Goal: Task Accomplishment & Management: Use online tool/utility

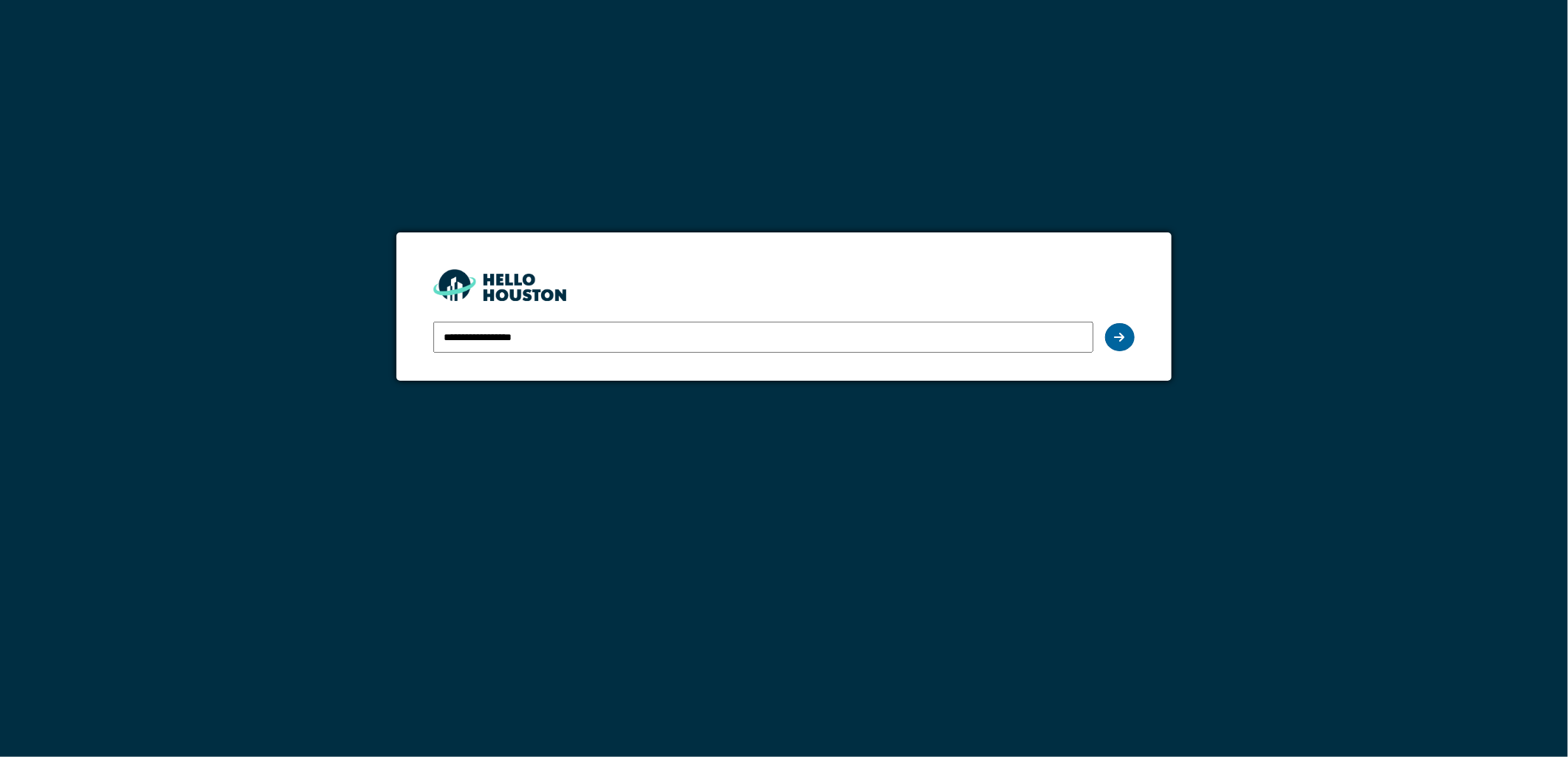
type input "**********"
click at [1123, 340] on icon at bounding box center [1119, 337] width 10 height 12
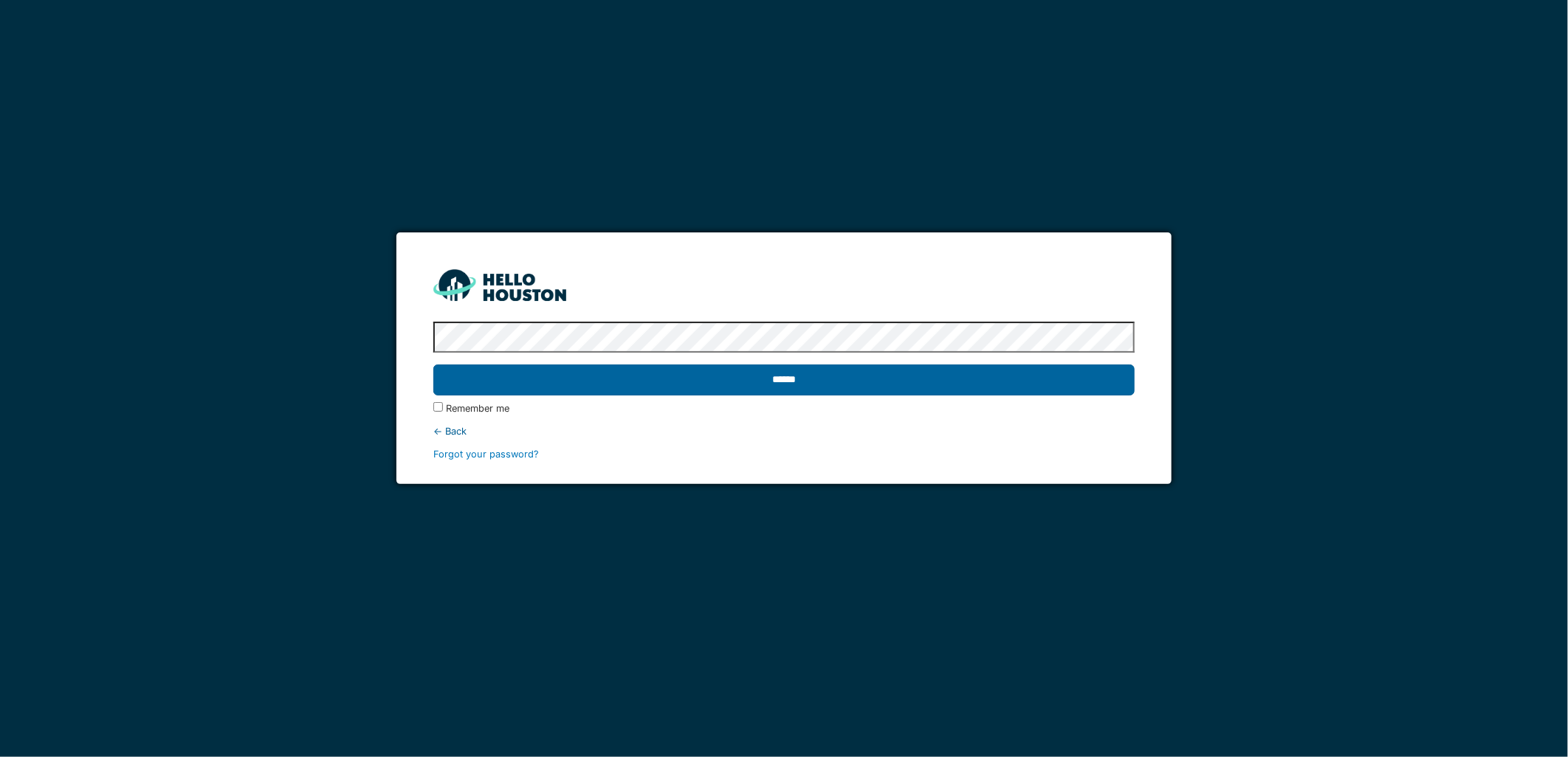
click at [791, 382] on input "******" at bounding box center [783, 380] width 700 height 31
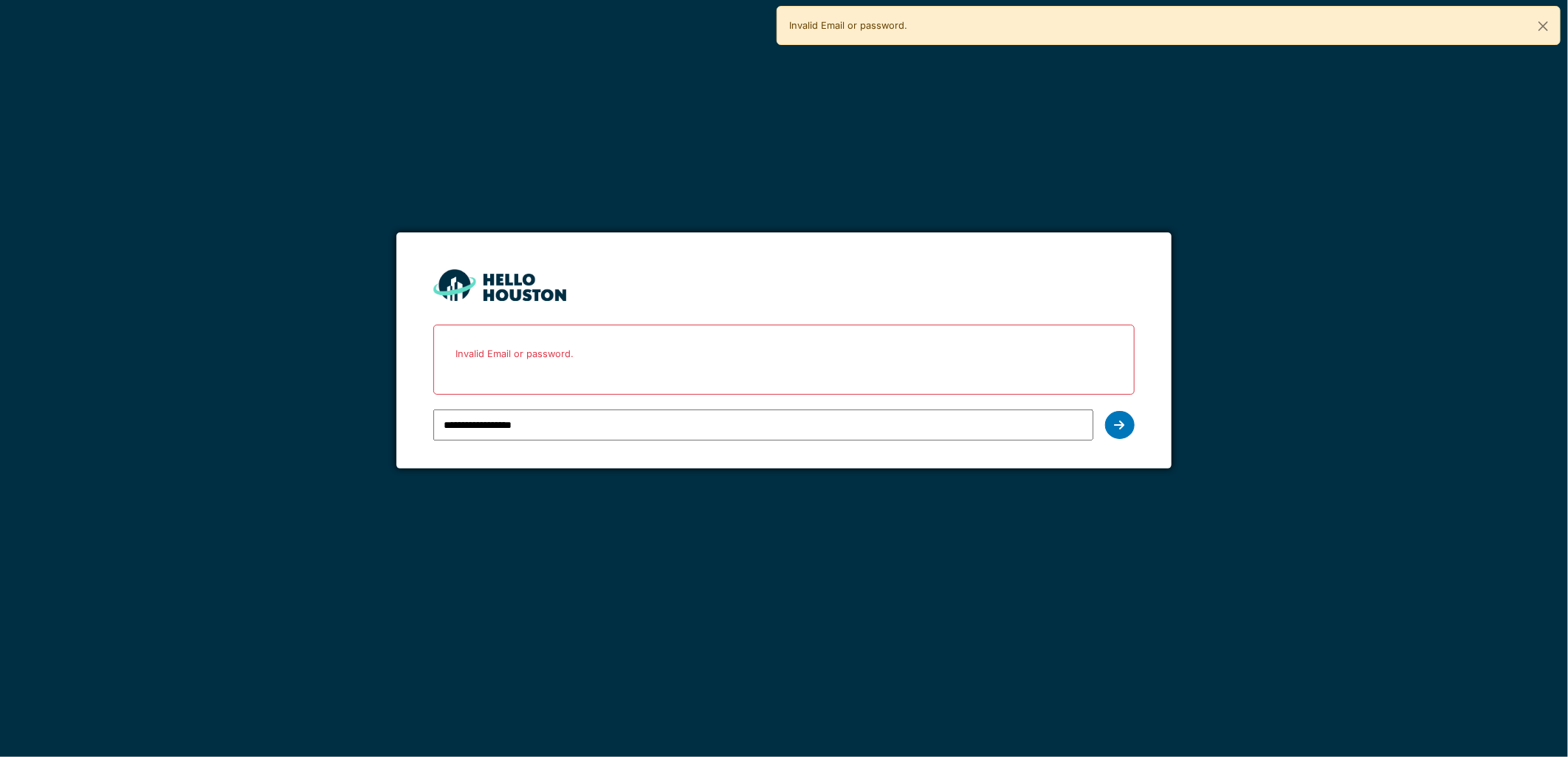
click at [483, 357] on p "Invalid Email or password." at bounding box center [784, 354] width 682 height 39
click at [570, 429] on input "**********" at bounding box center [763, 425] width 659 height 31
click at [1119, 422] on icon at bounding box center [1119, 424] width 10 height 12
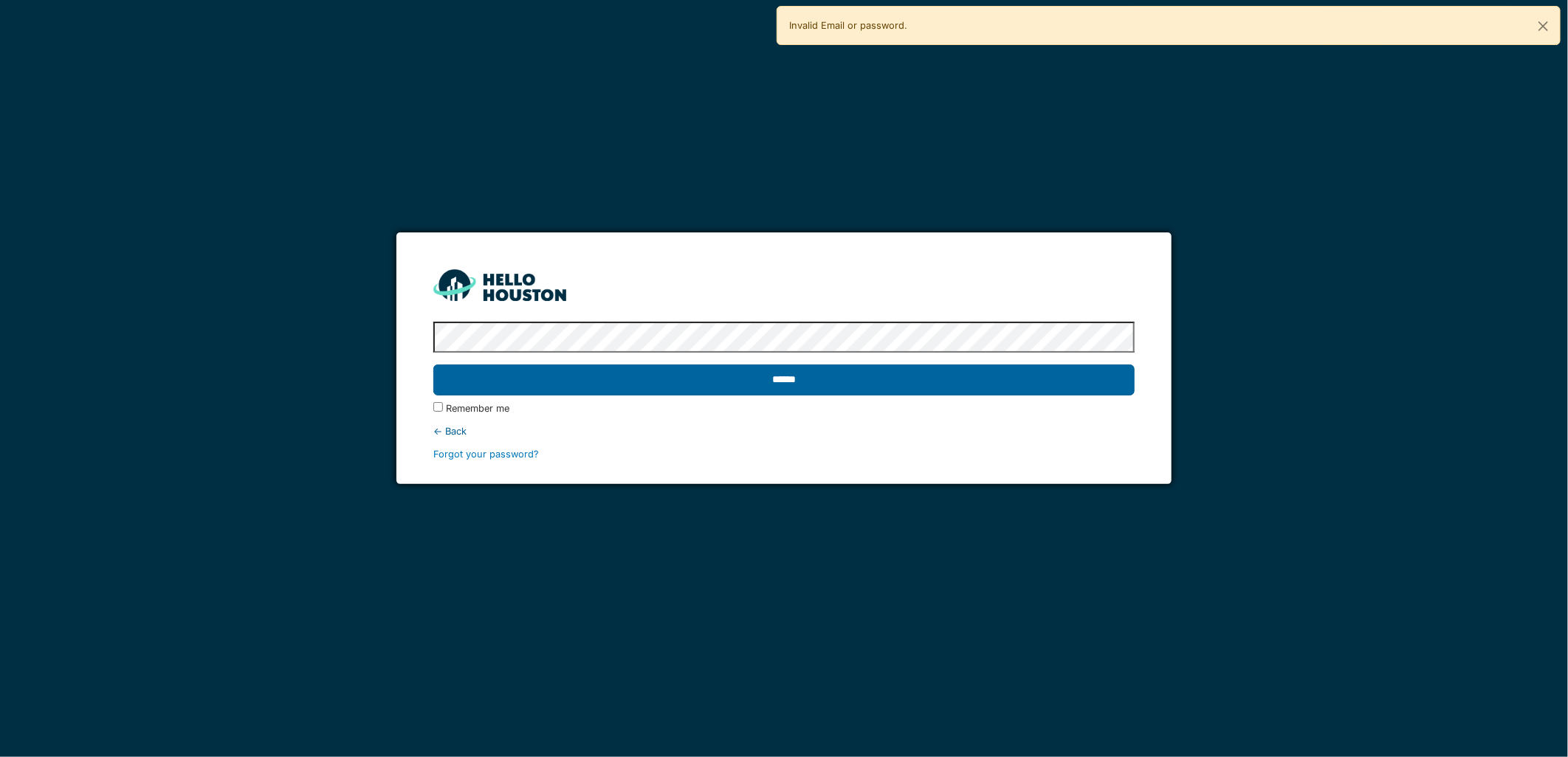
click at [784, 374] on input "******" at bounding box center [783, 380] width 700 height 31
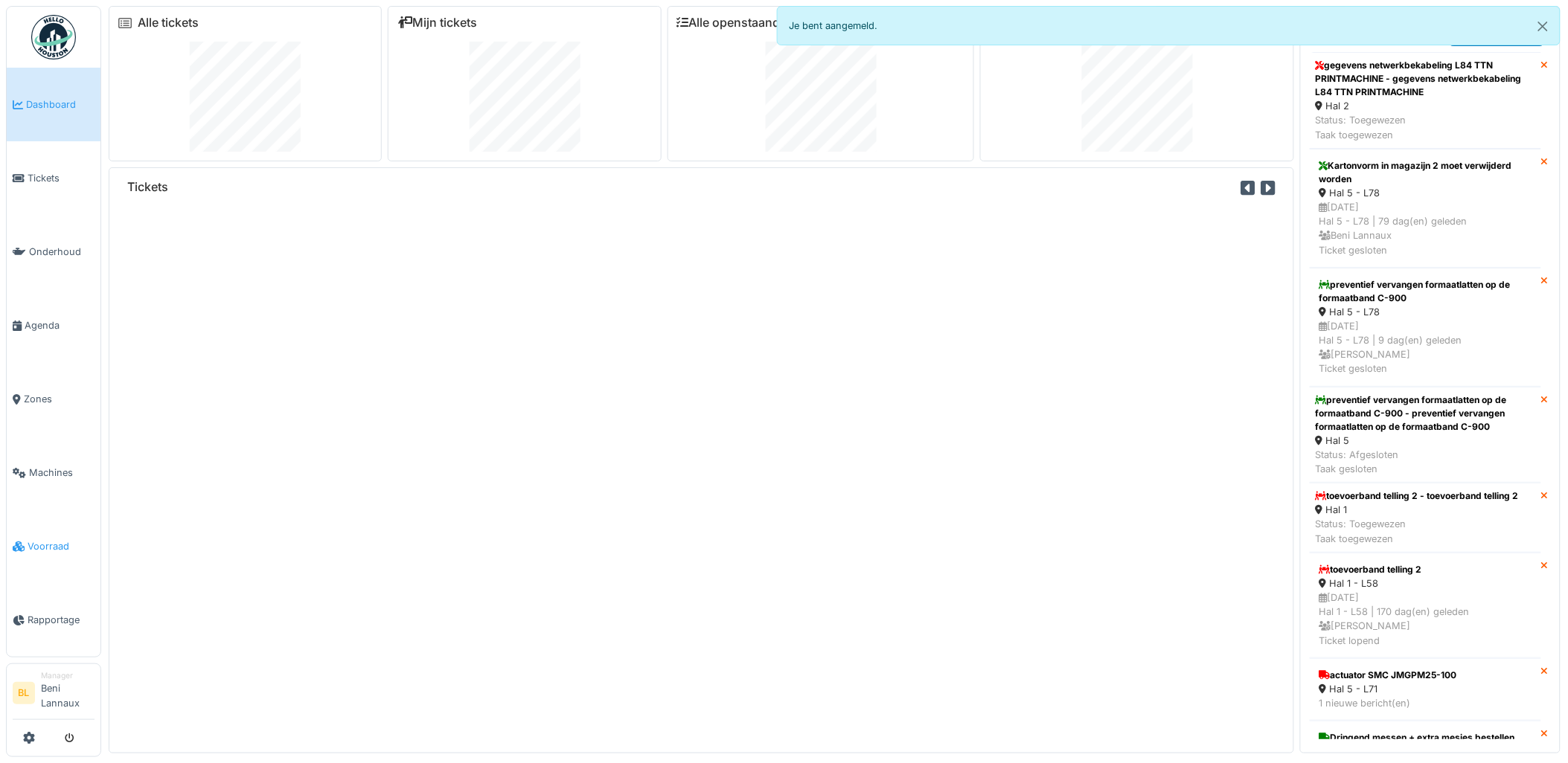
click at [56, 546] on span "Voorraad" at bounding box center [60, 546] width 67 height 14
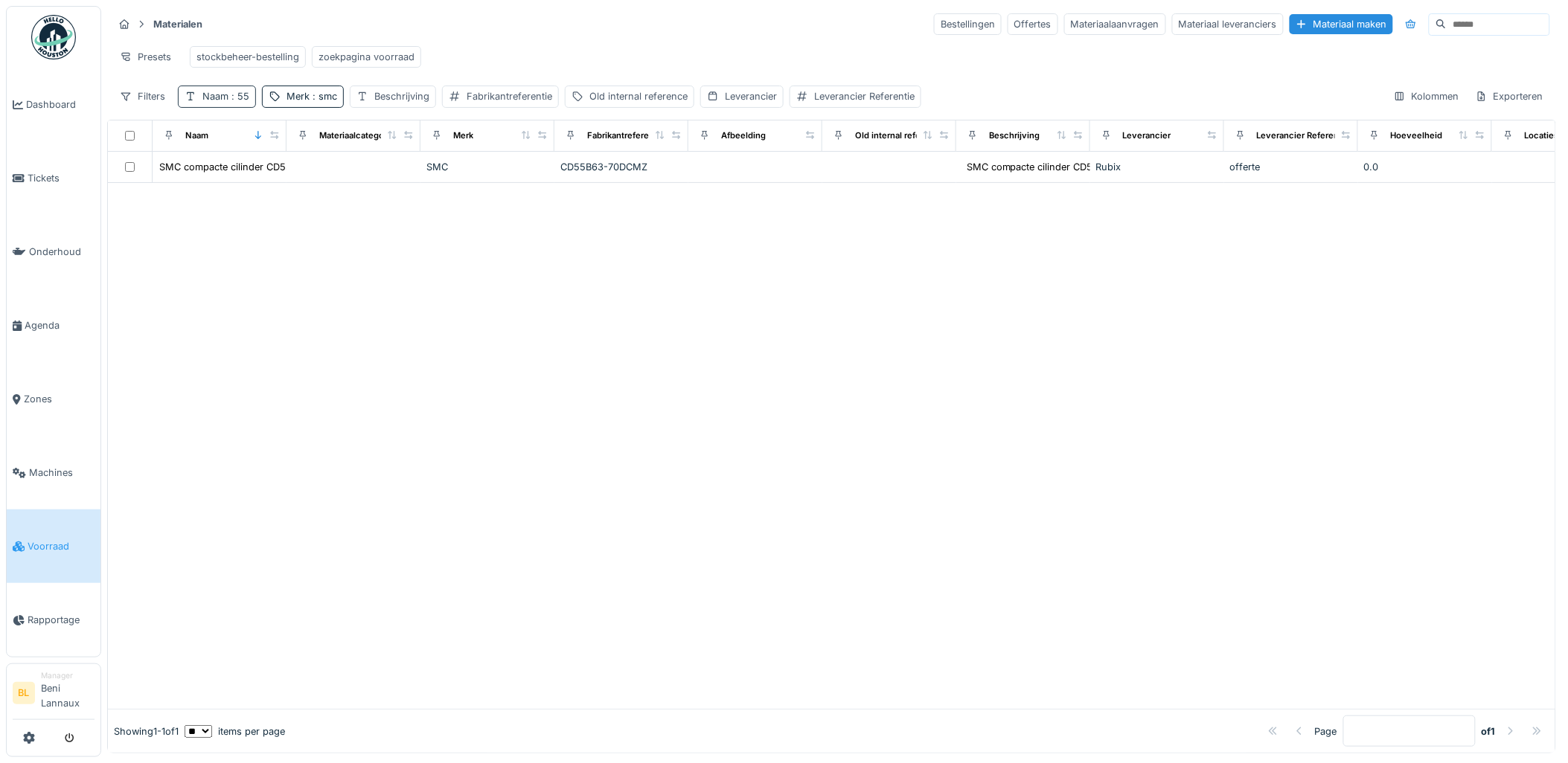
click at [230, 102] on span ": 55" at bounding box center [239, 96] width 21 height 11
click at [321, 177] on icon at bounding box center [317, 180] width 7 height 7
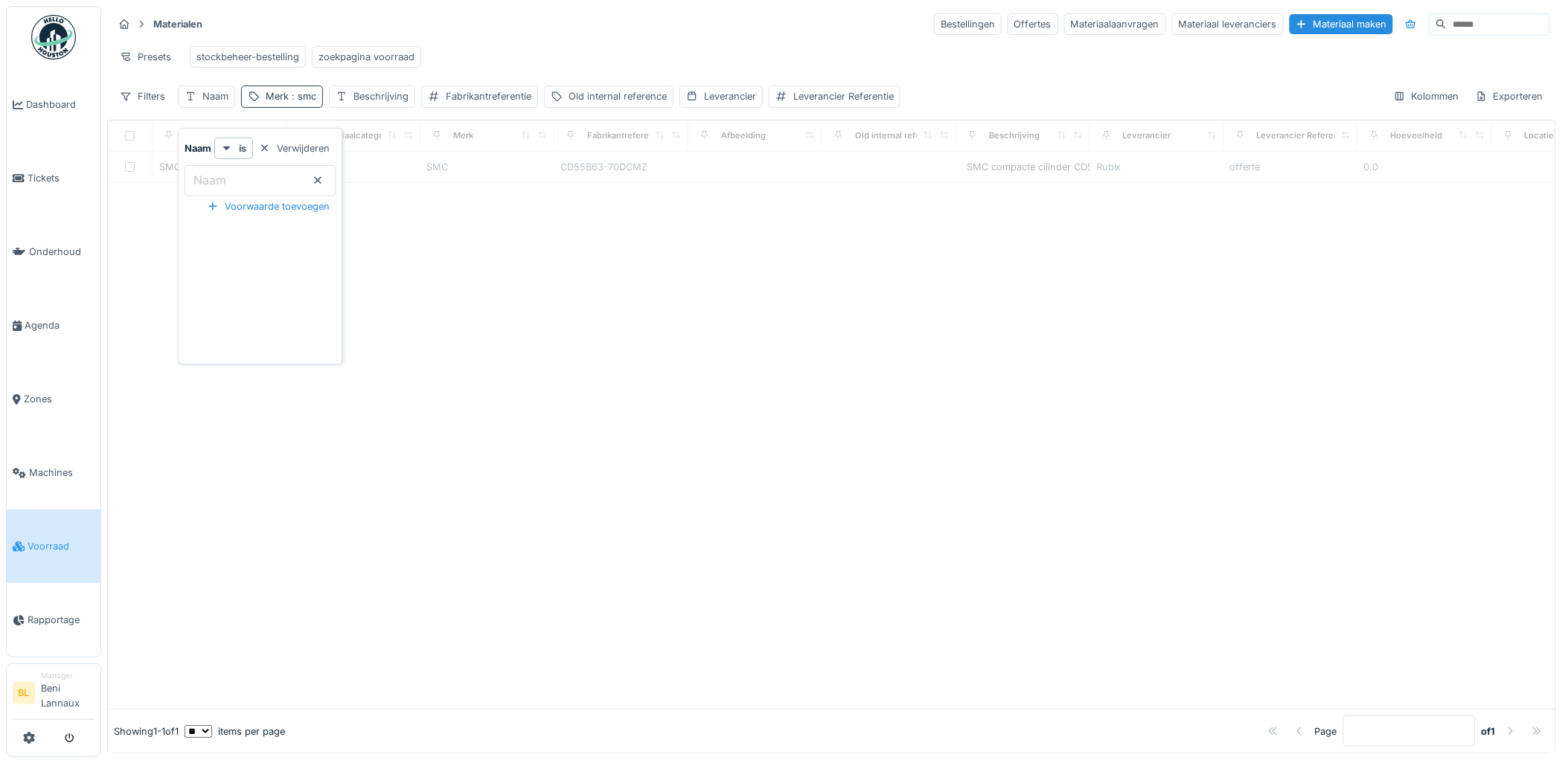
click at [295, 102] on span ": smc" at bounding box center [302, 96] width 27 height 11
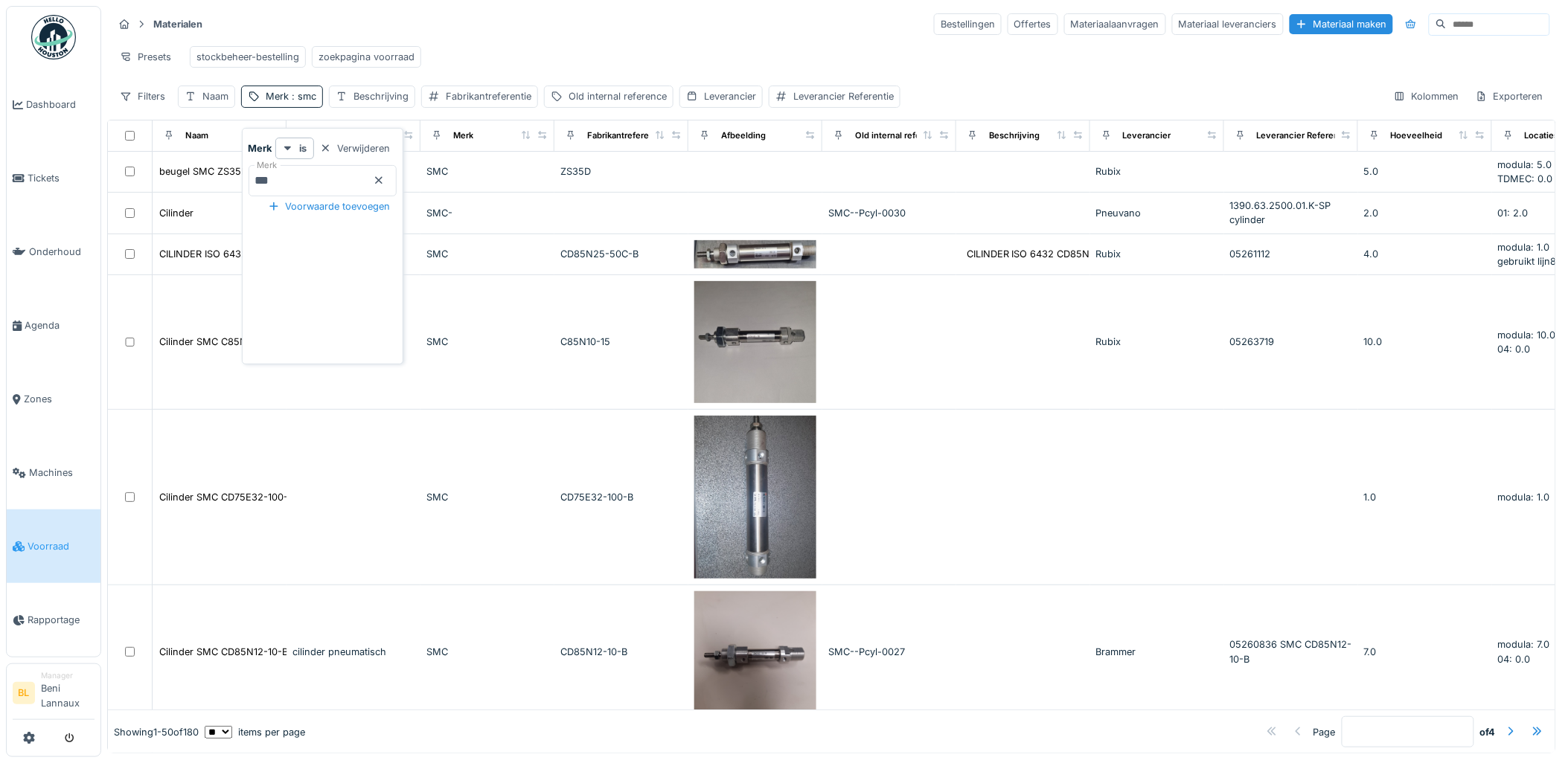
click at [385, 179] on icon at bounding box center [378, 180] width 12 height 9
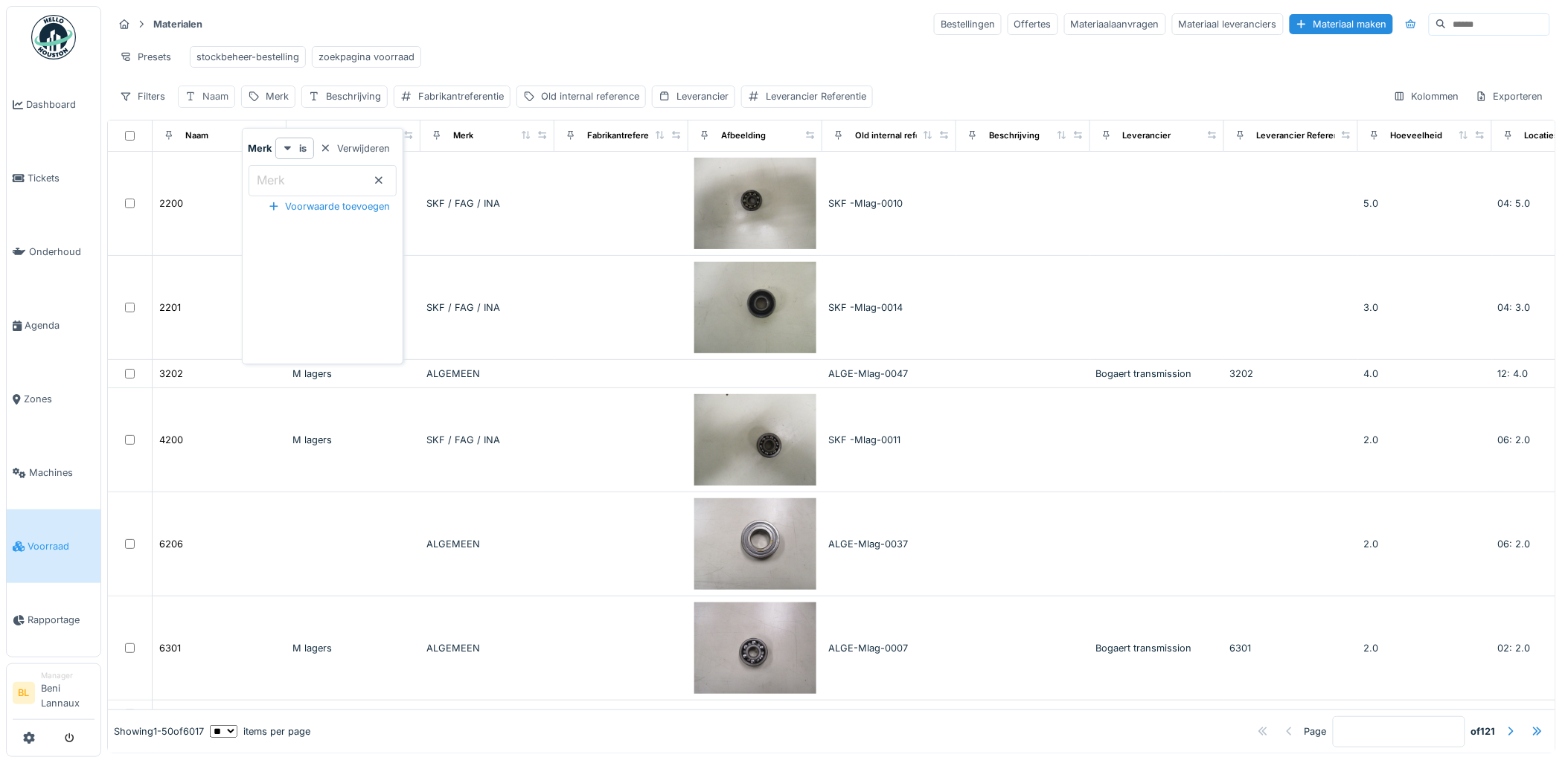
click at [212, 103] on div "Naam" at bounding box center [215, 96] width 26 height 14
click at [222, 173] on label "Naam" at bounding box center [209, 179] width 38 height 18
click at [222, 173] on input "Naam" at bounding box center [260, 181] width 151 height 31
type input "*****"
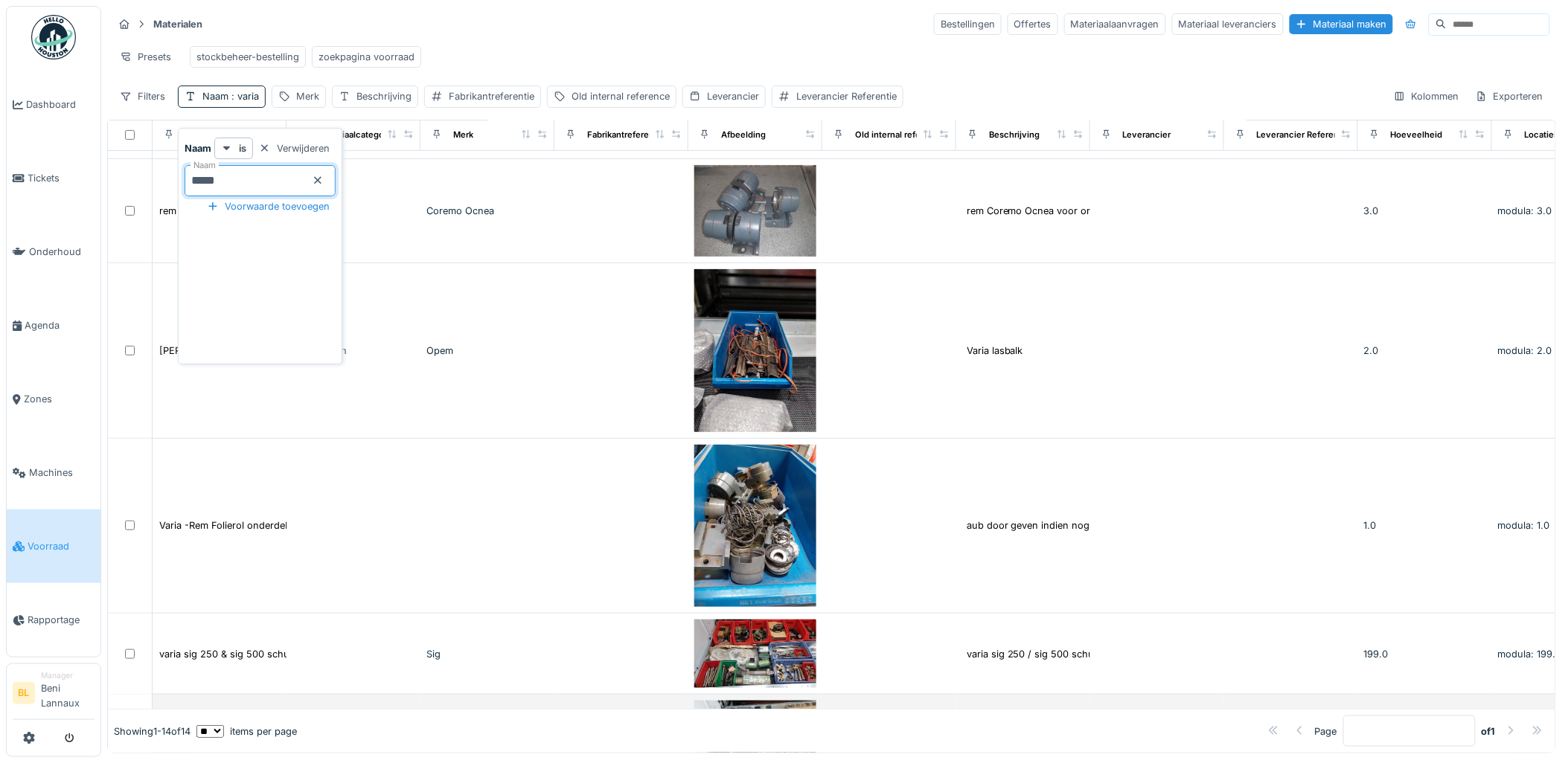
scroll to position [660, 0]
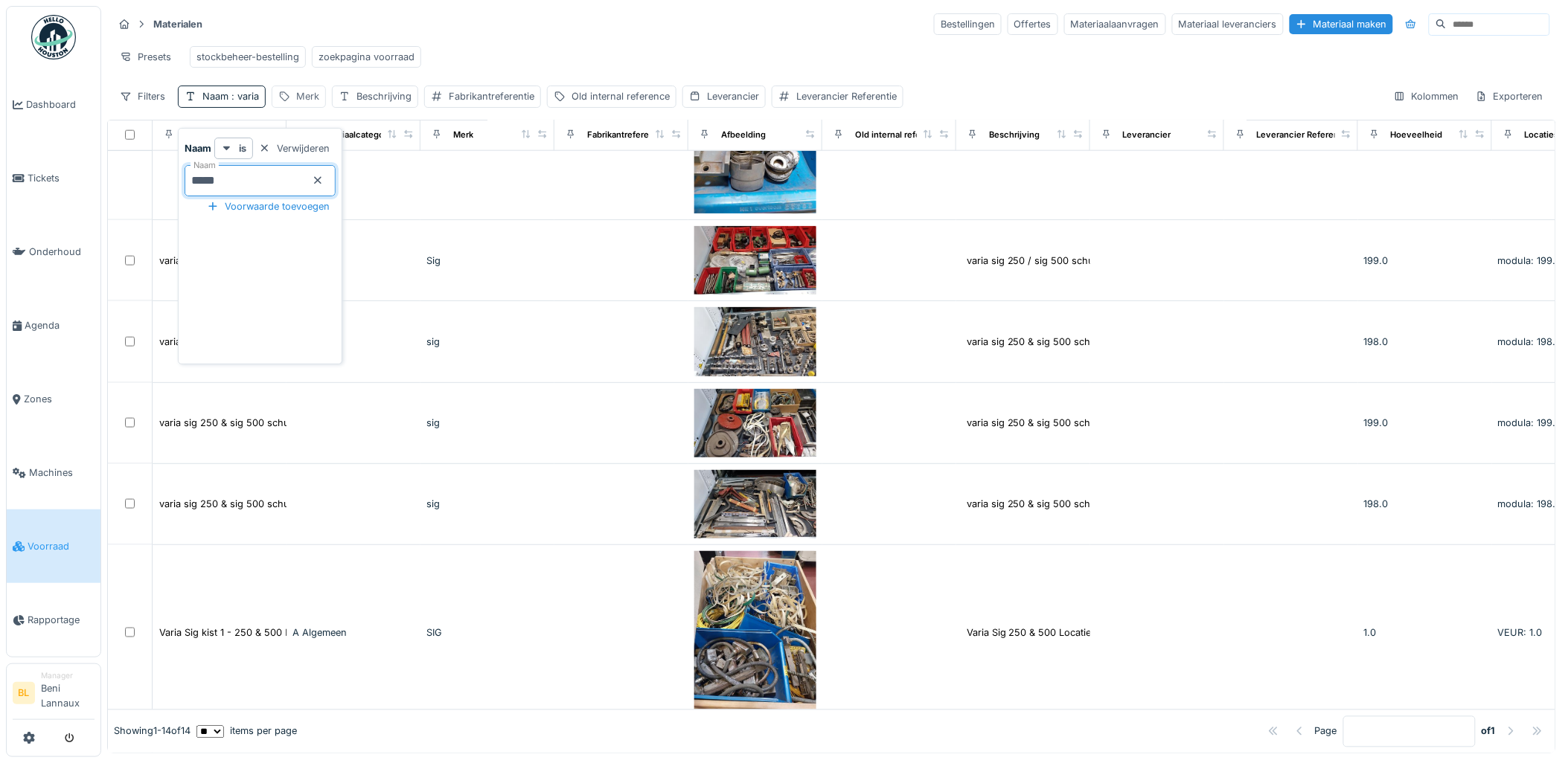
click at [299, 103] on div "Merk" at bounding box center [307, 96] width 23 height 14
click at [599, 24] on div "Materialen Bestellingen Offertes Materiaalaanvragen Materiaal leveranciers Mate…" at bounding box center [831, 24] width 1437 height 24
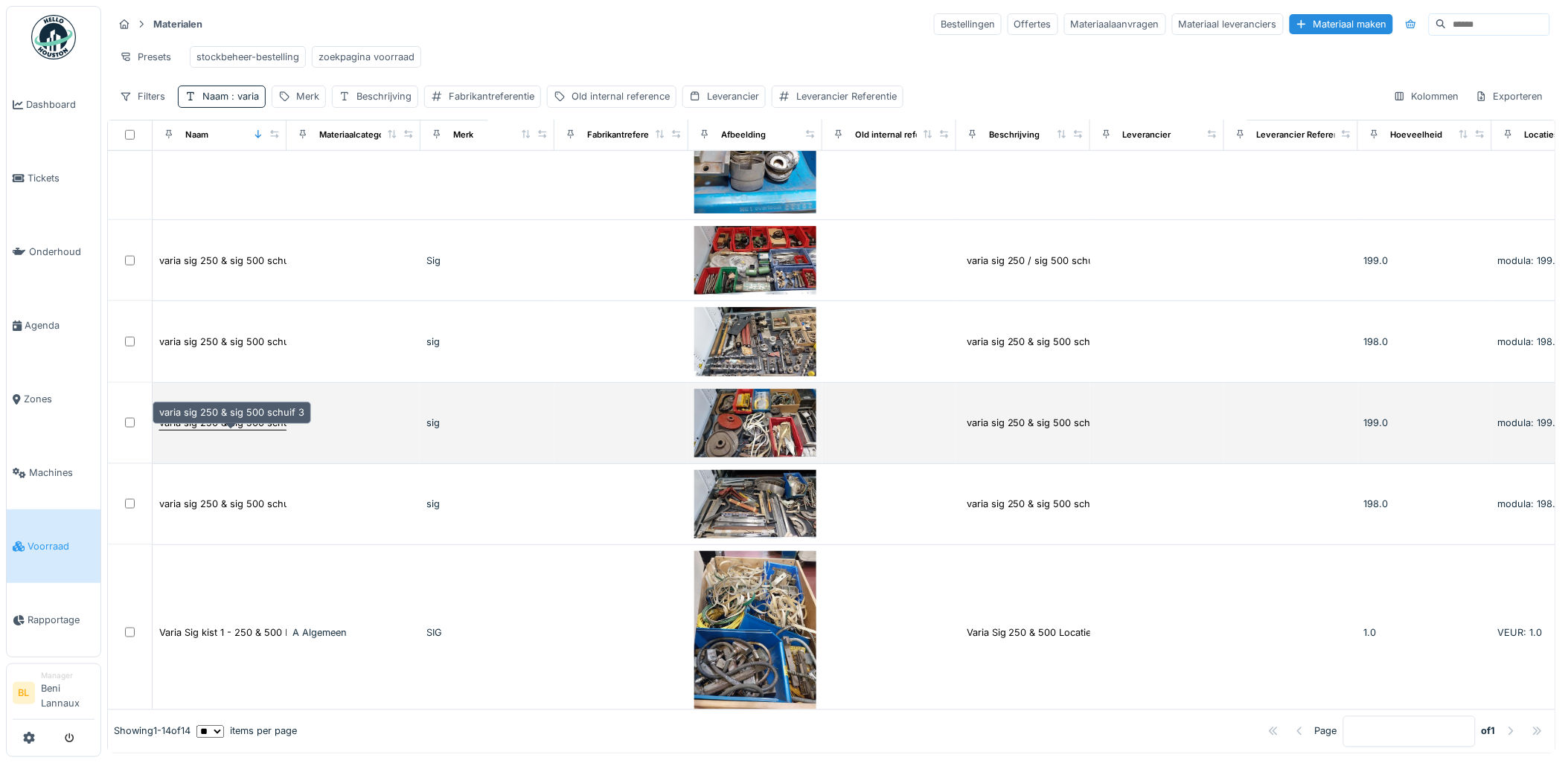
click at [239, 428] on div "varia sig 250 & sig 500 schuif 3" at bounding box center [231, 423] width 147 height 16
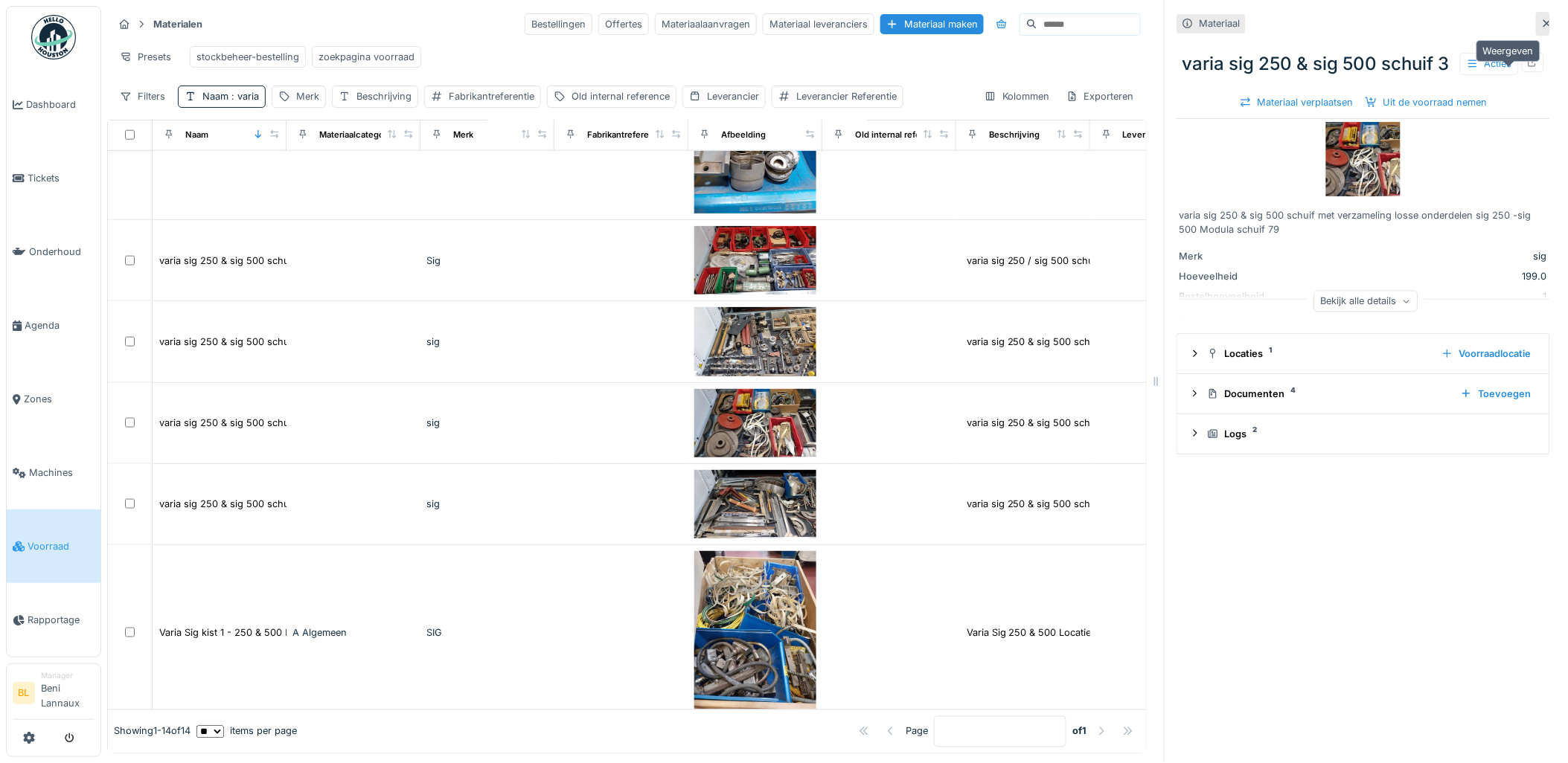
click at [1527, 67] on icon at bounding box center [1533, 62] width 12 height 9
click at [1190, 401] on div at bounding box center [1195, 394] width 12 height 14
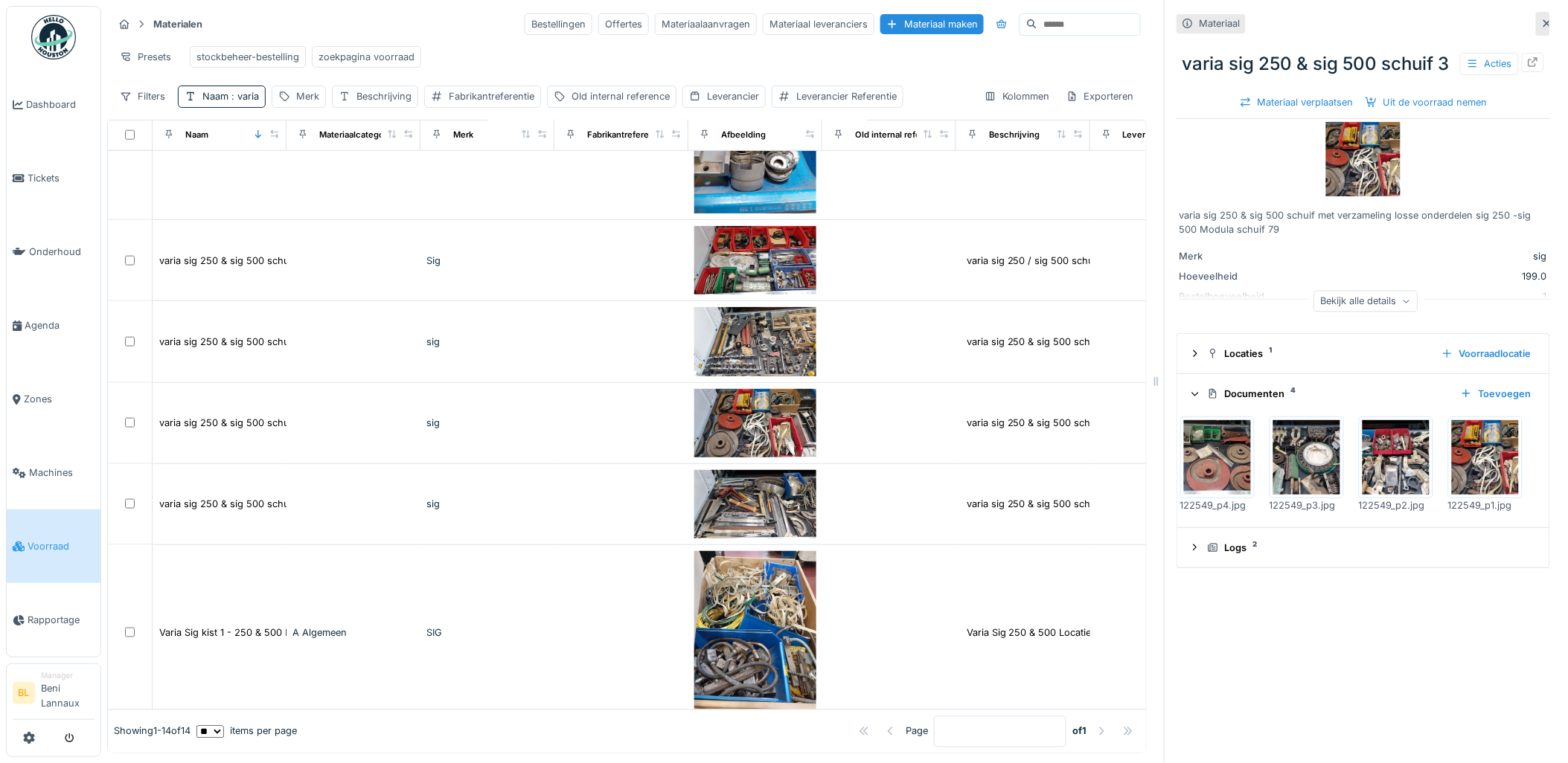
click at [1452, 495] on img at bounding box center [1485, 457] width 67 height 74
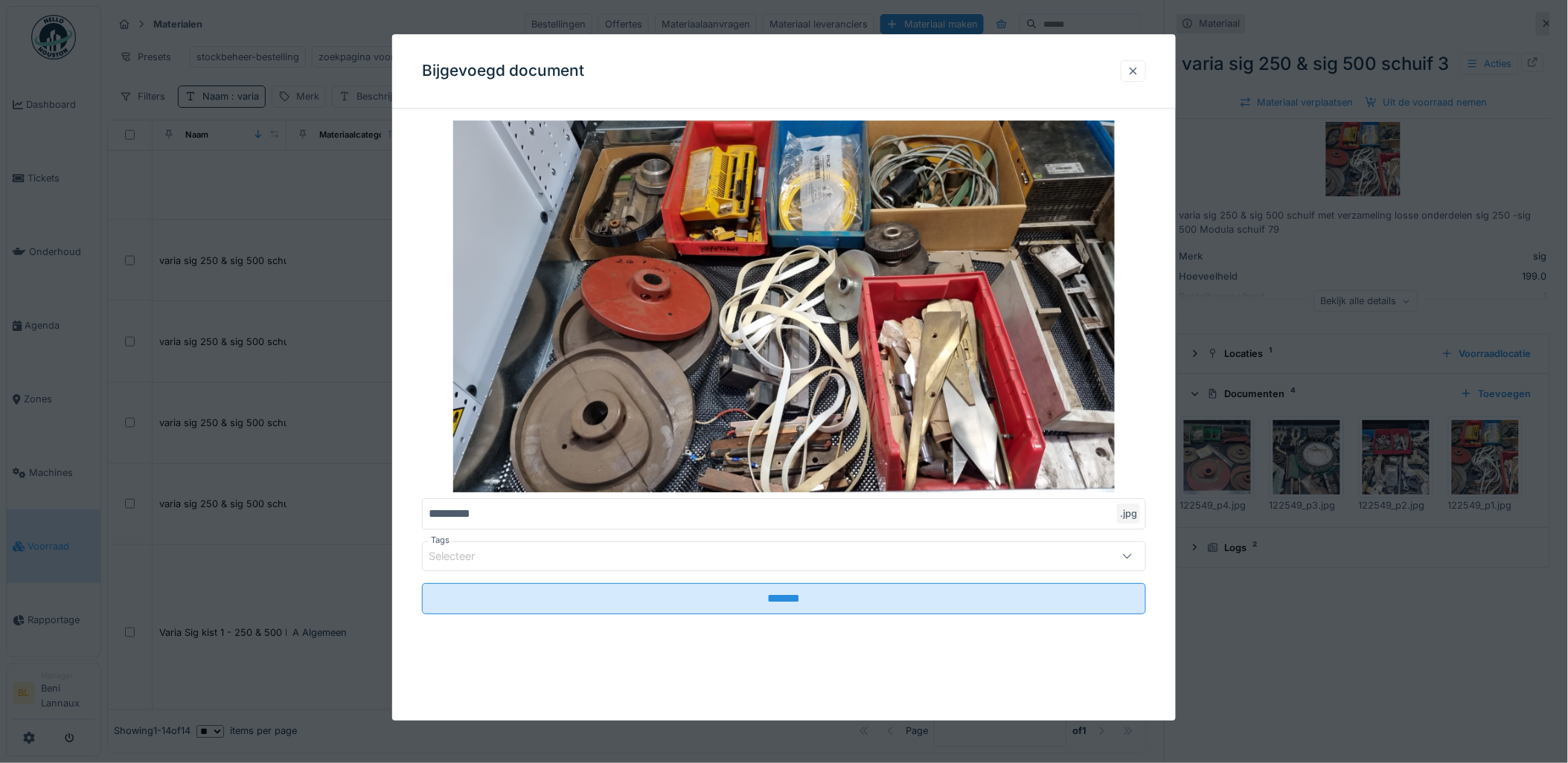
click at [1139, 73] on div at bounding box center [1133, 71] width 12 height 14
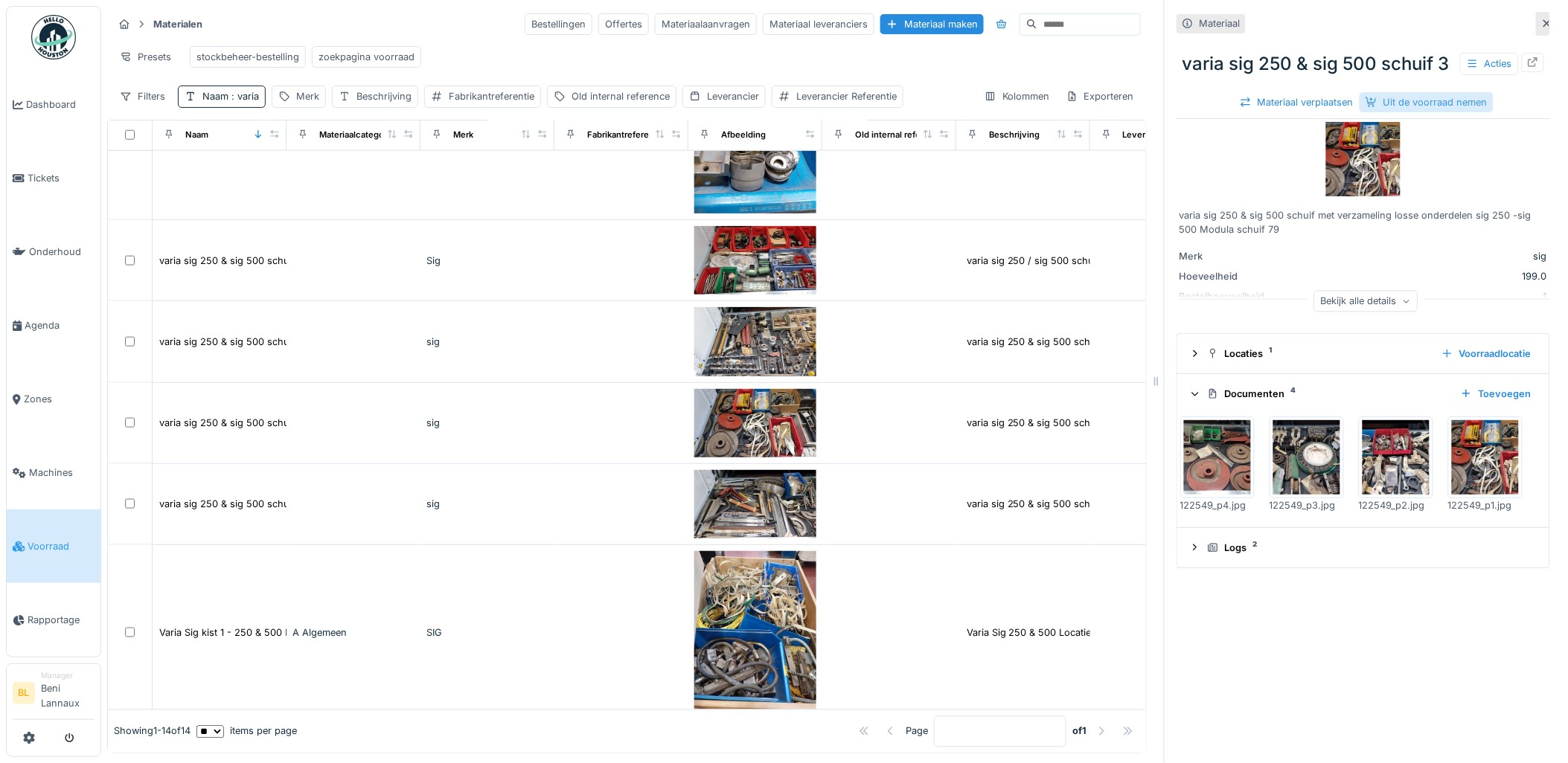
click at [1422, 112] on div "Uit de voorraad nemen" at bounding box center [1426, 103] width 134 height 20
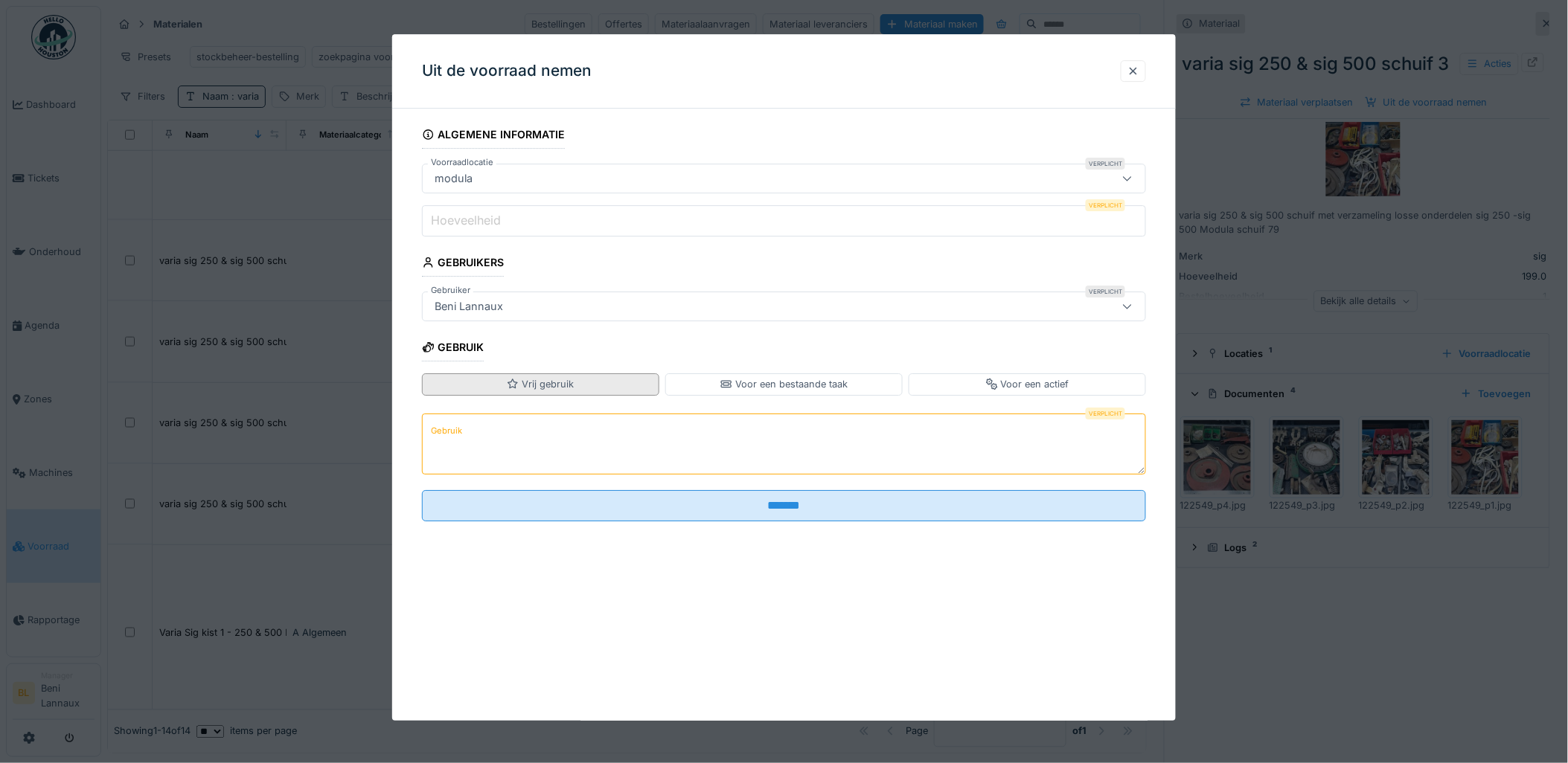
click at [570, 387] on div "Vrij gebruik" at bounding box center [540, 384] width 67 height 14
click at [490, 222] on label "Hoeveelheid" at bounding box center [465, 220] width 76 height 18
click at [490, 222] on input "Hoeveelheid" at bounding box center [784, 221] width 725 height 31
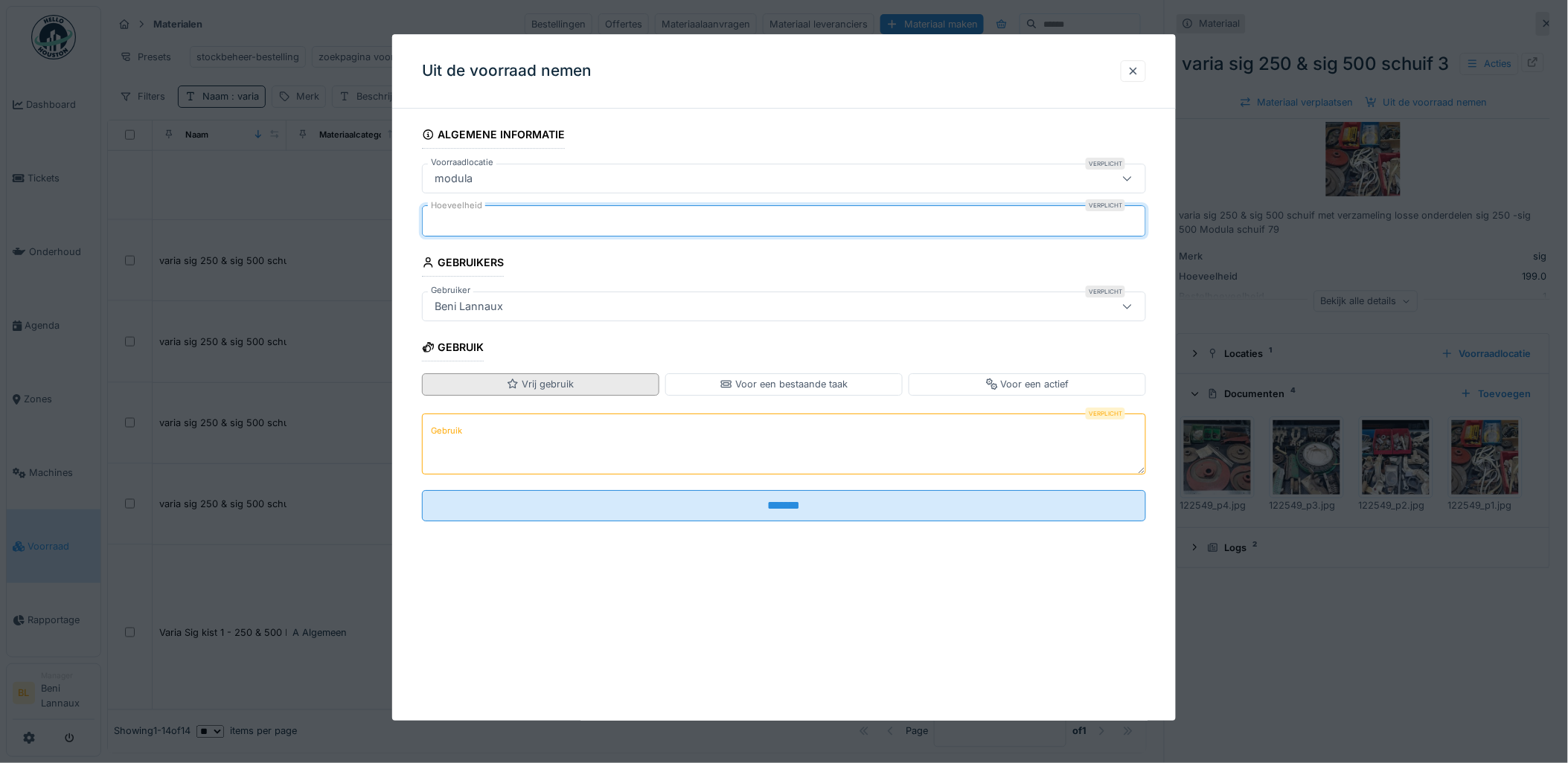
type input "*"
click at [527, 388] on div "Vrij gebruik" at bounding box center [540, 384] width 67 height 14
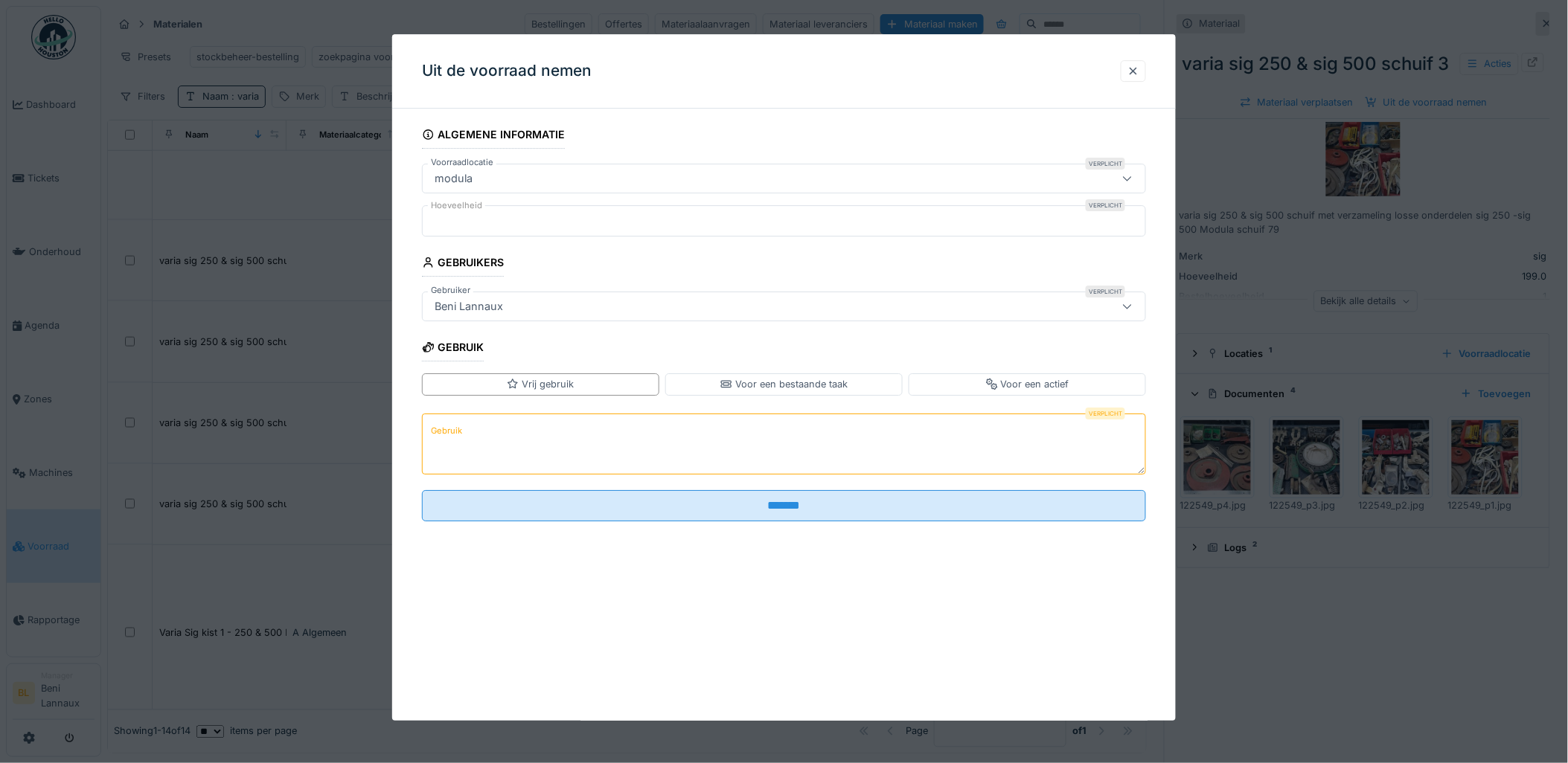
drag, startPoint x: 934, startPoint y: 450, endPoint x: 929, endPoint y: 443, distance: 8.6
click at [933, 447] on textarea "Gebruik" at bounding box center [784, 444] width 725 height 61
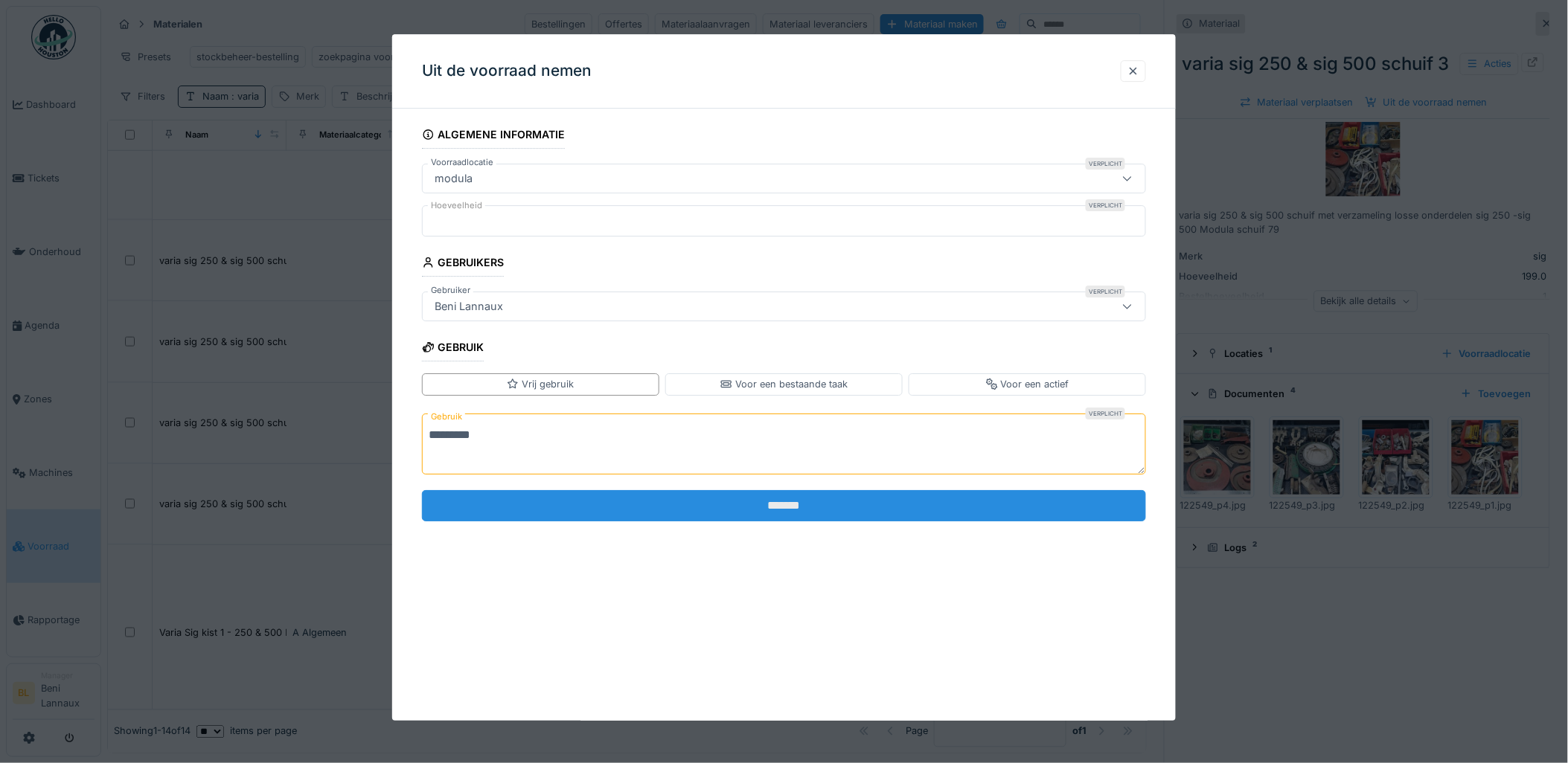
type textarea "*********"
click at [758, 509] on input "*******" at bounding box center [784, 506] width 725 height 31
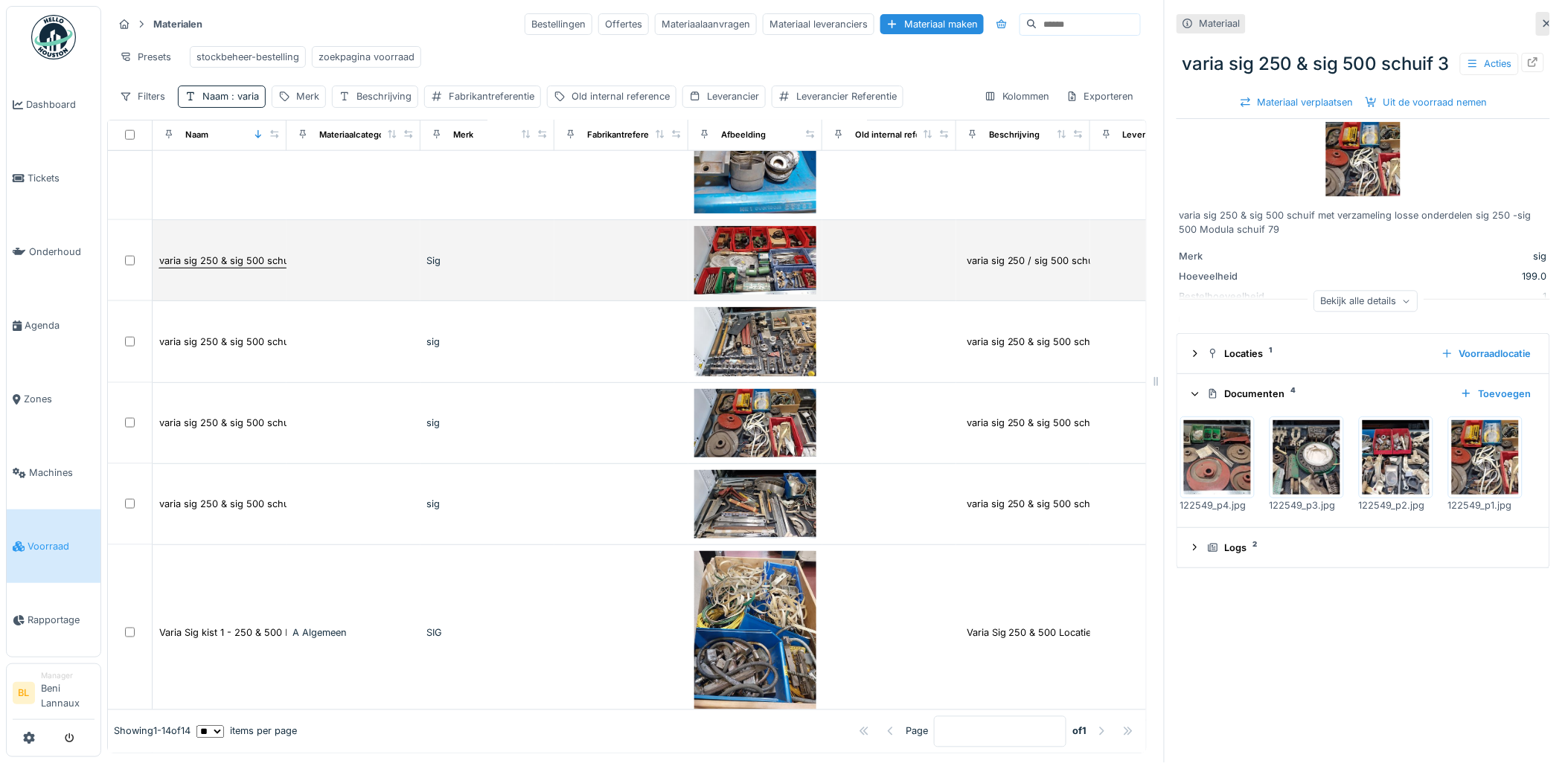
click at [226, 268] on div "varia sig 250 & sig 500 schuif 1" at bounding box center [230, 261] width 143 height 14
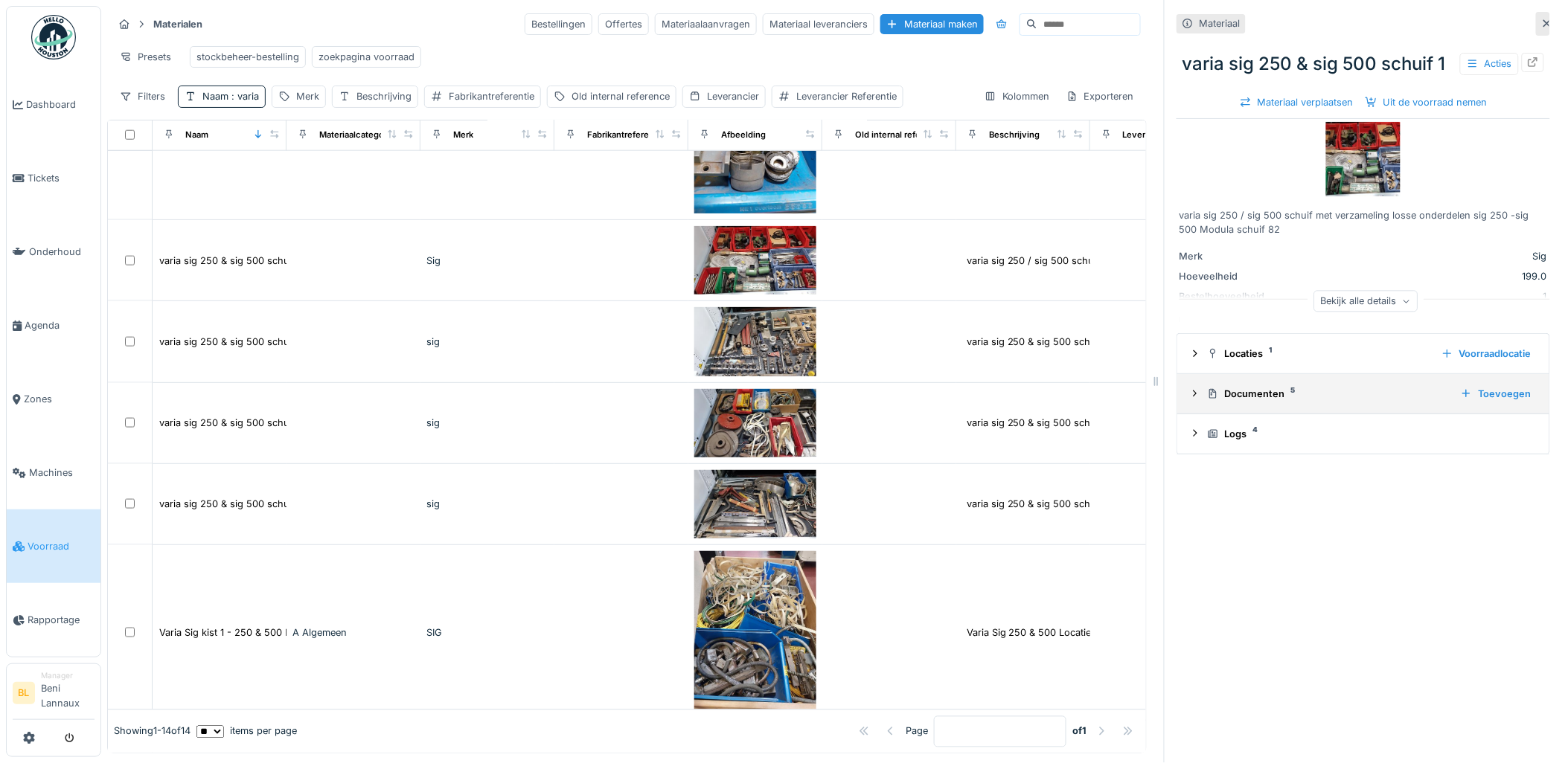
click at [1177, 414] on details "Documenten 5 Toevoegen" at bounding box center [1363, 394] width 372 height 40
click at [1183, 407] on summary "Documenten 5 Toevoegen" at bounding box center [1363, 393] width 360 height 27
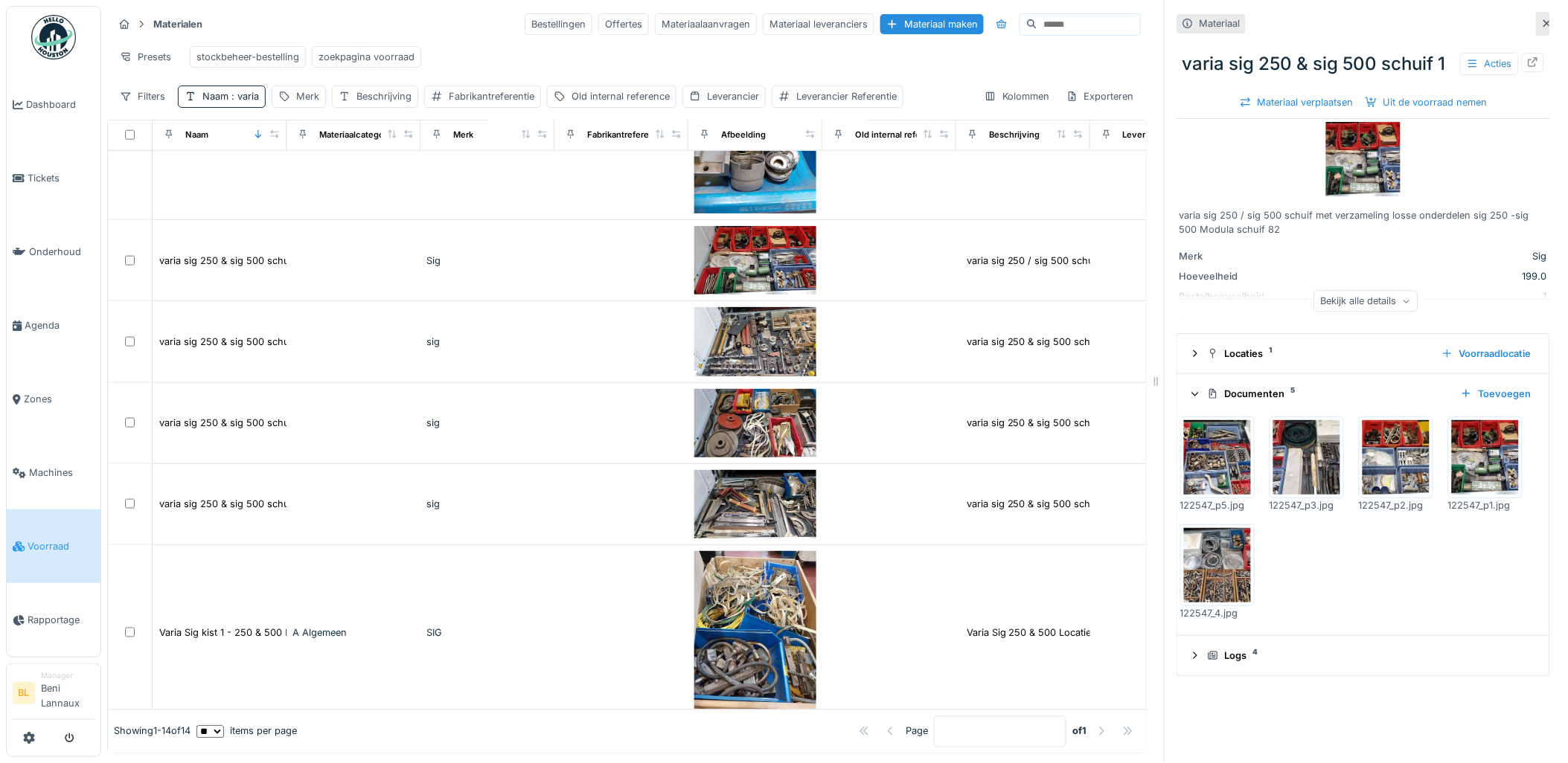
click at [1213, 495] on img at bounding box center [1217, 457] width 67 height 74
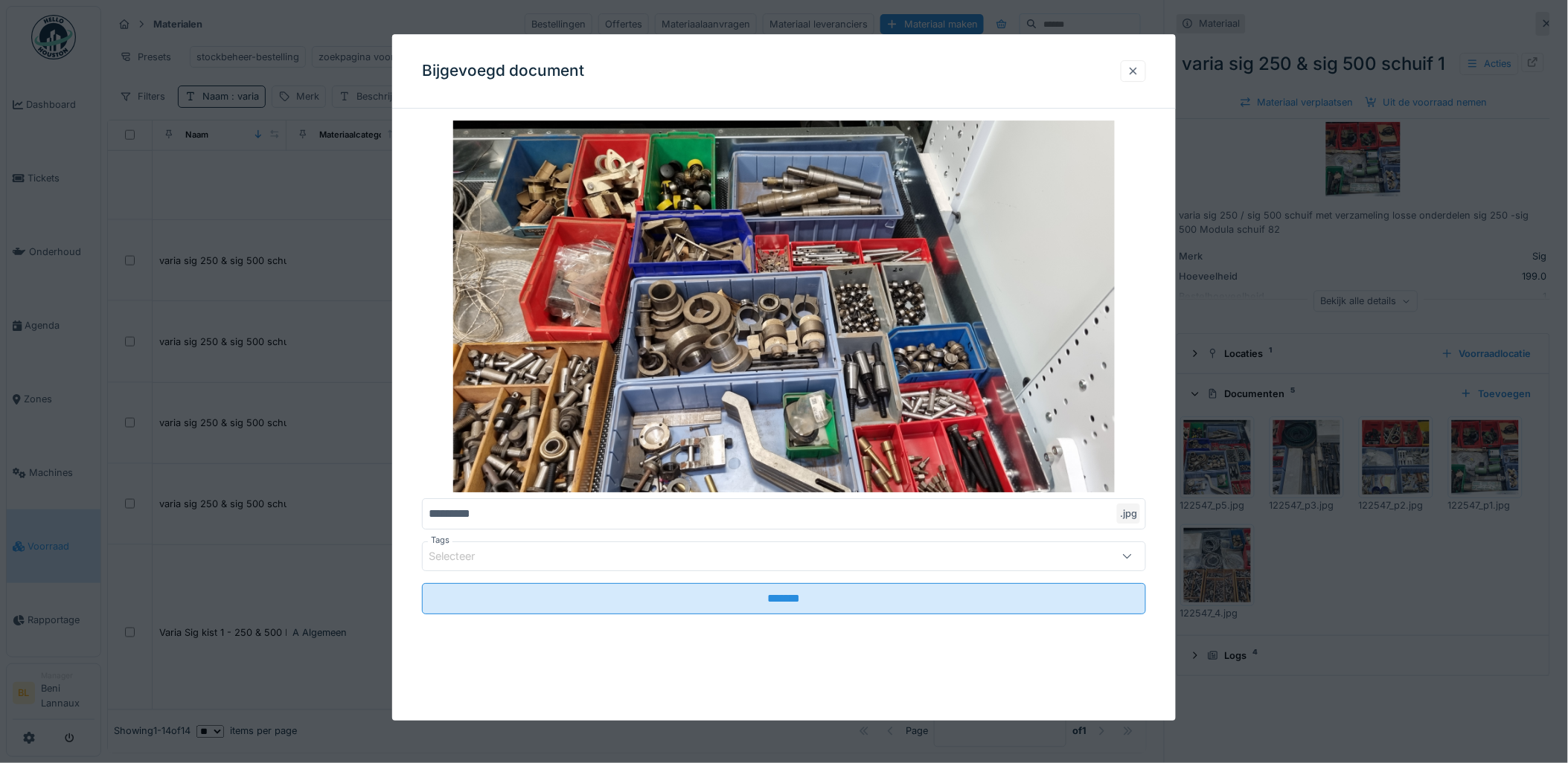
click at [1135, 74] on div at bounding box center [1133, 71] width 12 height 14
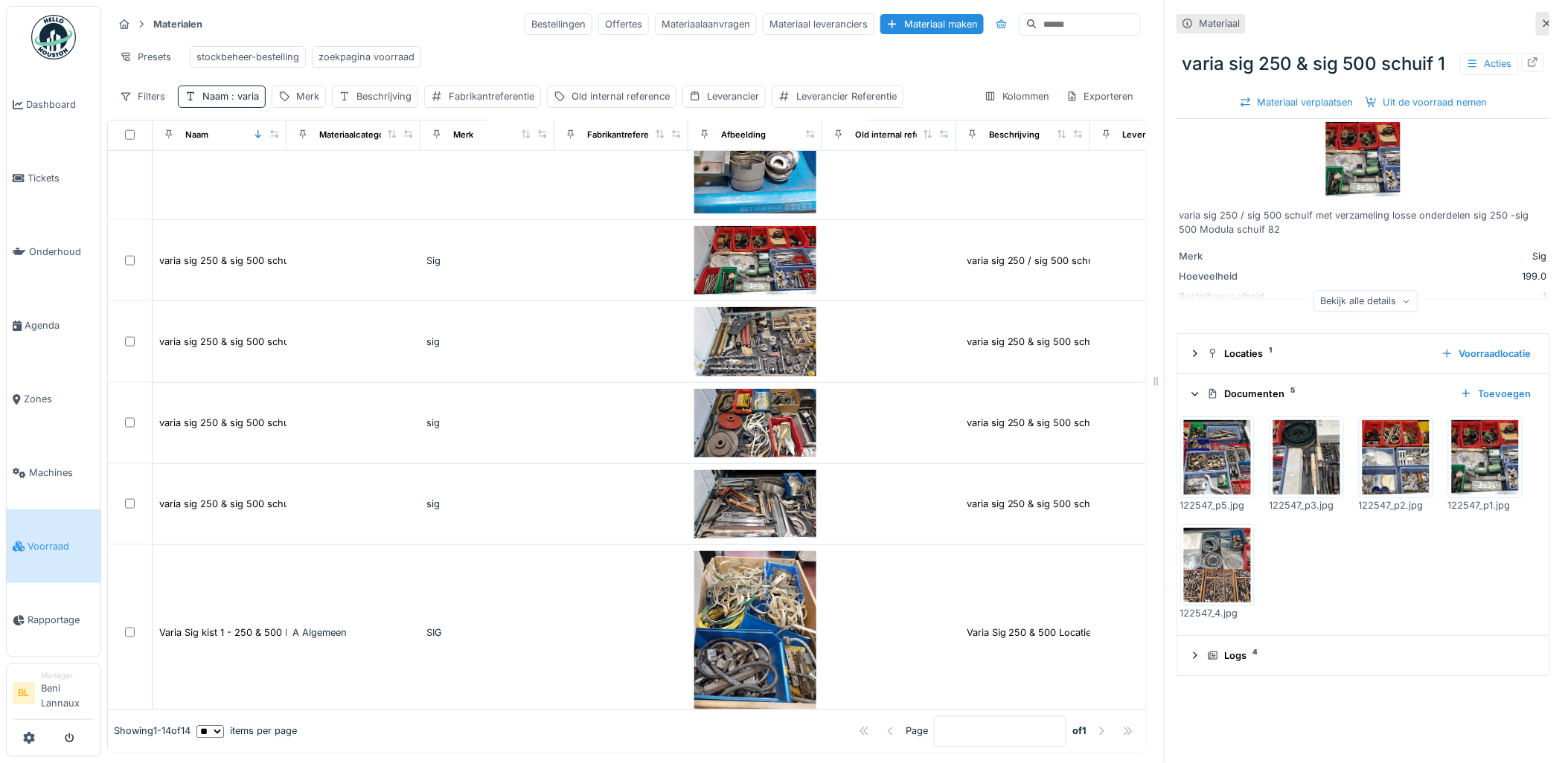
click at [1452, 495] on img at bounding box center [1485, 457] width 67 height 74
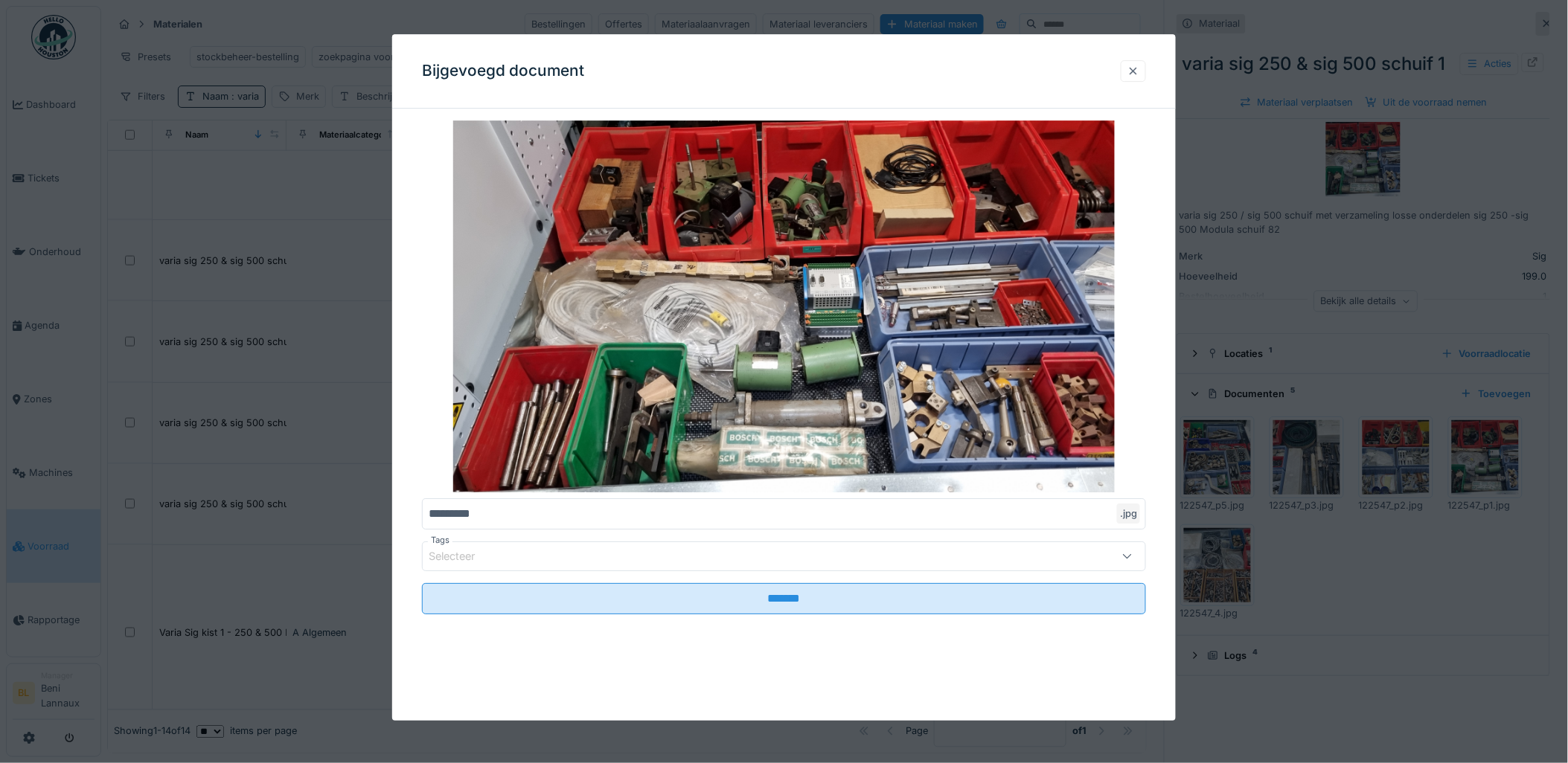
click at [1146, 78] on div at bounding box center [1133, 71] width 25 height 22
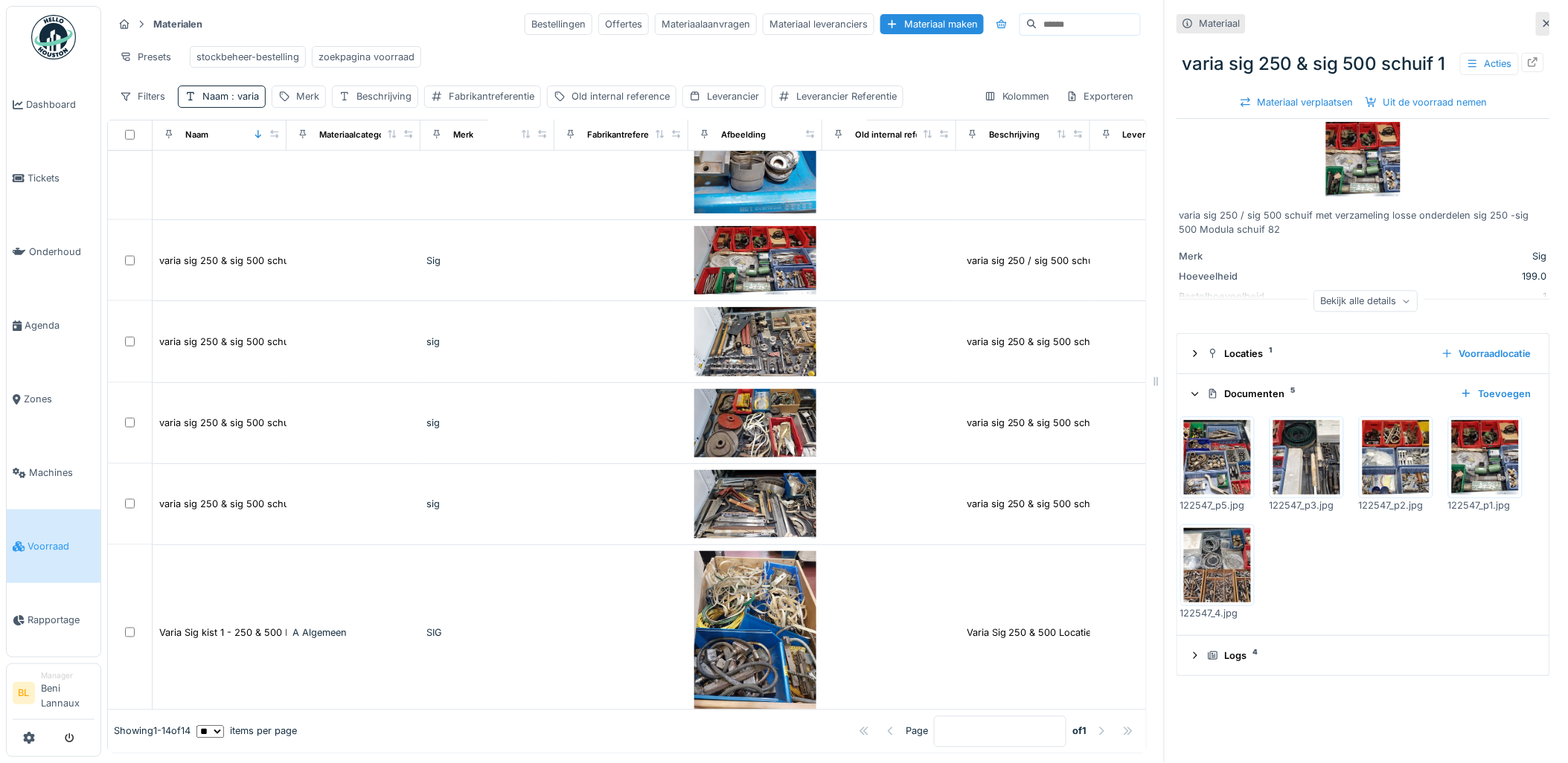
click at [1371, 495] on img at bounding box center [1396, 457] width 67 height 74
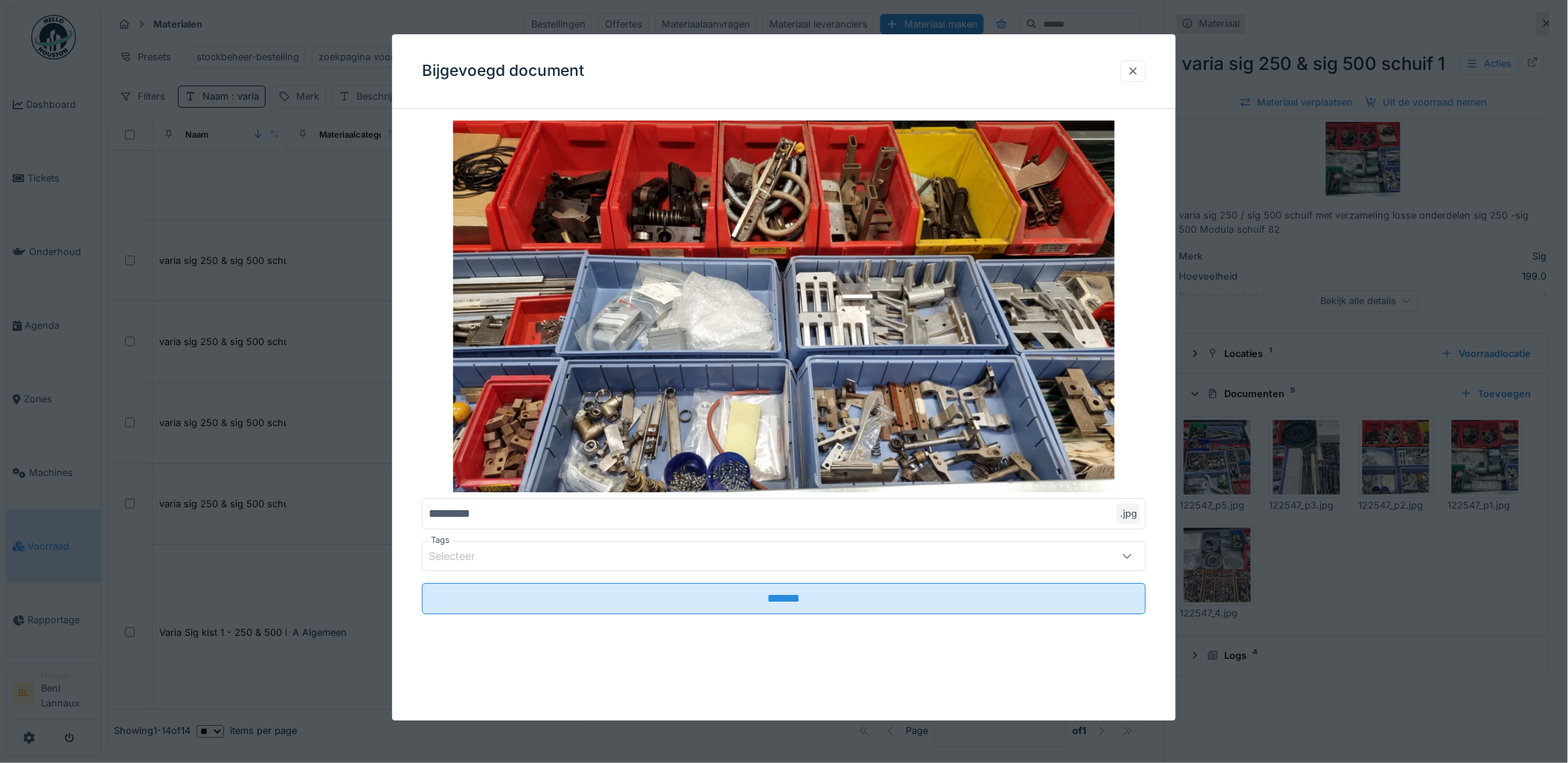
click at [1146, 71] on div at bounding box center [1133, 71] width 25 height 22
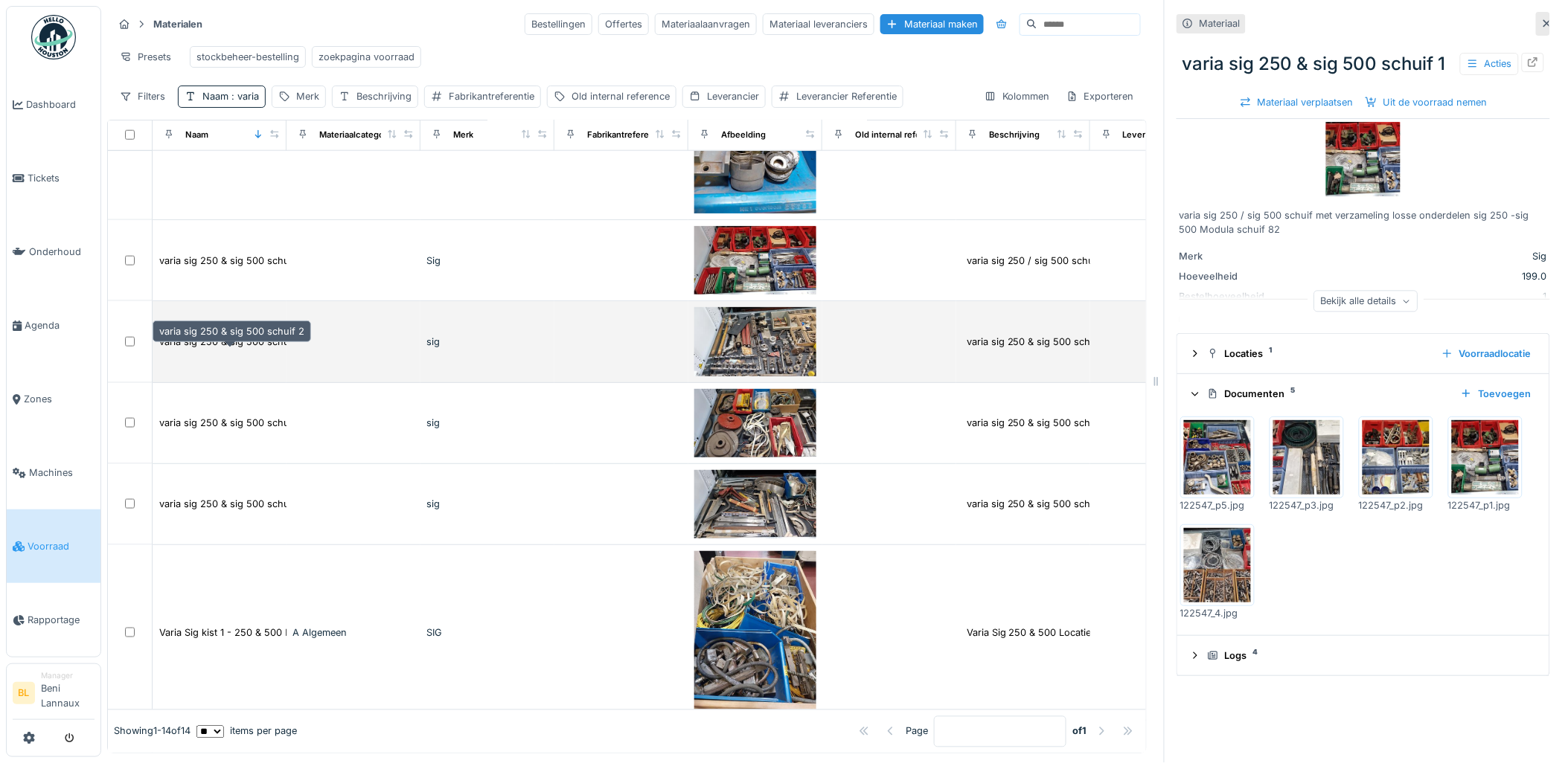
click at [237, 343] on td "varia sig 250 & sig 500 schuif 2" at bounding box center [219, 342] width 134 height 81
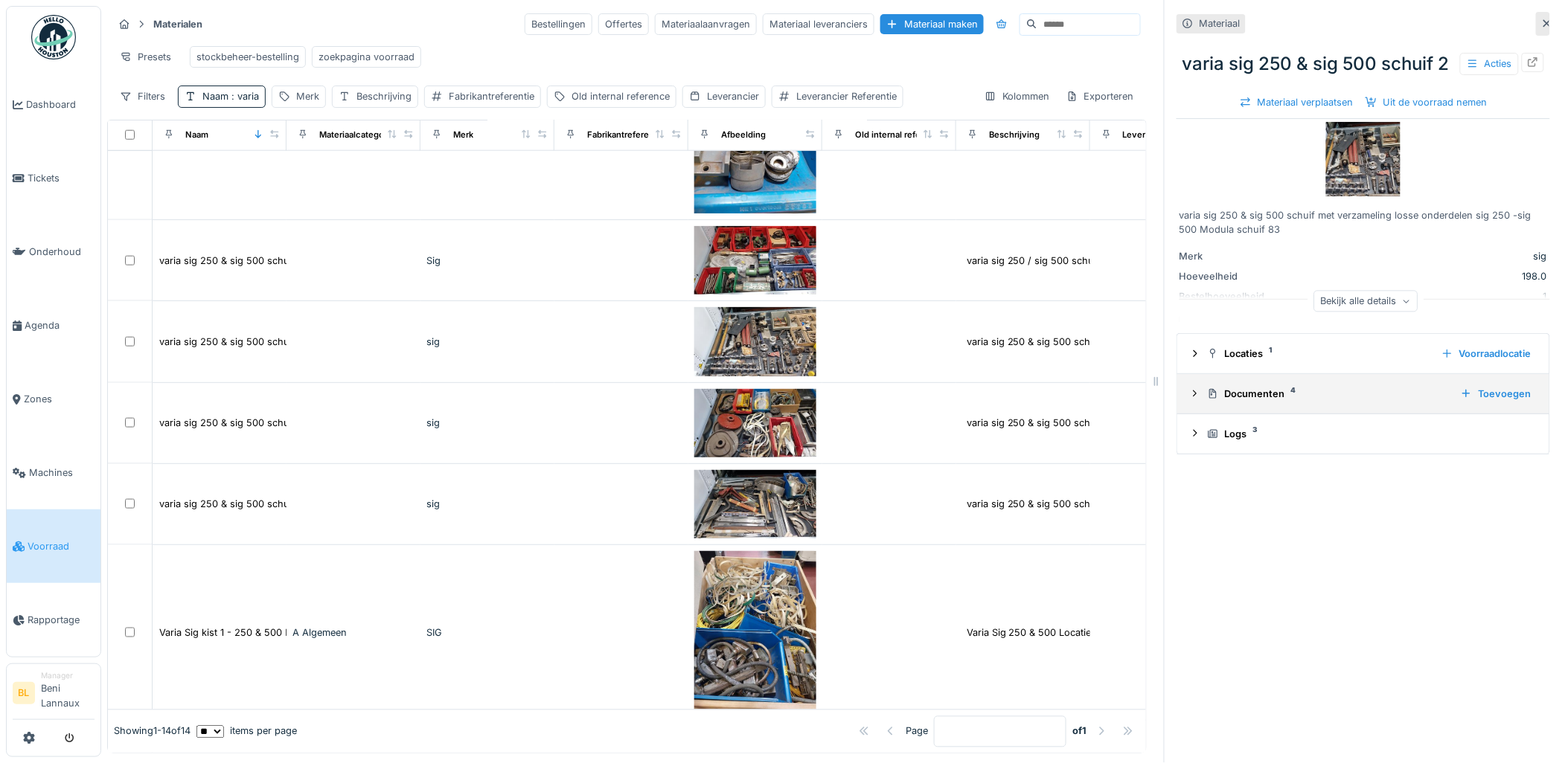
click at [1190, 399] on icon at bounding box center [1195, 394] width 12 height 9
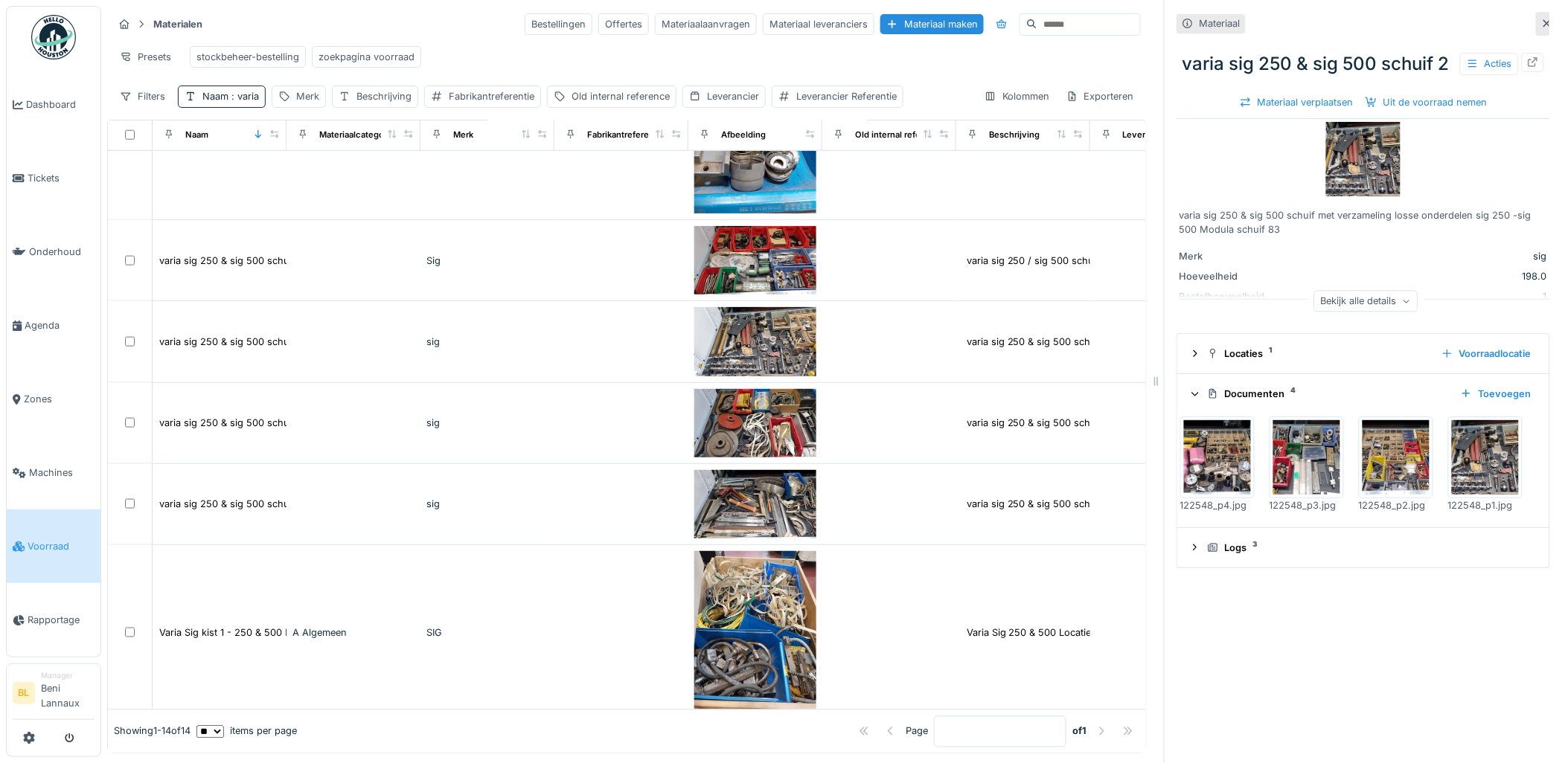
click at [1452, 495] on img at bounding box center [1485, 457] width 67 height 74
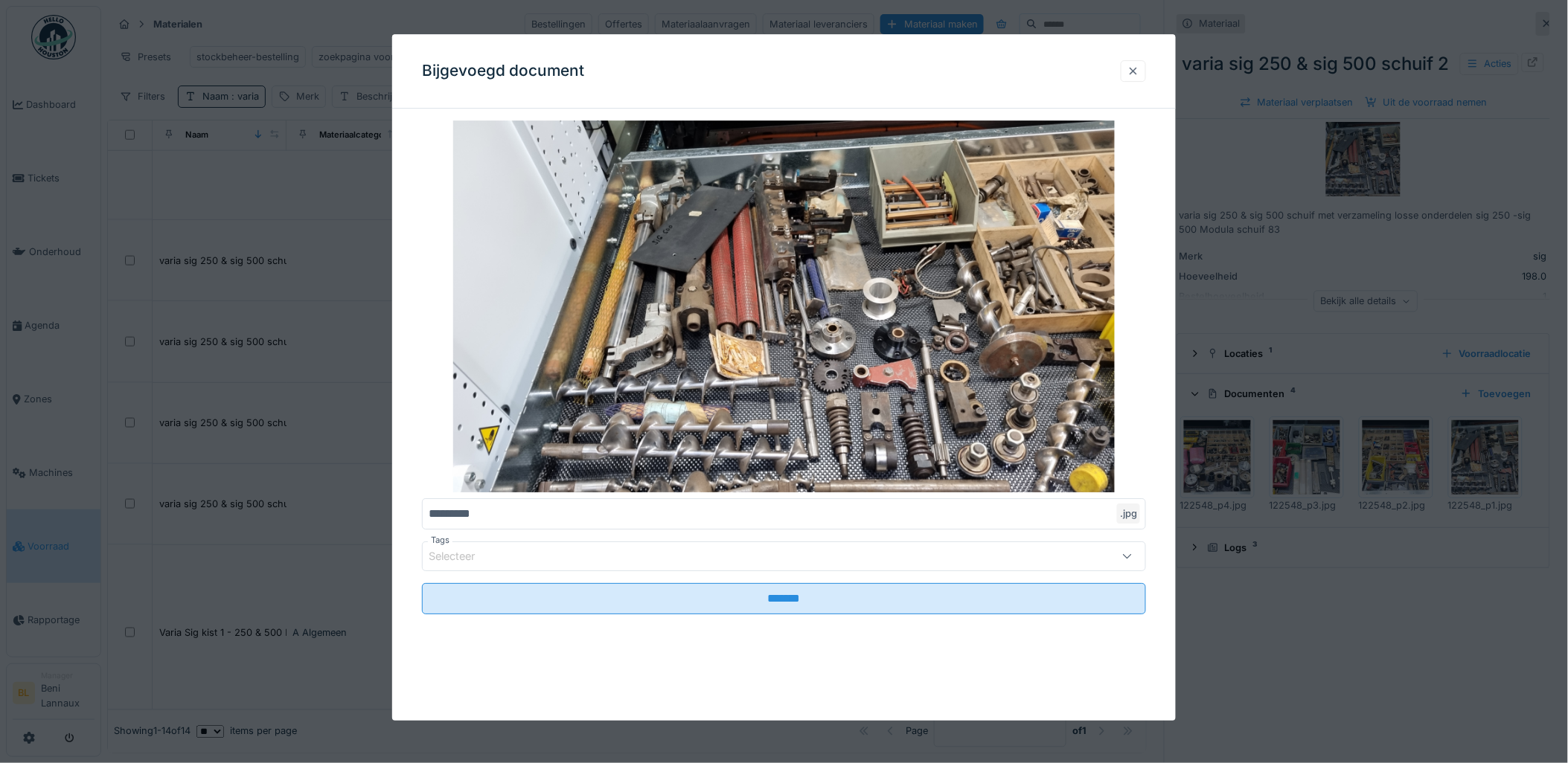
click at [1139, 73] on div at bounding box center [1133, 71] width 12 height 14
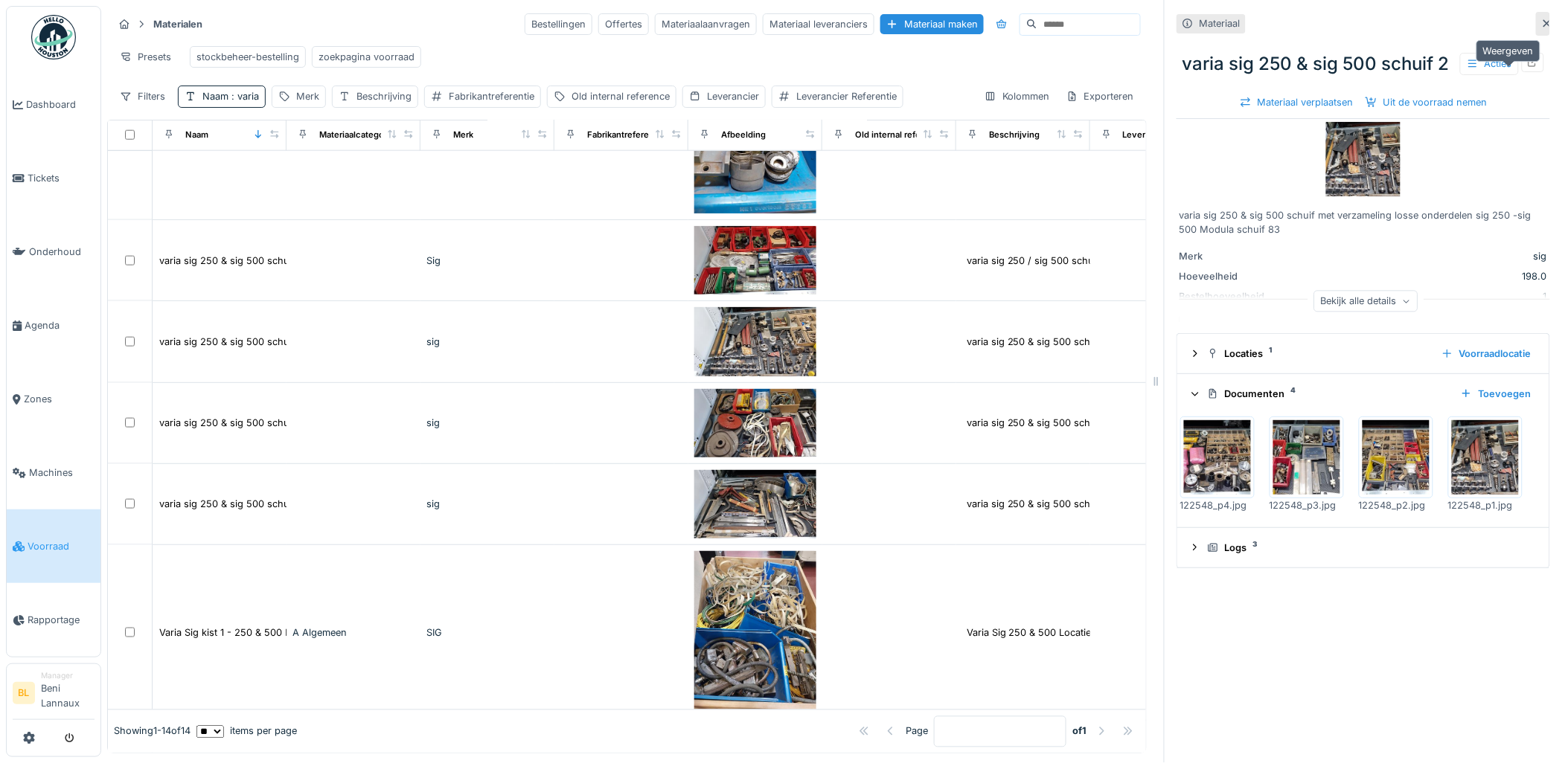
click at [1527, 67] on icon at bounding box center [1533, 62] width 12 height 9
drag, startPoint x: 244, startPoint y: 105, endPoint x: 249, endPoint y: 122, distance: 17.7
click at [244, 102] on span ": varia" at bounding box center [244, 96] width 31 height 11
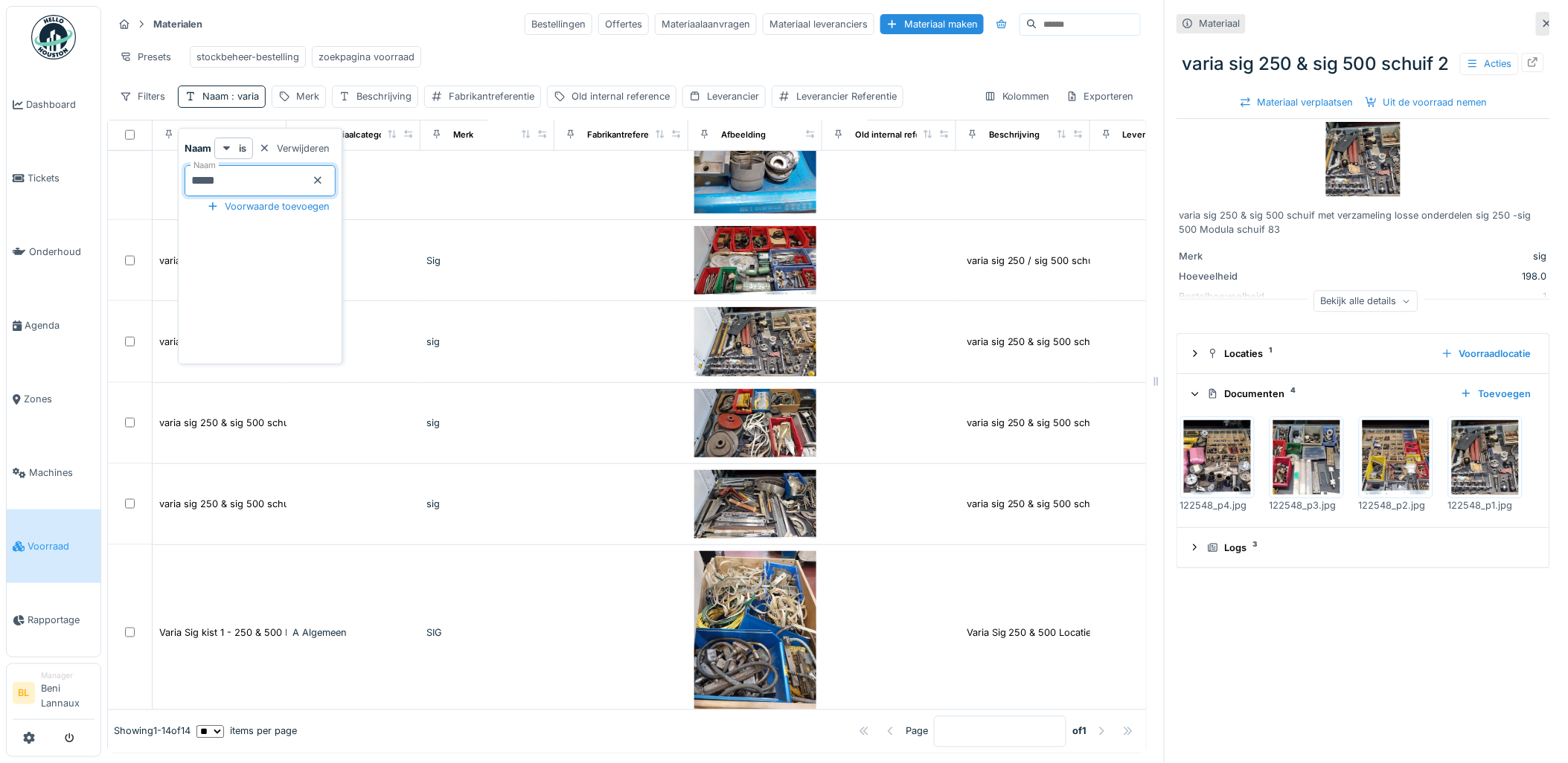
drag, startPoint x: 246, startPoint y: 174, endPoint x: 255, endPoint y: 194, distance: 21.9
click at [248, 183] on input "*****" at bounding box center [260, 181] width 151 height 31
type input "*"
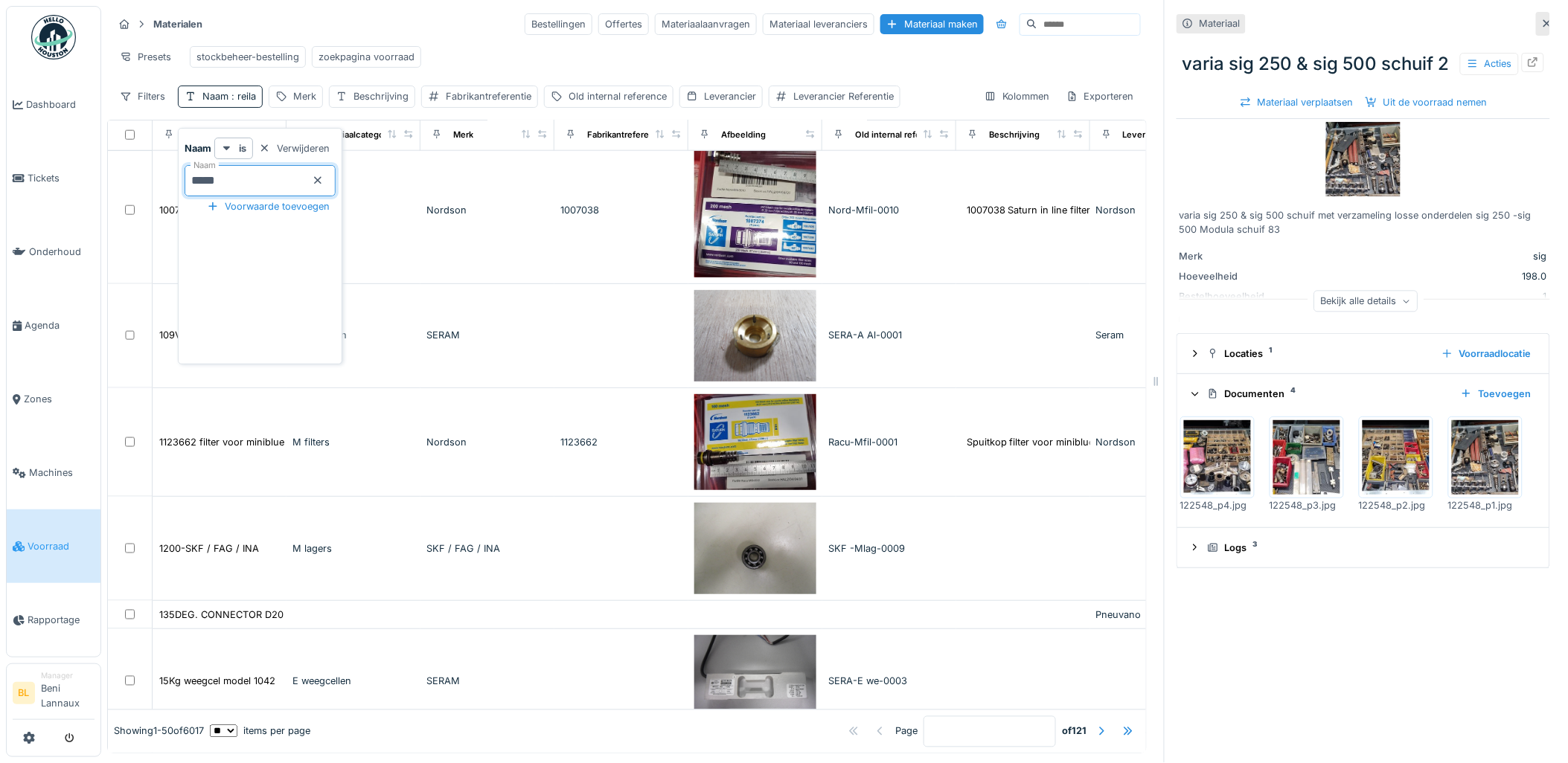
click at [228, 190] on input "*****" at bounding box center [260, 181] width 151 height 31
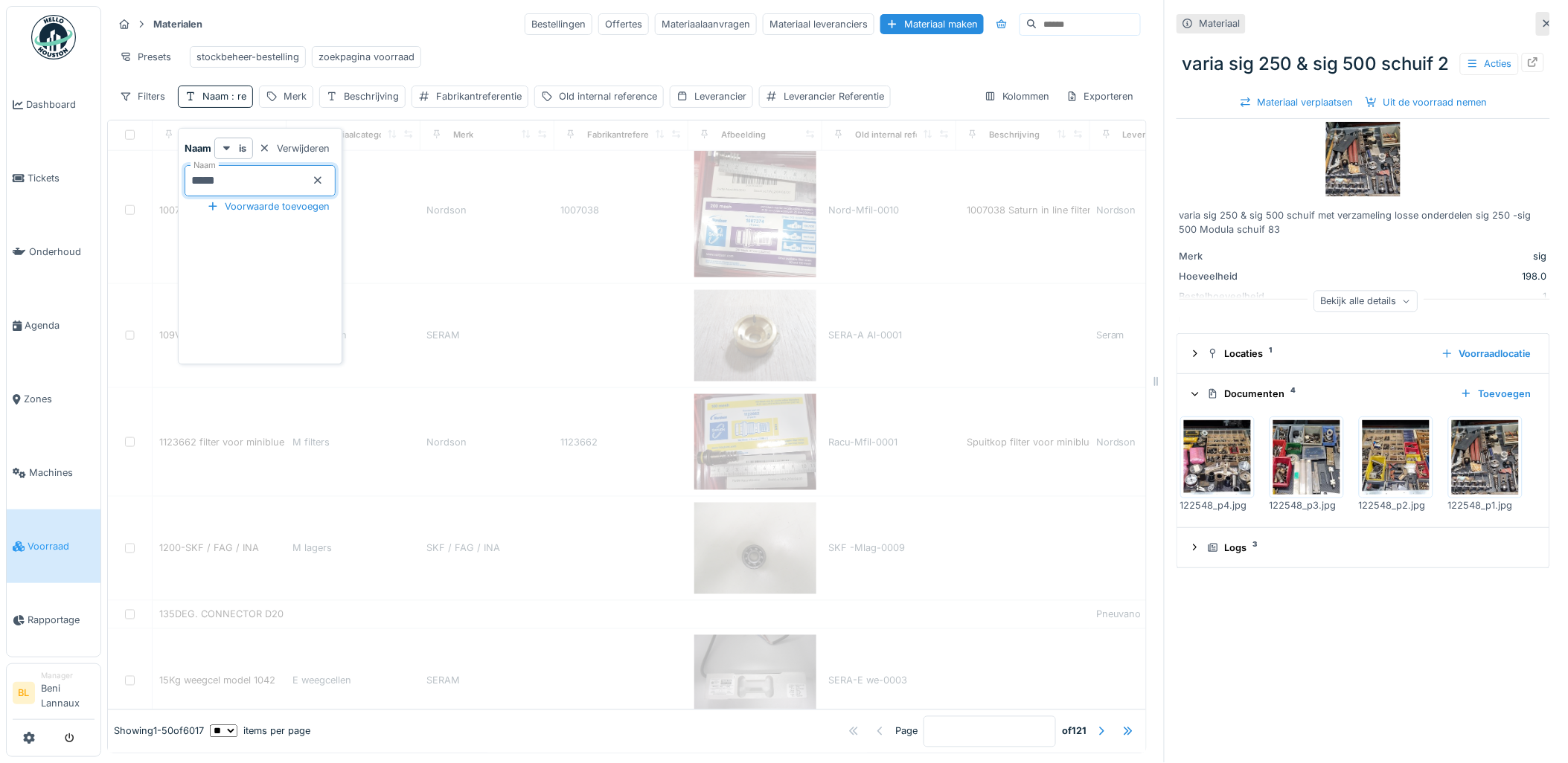
type input "******"
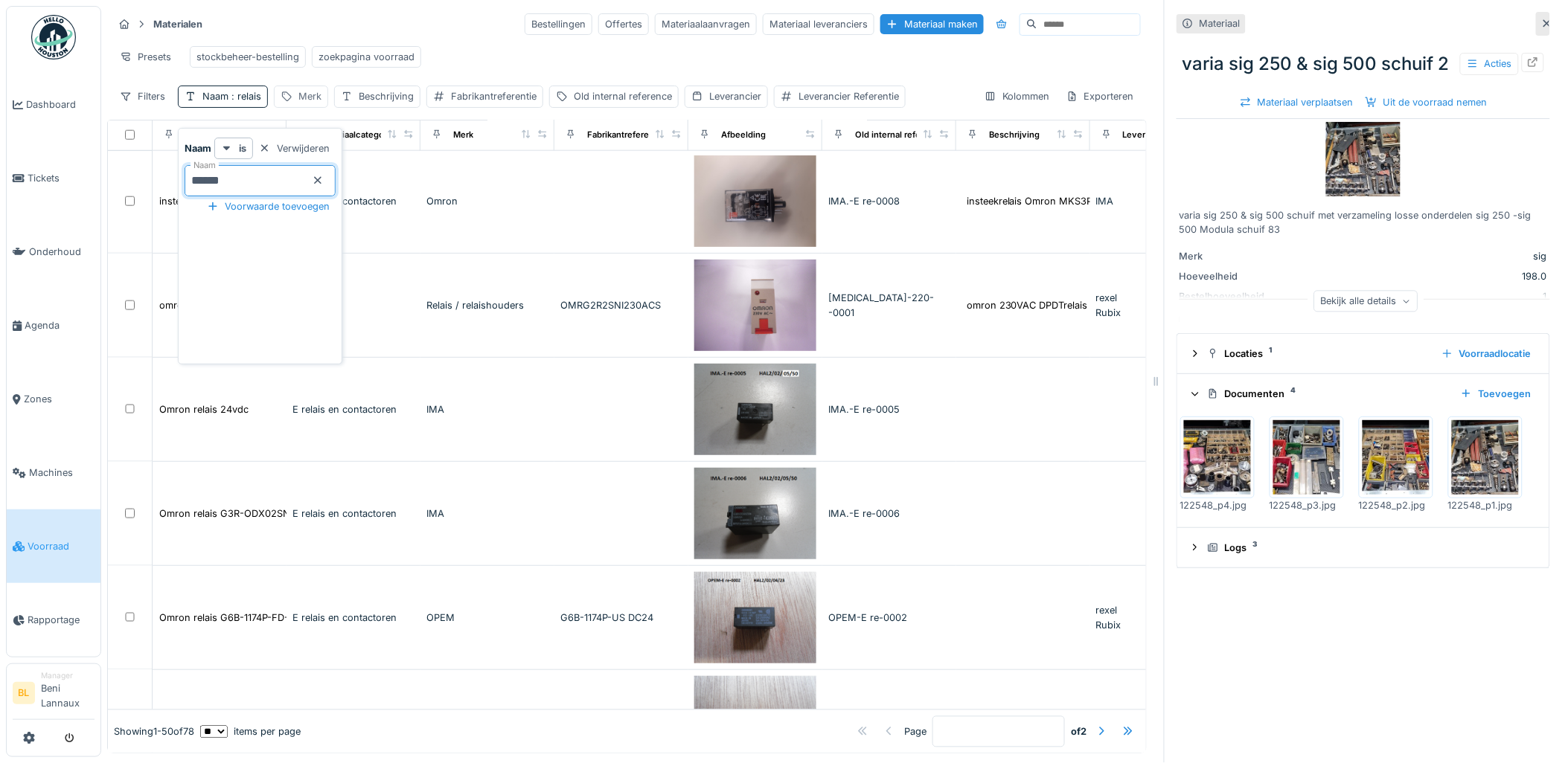
click at [295, 103] on div "Merk" at bounding box center [300, 96] width 54 height 22
click at [330, 188] on input "Merk" at bounding box center [354, 181] width 148 height 31
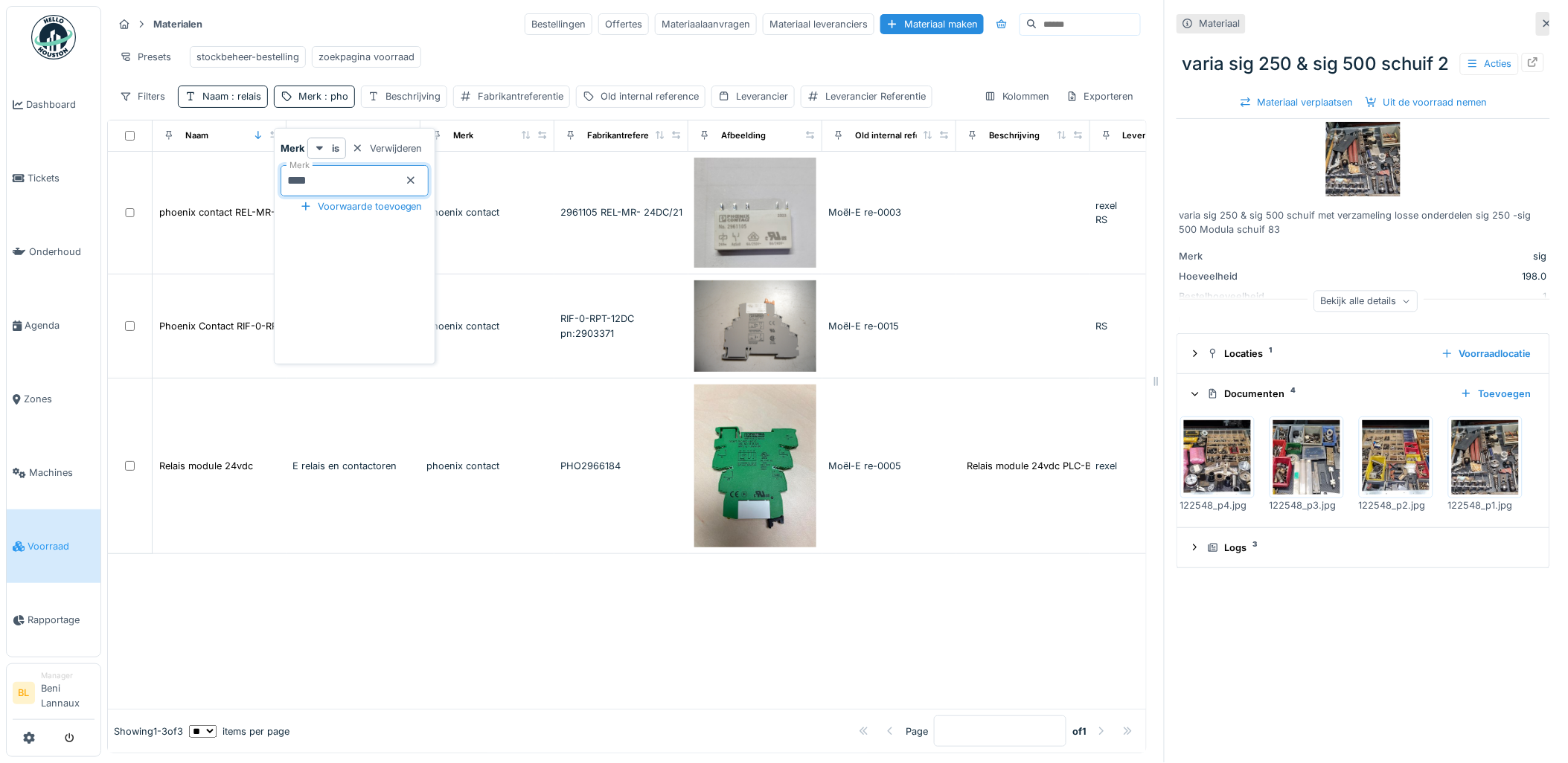
type input "*****"
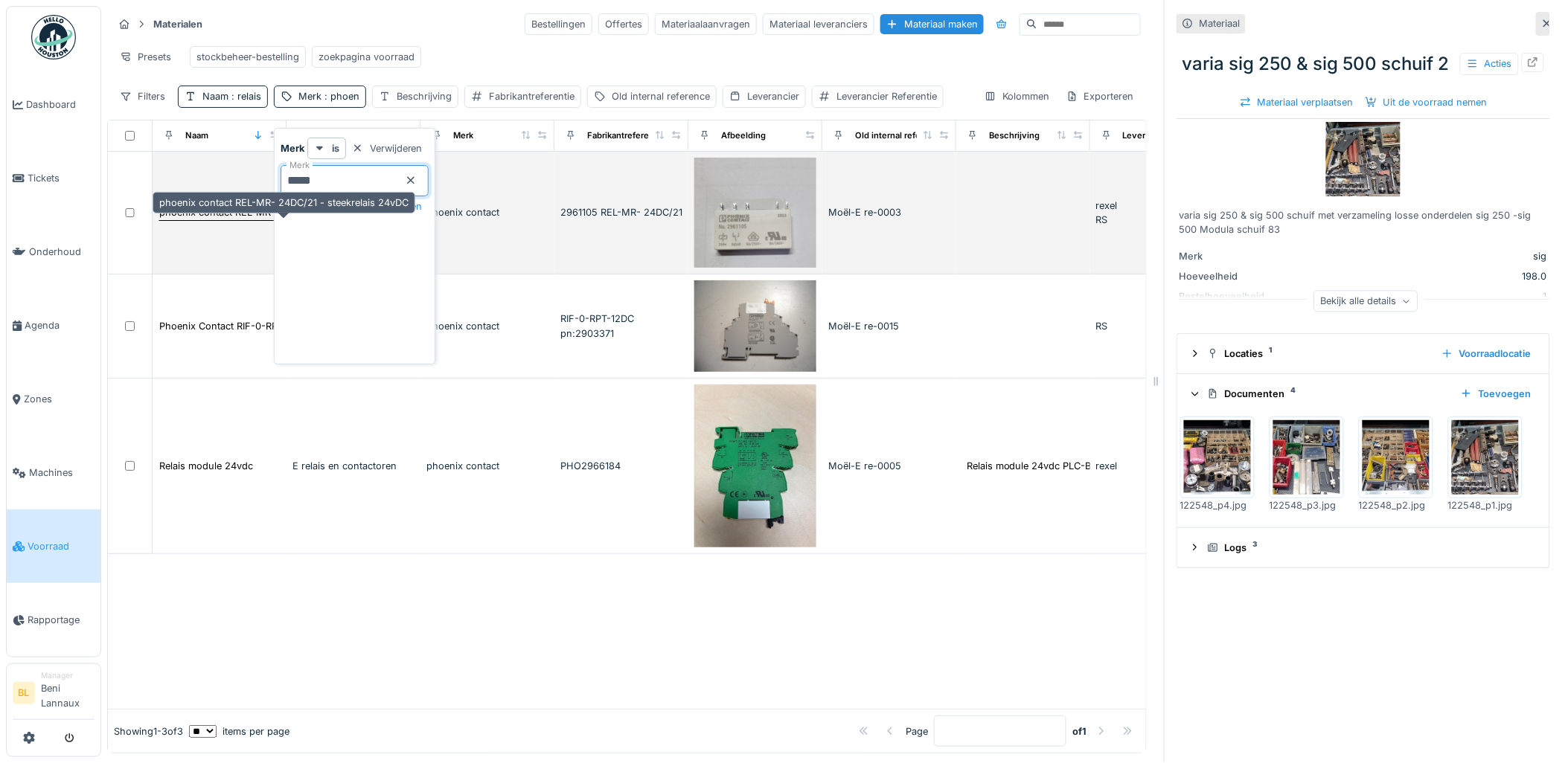
click at [229, 219] on div "phoenix contact REL-MR- 24DC/21 - steekrelais 24vDC" at bounding box center [284, 212] width 249 height 14
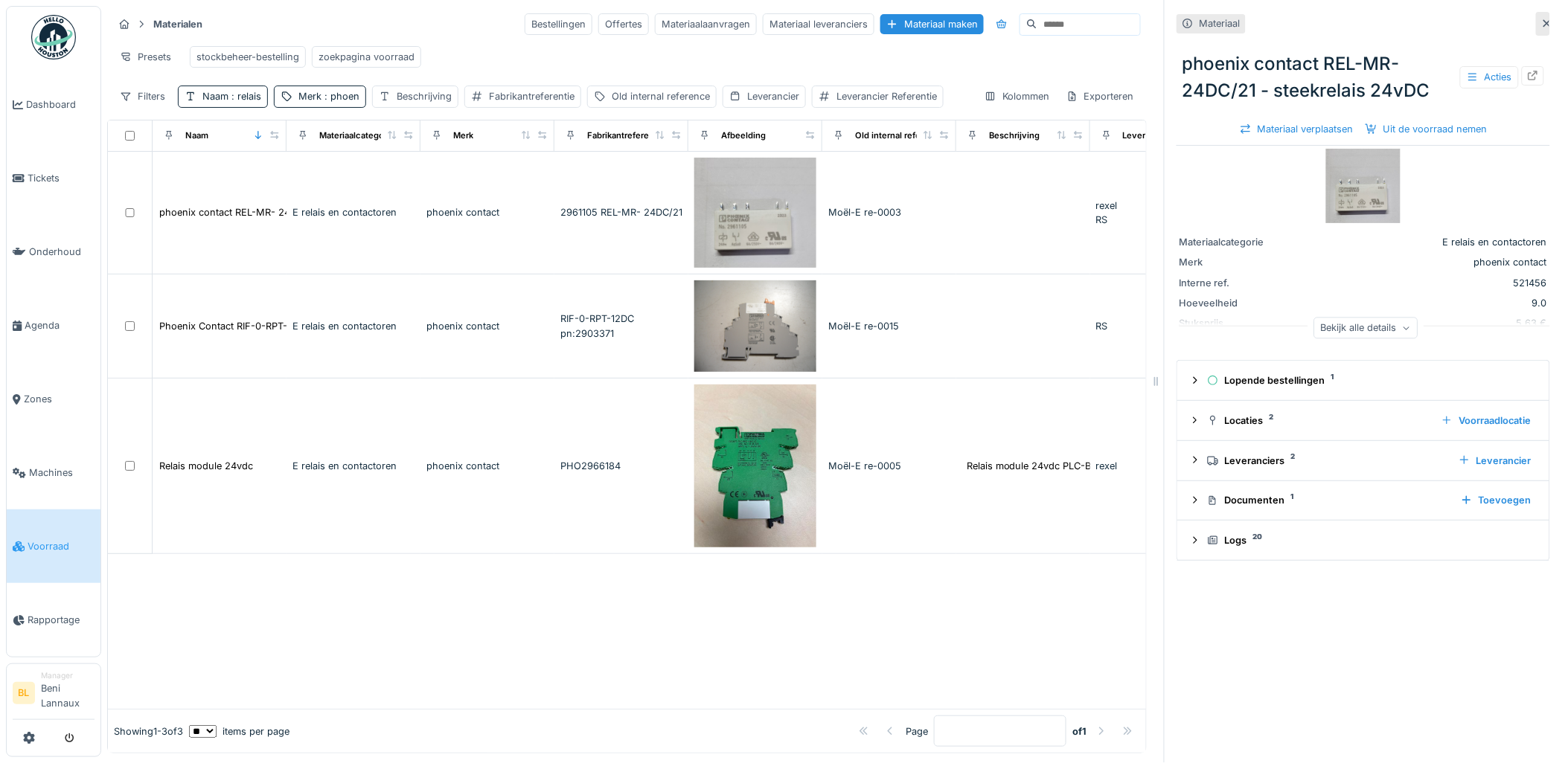
click at [1336, 208] on img at bounding box center [1363, 186] width 74 height 74
click at [307, 103] on div "Merk : phoen" at bounding box center [329, 96] width 61 height 14
click at [417, 186] on div at bounding box center [411, 180] width 12 height 14
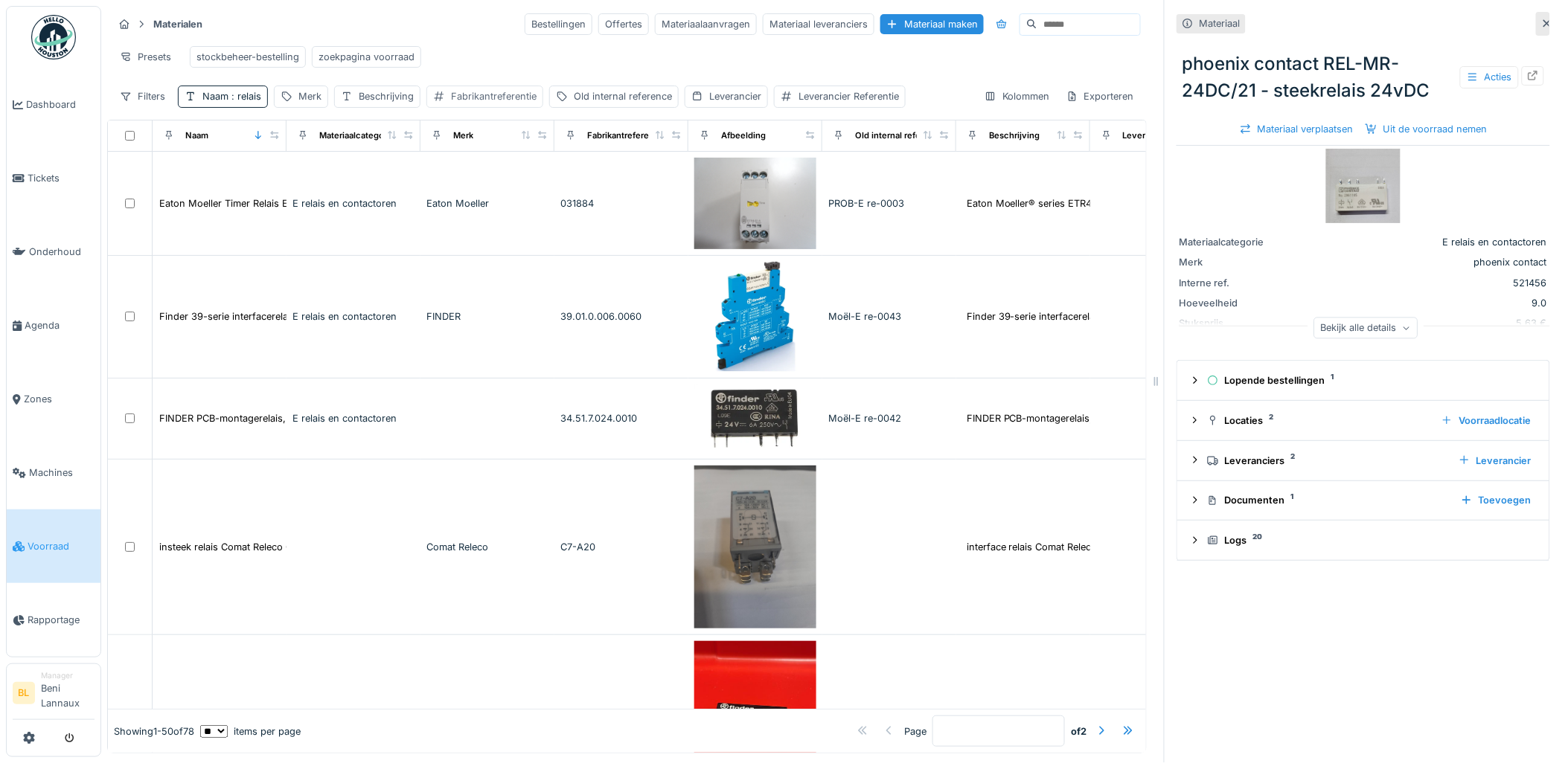
click at [512, 103] on div "Fabrikantreferentie" at bounding box center [493, 96] width 85 height 14
drag, startPoint x: 495, startPoint y: 189, endPoint x: 494, endPoint y: 197, distance: 8.1
click at [494, 197] on div "Fabrikantreferentie" at bounding box center [540, 181] width 214 height 31
click at [541, 185] on label "Fabrikantreferentie" at bounding box center [494, 179] width 111 height 18
click at [541, 185] on input "Fabrikantreferentie" at bounding box center [540, 181] width 214 height 31
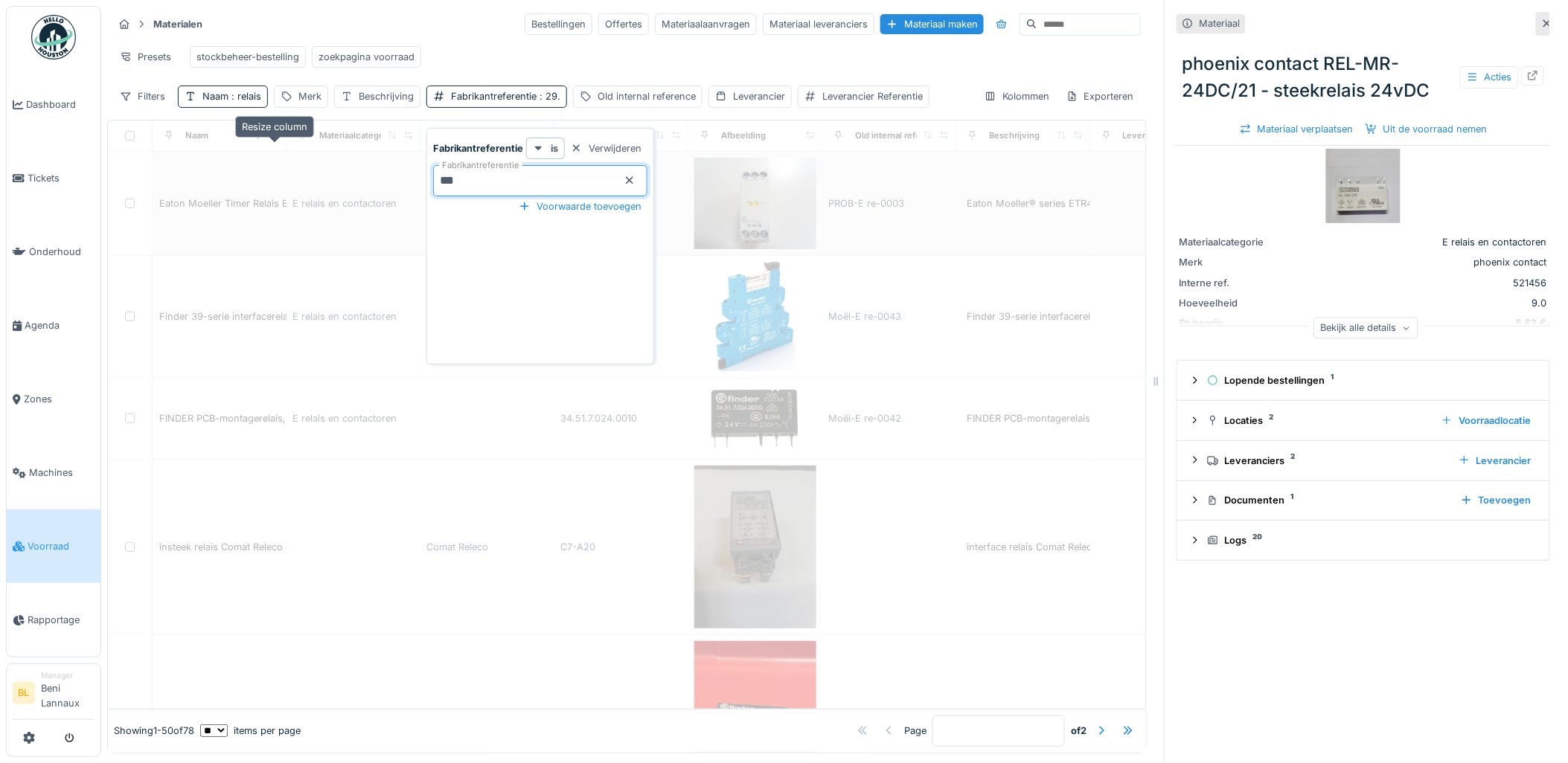
type input "**"
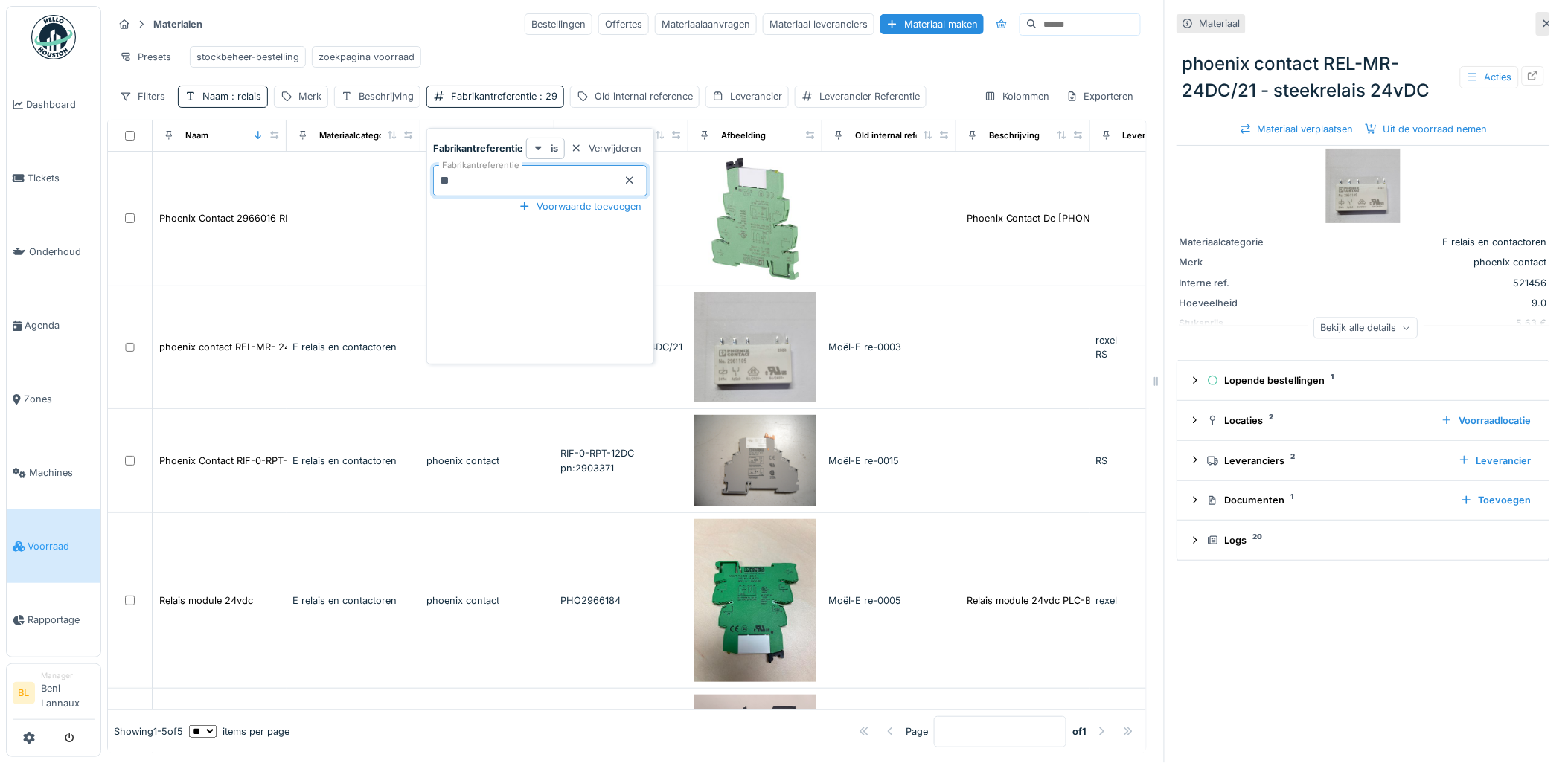
click at [577, 63] on div "Presets stockbeheer-bestelling zoekpagina voorraad" at bounding box center [626, 56] width 1027 height 34
click at [241, 102] on span ": relais" at bounding box center [245, 96] width 33 height 11
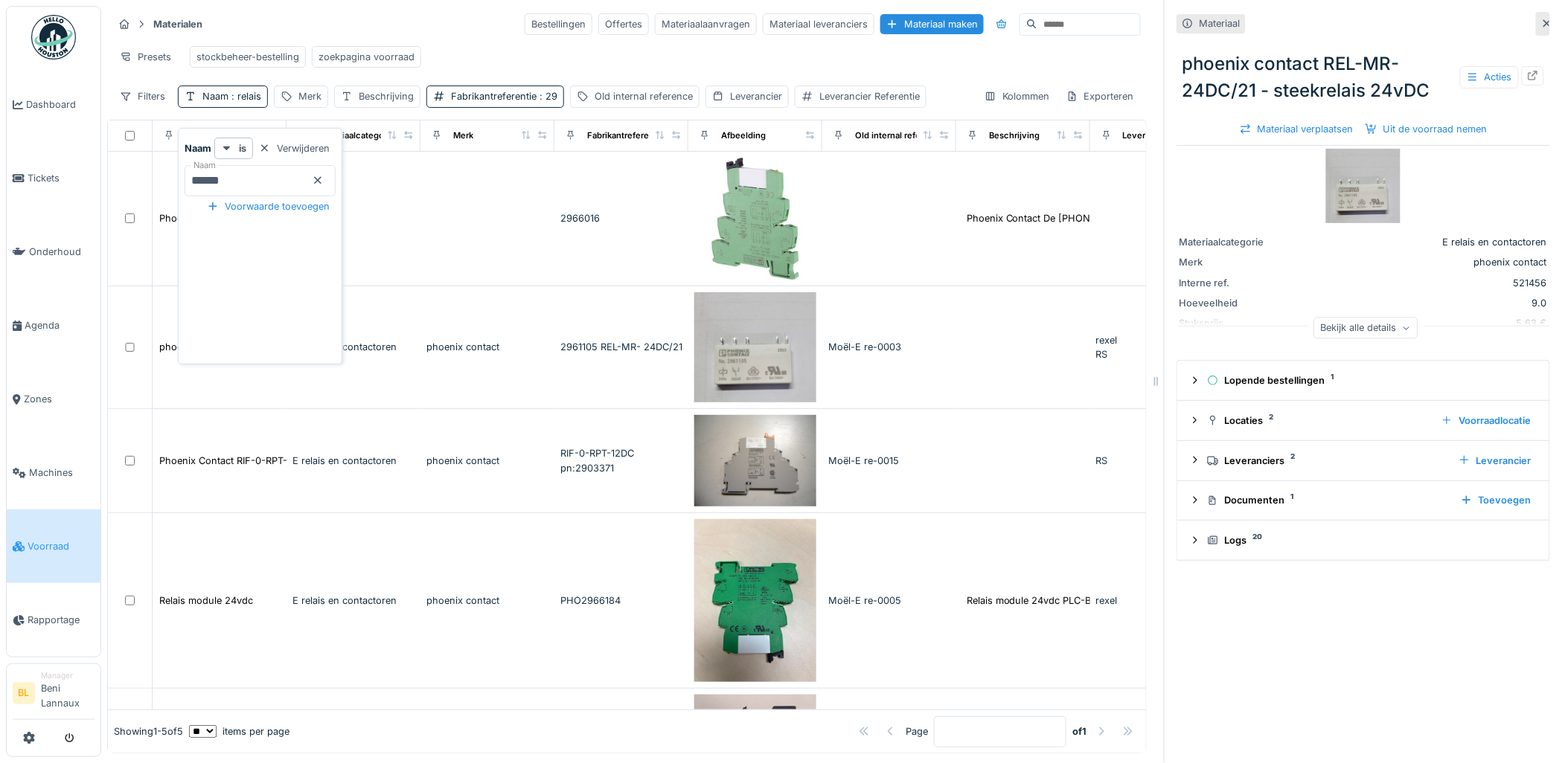
click at [324, 179] on icon at bounding box center [317, 180] width 12 height 9
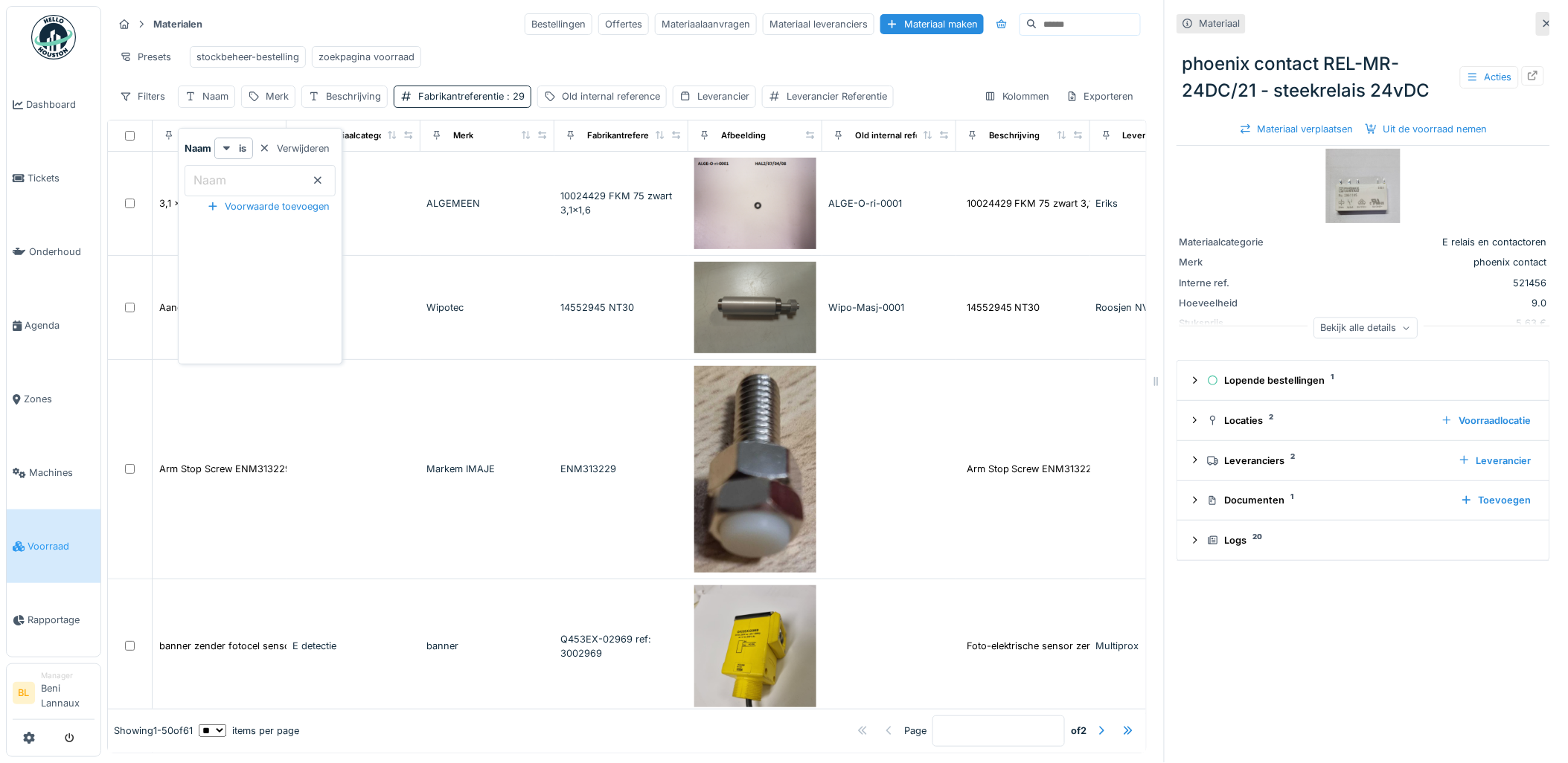
click at [243, 175] on input "Naam" at bounding box center [260, 181] width 151 height 31
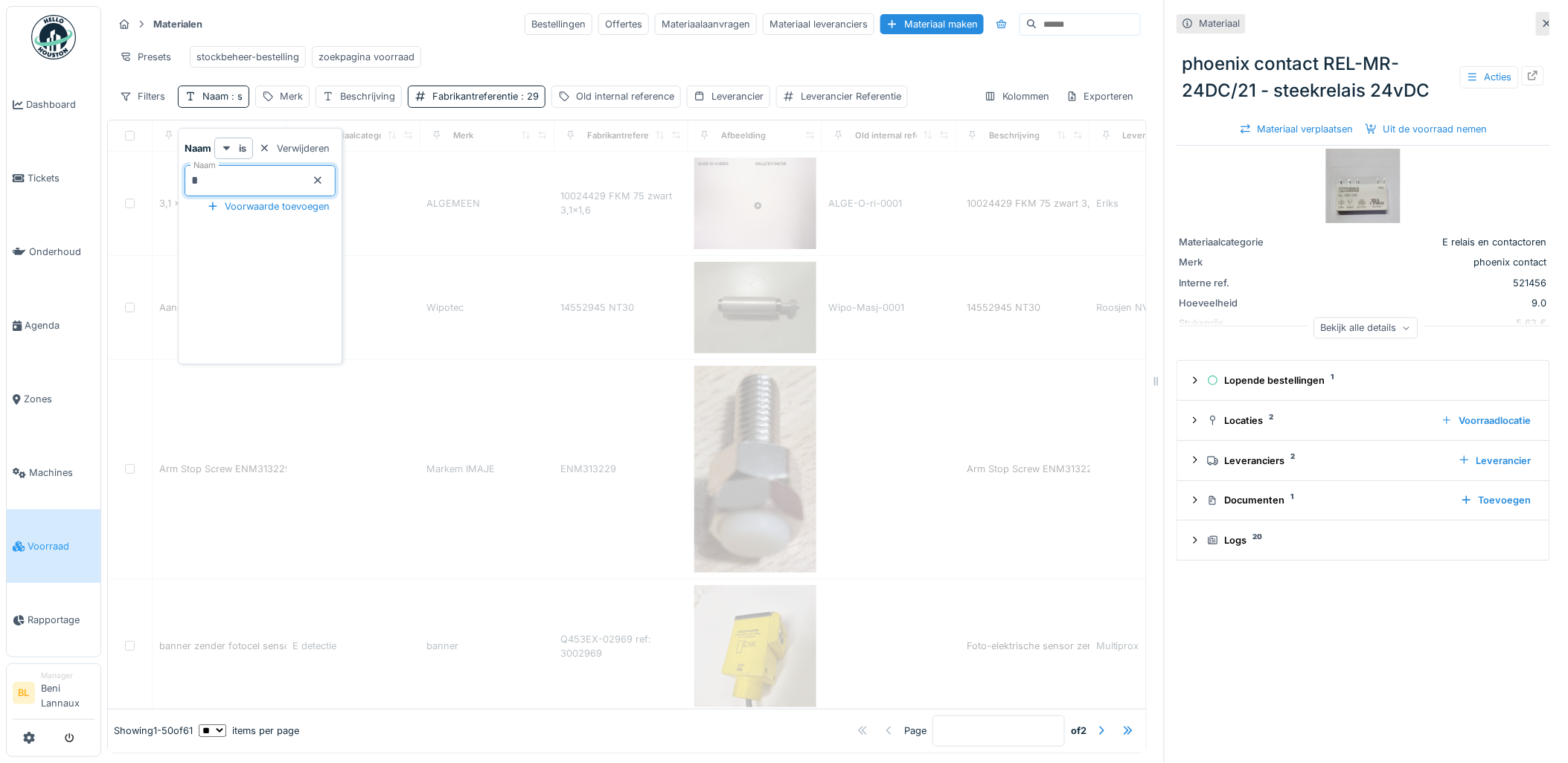
type input "*****"
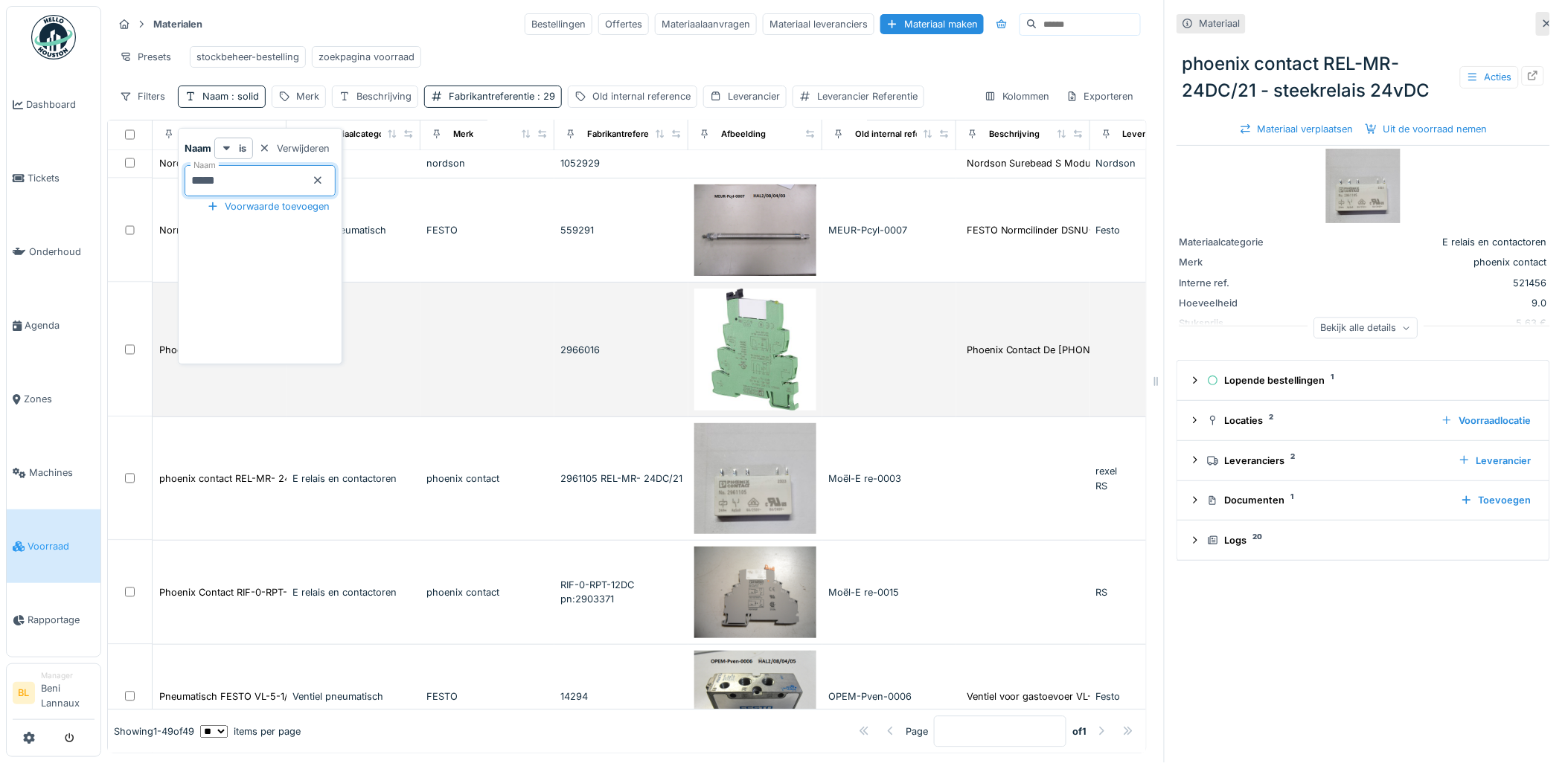
scroll to position [3058, 0]
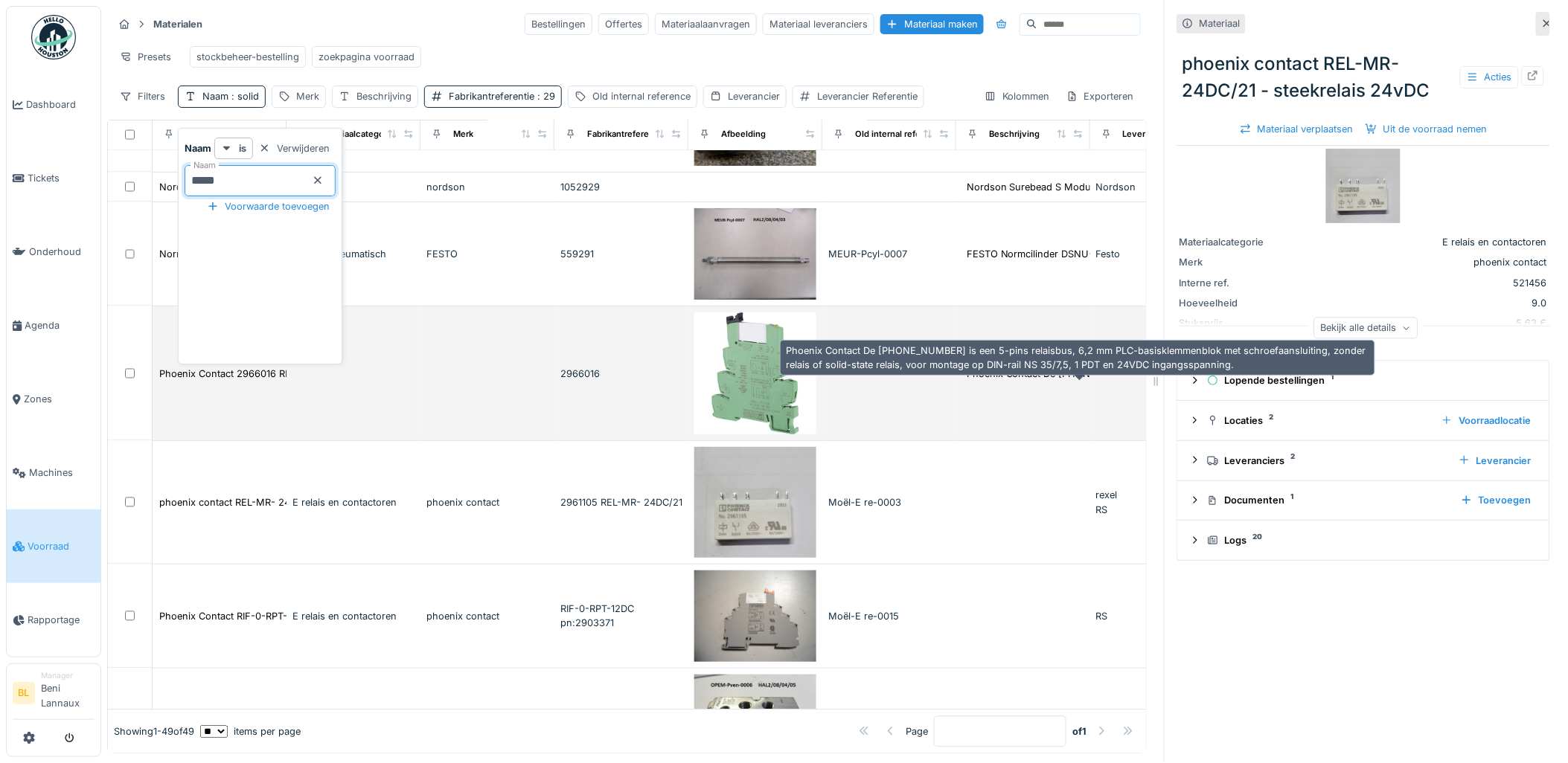
click at [983, 381] on div "Phoenix Contact De [PHONE_NUMBER] is een 5-pins relais..." at bounding box center [1106, 374] width 278 height 14
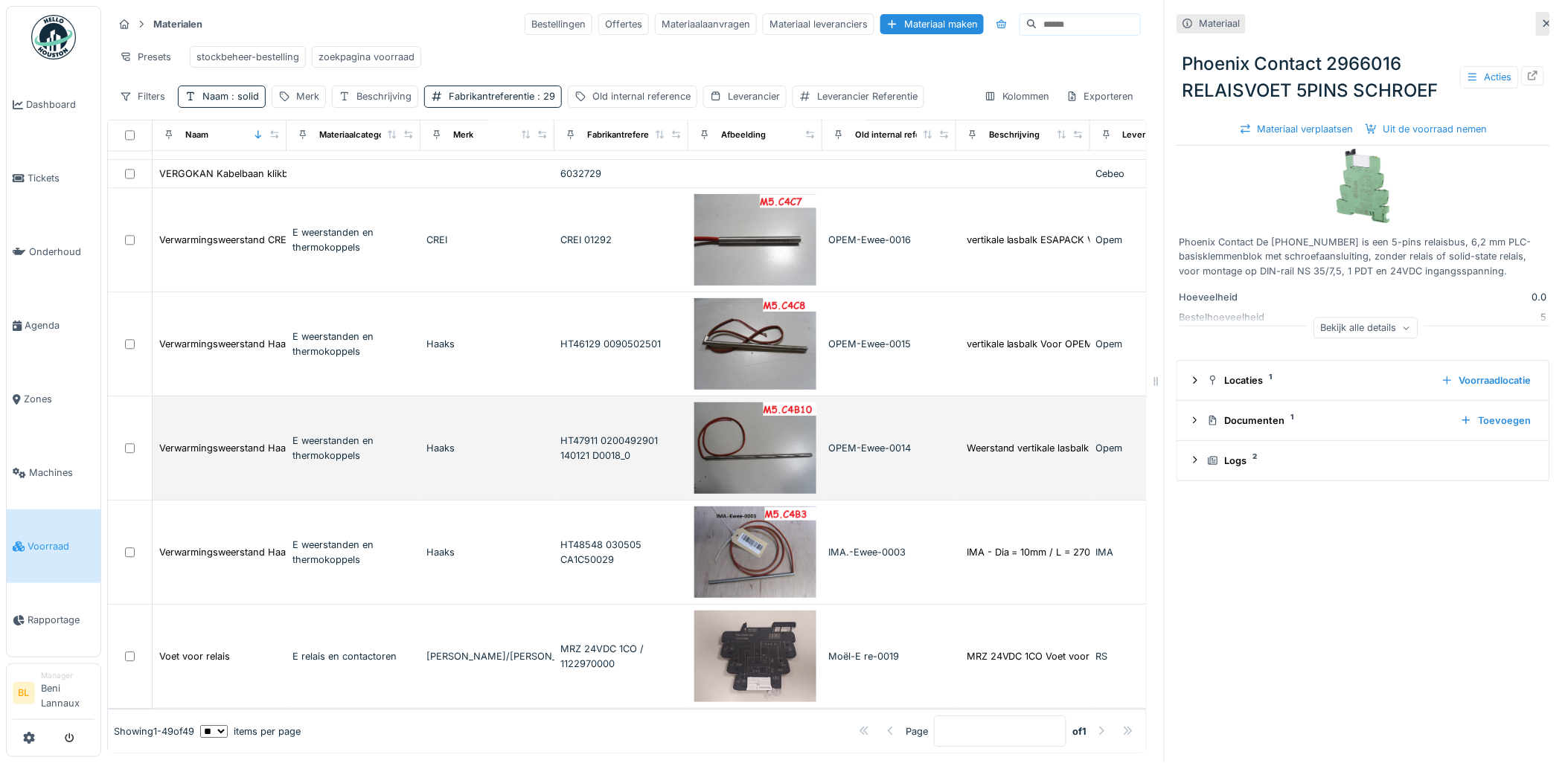
scroll to position [5357, 0]
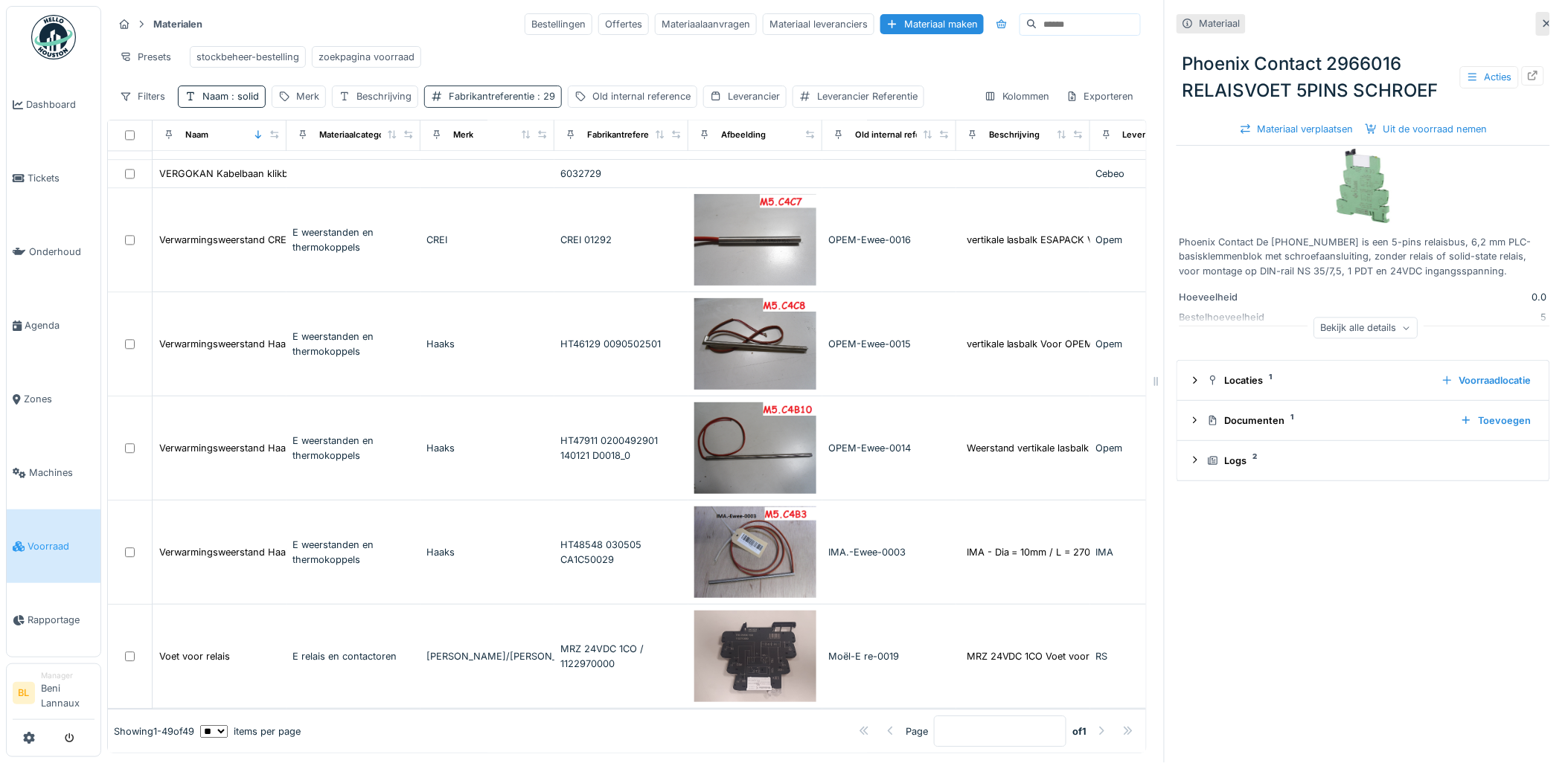
click at [527, 103] on div "Fabrikantreferentie : 29" at bounding box center [502, 96] width 107 height 14
click at [628, 176] on icon at bounding box center [627, 180] width 12 height 9
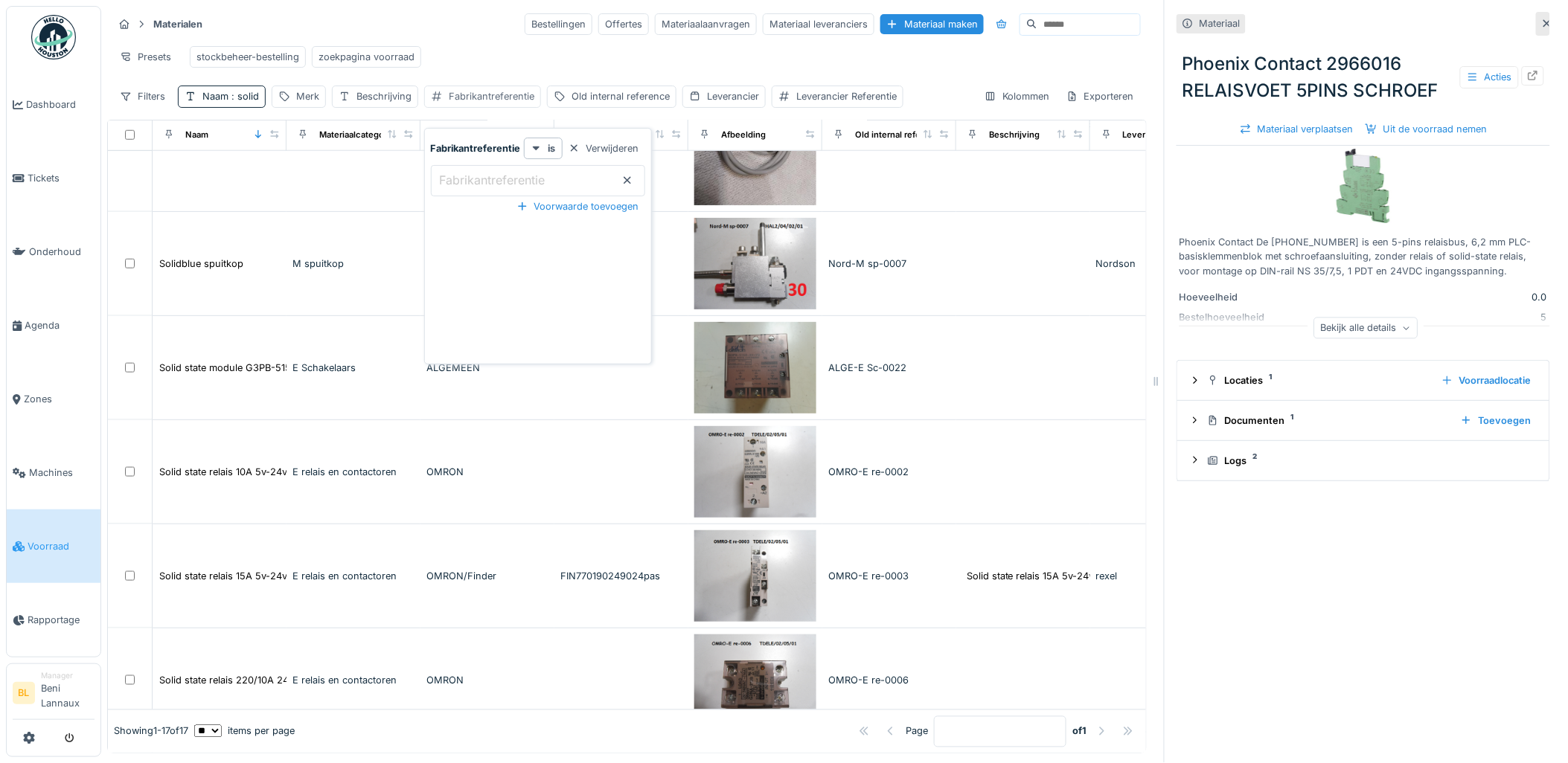
scroll to position [1034, 0]
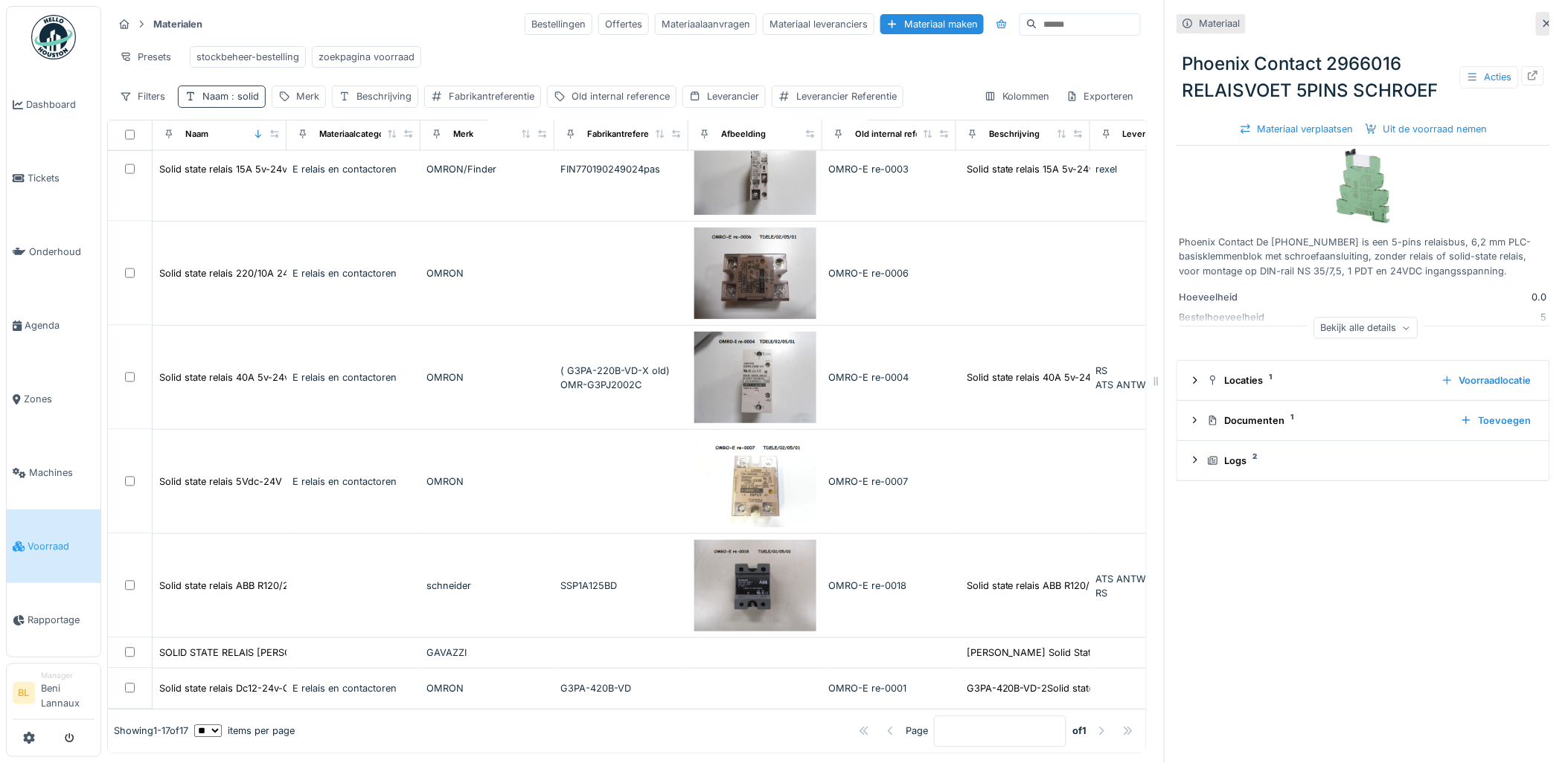
click at [243, 102] on span ": solid" at bounding box center [244, 96] width 31 height 11
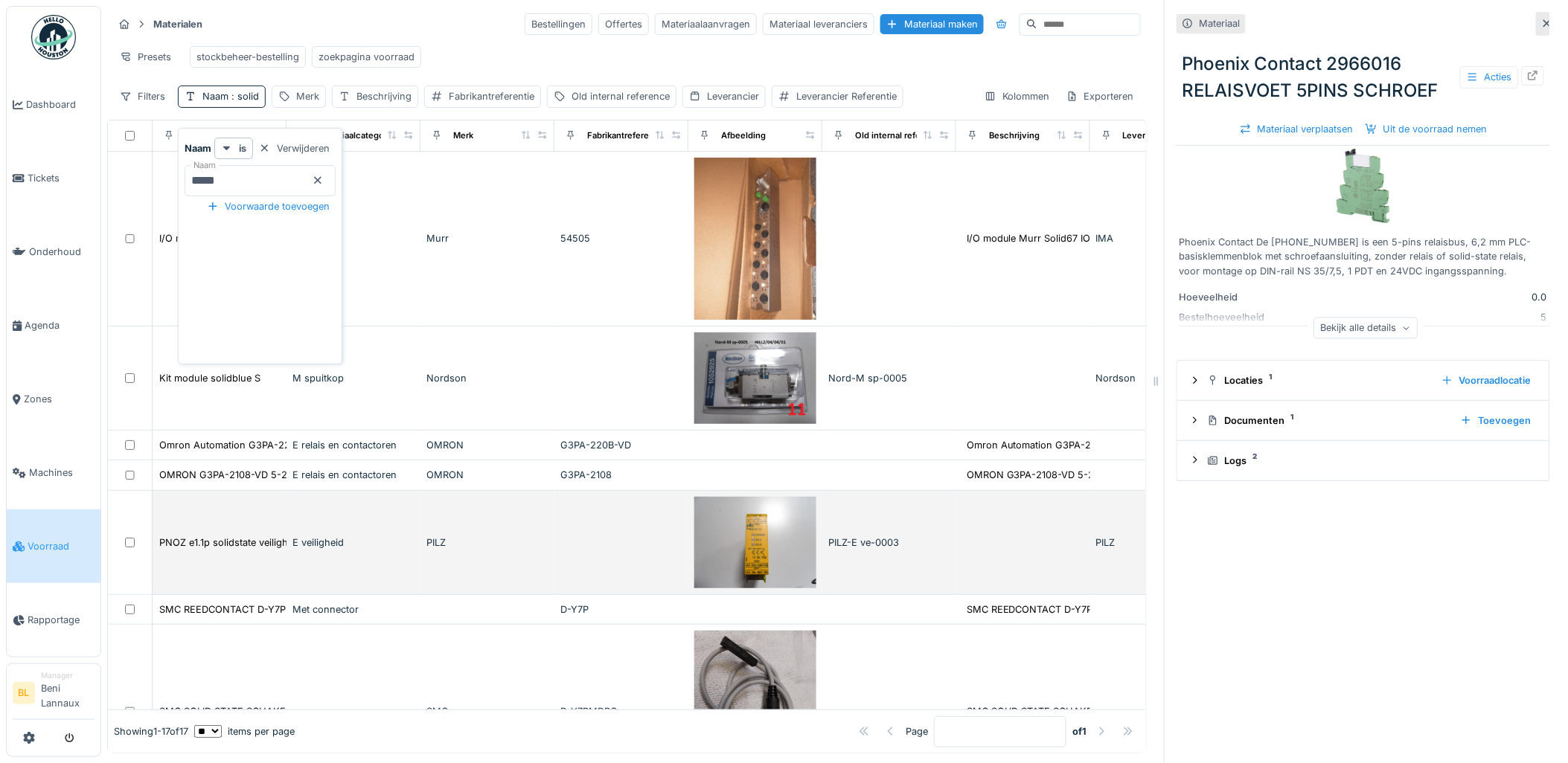
scroll to position [0, 0]
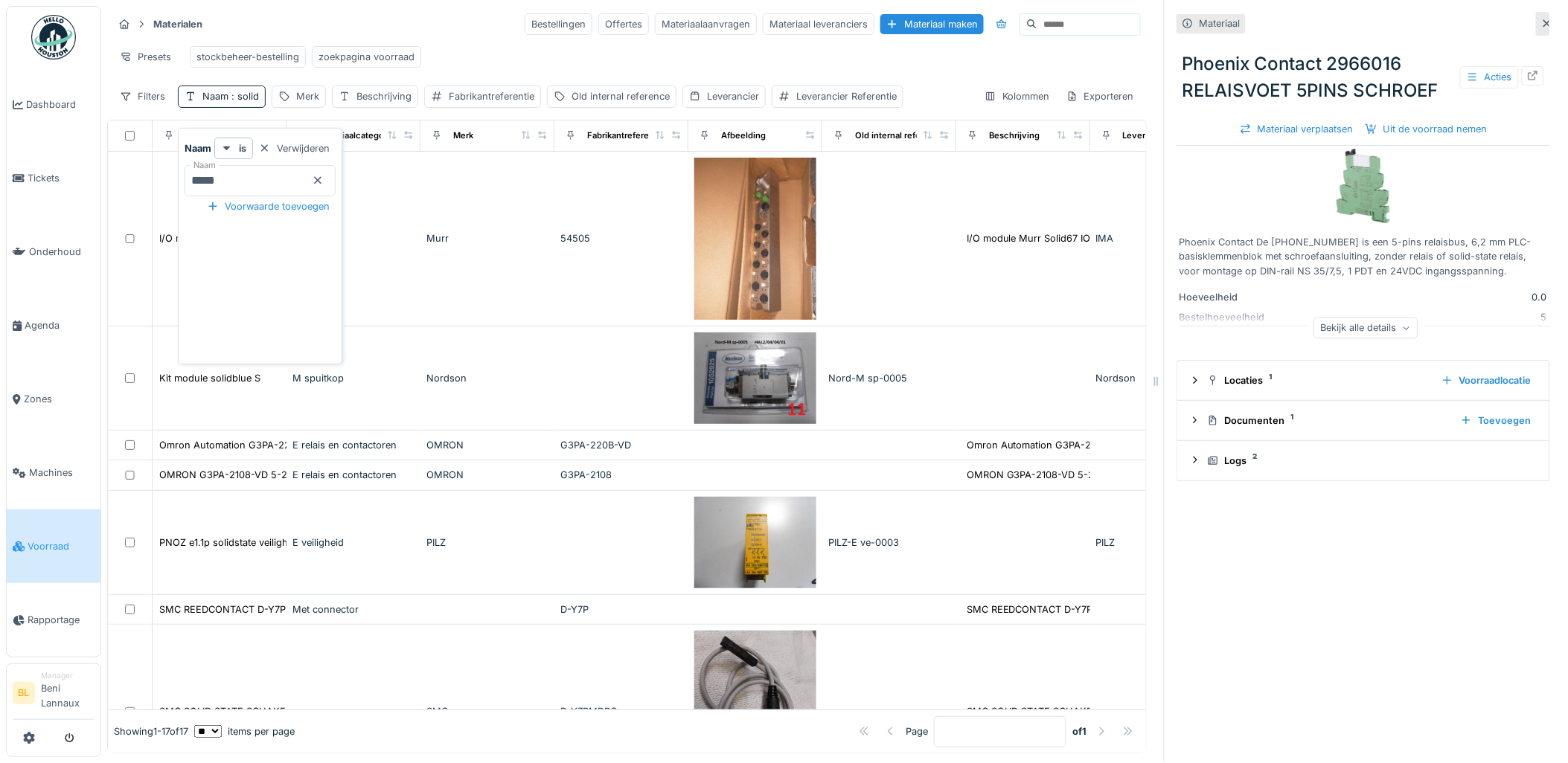
click at [321, 182] on icon at bounding box center [317, 180] width 7 height 7
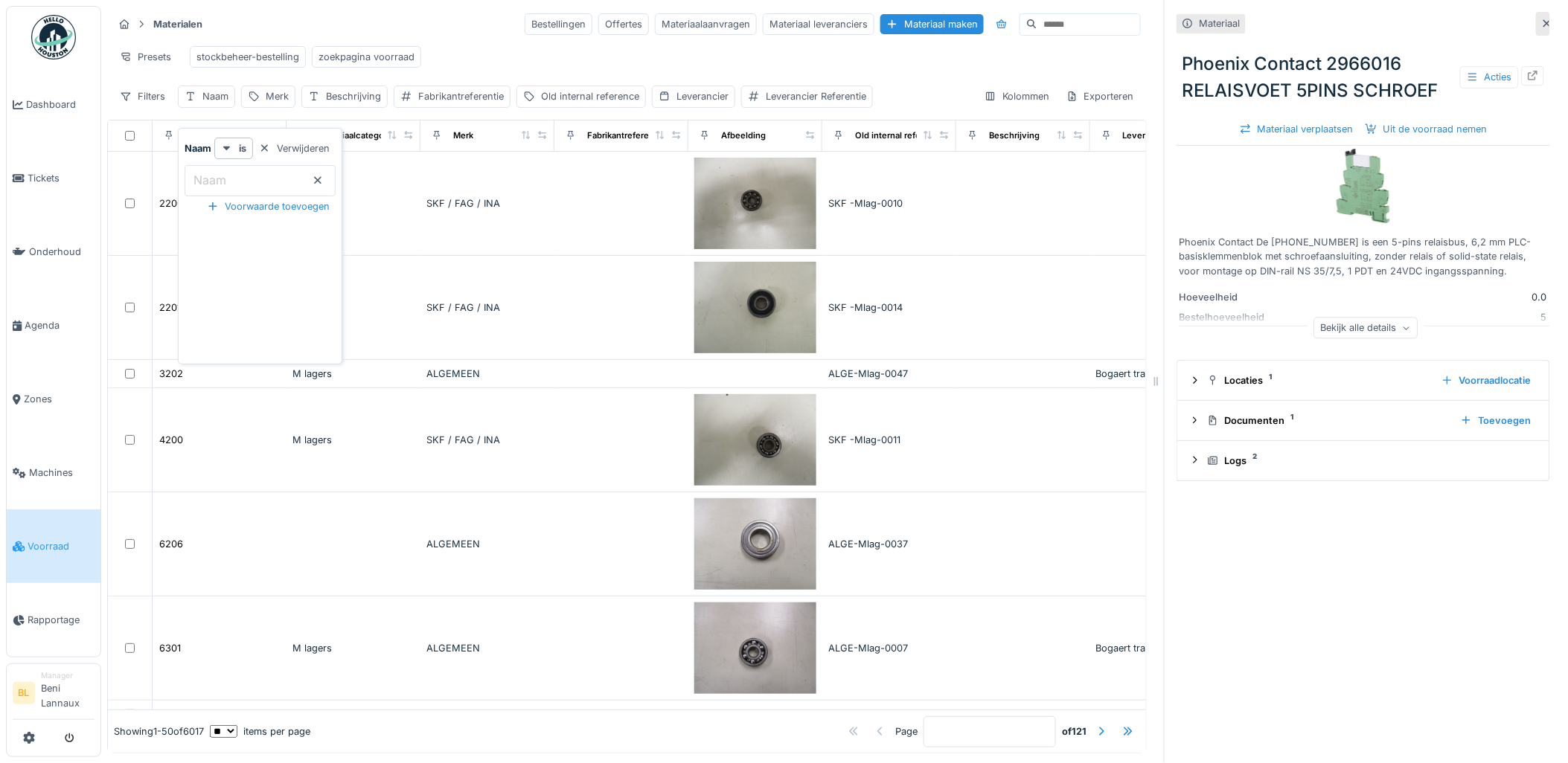
click at [291, 183] on input "Naam" at bounding box center [260, 181] width 151 height 31
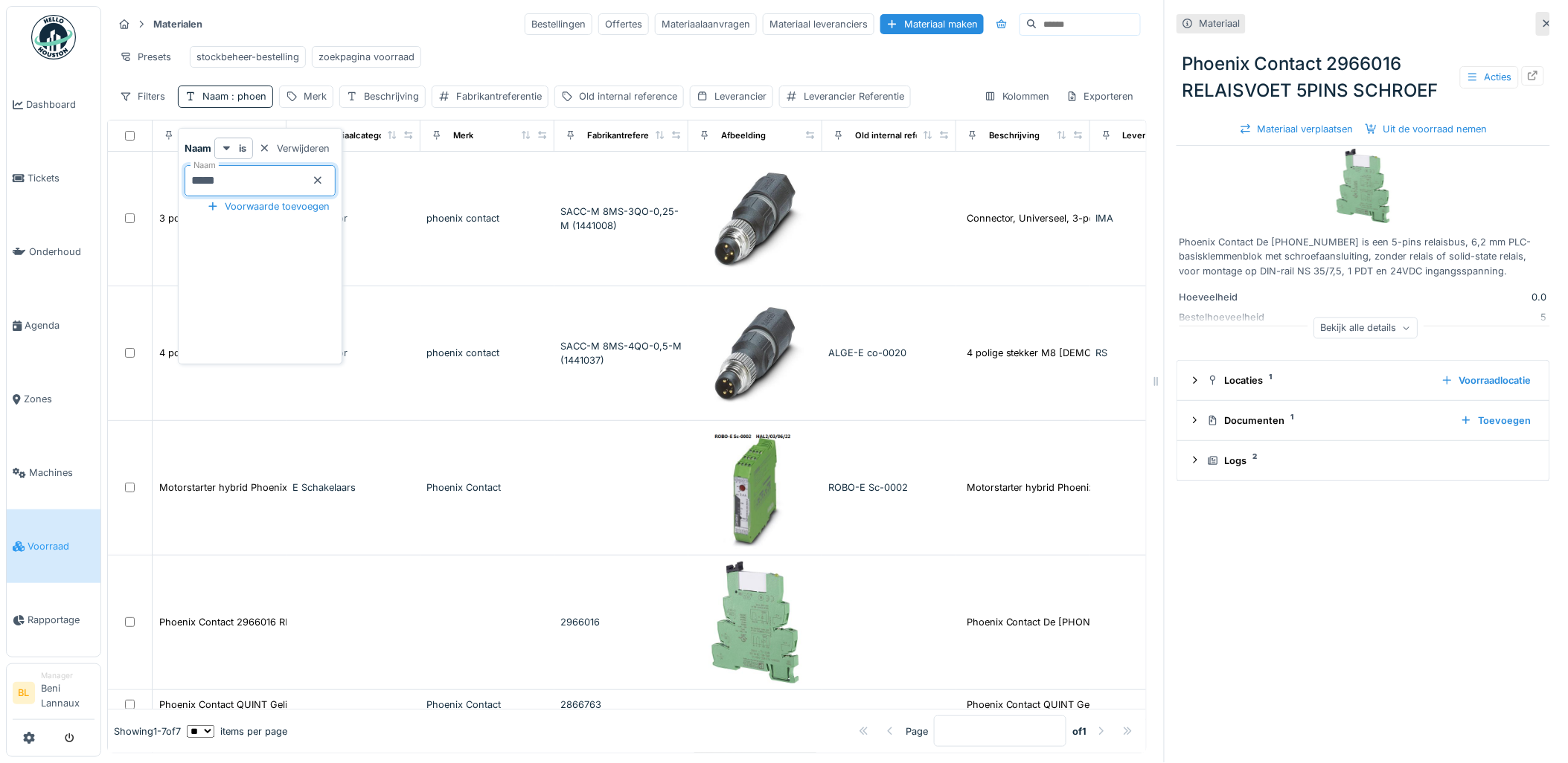
type input "*****"
click at [321, 179] on icon at bounding box center [317, 180] width 7 height 7
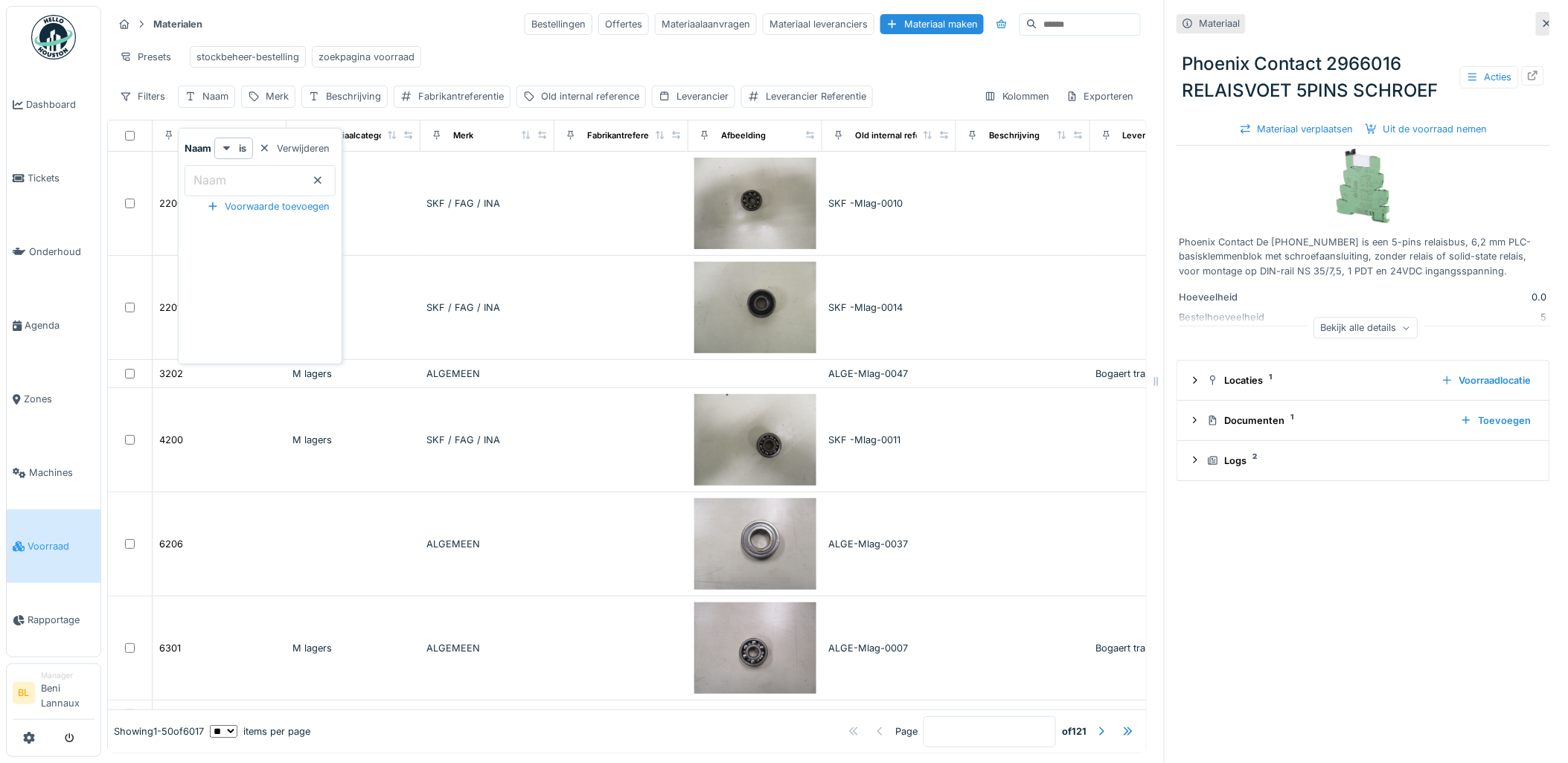
click at [260, 175] on input "Naam" at bounding box center [260, 181] width 151 height 31
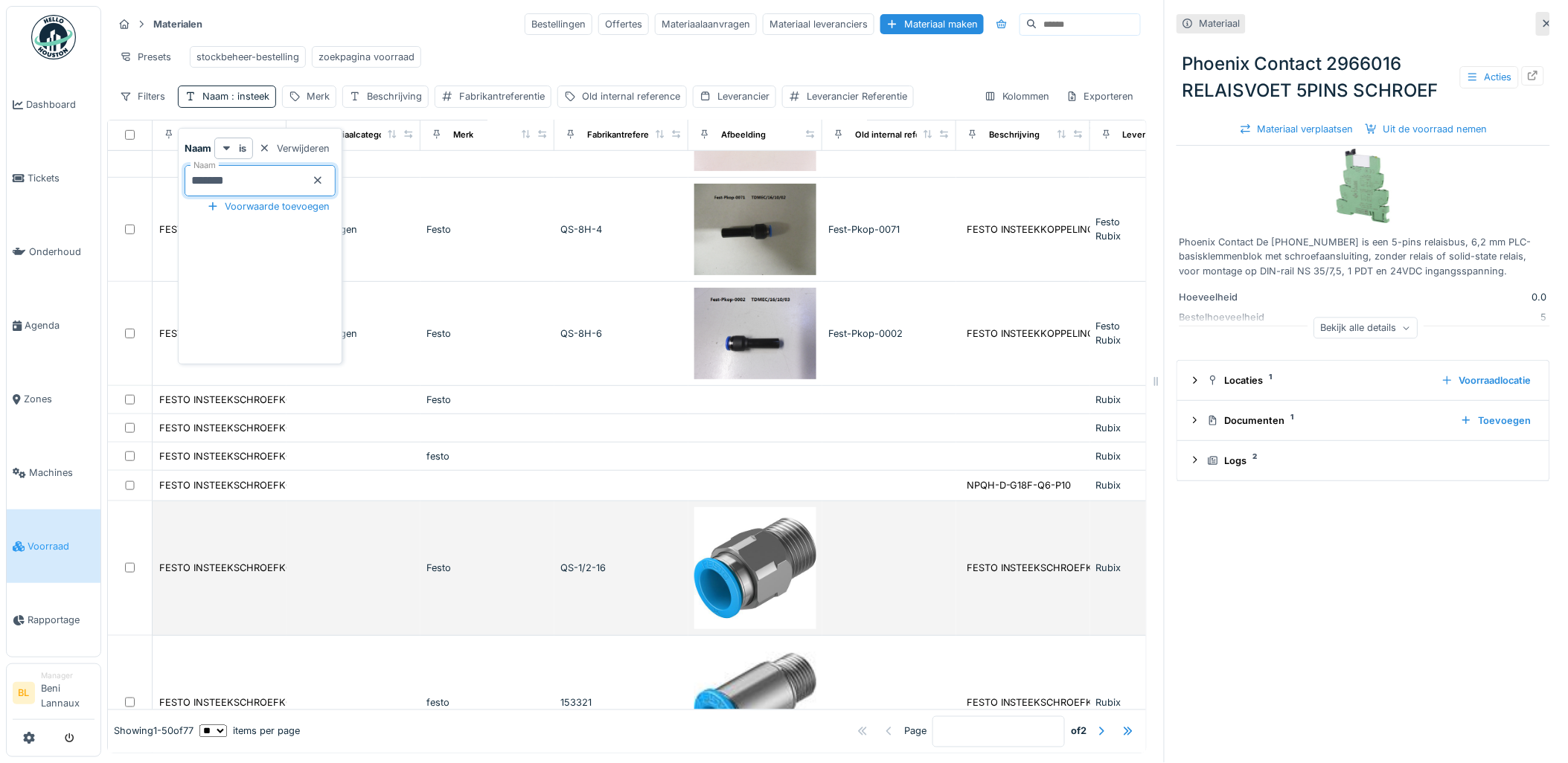
scroll to position [495, 0]
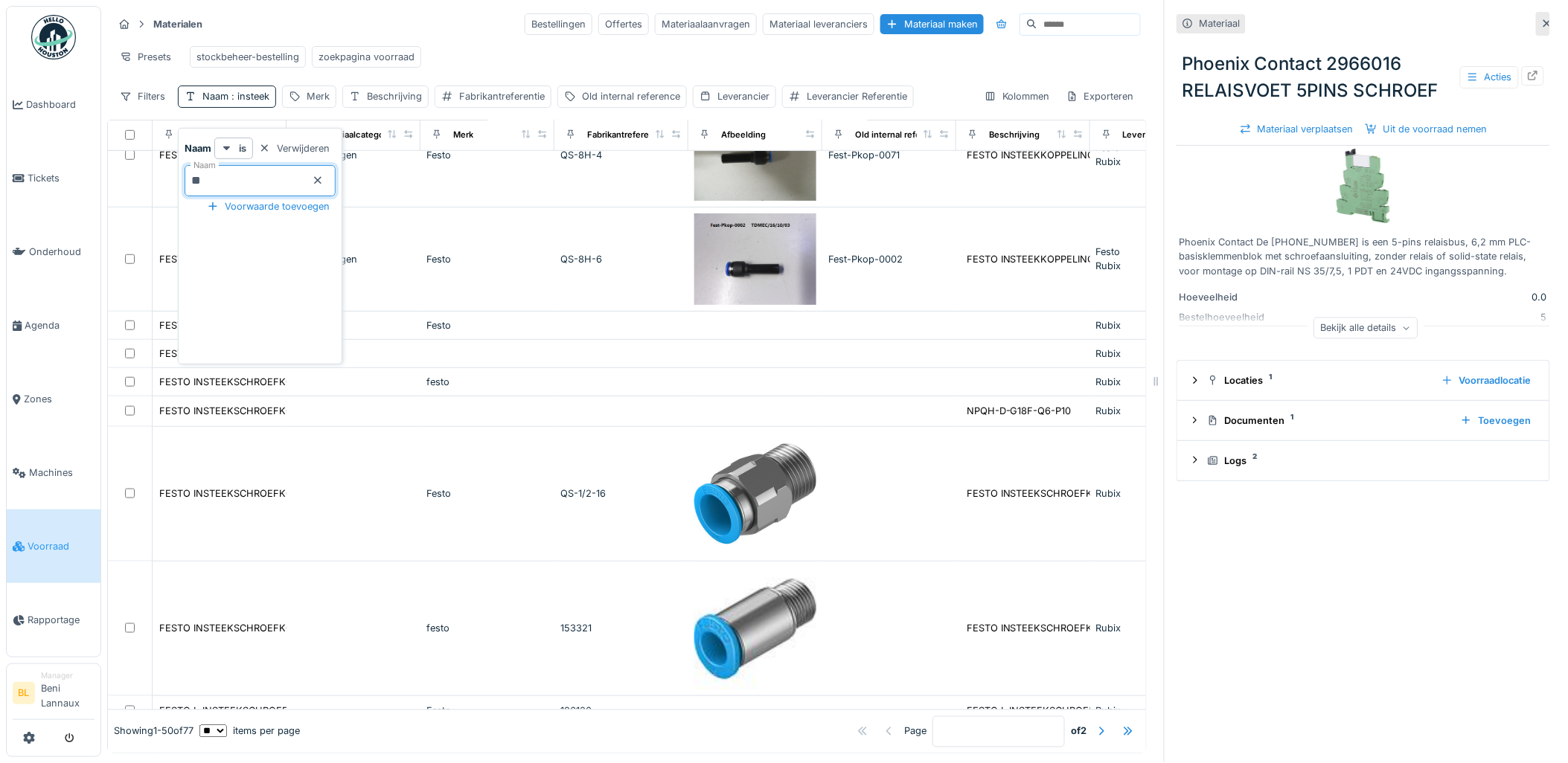
type input "*"
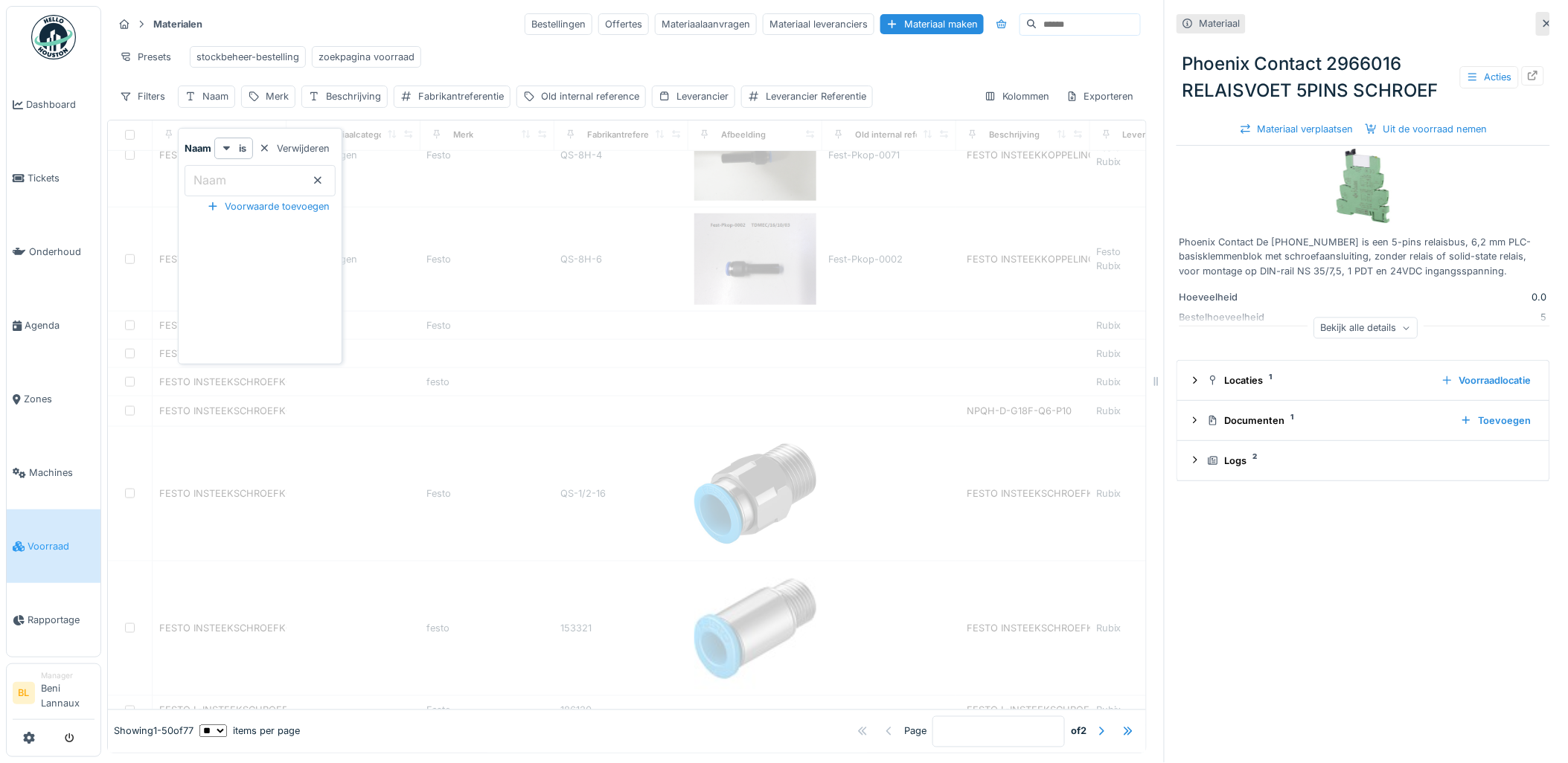
type input "*"
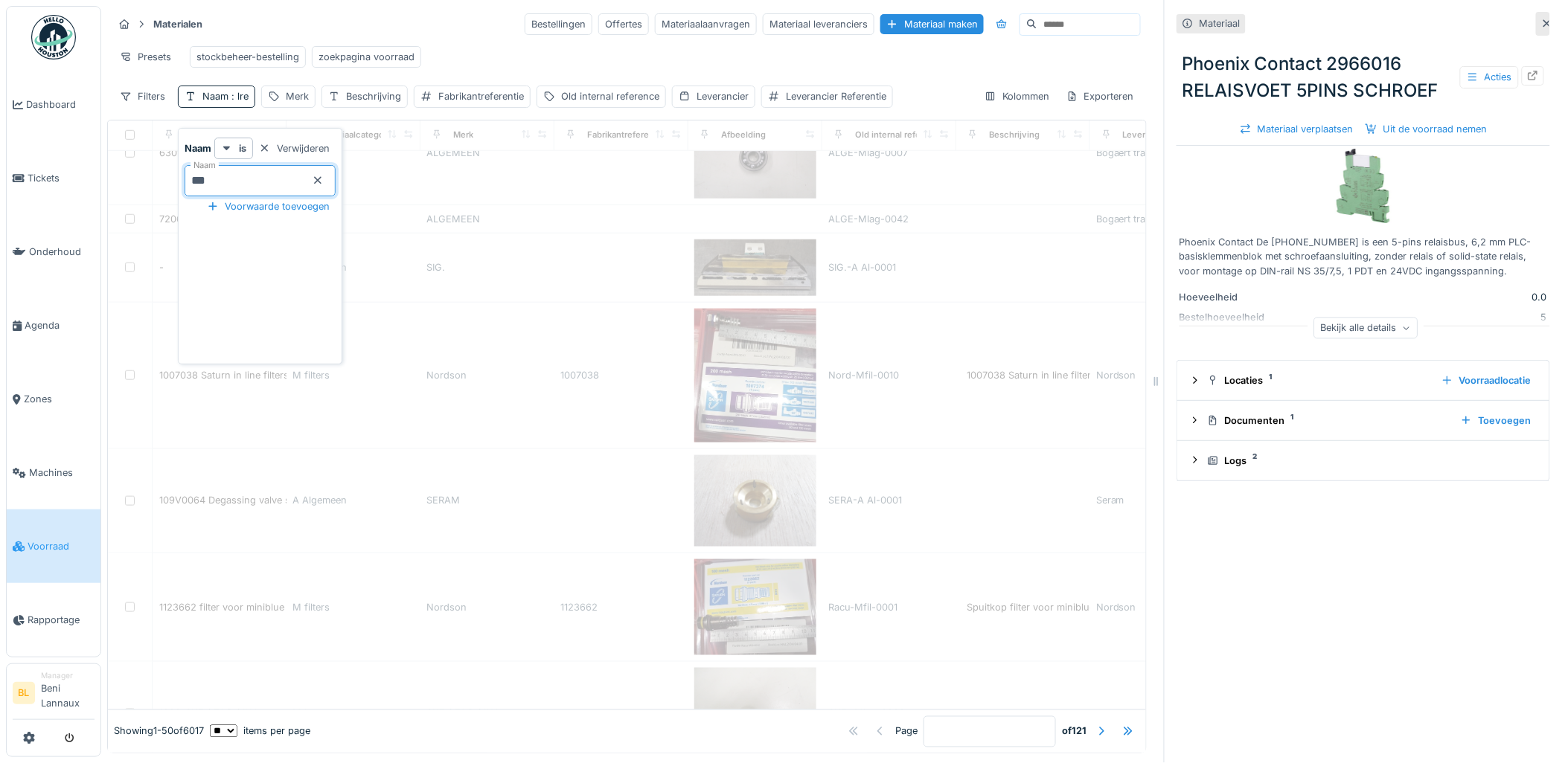
scroll to position [0, 0]
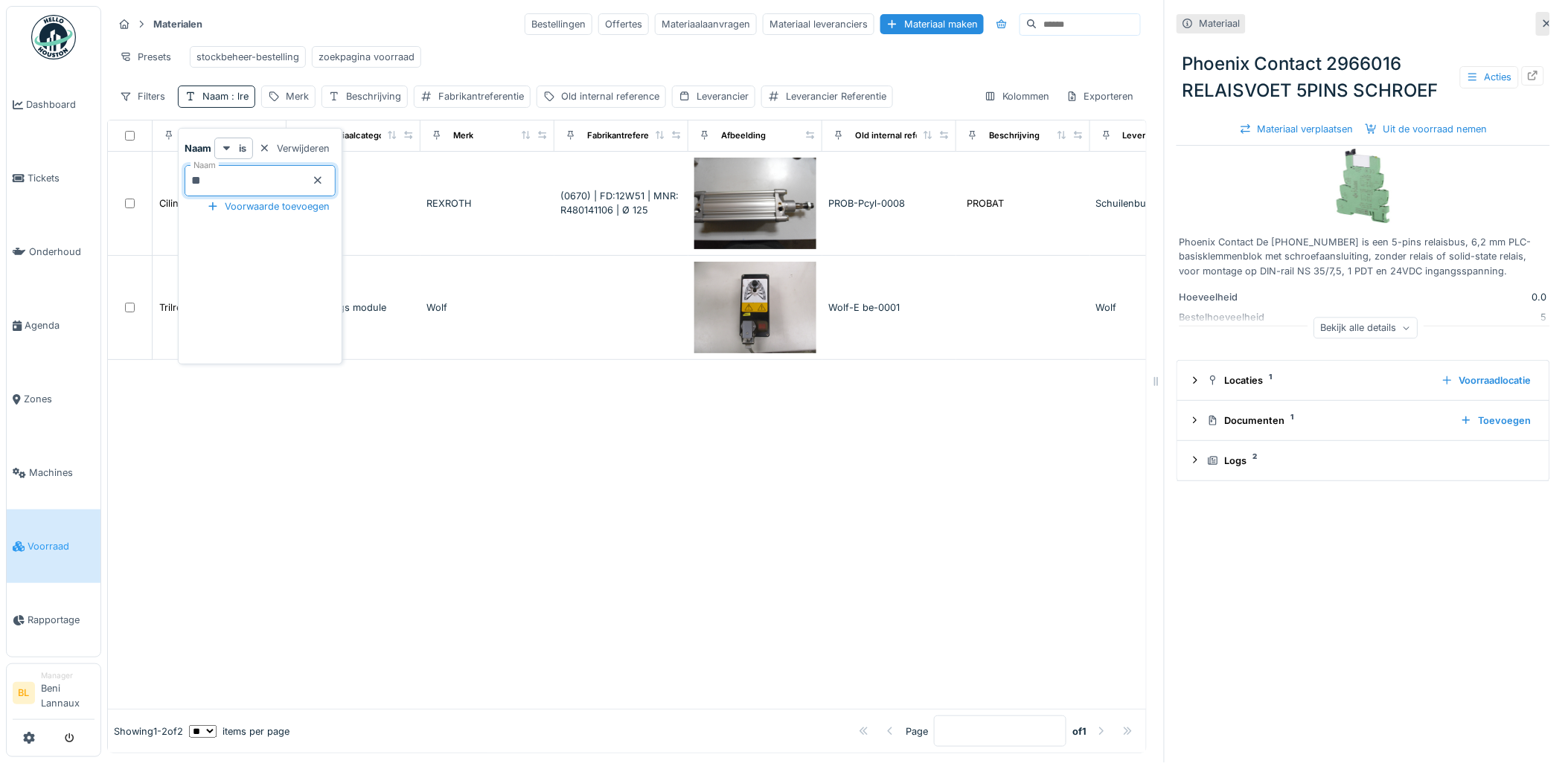
type input "*"
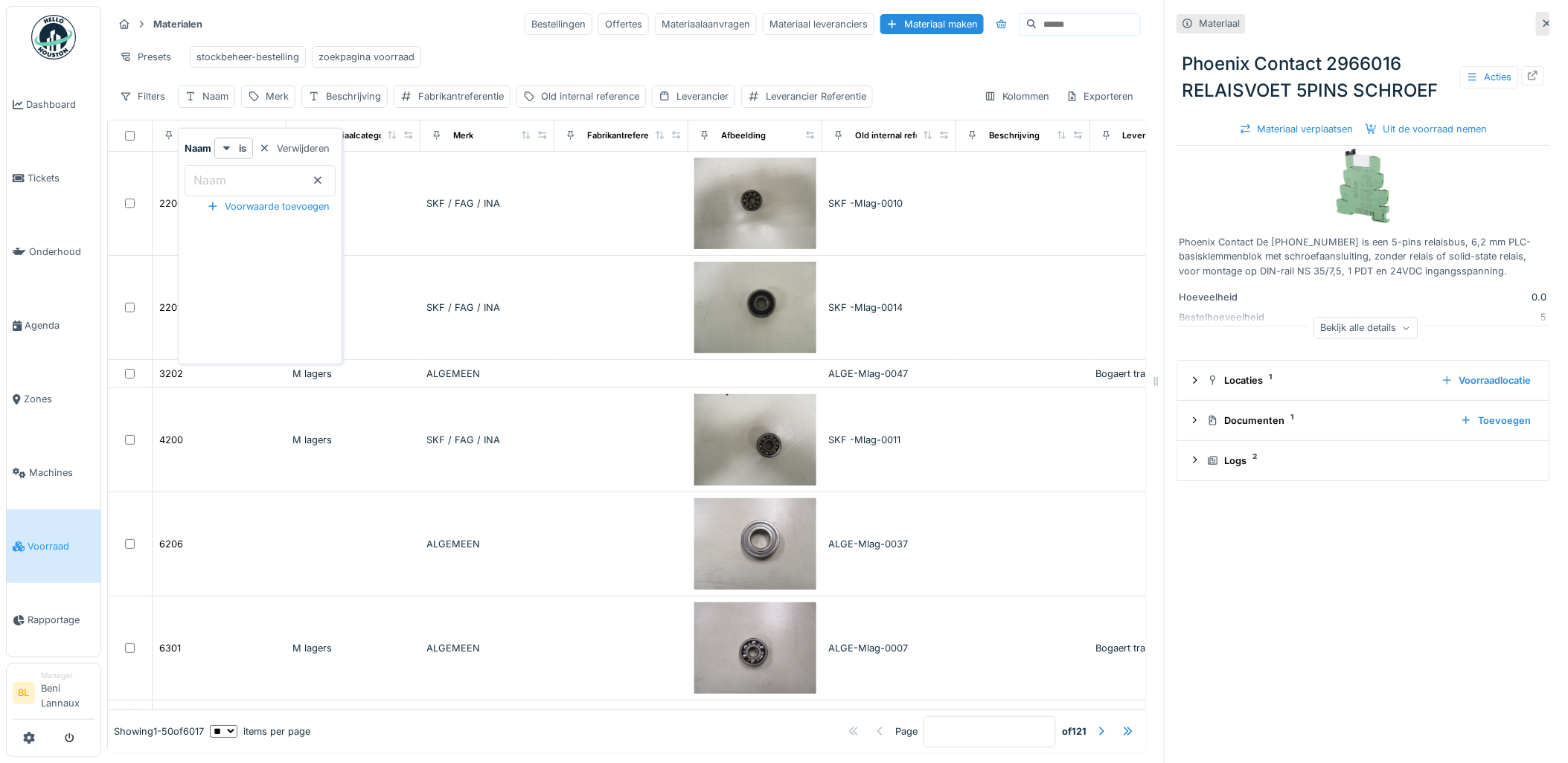
click at [259, 182] on input "Naam" at bounding box center [260, 181] width 151 height 31
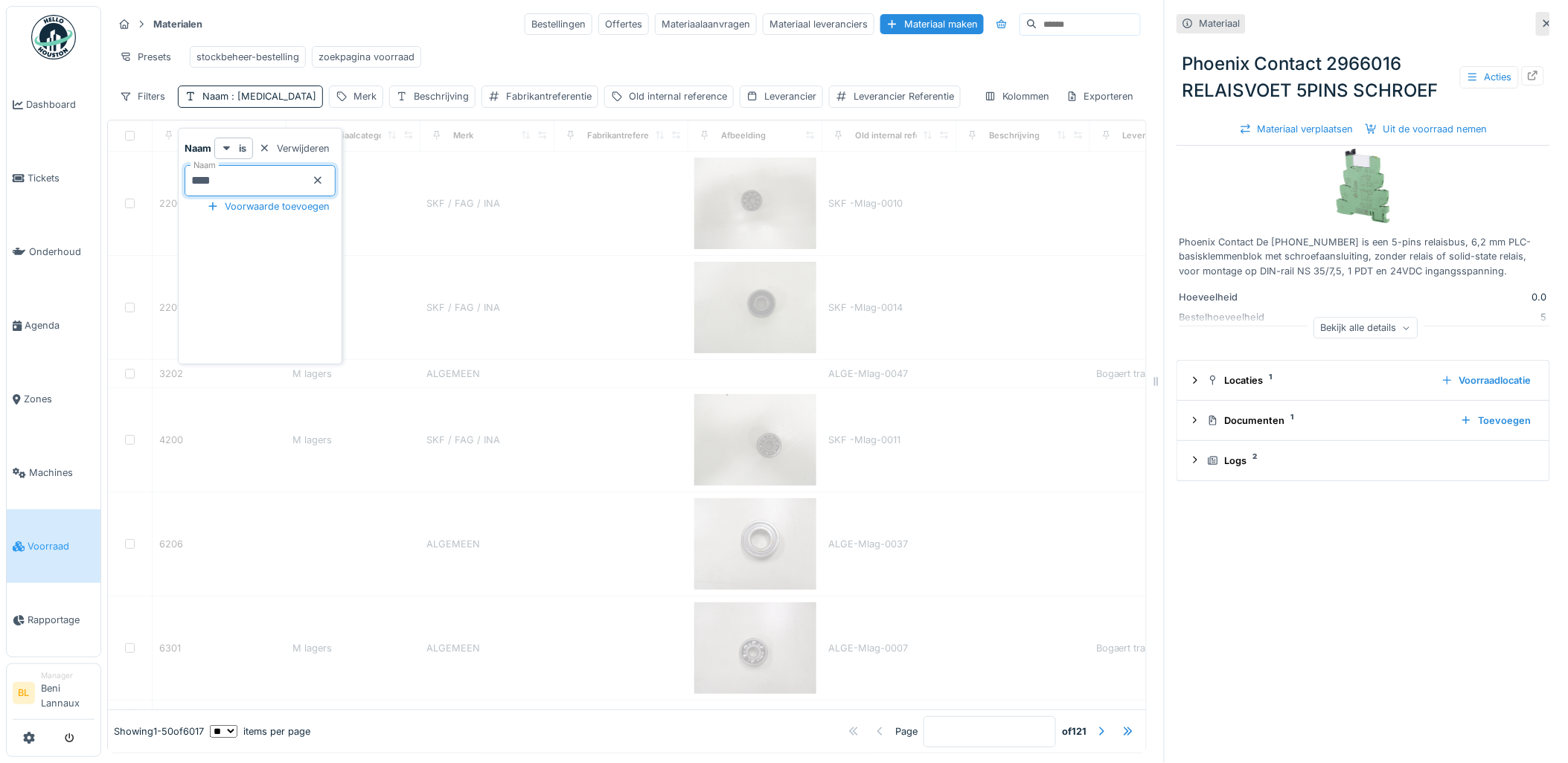
type input "*****"
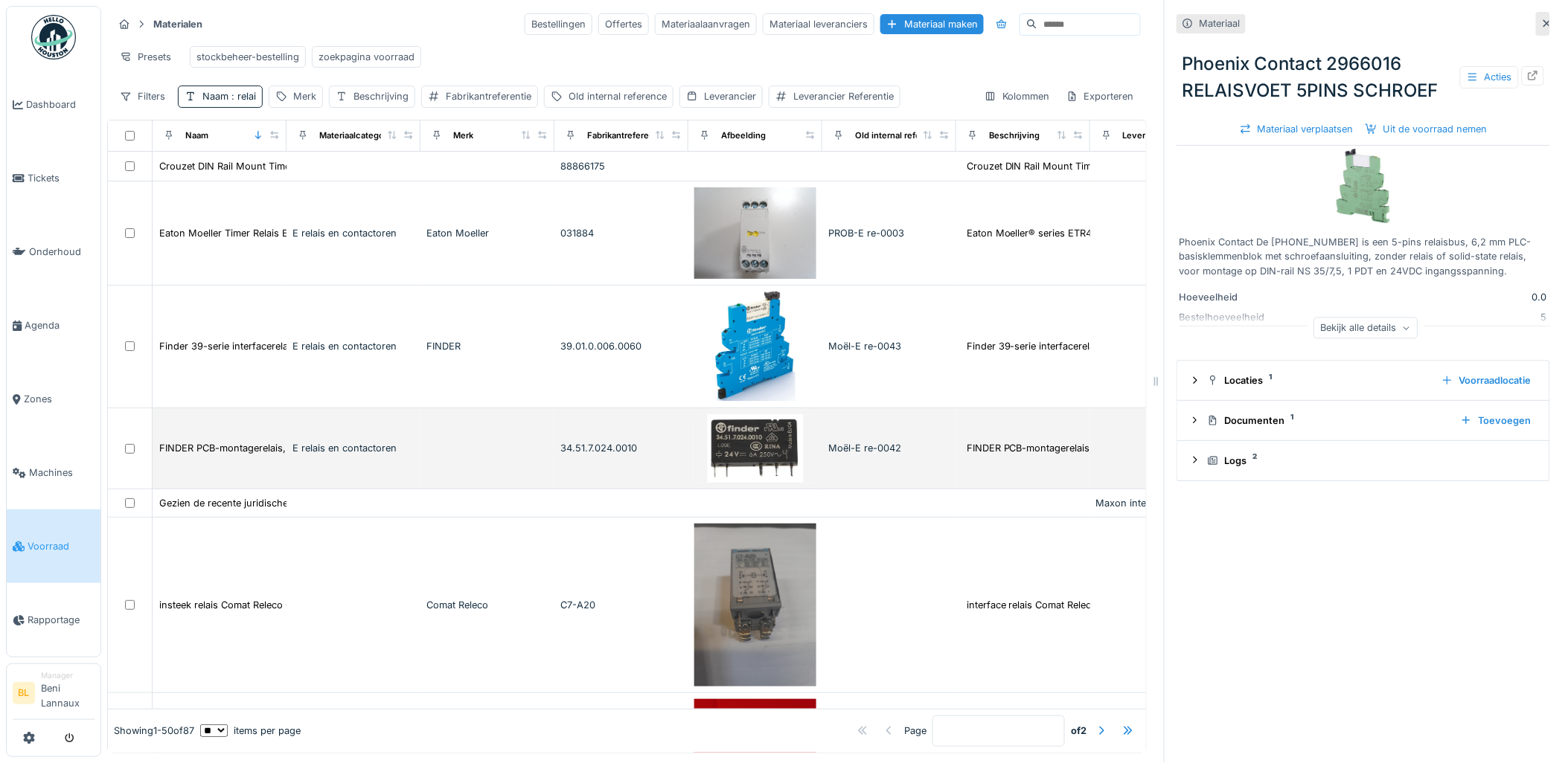
click at [750, 457] on img at bounding box center [755, 448] width 122 height 68
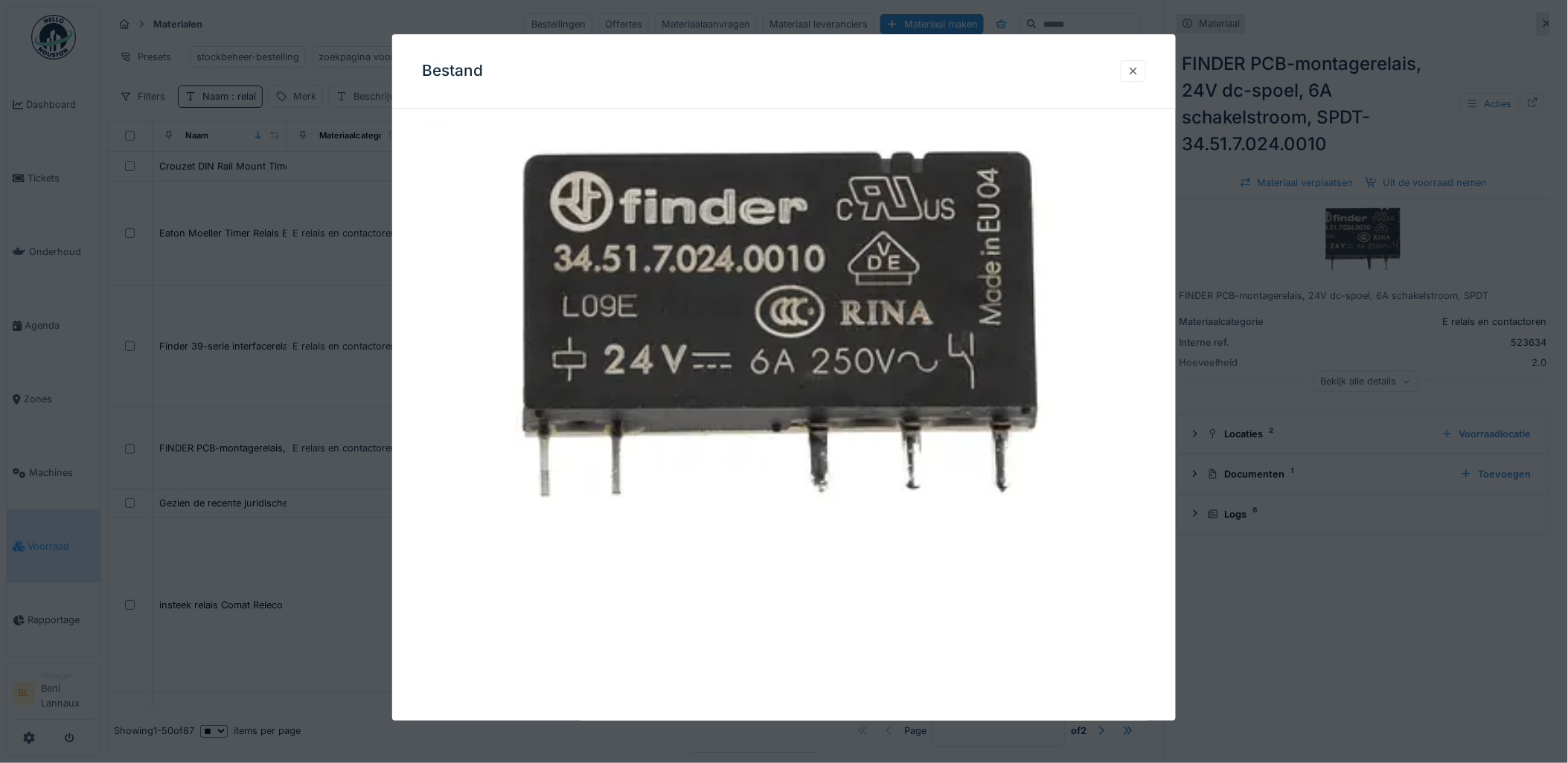
click at [1132, 66] on div at bounding box center [1133, 71] width 25 height 22
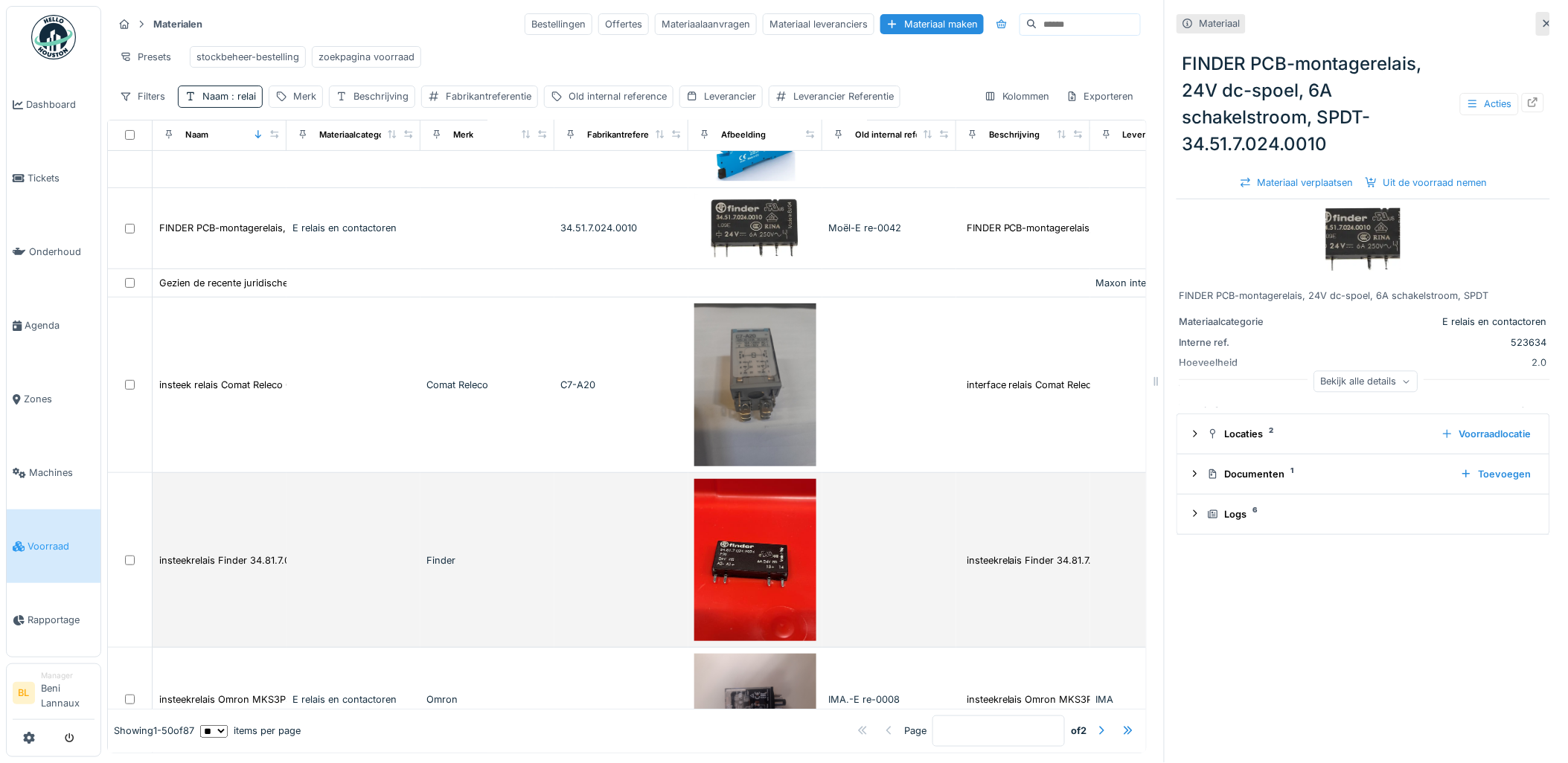
scroll to position [413, 0]
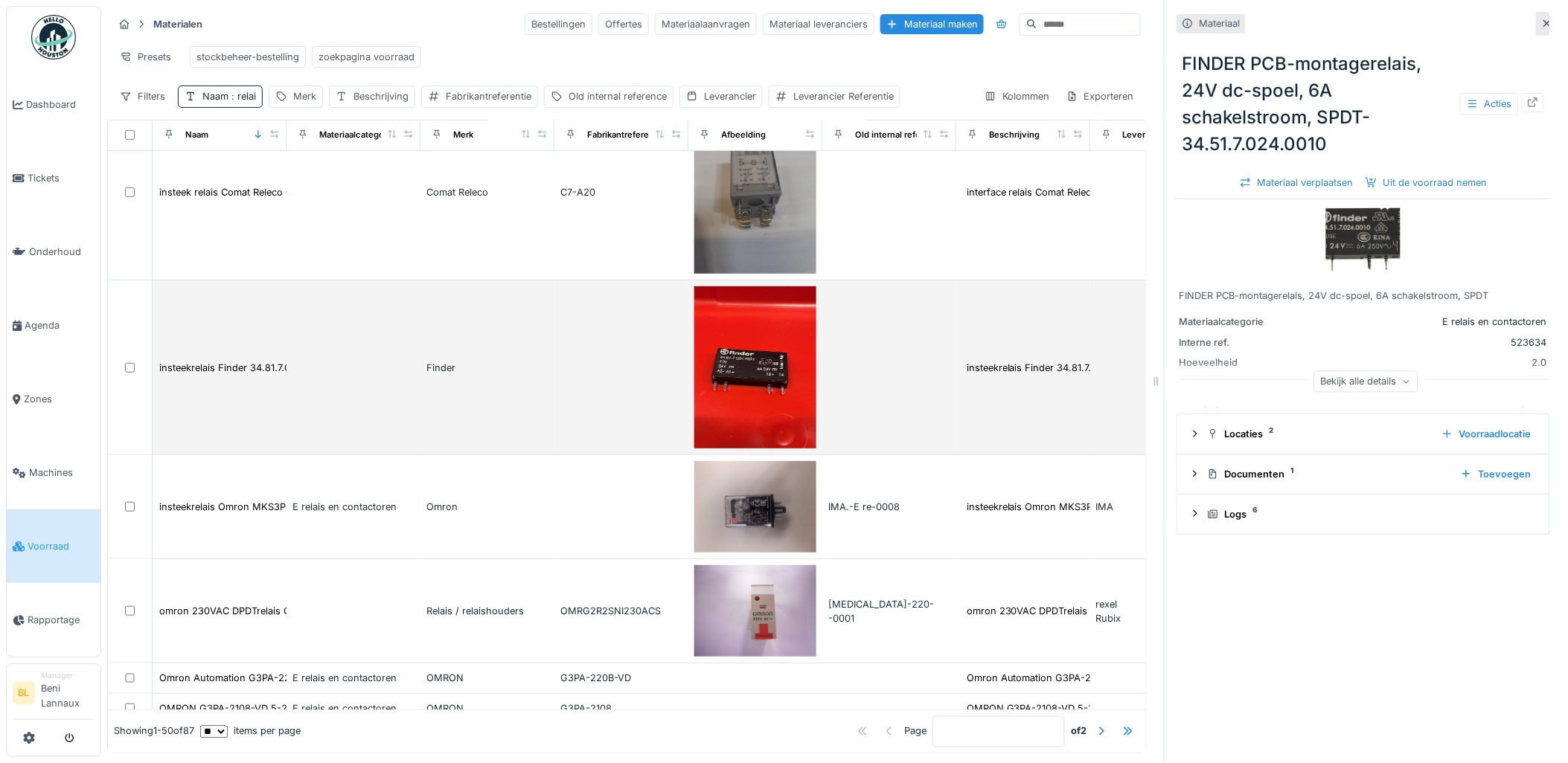
click at [756, 382] on img at bounding box center [755, 368] width 122 height 163
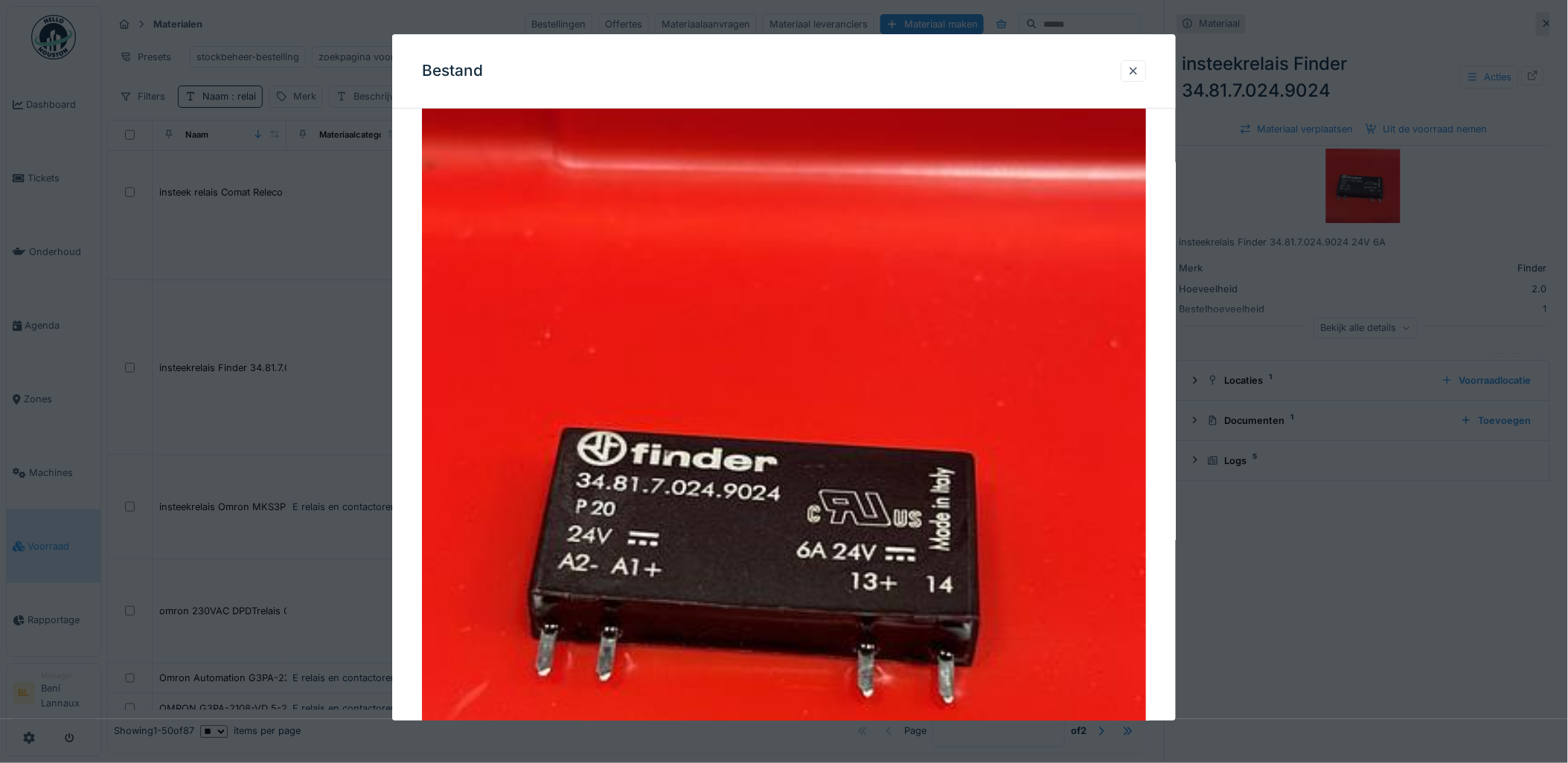
scroll to position [165, 0]
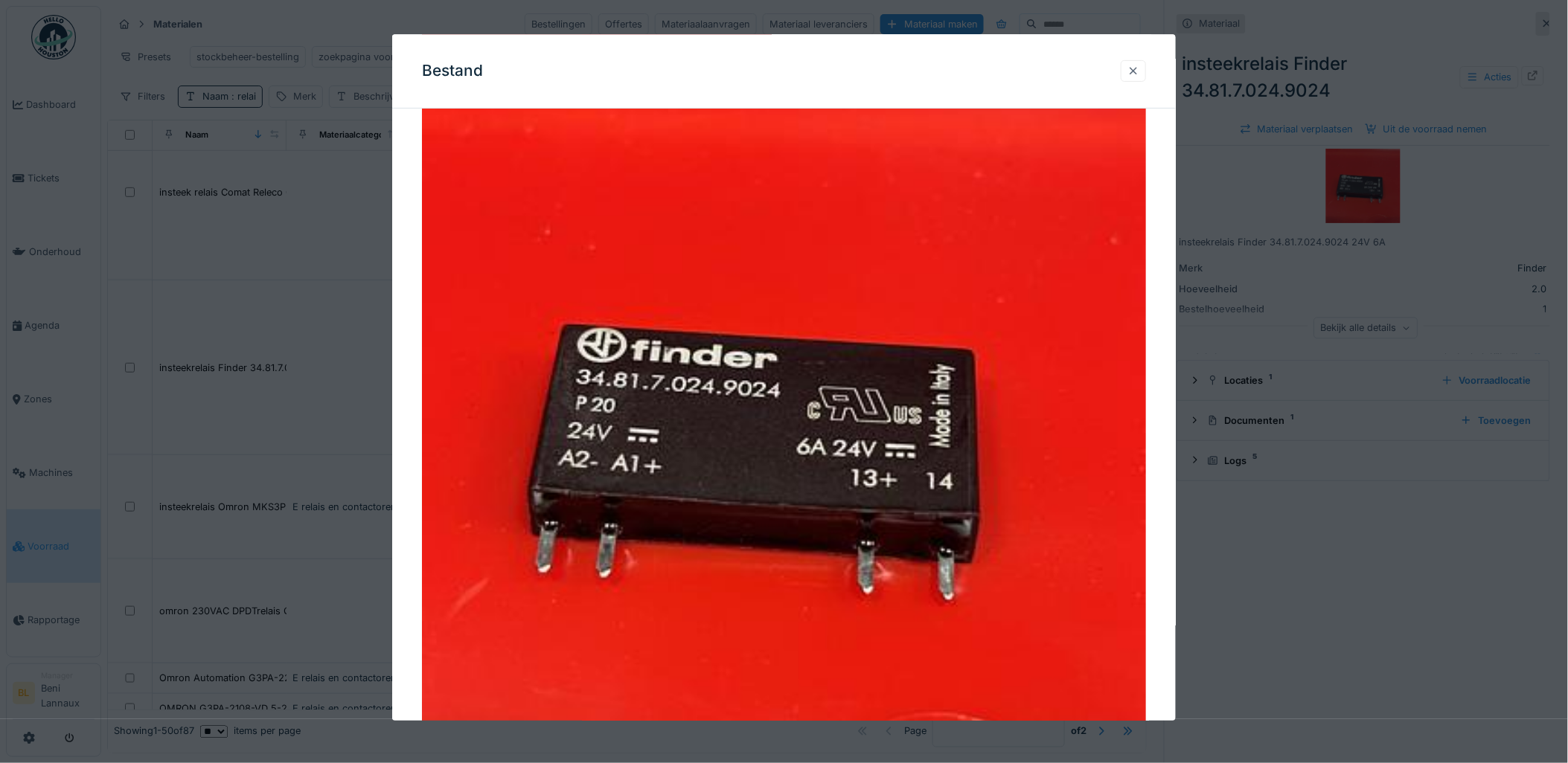
click at [1139, 68] on div at bounding box center [1133, 71] width 12 height 14
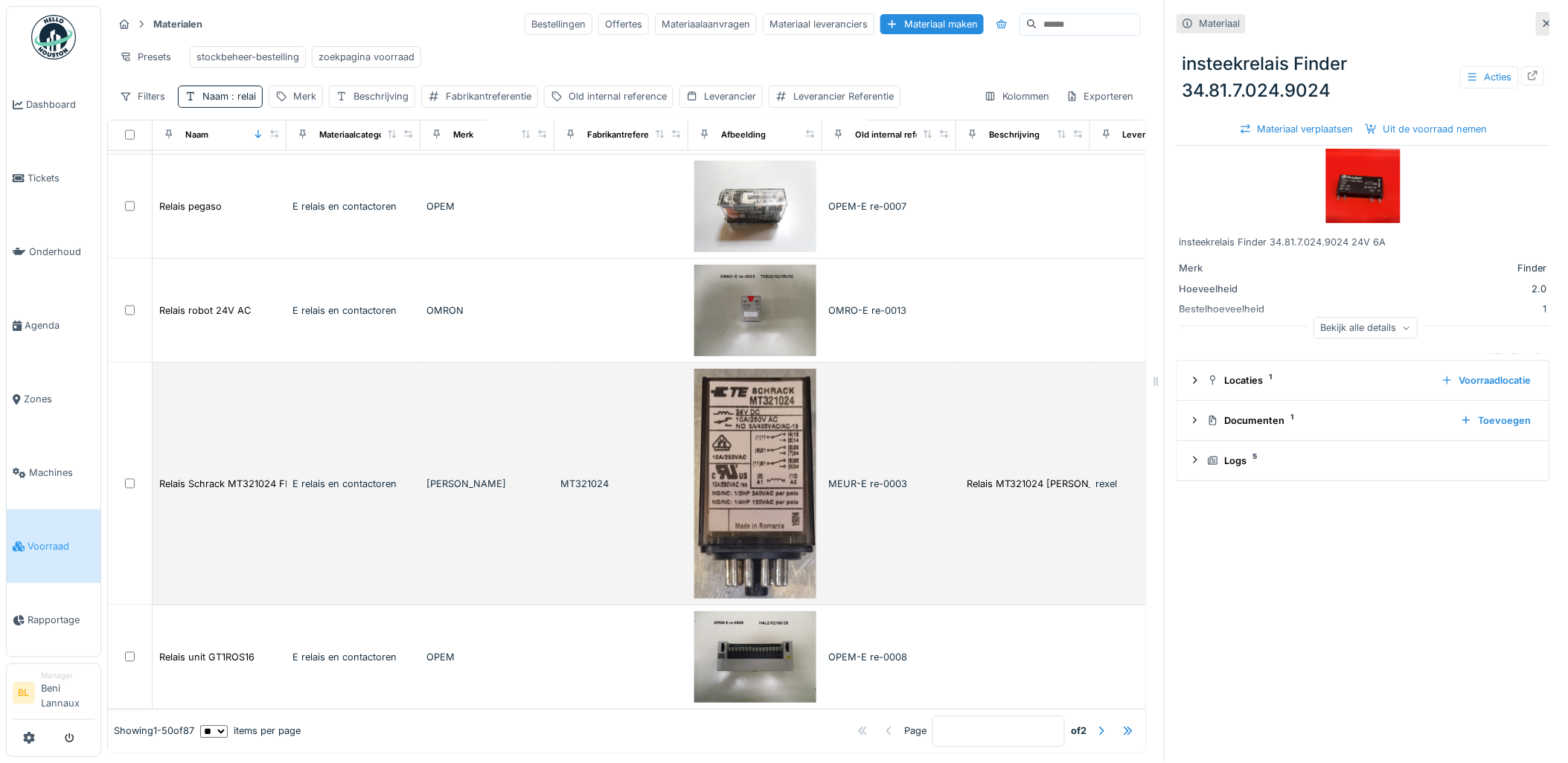
scroll to position [4886, 0]
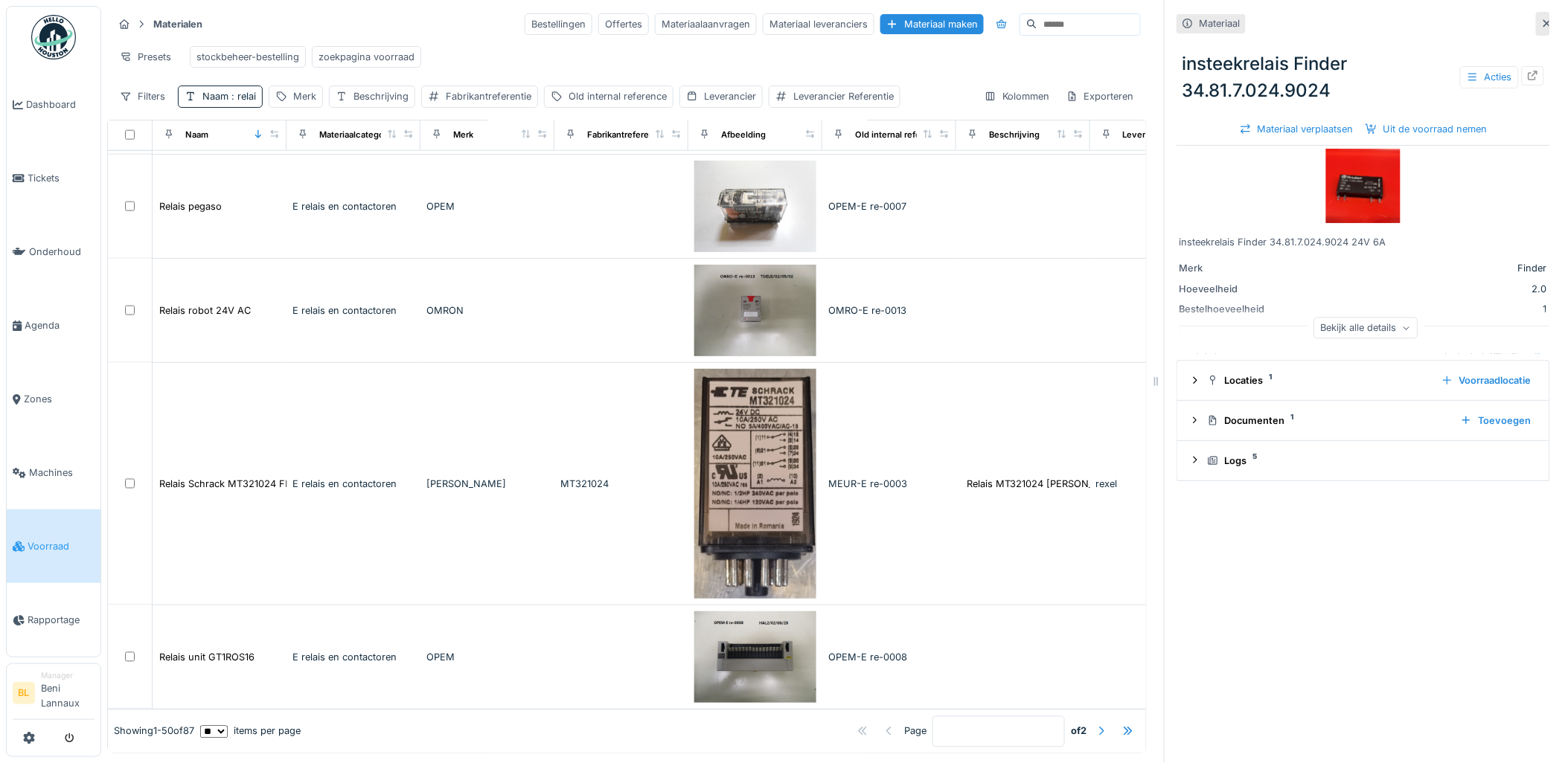
click at [1095, 725] on div at bounding box center [1101, 732] width 12 height 14
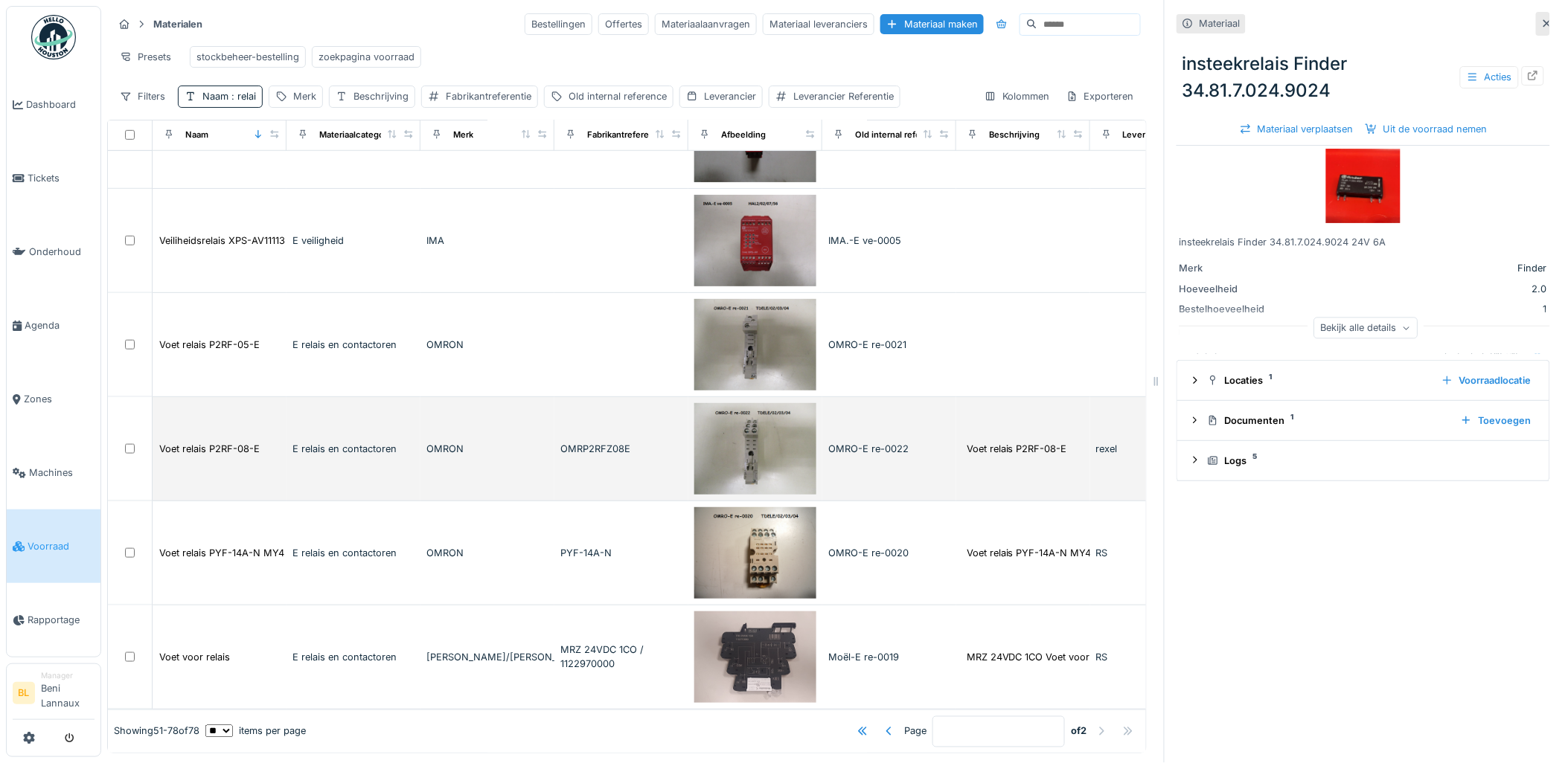
scroll to position [2555, 0]
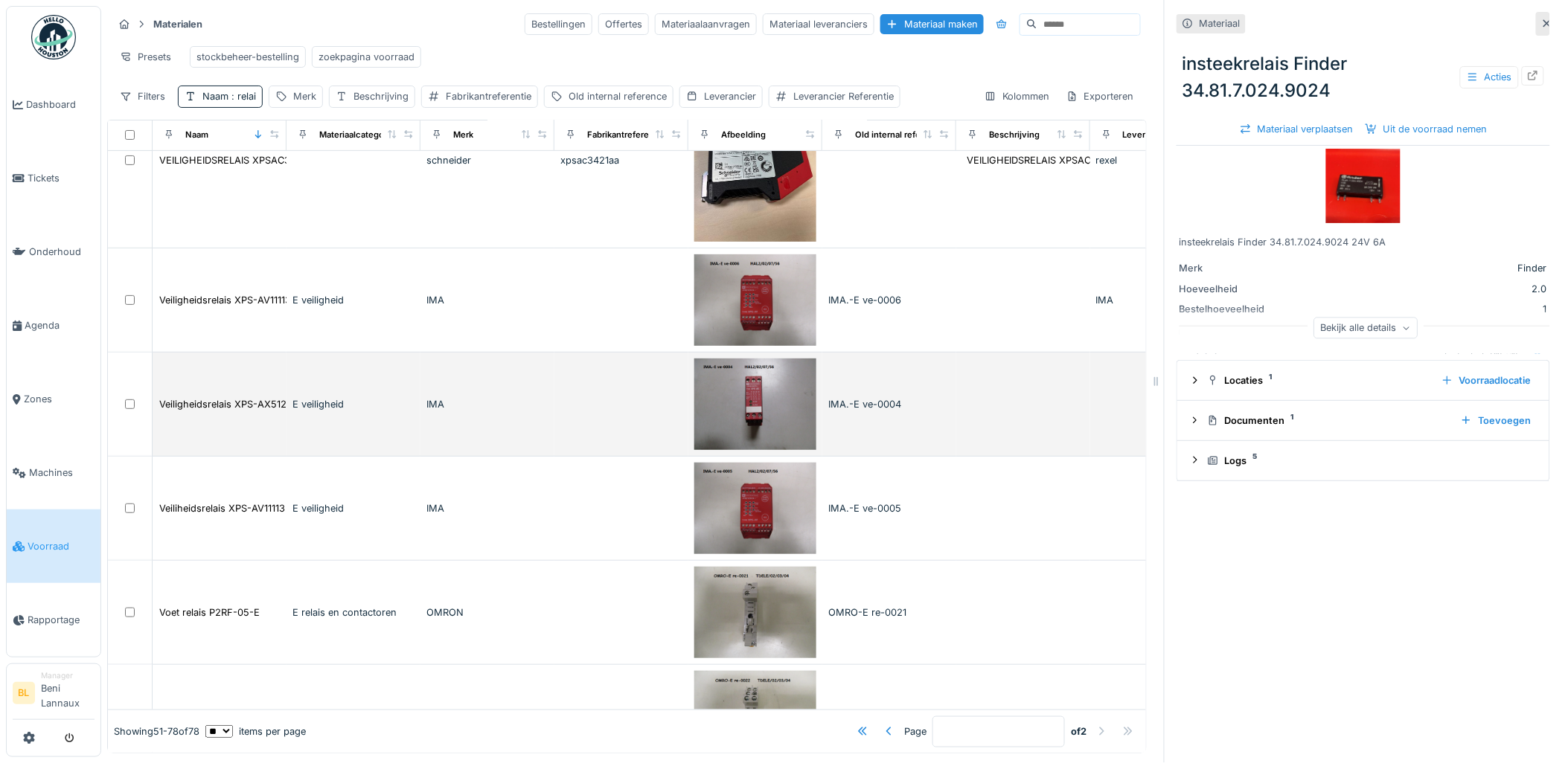
drag, startPoint x: 608, startPoint y: 434, endPoint x: 945, endPoint y: 475, distance: 339.5
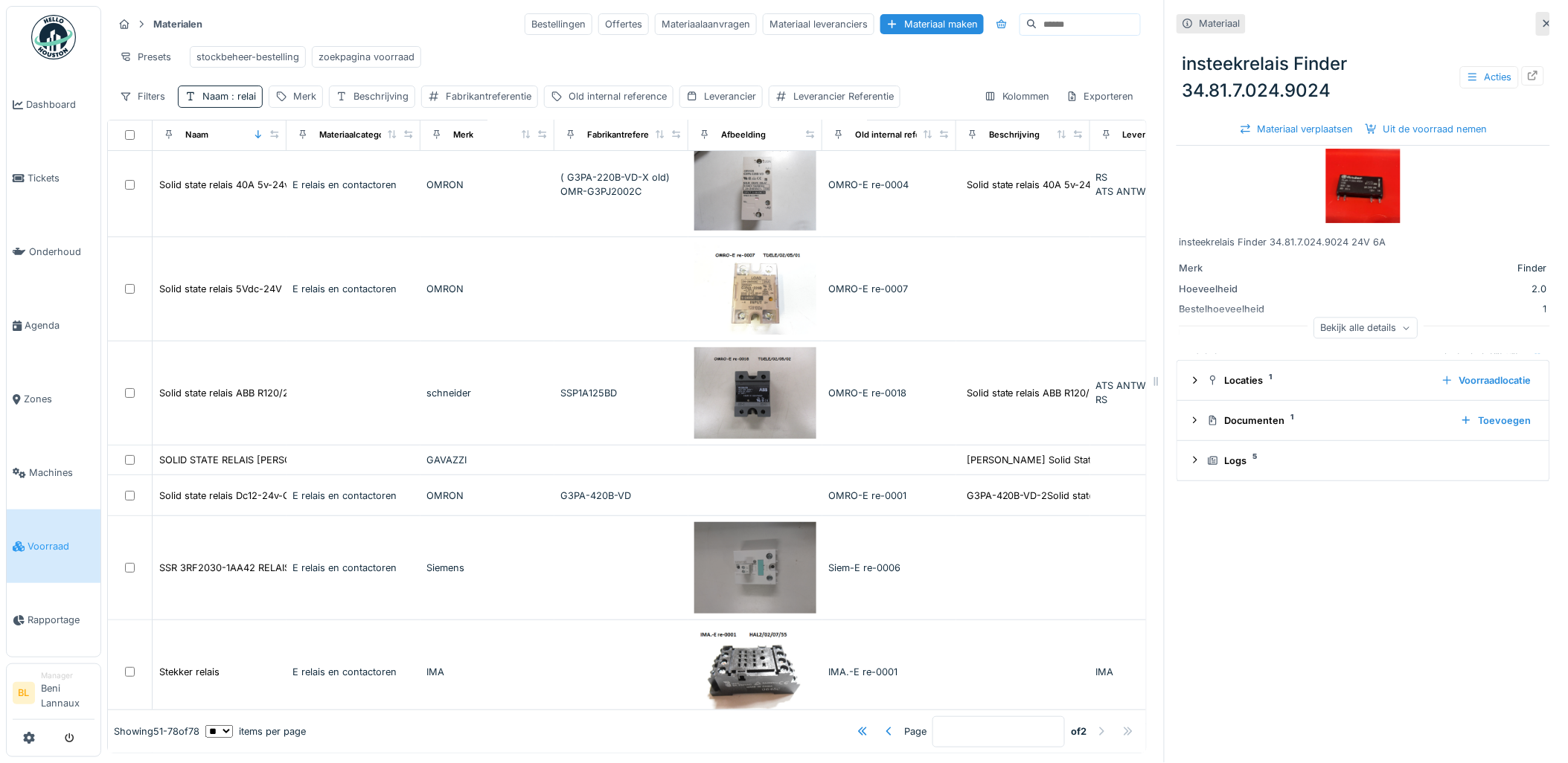
scroll to position [0, 0]
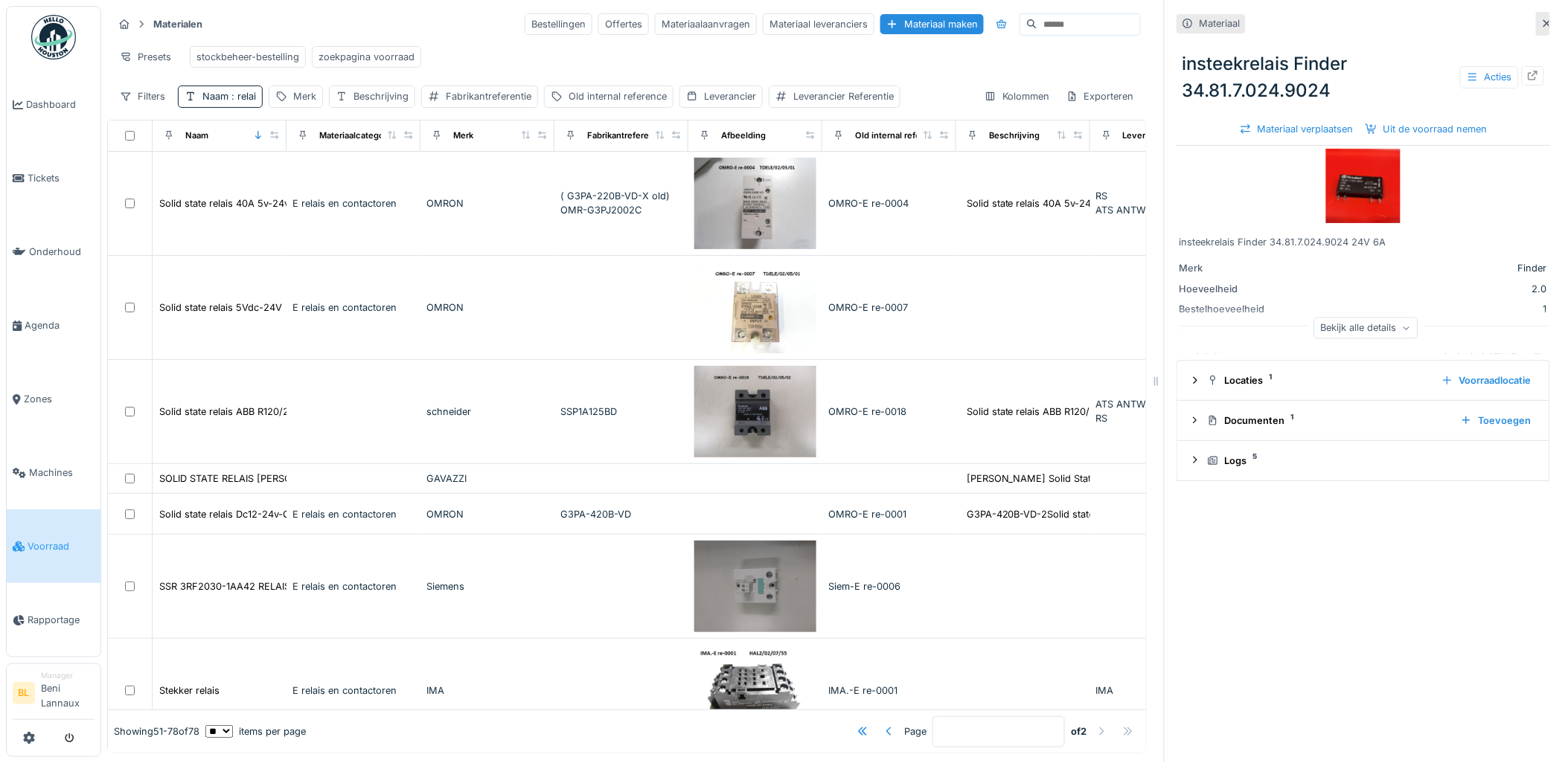
click at [883, 725] on div at bounding box center [889, 732] width 12 height 14
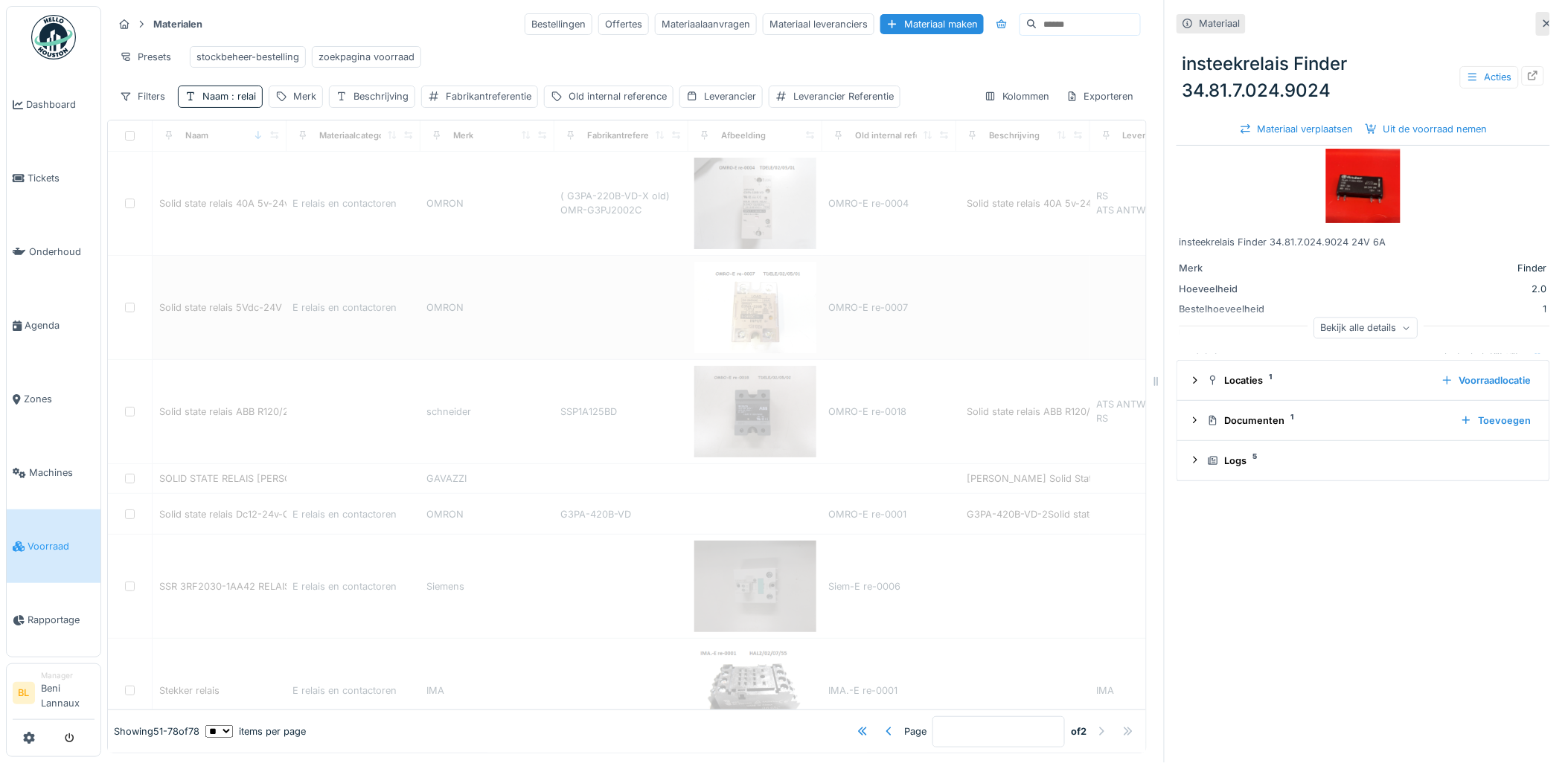
type input "*"
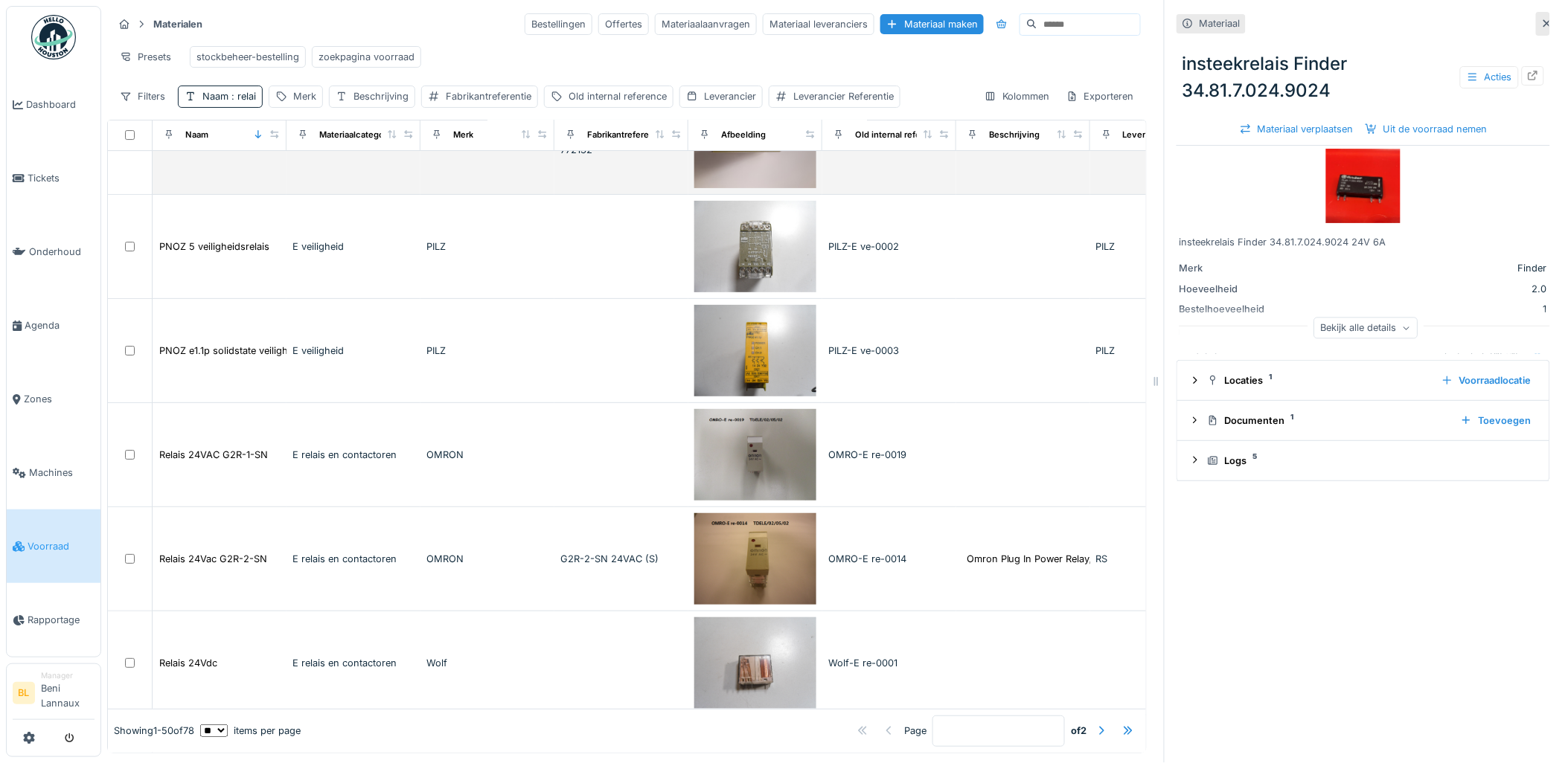
scroll to position [1484, 0]
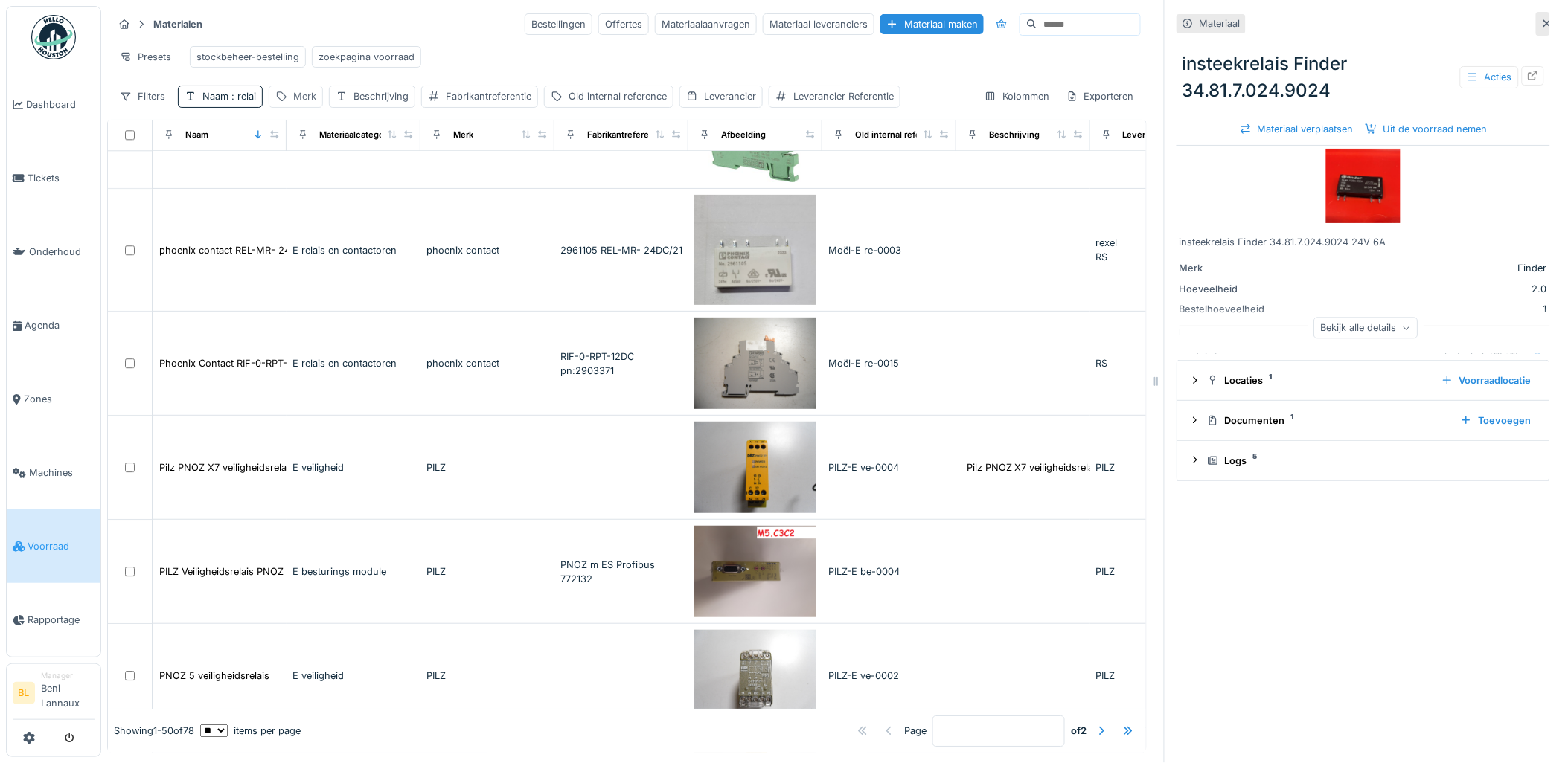
click at [281, 94] on icon at bounding box center [281, 96] width 12 height 9
click at [325, 173] on input "Merk" at bounding box center [349, 181] width 148 height 31
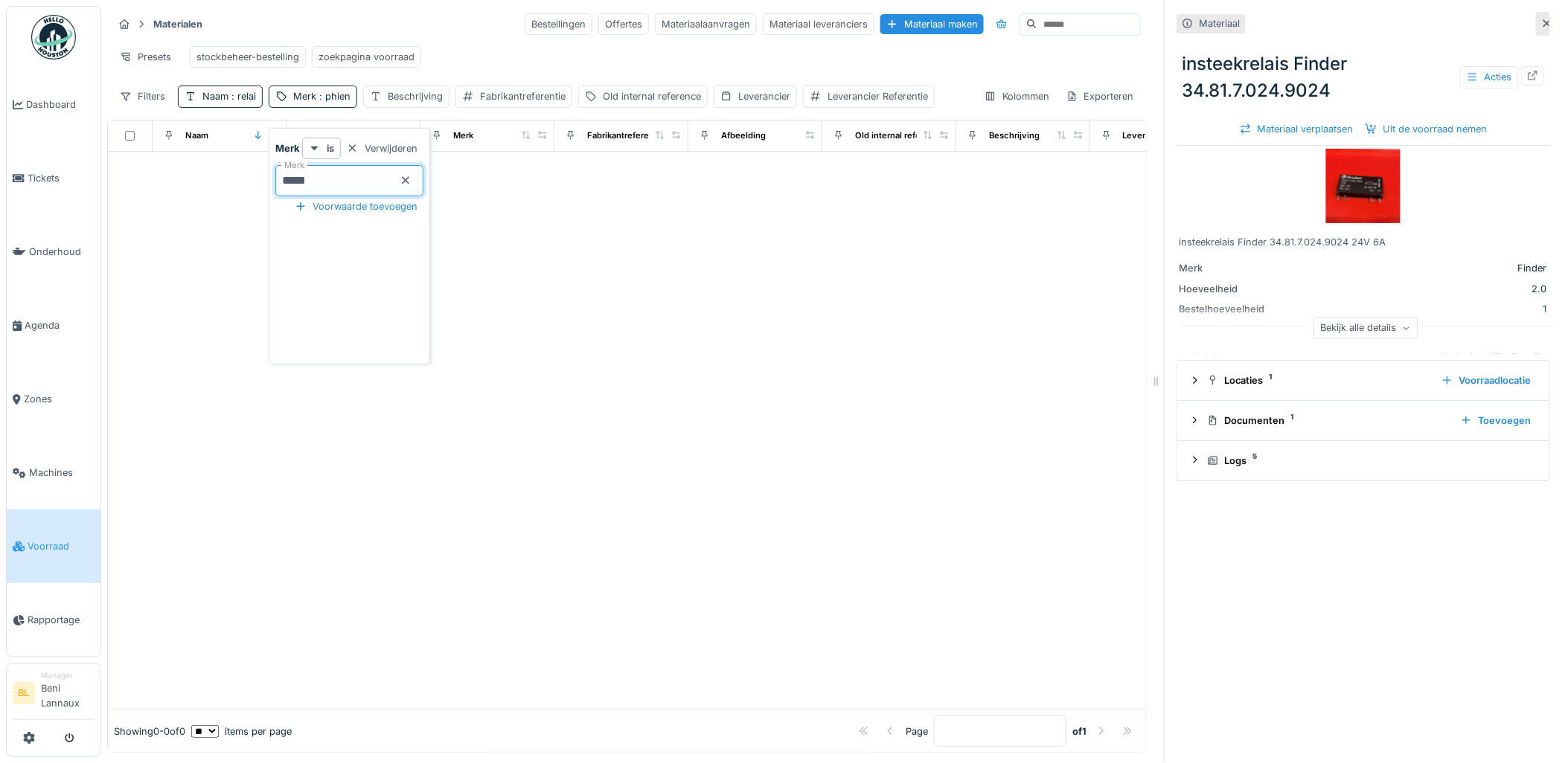
scroll to position [0, 0]
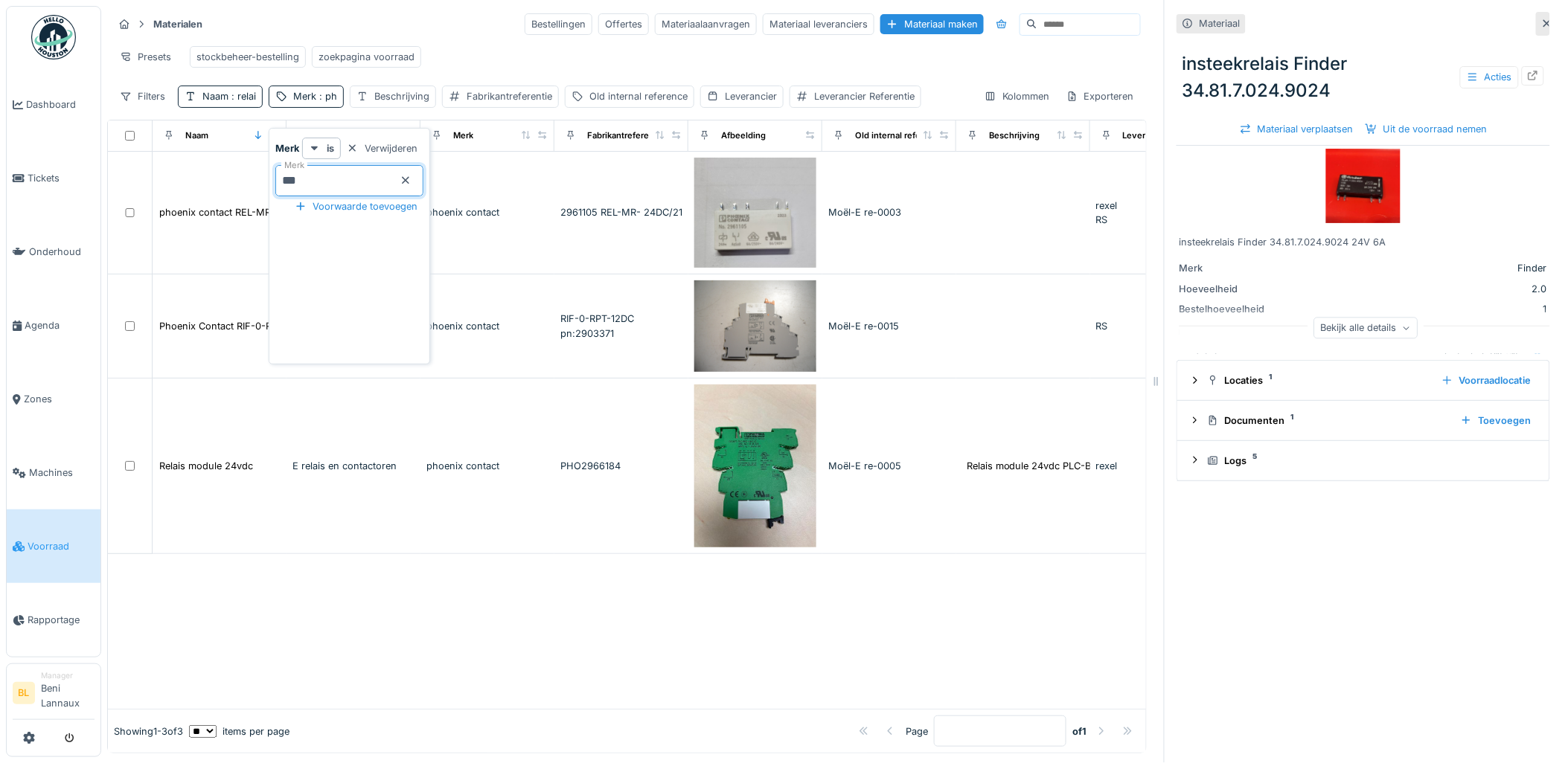
type input "****"
click at [739, 233] on img at bounding box center [755, 212] width 122 height 110
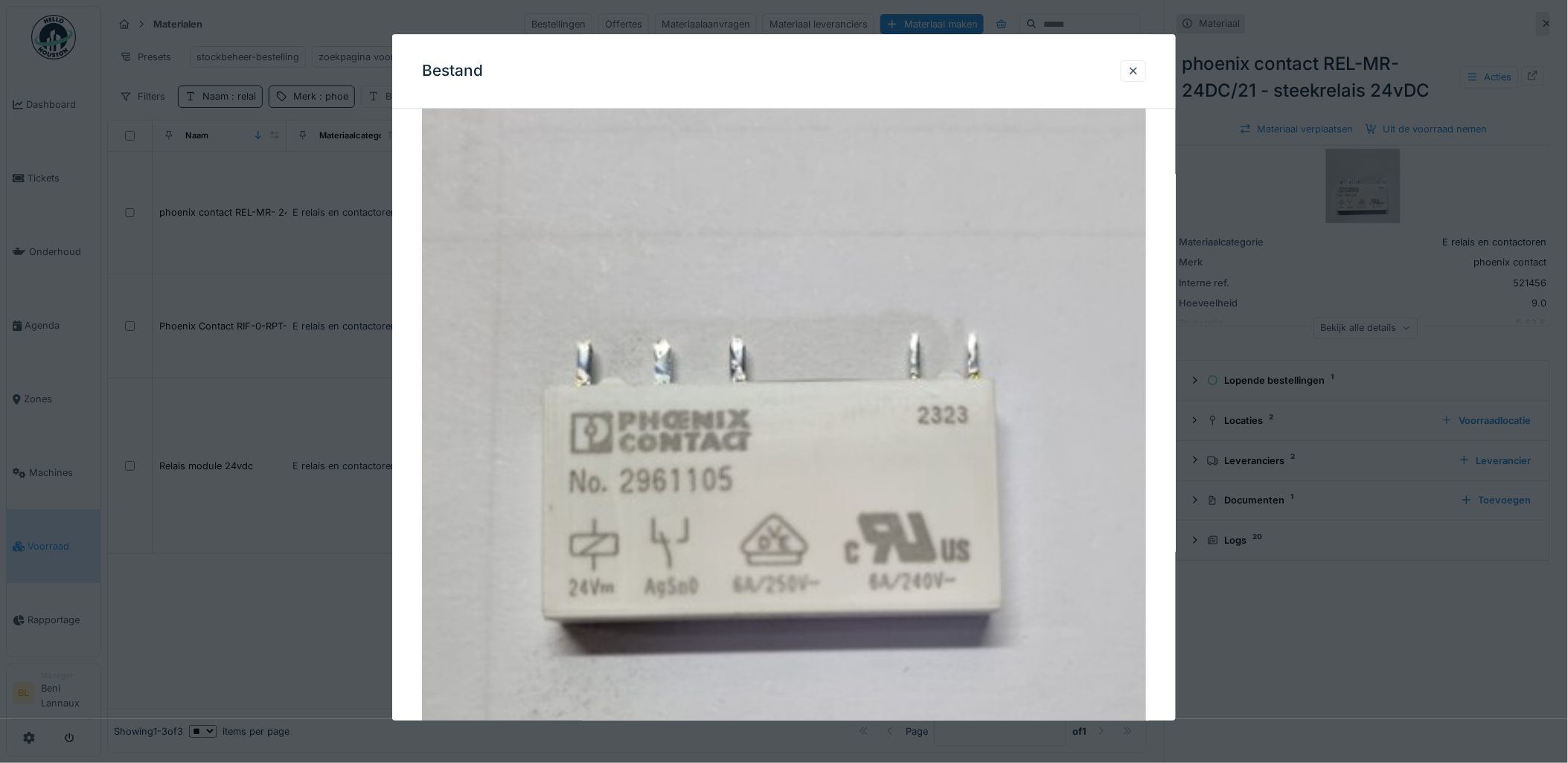
scroll to position [89, 0]
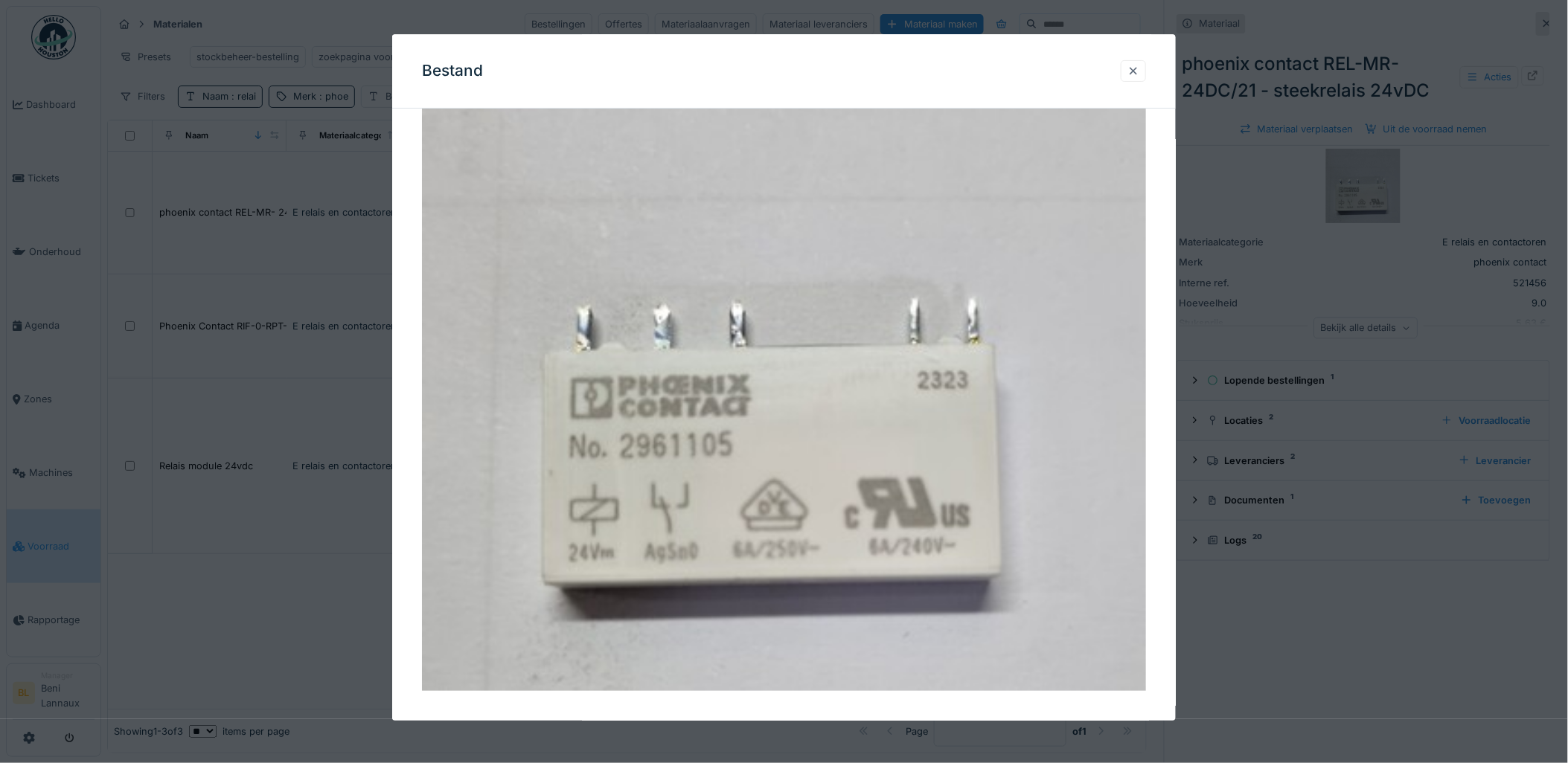
click at [1139, 68] on div at bounding box center [1133, 71] width 12 height 14
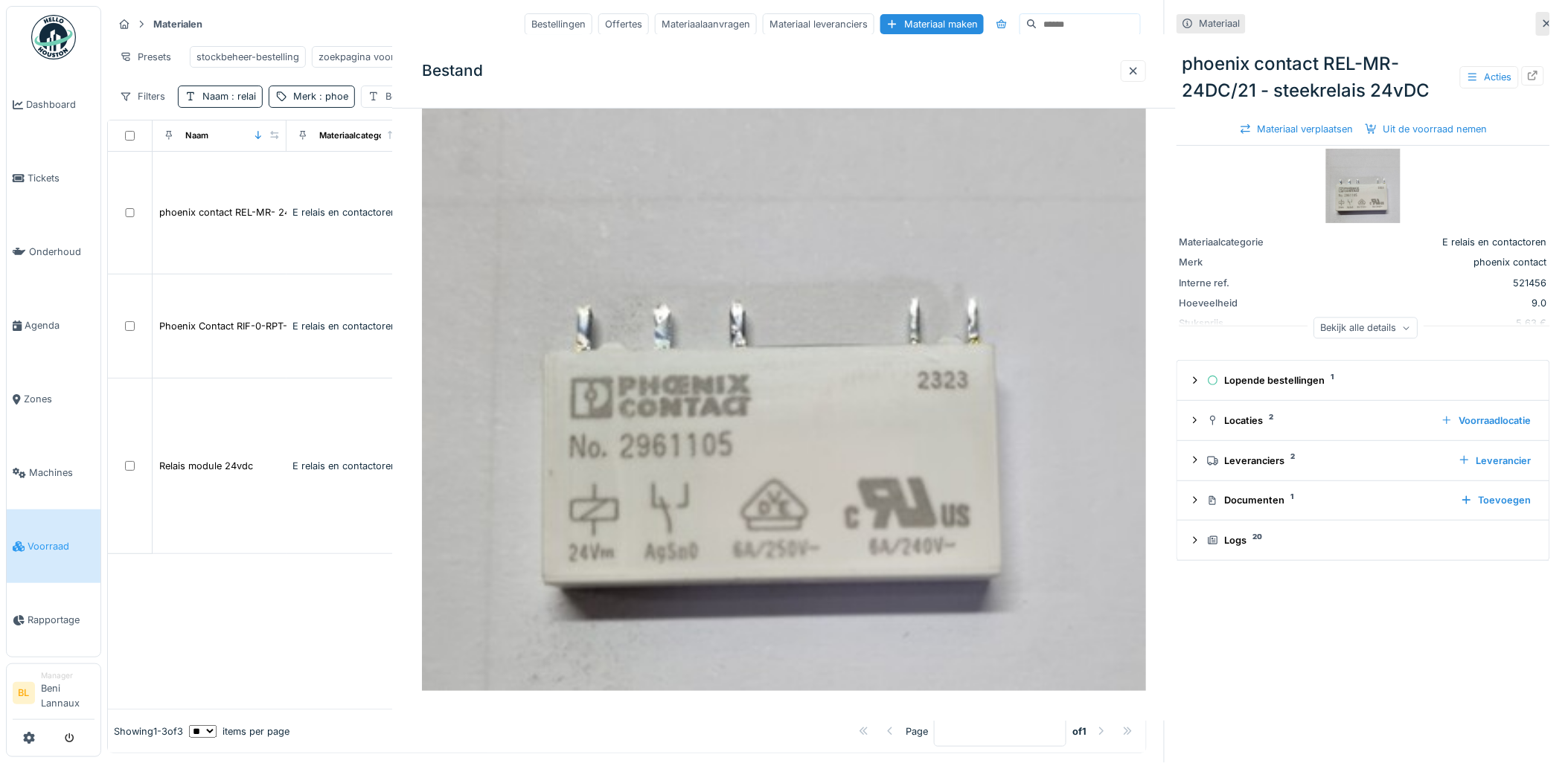
scroll to position [0, 0]
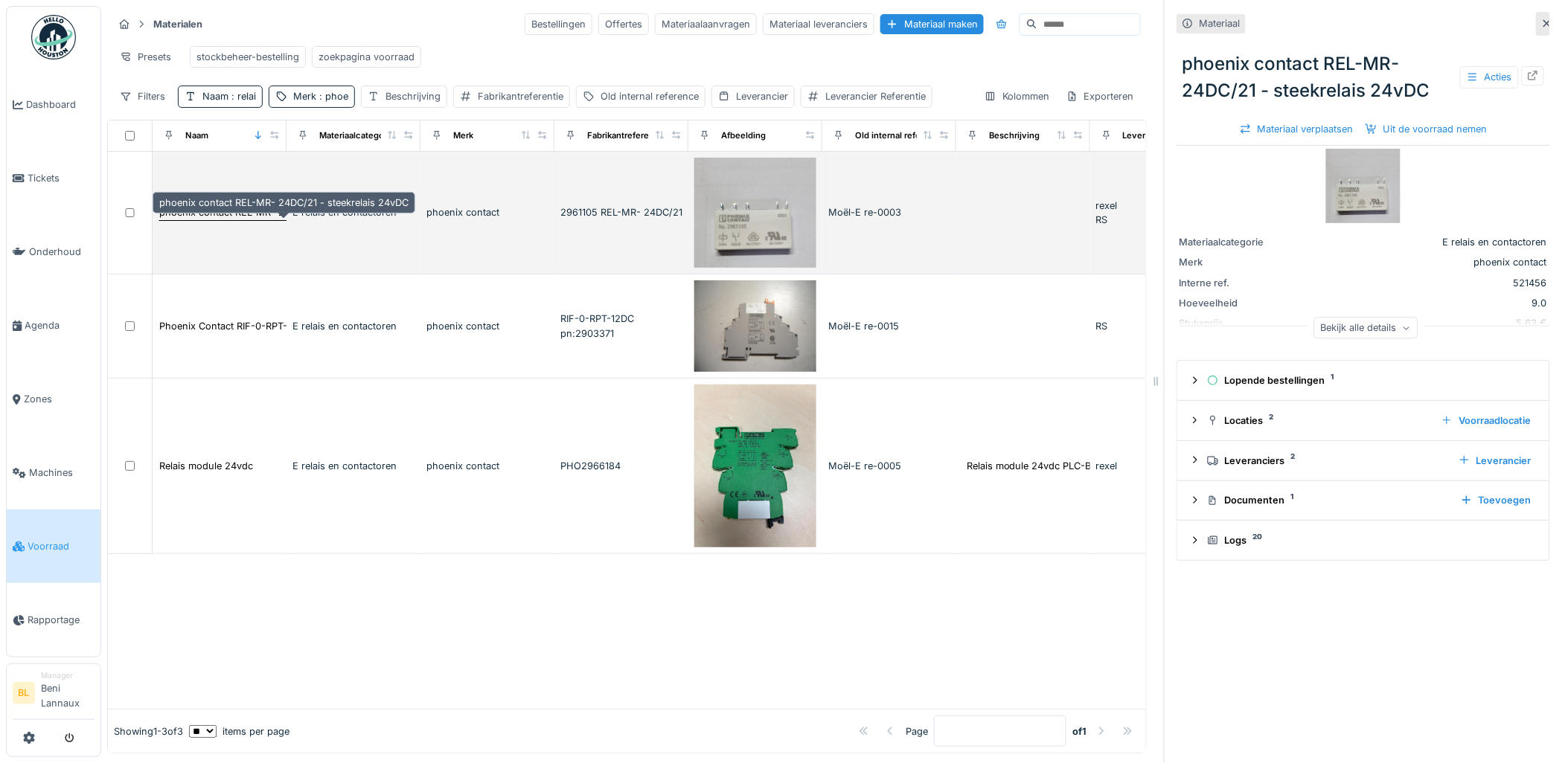
click at [209, 214] on div "phoenix contact REL-MR- 24DC/21 - steekrelais 24vDC" at bounding box center [284, 212] width 249 height 14
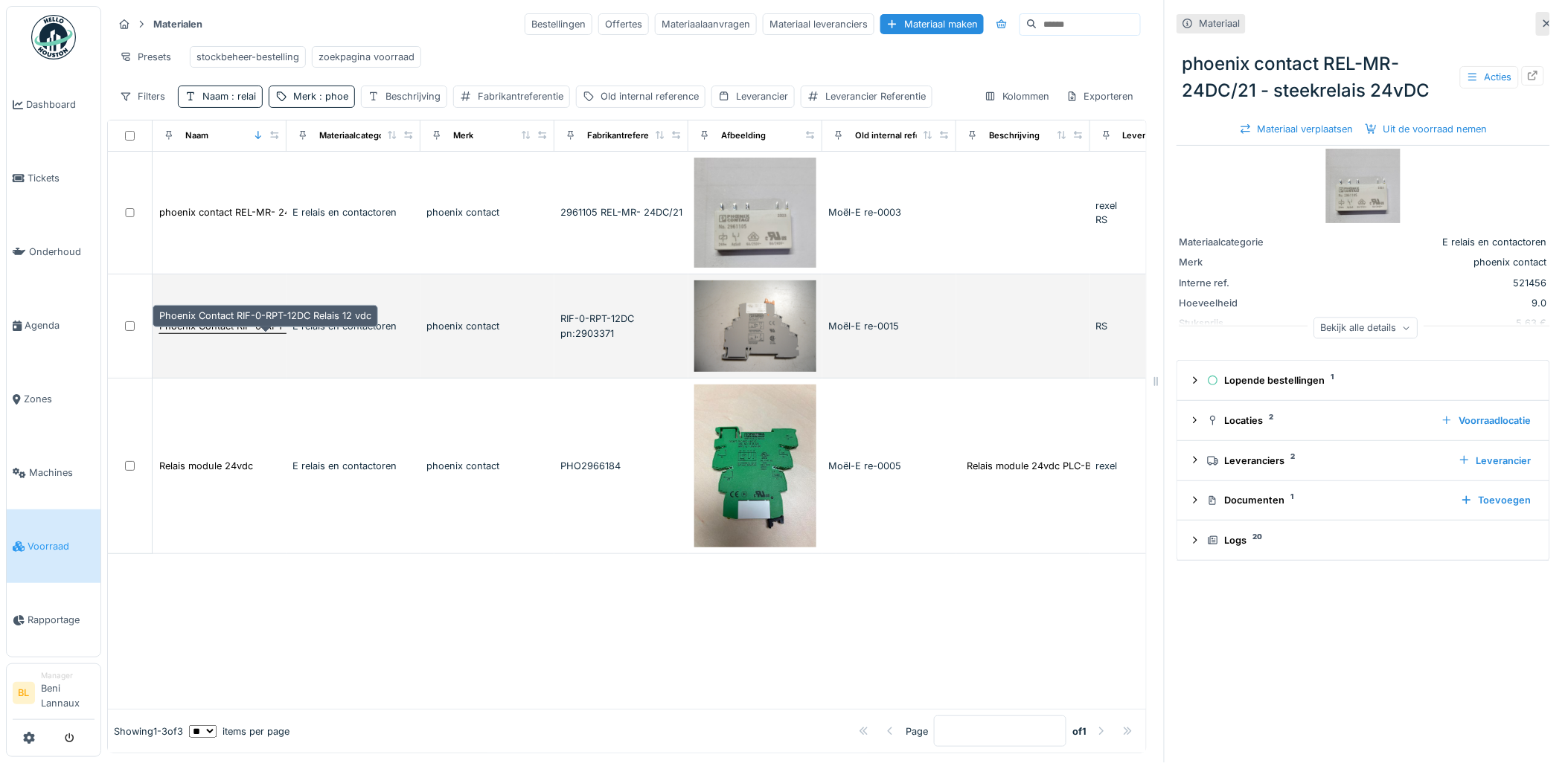
click at [248, 327] on div "Phoenix Contact RIF-0-RPT-12DC Relais 12 vdc" at bounding box center [265, 326] width 212 height 14
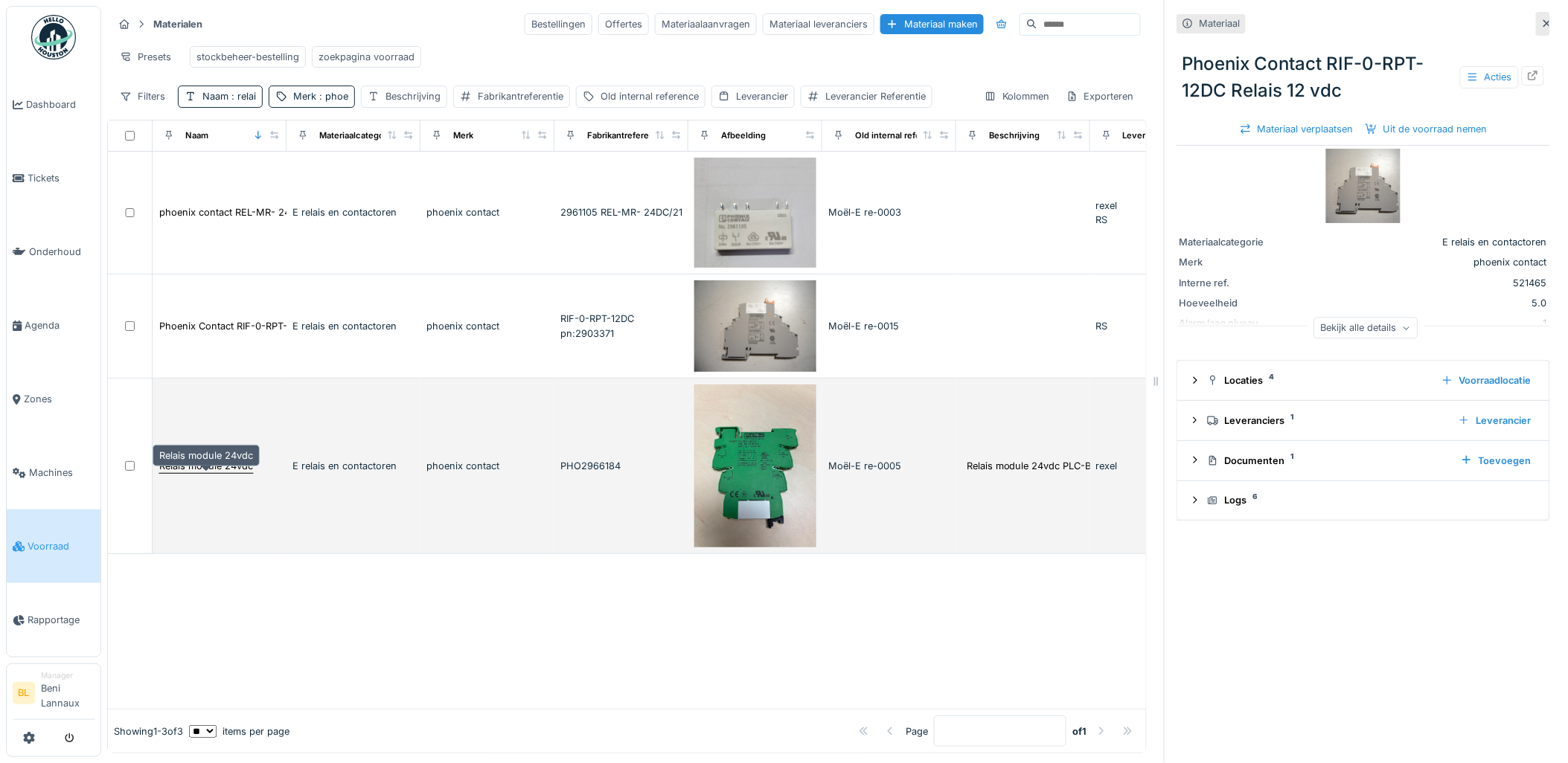
click at [215, 466] on div "Relais module 24vdc" at bounding box center [206, 466] width 94 height 14
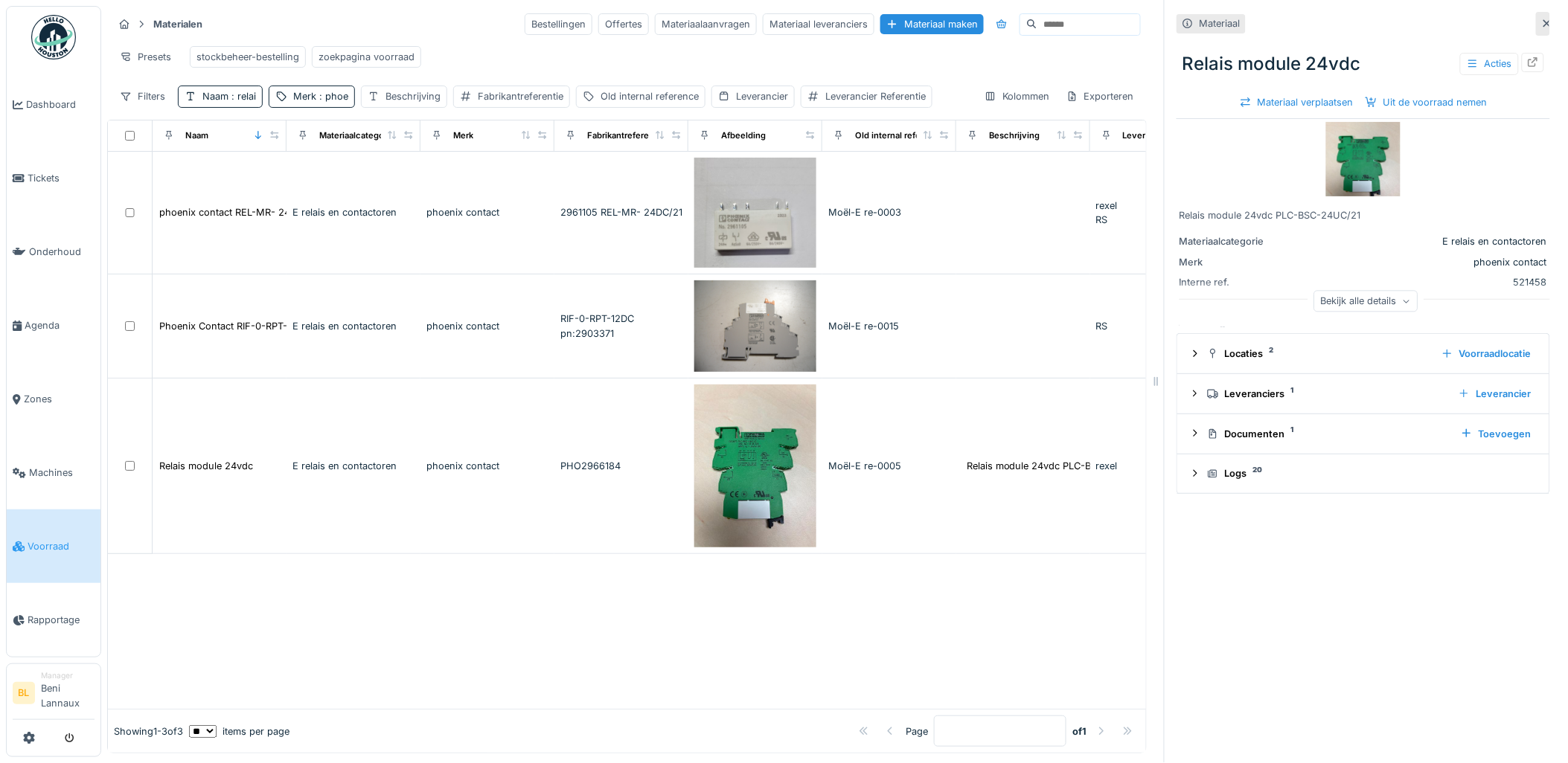
click at [1075, 14] on input at bounding box center [1088, 24] width 103 height 21
click at [349, 92] on div "Merk : phoe" at bounding box center [312, 96] width 86 height 22
click at [411, 175] on icon at bounding box center [405, 180] width 12 height 9
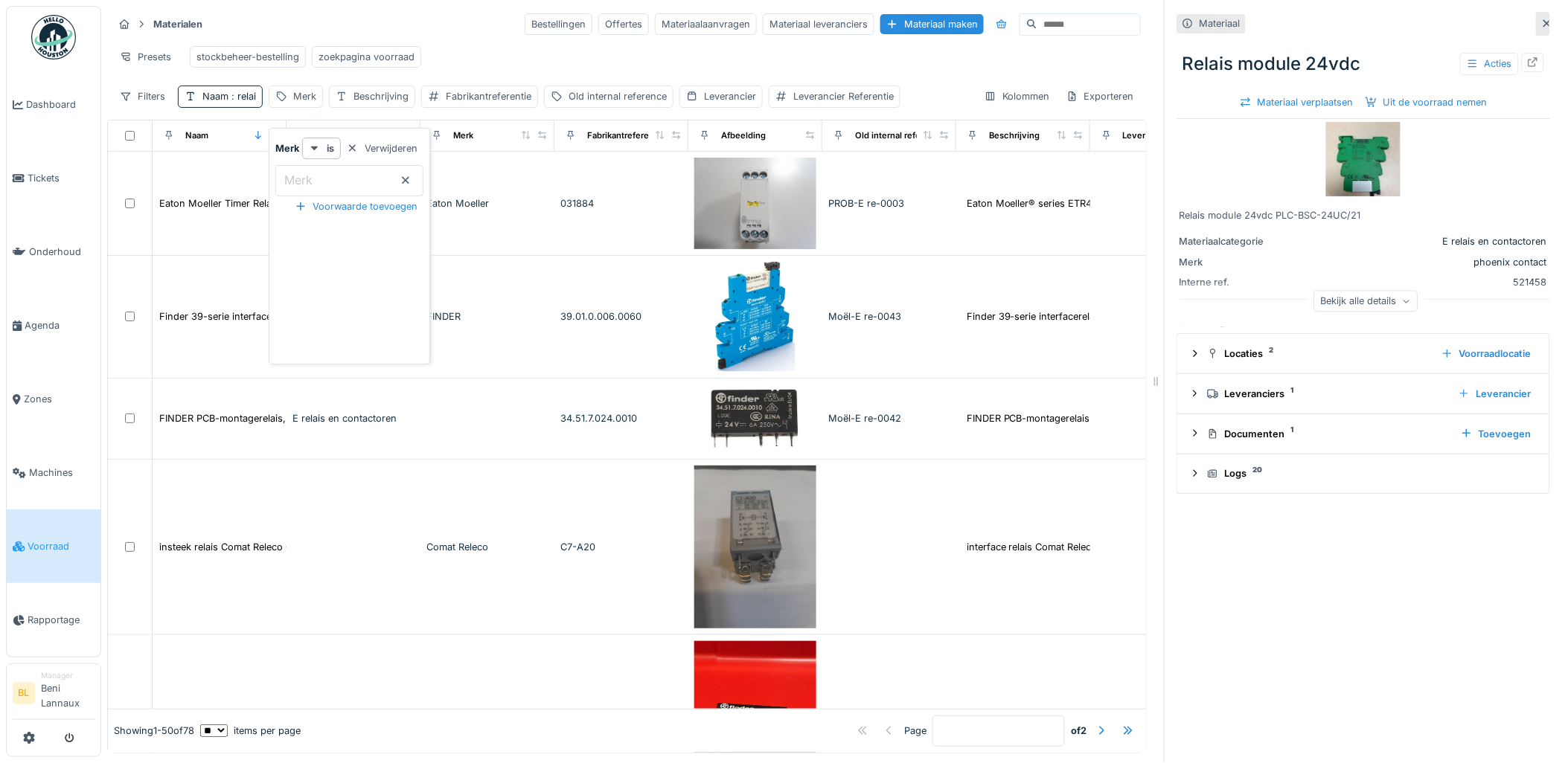
click at [1037, 14] on input at bounding box center [1088, 24] width 103 height 21
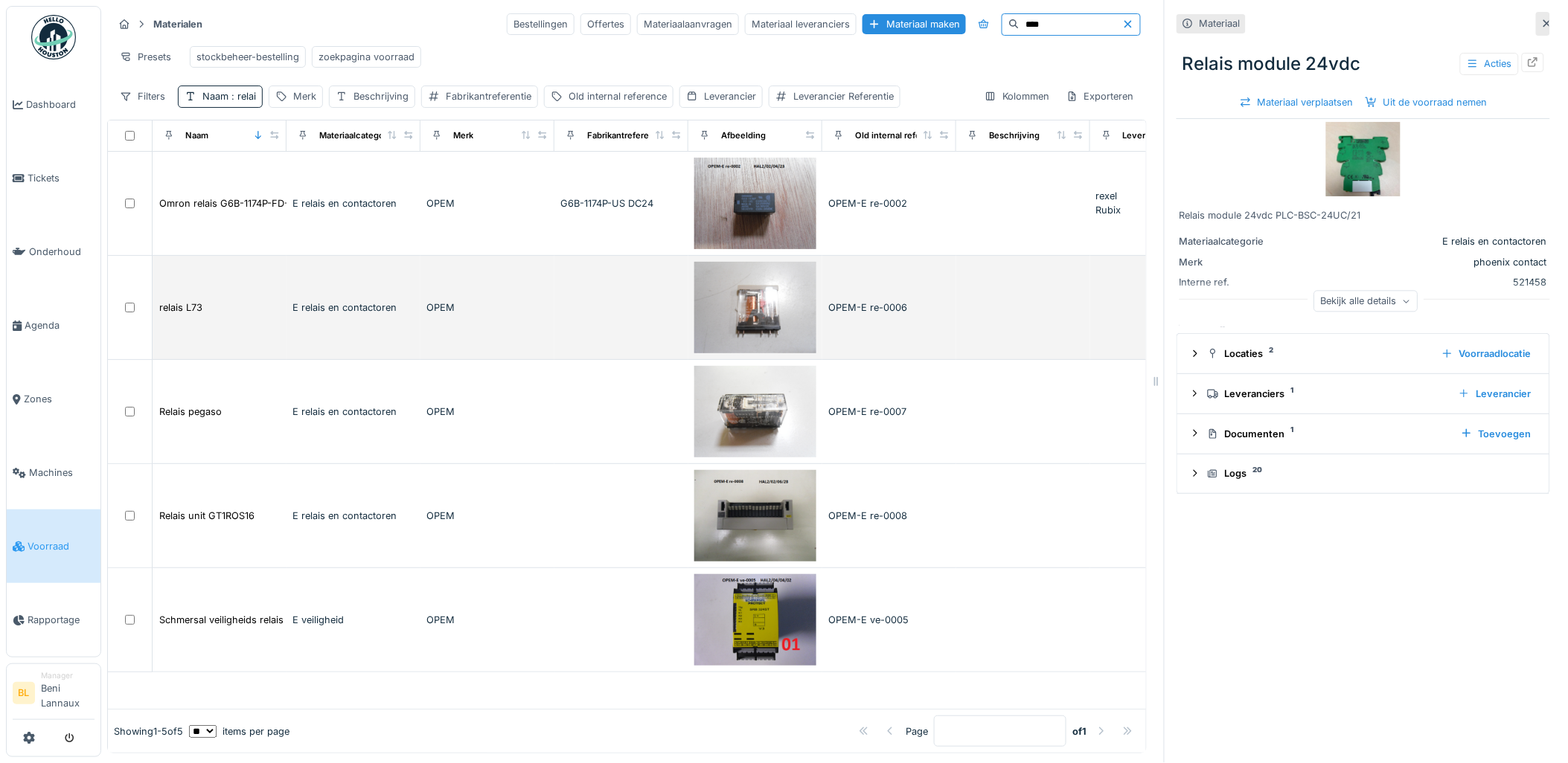
scroll to position [1, 0]
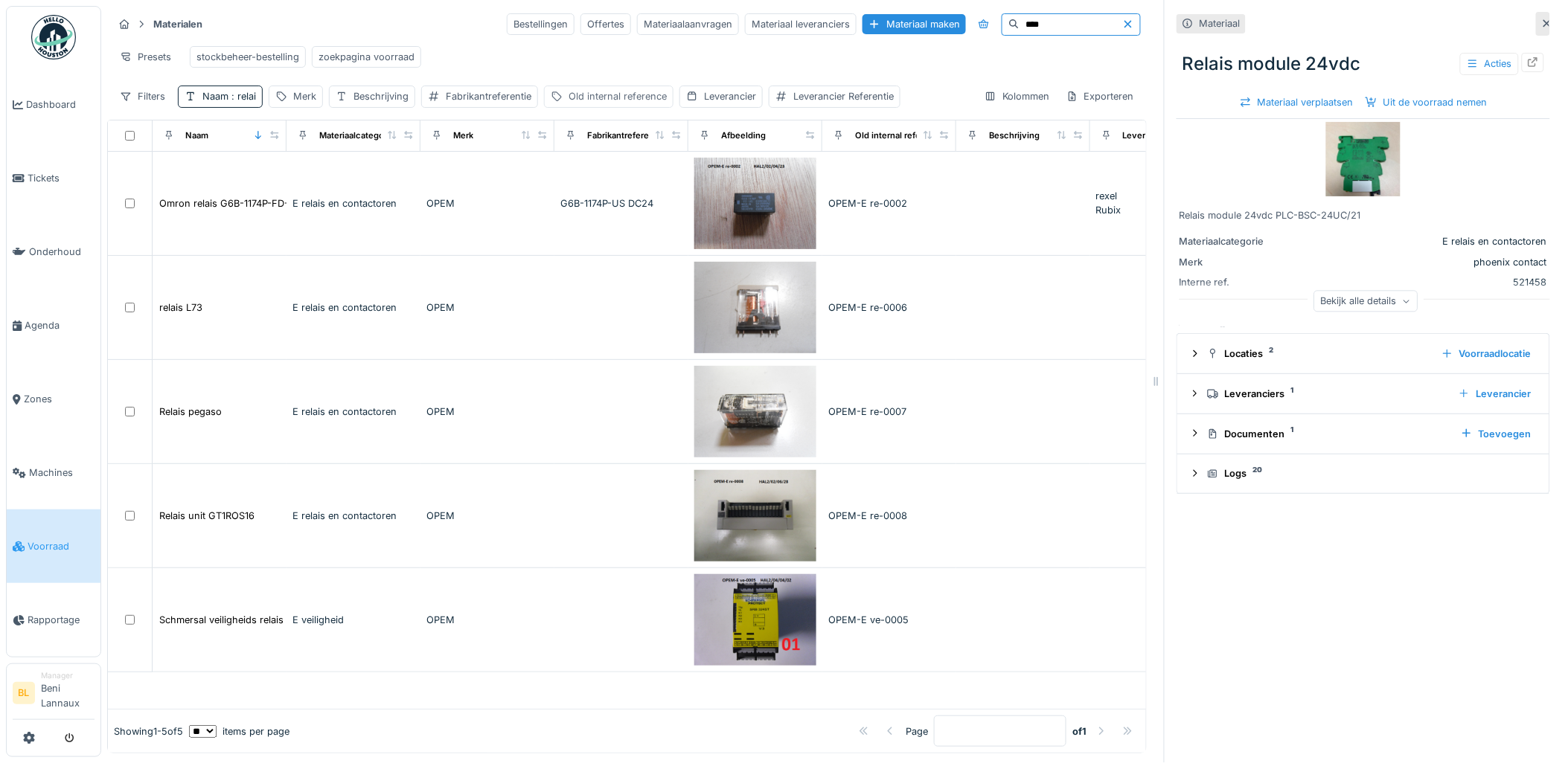
type input "****"
click at [635, 96] on div "Old internal reference" at bounding box center [617, 96] width 98 height 14
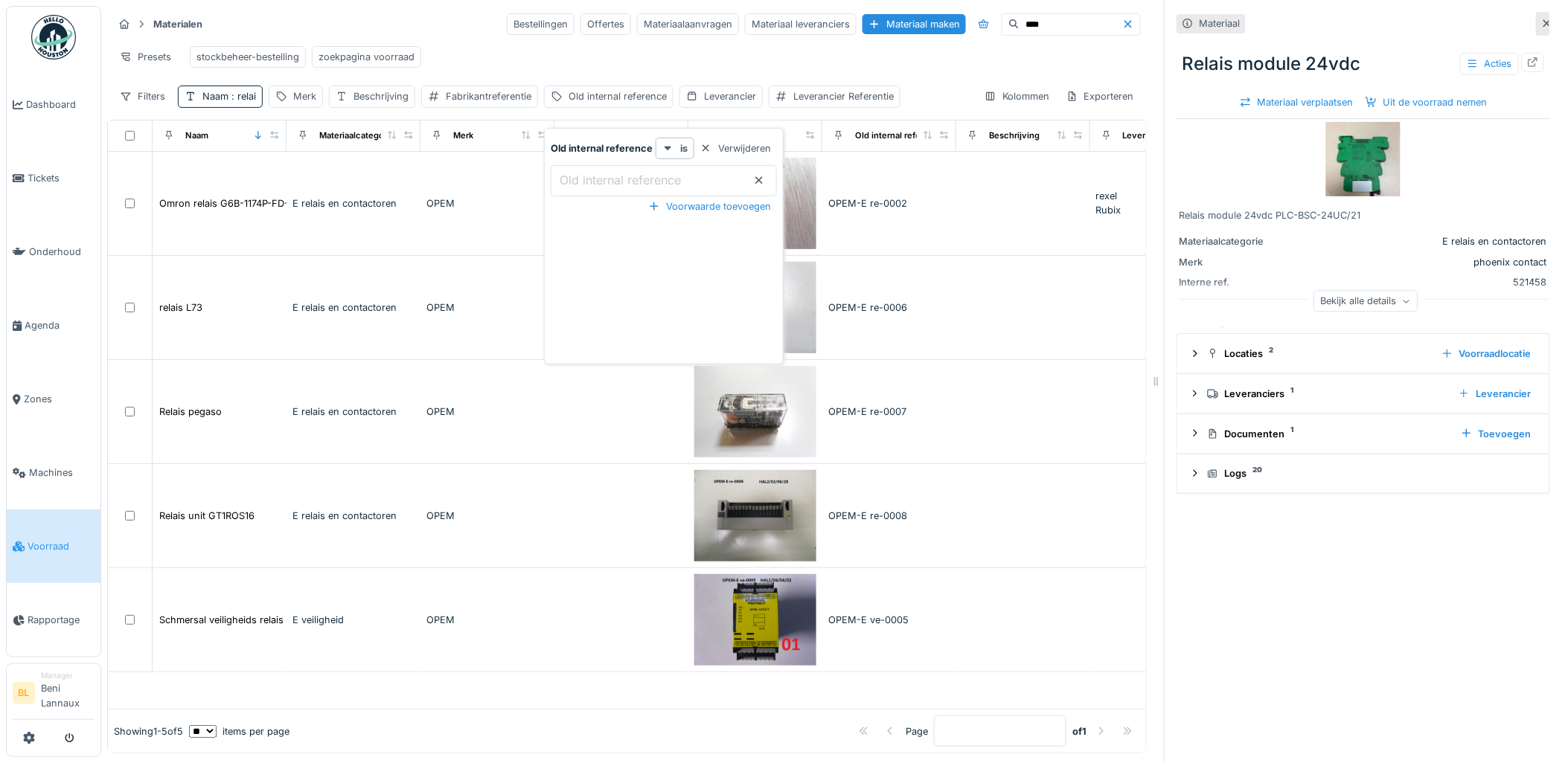
click at [599, 171] on label "Old internal reference" at bounding box center [620, 179] width 127 height 18
click at [599, 171] on reference_M5NTI "Old internal reference" at bounding box center [664, 181] width 226 height 31
type reference_M5NTI "***"
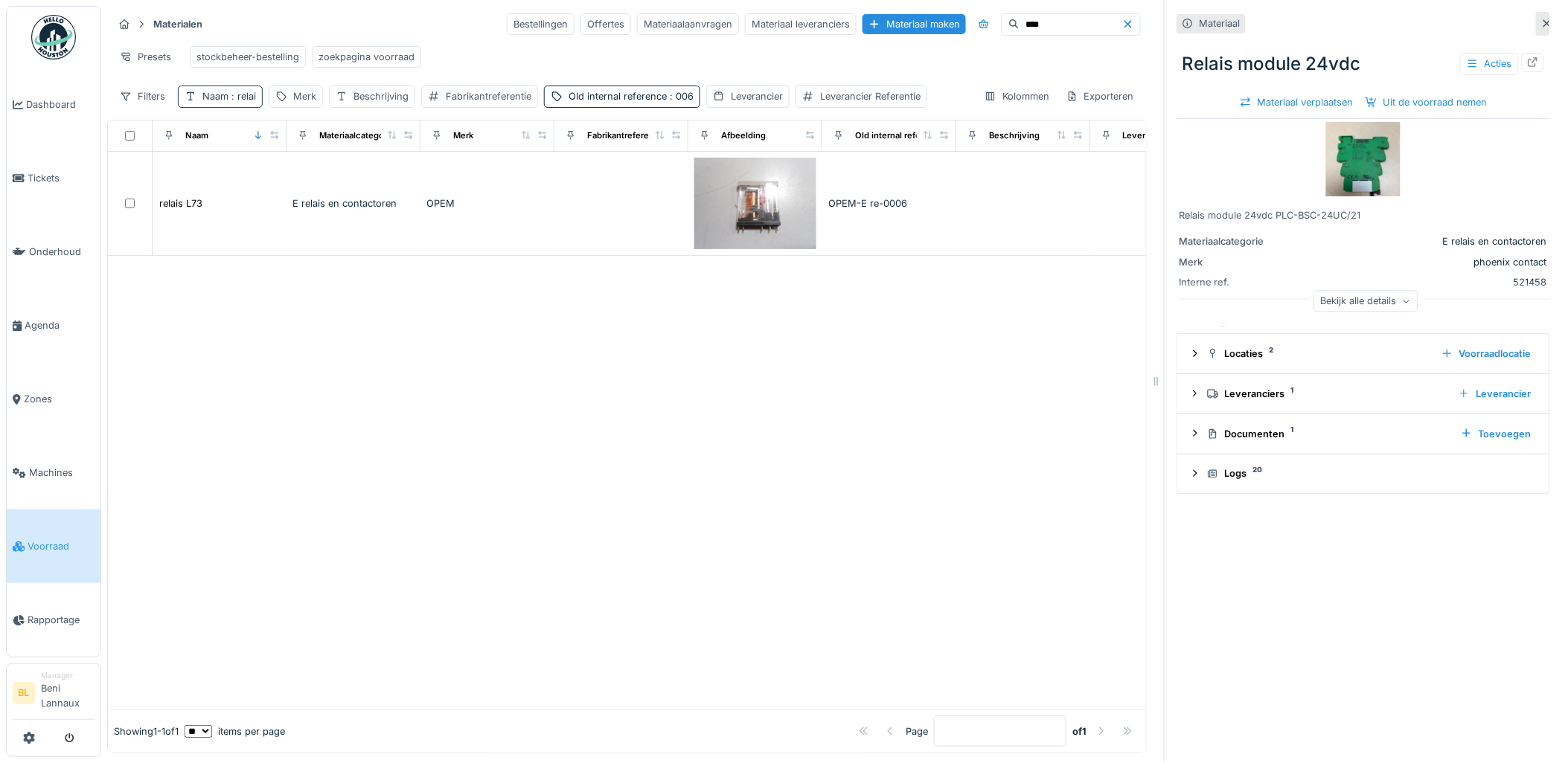
click at [232, 93] on span ": relai" at bounding box center [242, 96] width 27 height 11
click at [335, 170] on input "*****" at bounding box center [260, 181] width 151 height 31
click at [324, 175] on icon at bounding box center [317, 180] width 12 height 9
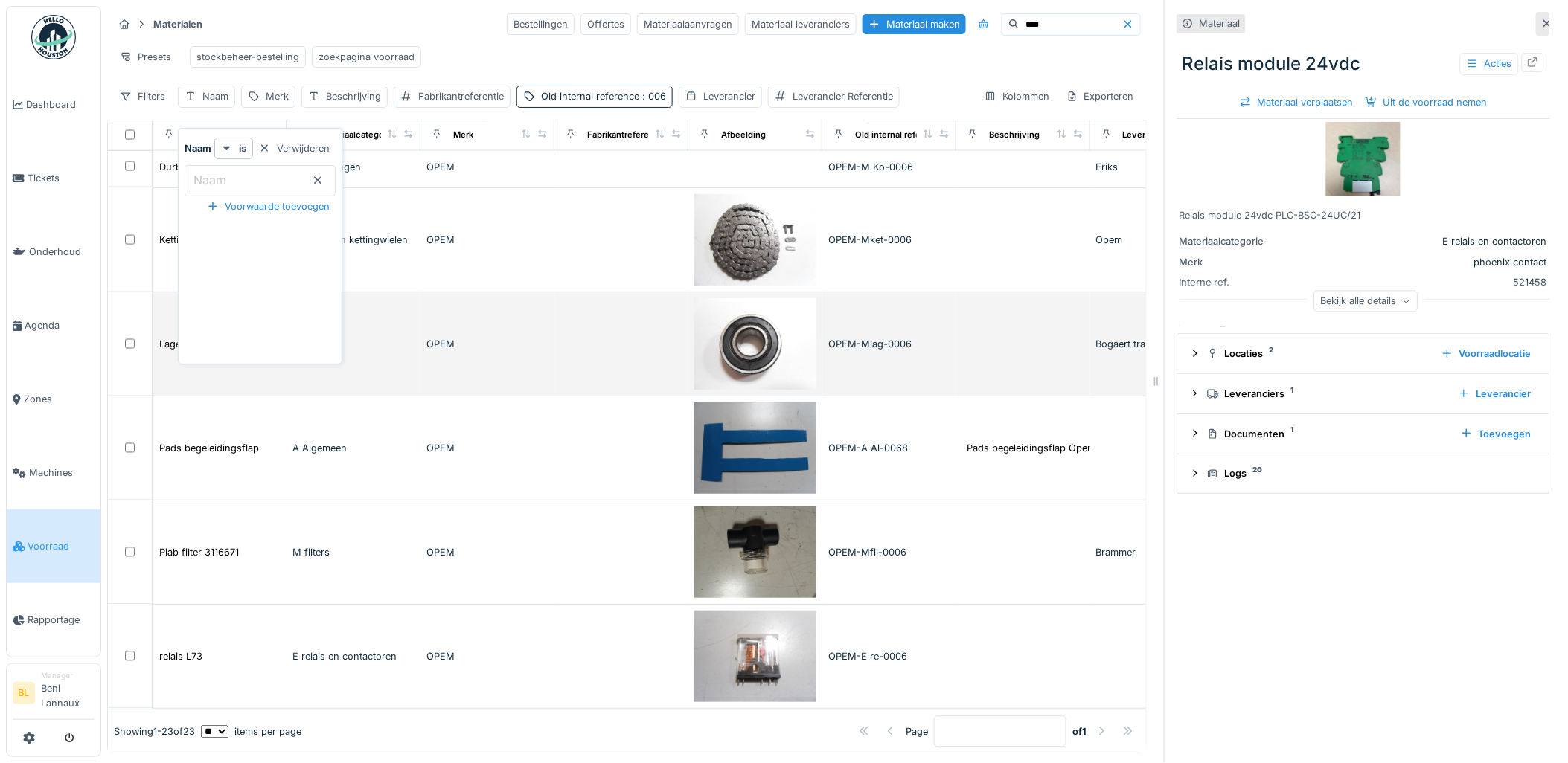
drag, startPoint x: 670, startPoint y: 442, endPoint x: 650, endPoint y: 407, distance: 40.3
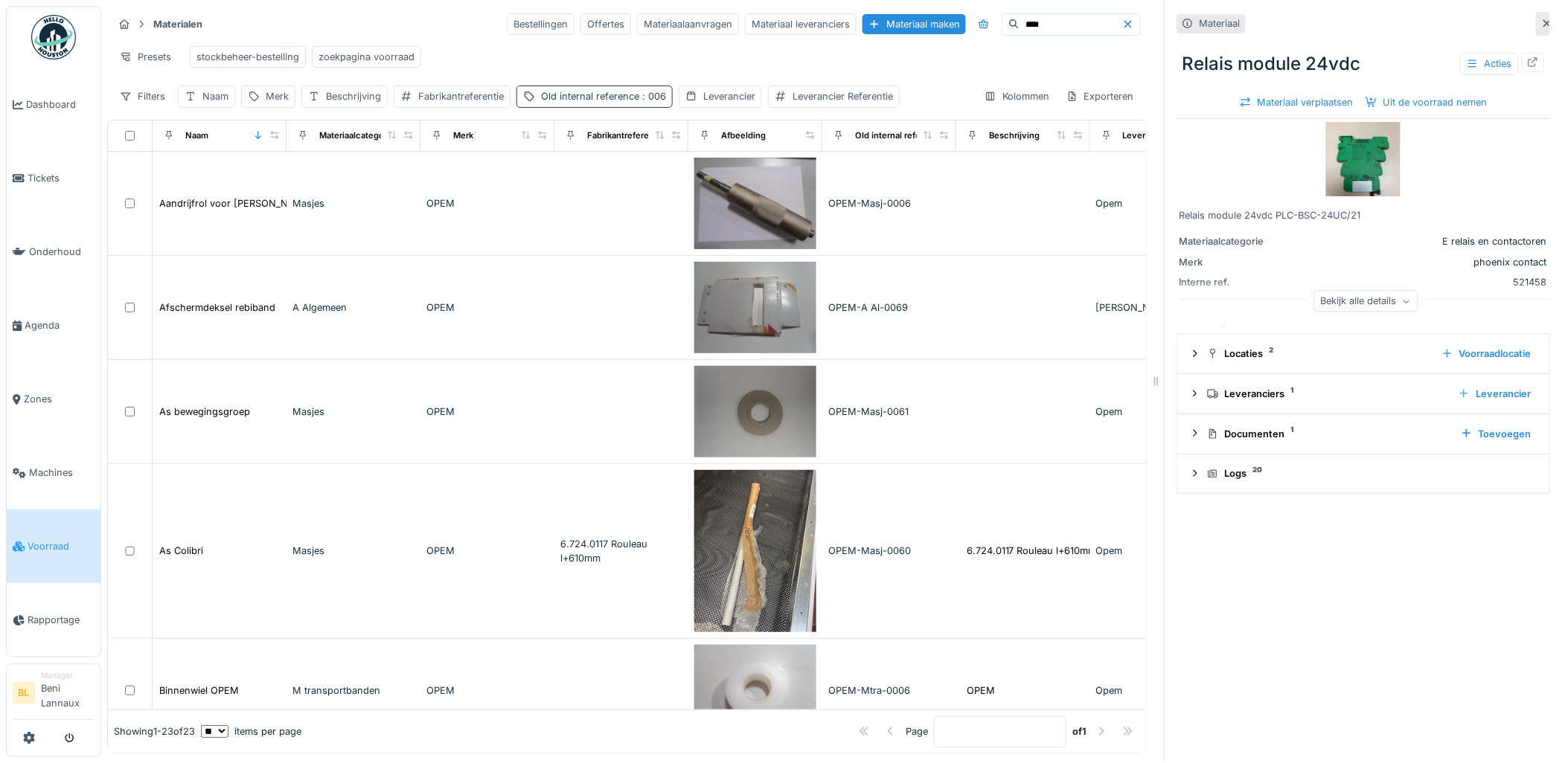
click at [638, 98] on div "Old internal reference : 006" at bounding box center [603, 96] width 125 height 14
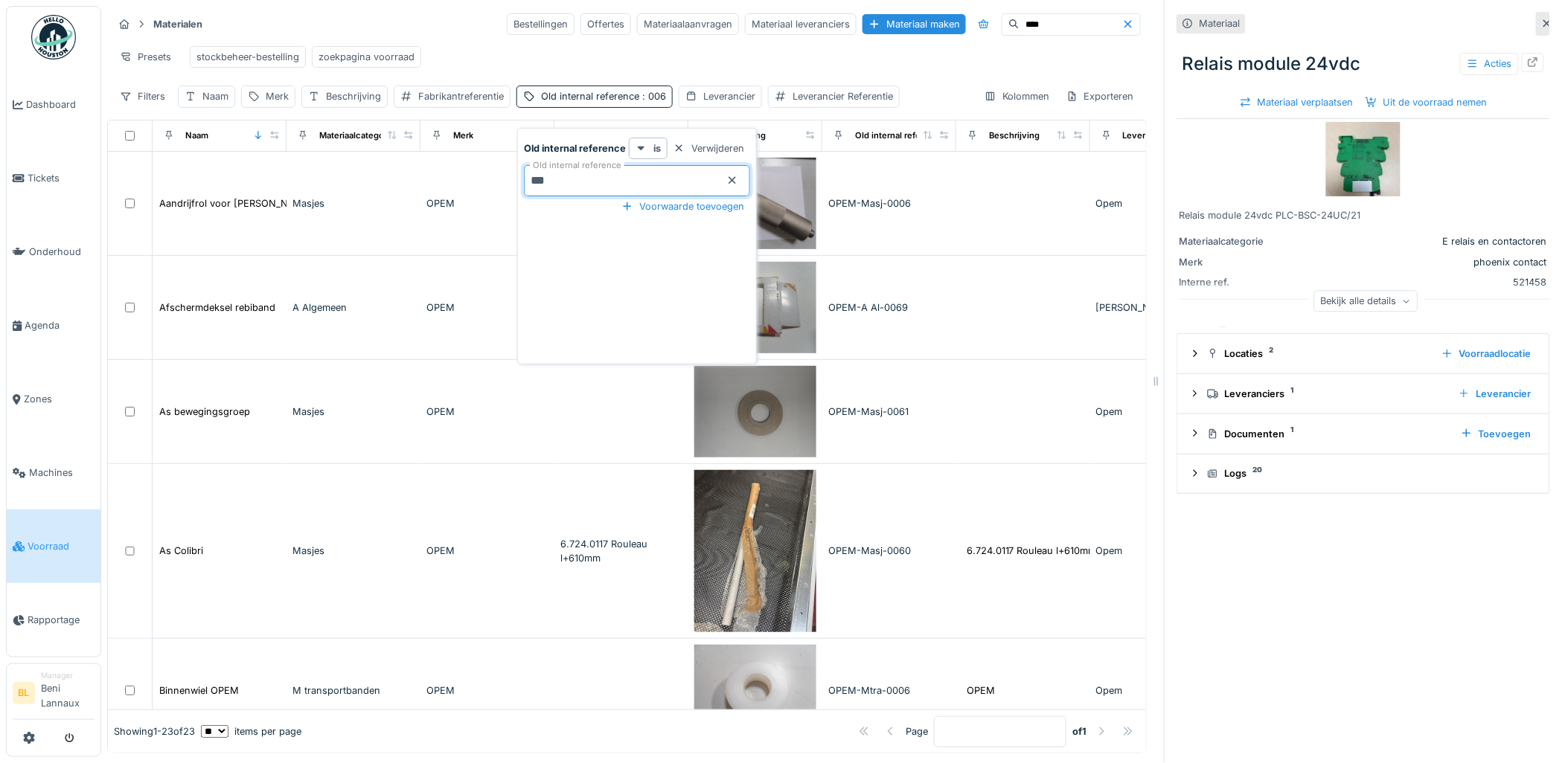
click at [528, 172] on reference_E3MTM "***" at bounding box center [637, 181] width 226 height 31
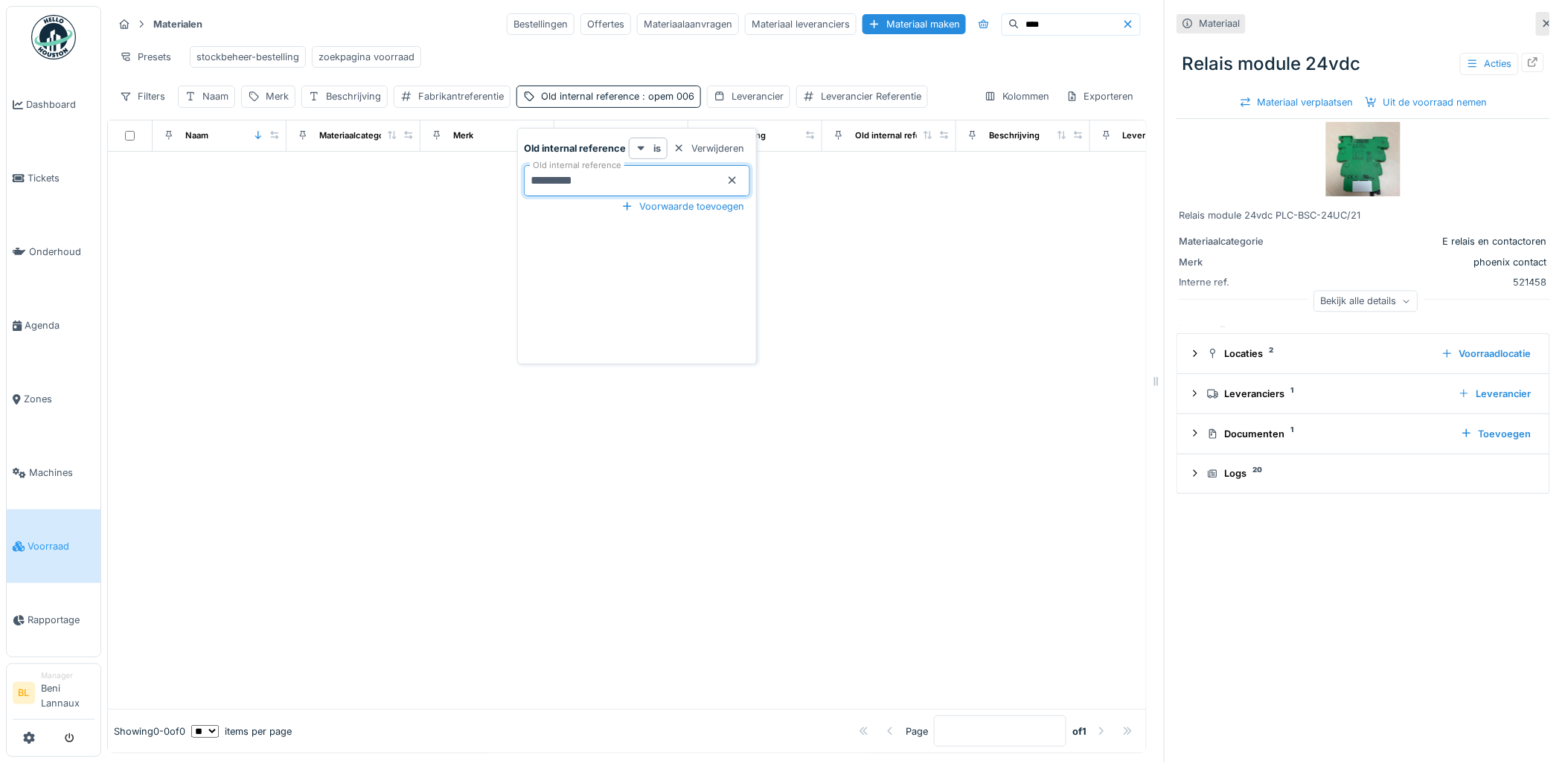
type reference_E3MTM "**********"
drag, startPoint x: 643, startPoint y: 172, endPoint x: 472, endPoint y: 167, distance: 171.1
click at [472, 167] on body "Dashboard Tickets Onderhoud [GEOGRAPHIC_DATA] Zones Machines Voorraad Rapportag…" at bounding box center [784, 382] width 1568 height 763
click at [404, 255] on div at bounding box center [627, 431] width 1038 height 558
click at [675, 99] on span ": opem -e006" at bounding box center [672, 96] width 65 height 11
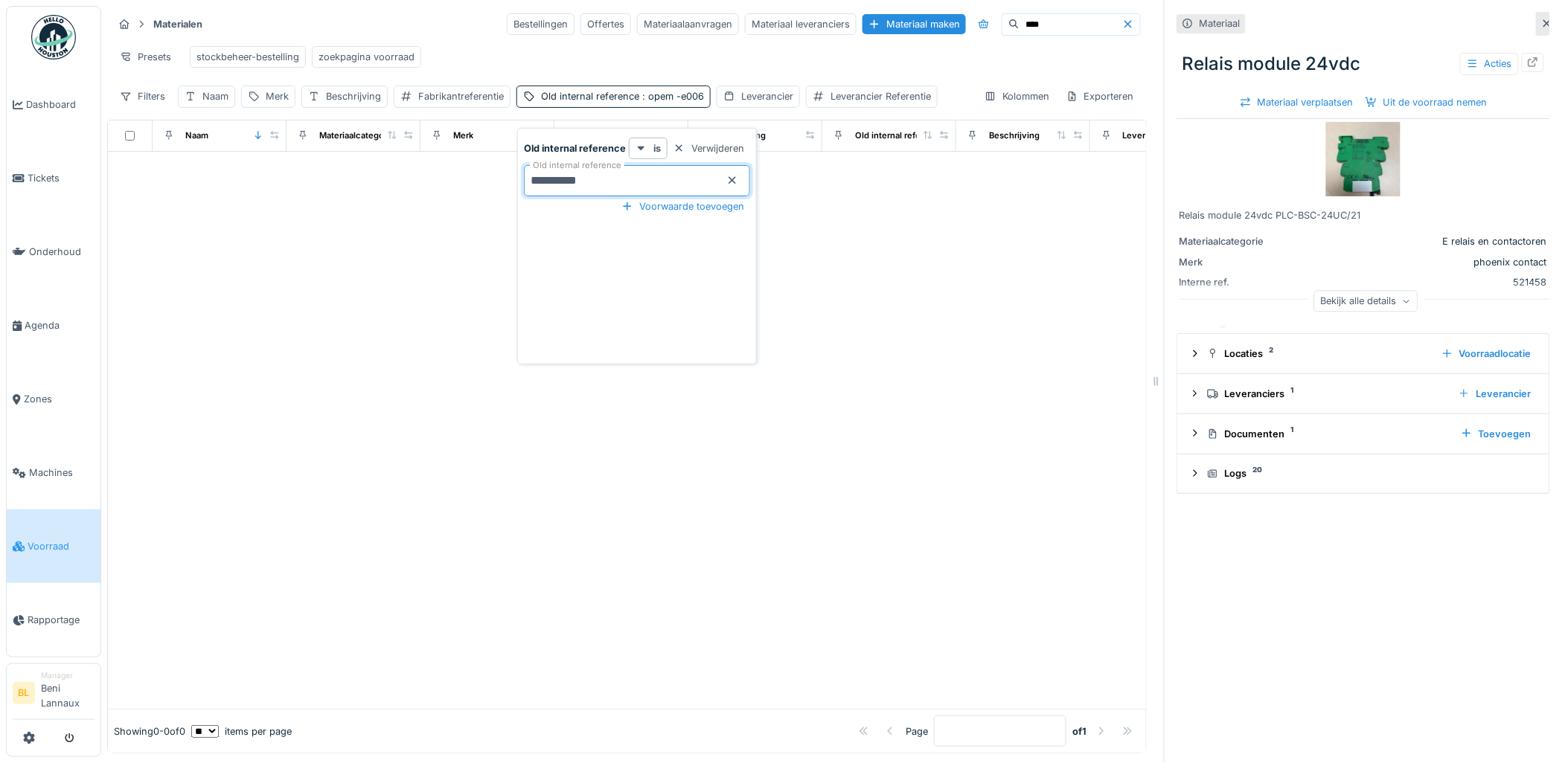
click at [628, 171] on reference_E4Mzc "**********" at bounding box center [637, 181] width 226 height 31
type reference_E4Mzc "****"
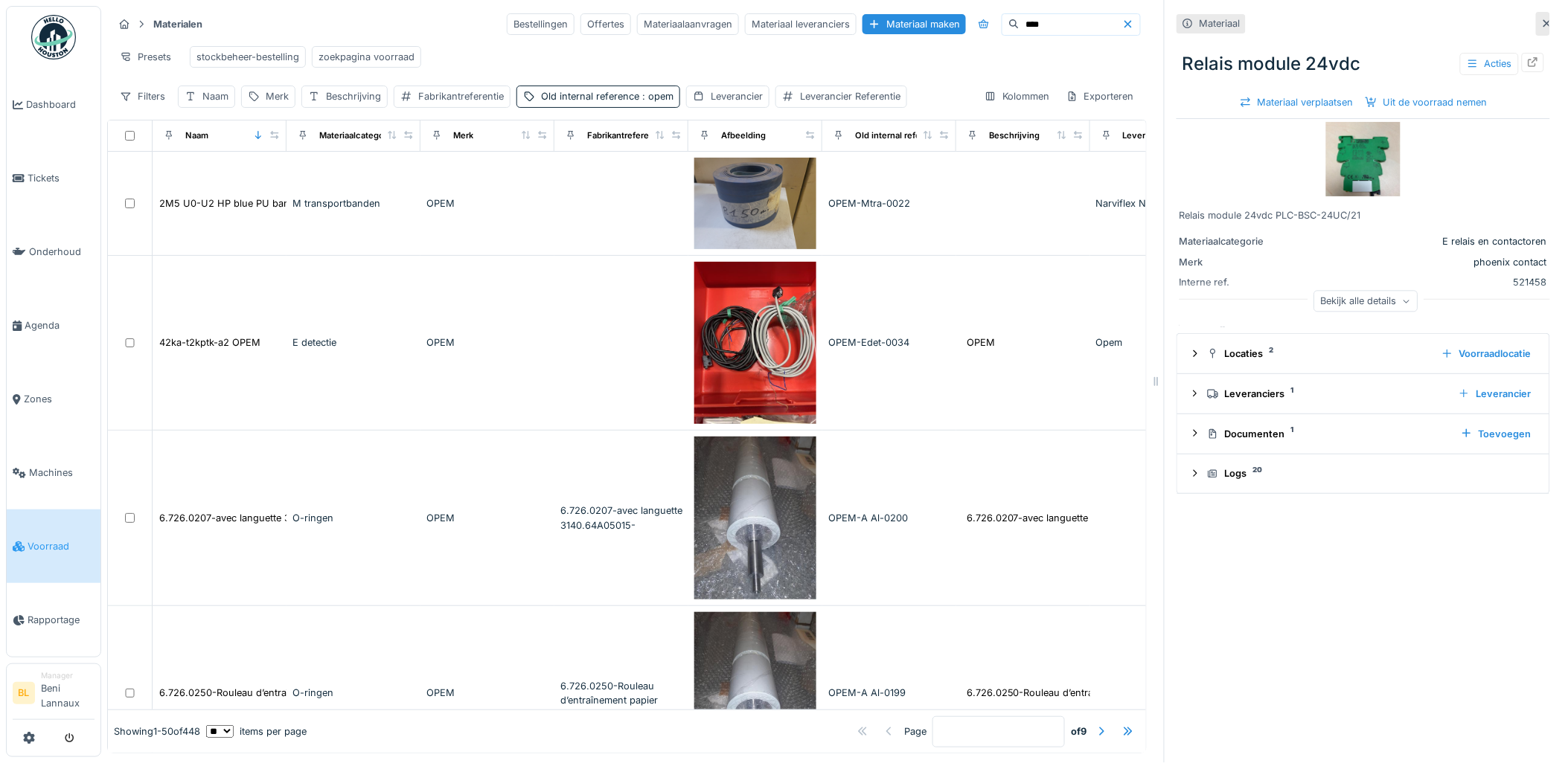
click at [1019, 14] on input "****" at bounding box center [1070, 24] width 103 height 21
type input "*"
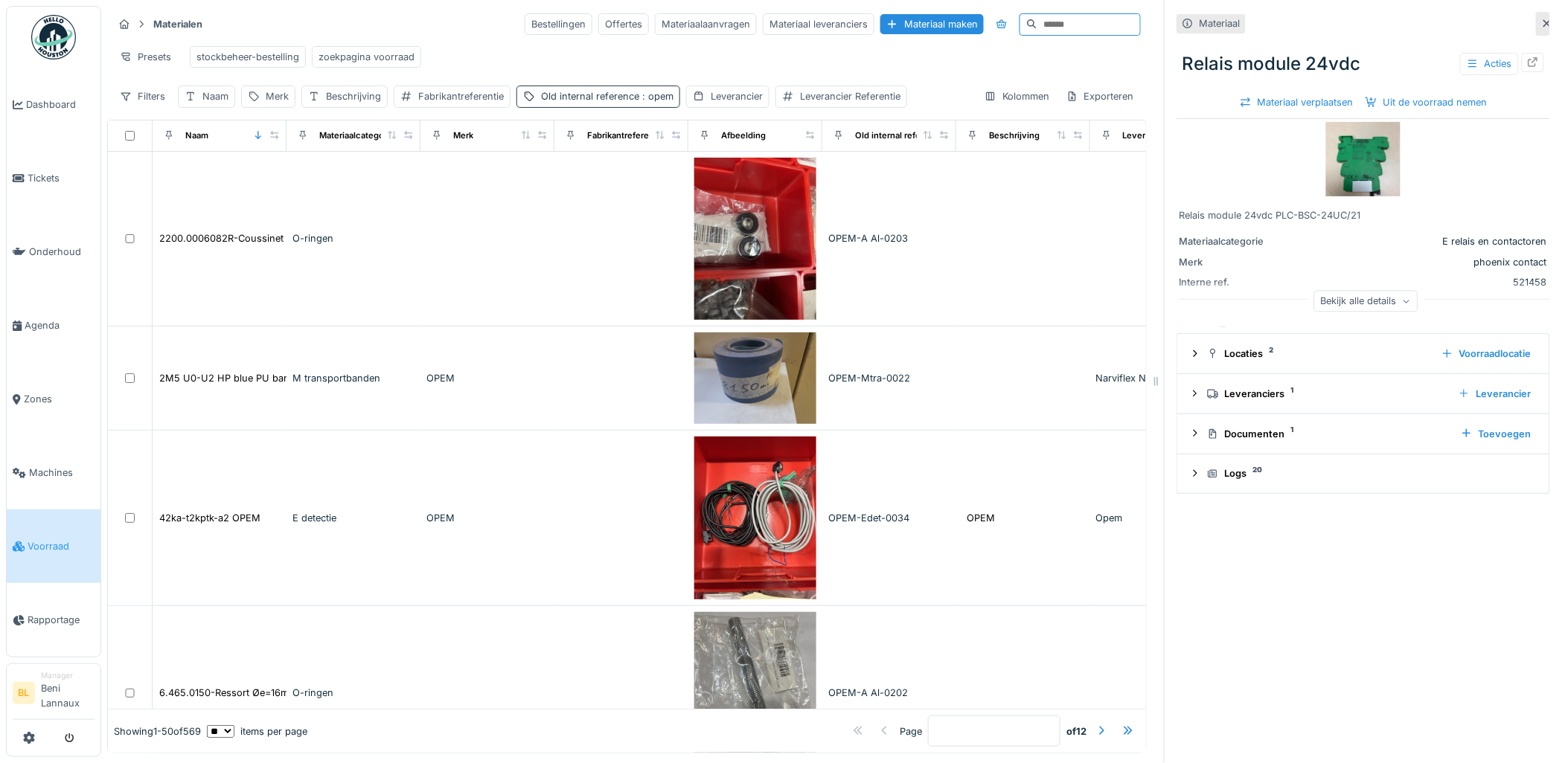
click at [645, 92] on span ": opem" at bounding box center [657, 96] width 34 height 11
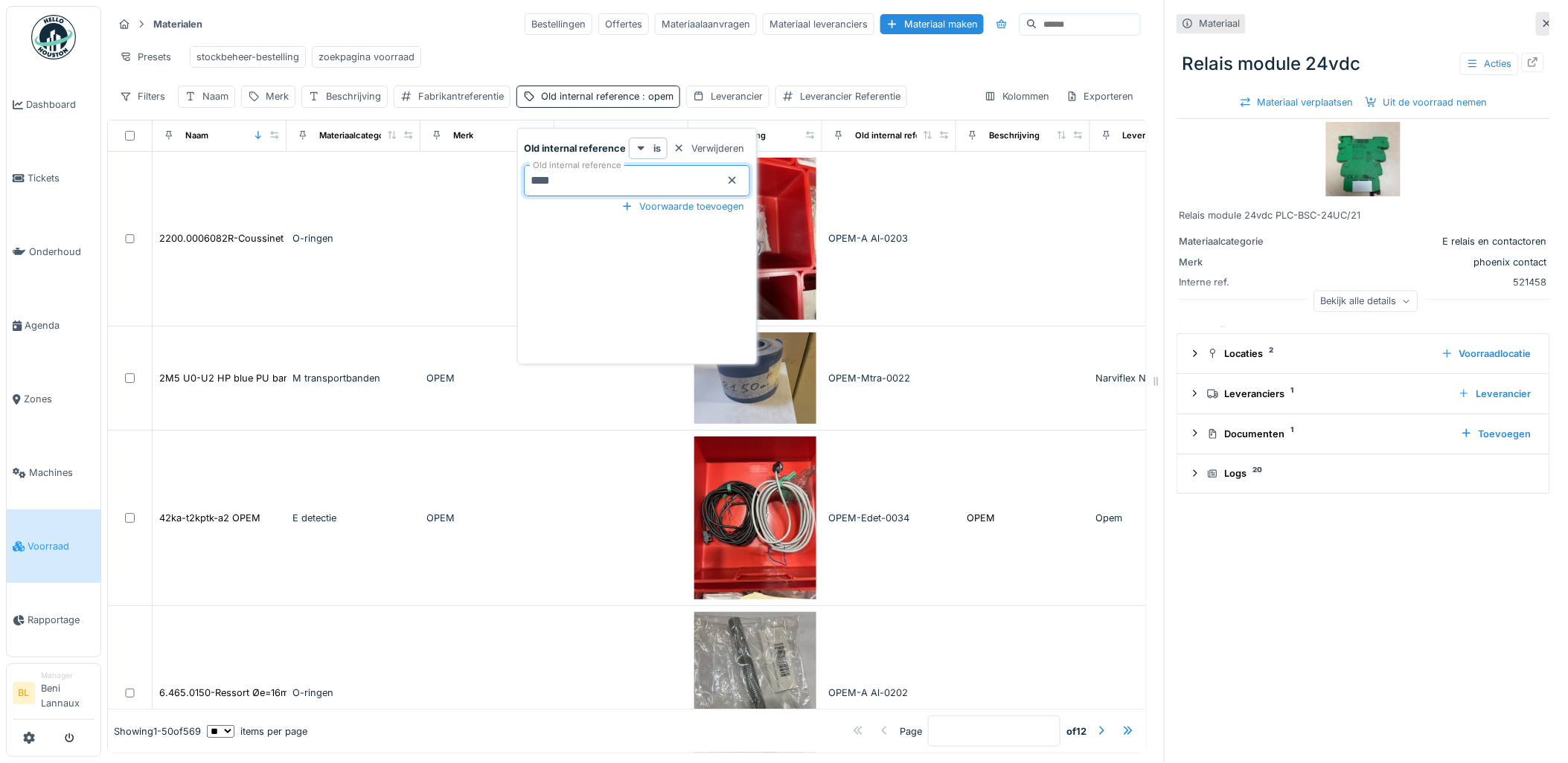
click at [569, 169] on reference_UwODY "****" at bounding box center [637, 181] width 226 height 31
type reference_UwODY "*"
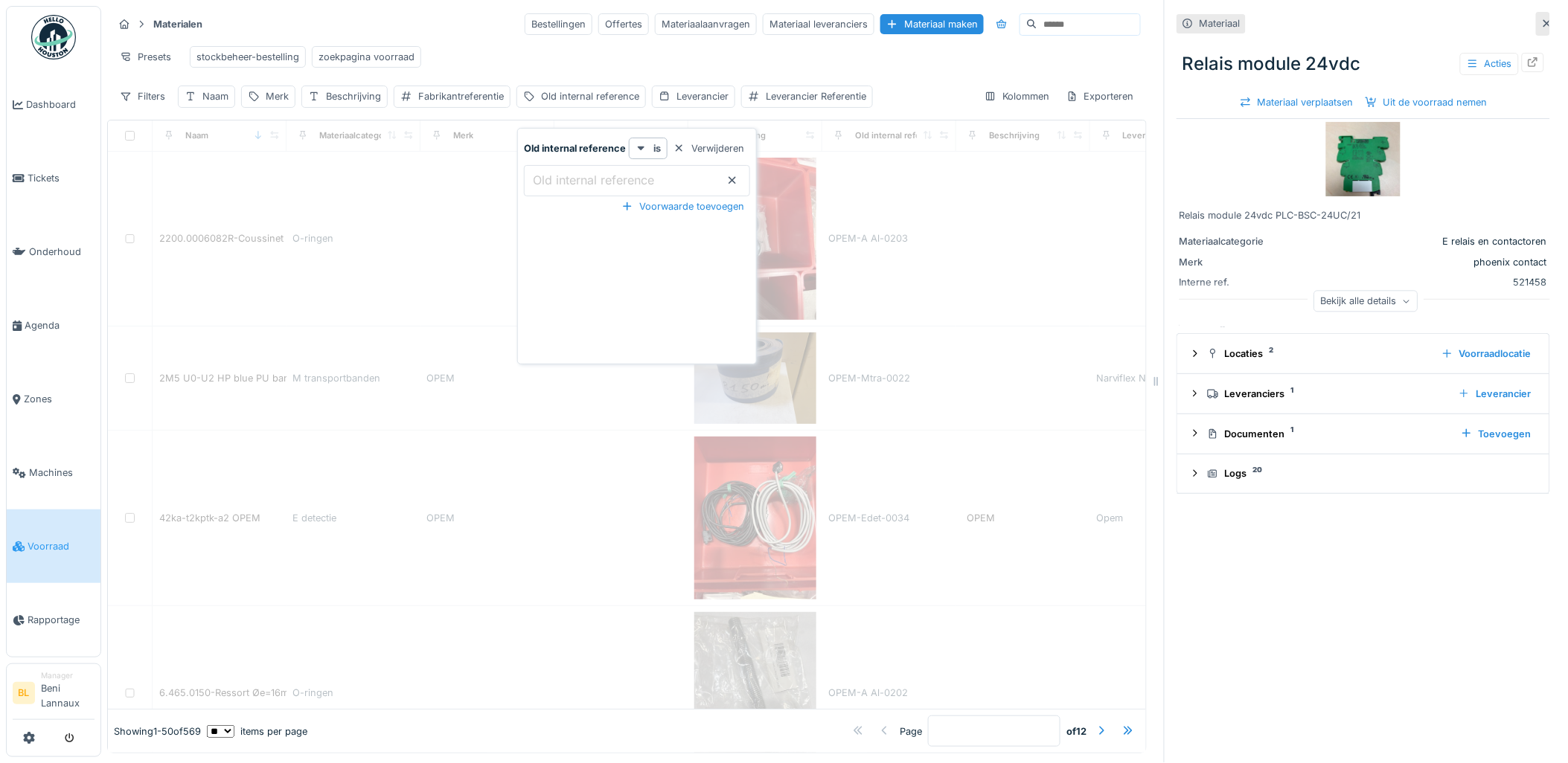
click at [1037, 14] on input at bounding box center [1088, 24] width 103 height 21
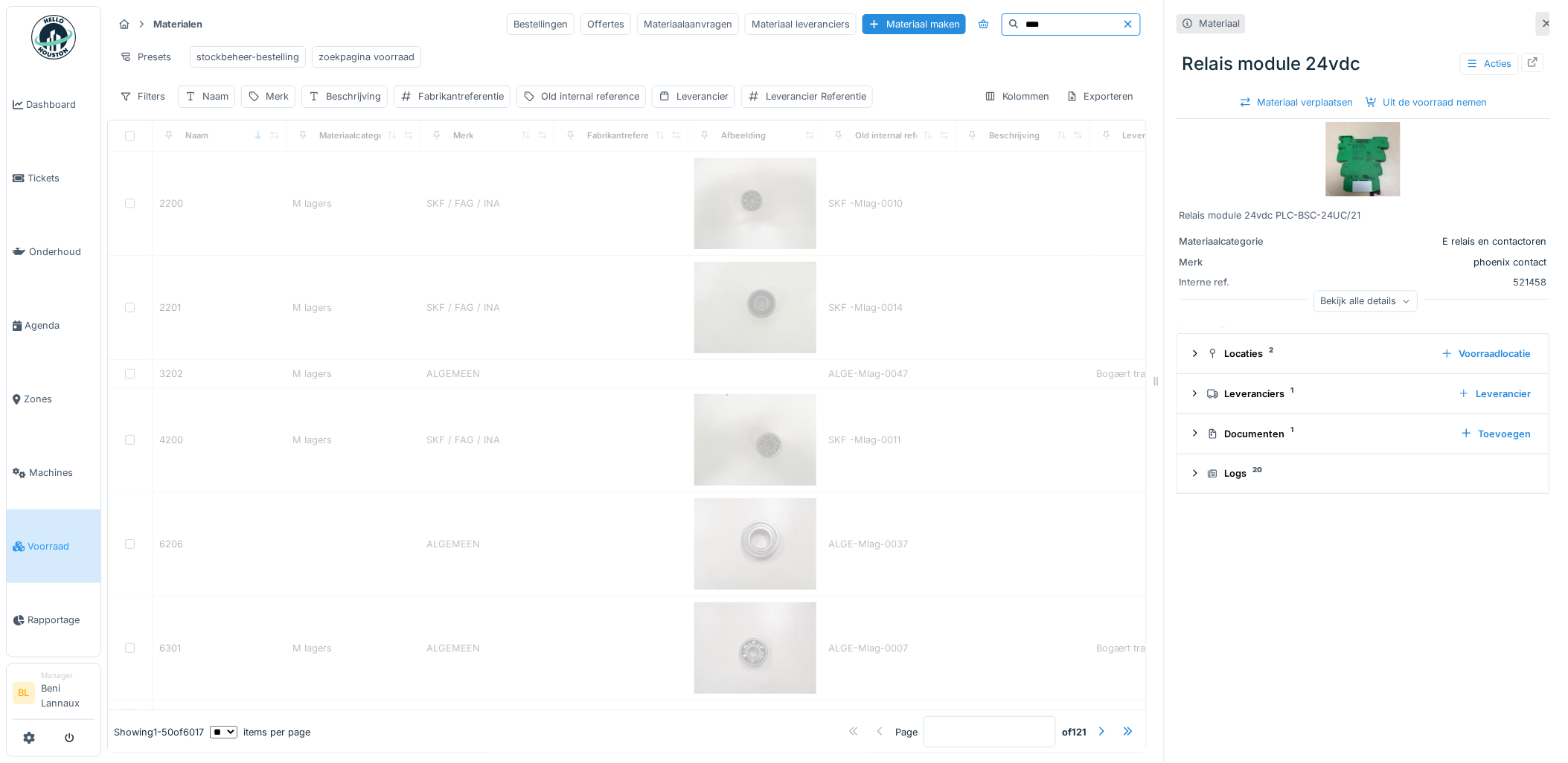
type input "****"
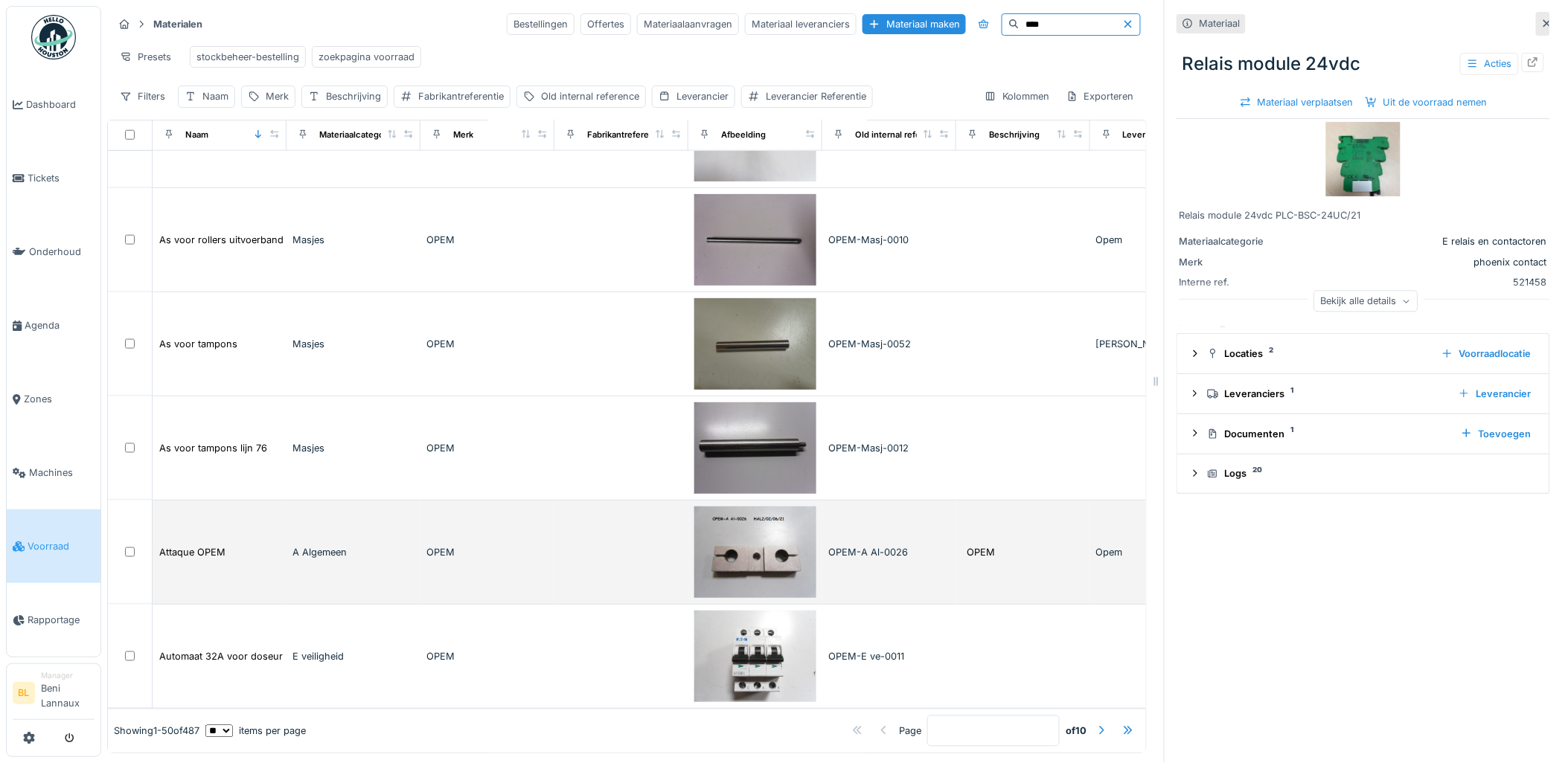
scroll to position [4809, 0]
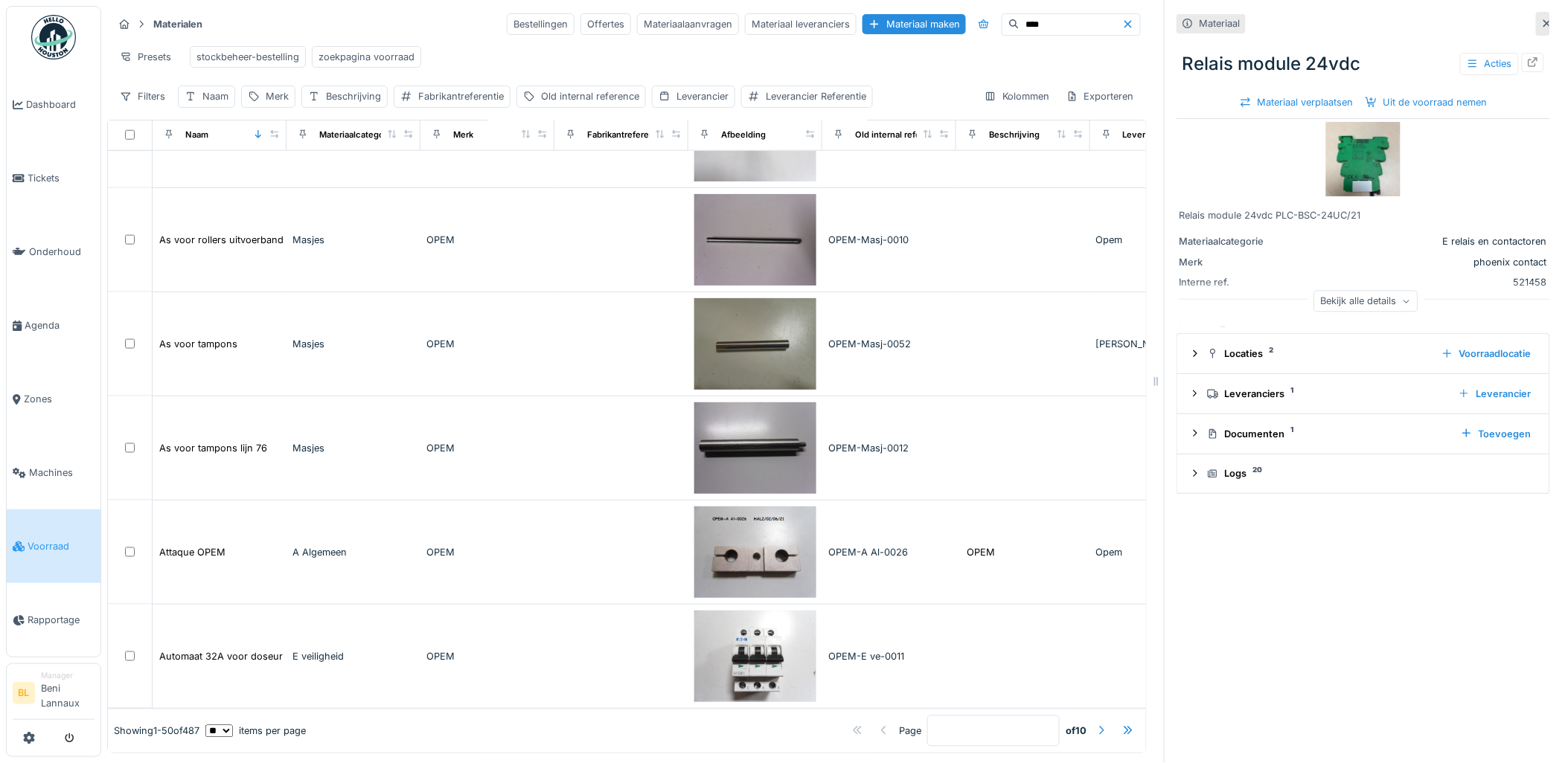
click at [1095, 725] on div at bounding box center [1101, 732] width 12 height 14
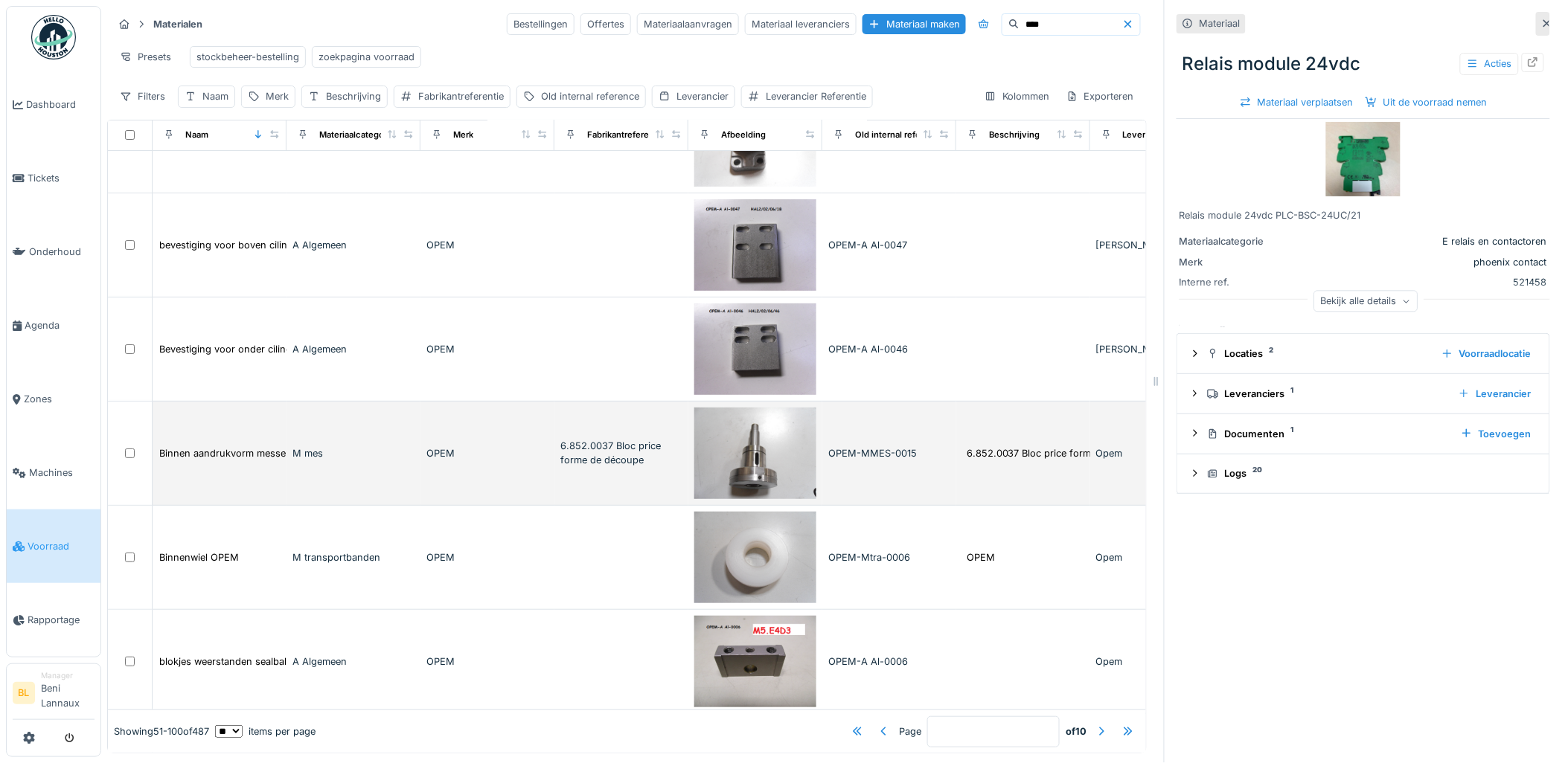
scroll to position [0, 0]
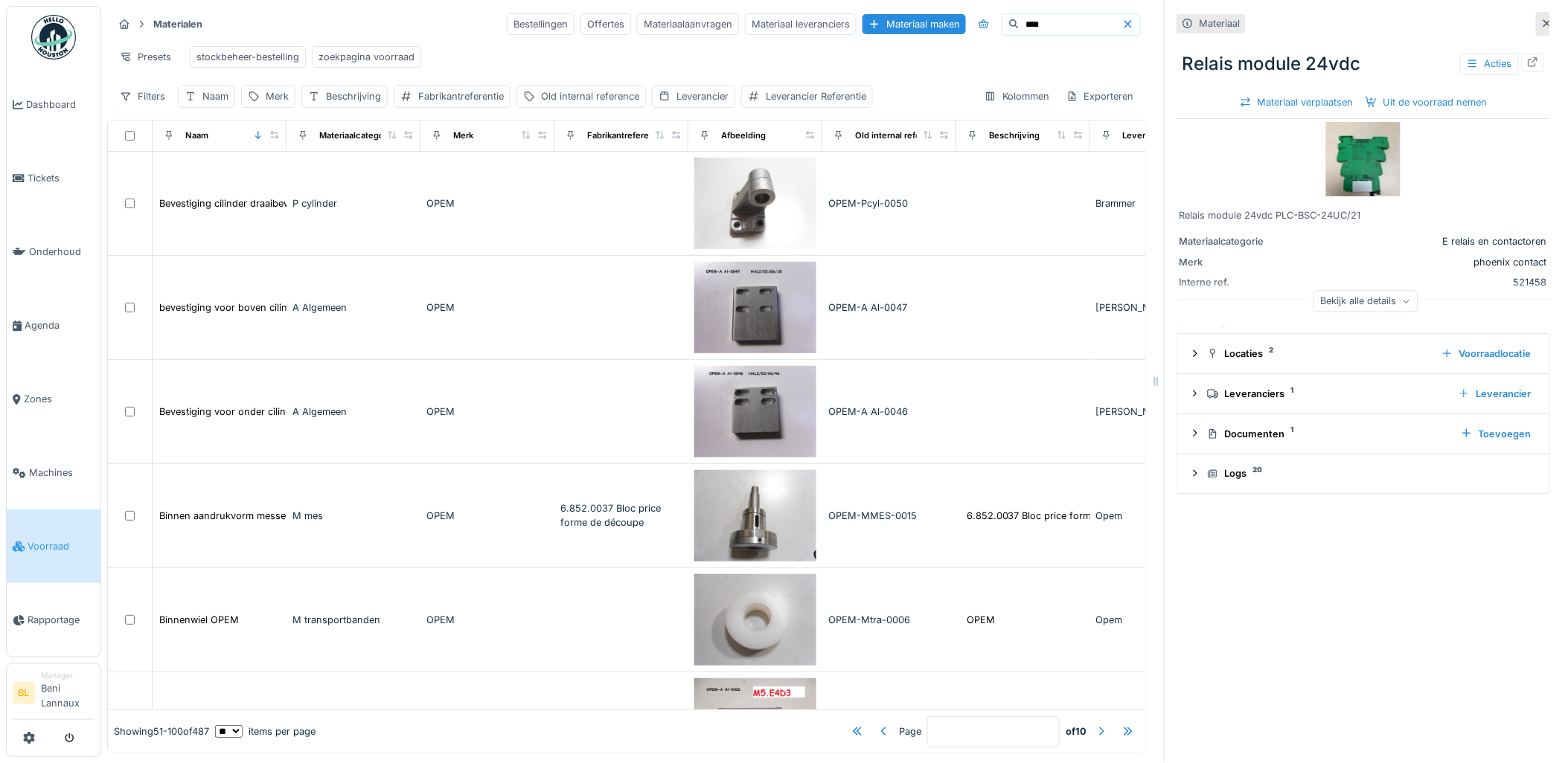
click at [1095, 725] on div at bounding box center [1101, 732] width 12 height 14
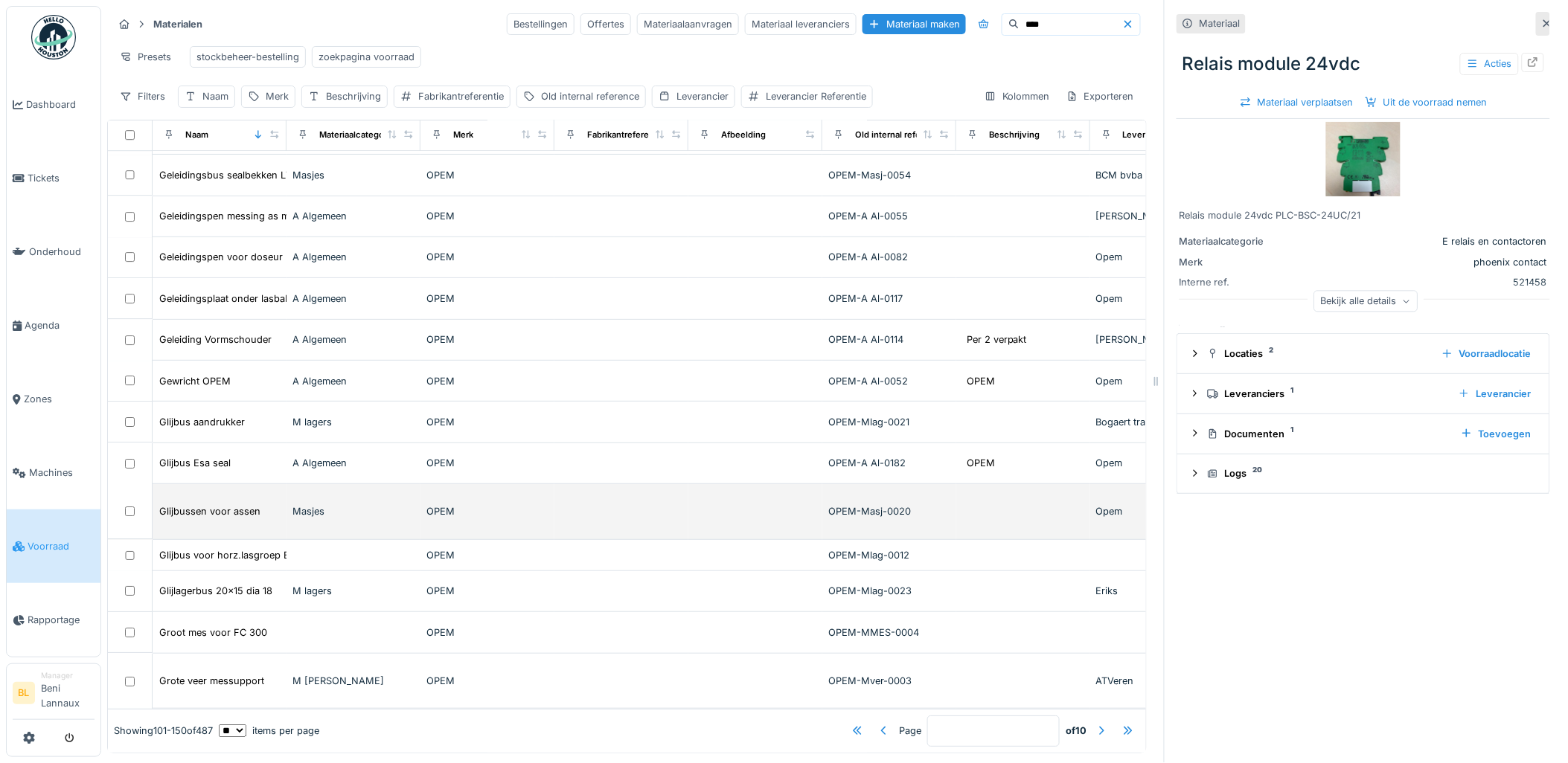
scroll to position [4551, 0]
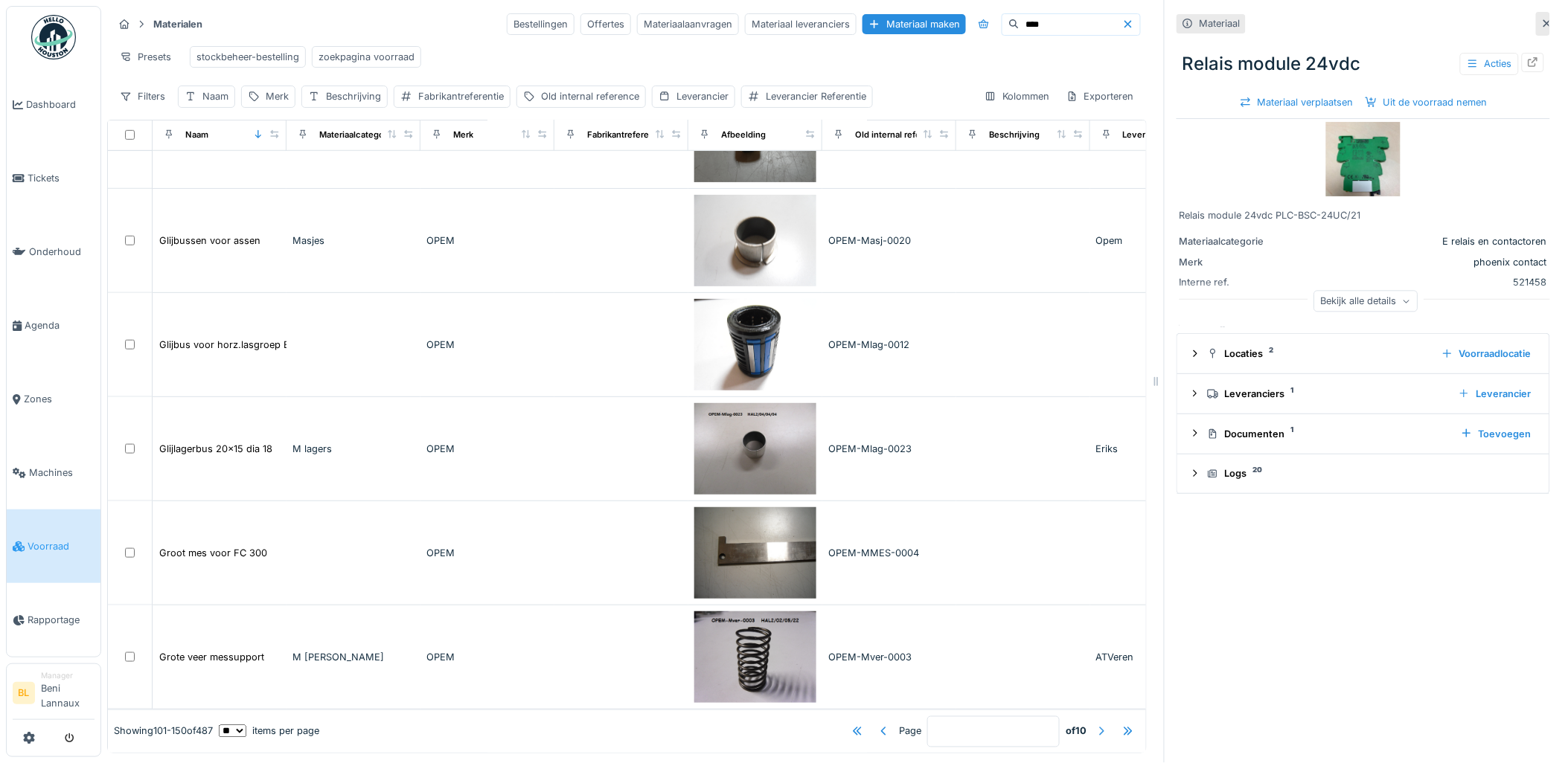
click at [1095, 725] on div at bounding box center [1101, 732] width 12 height 14
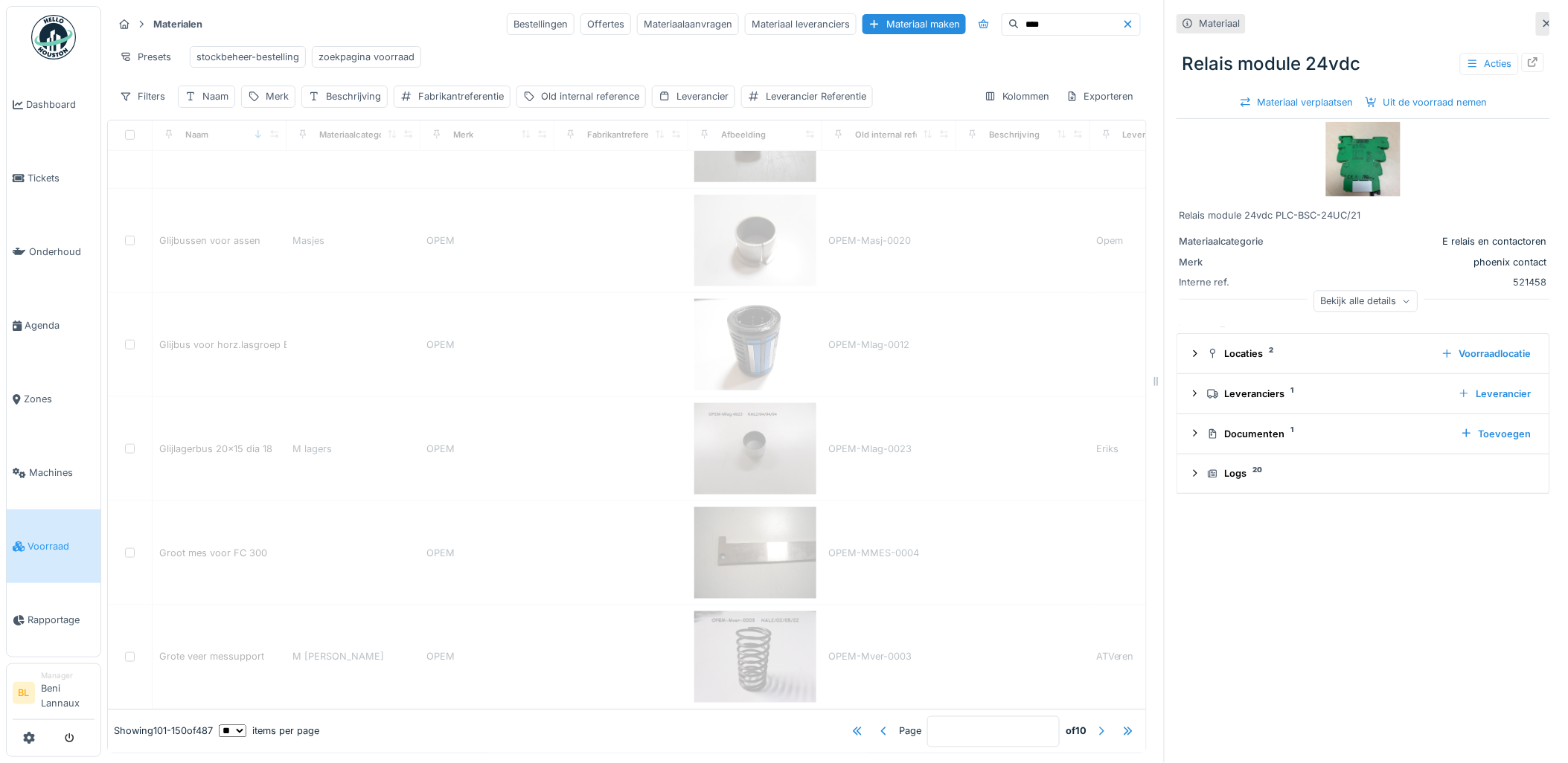
type input "*"
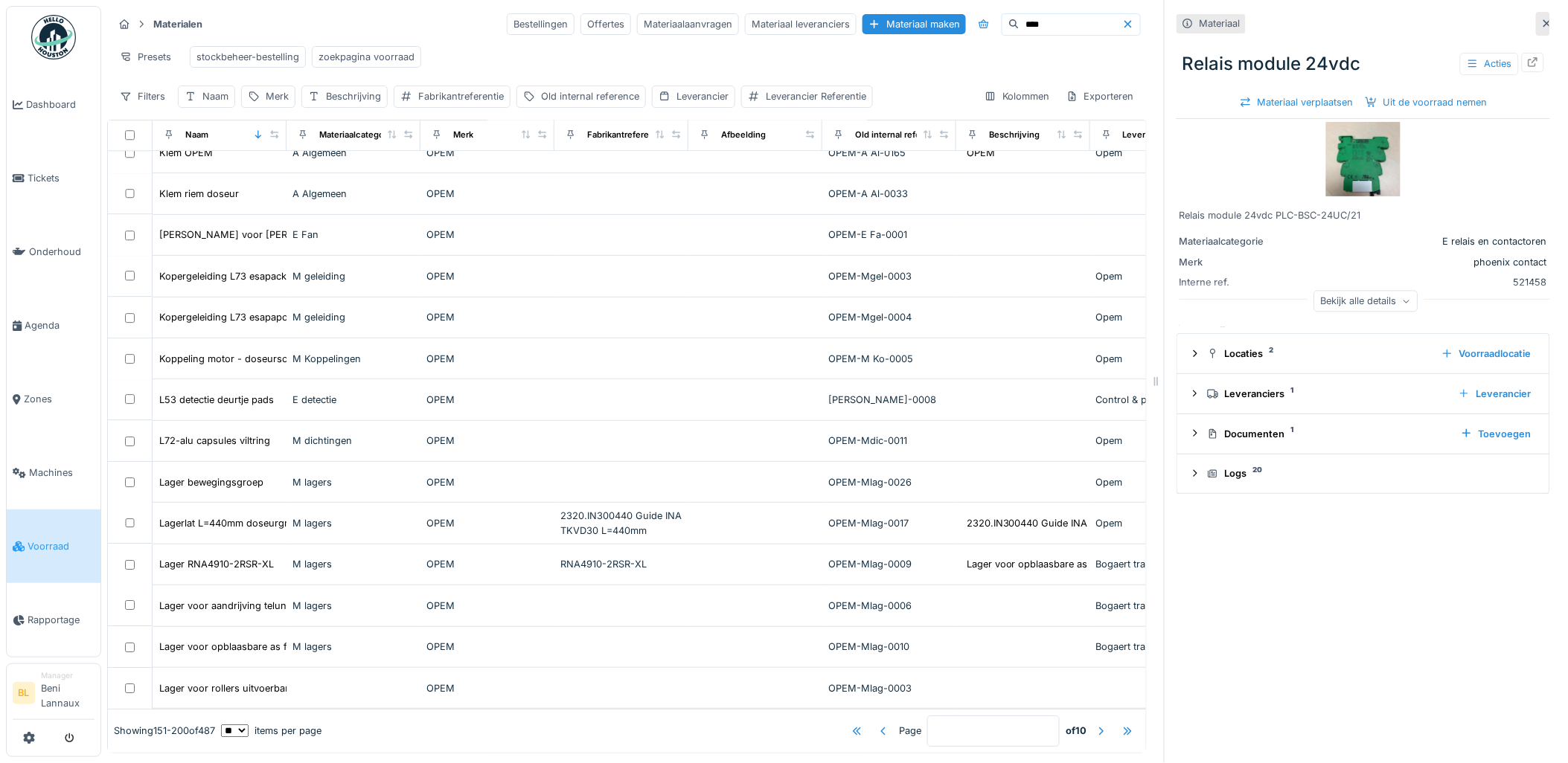
scroll to position [4342, 0]
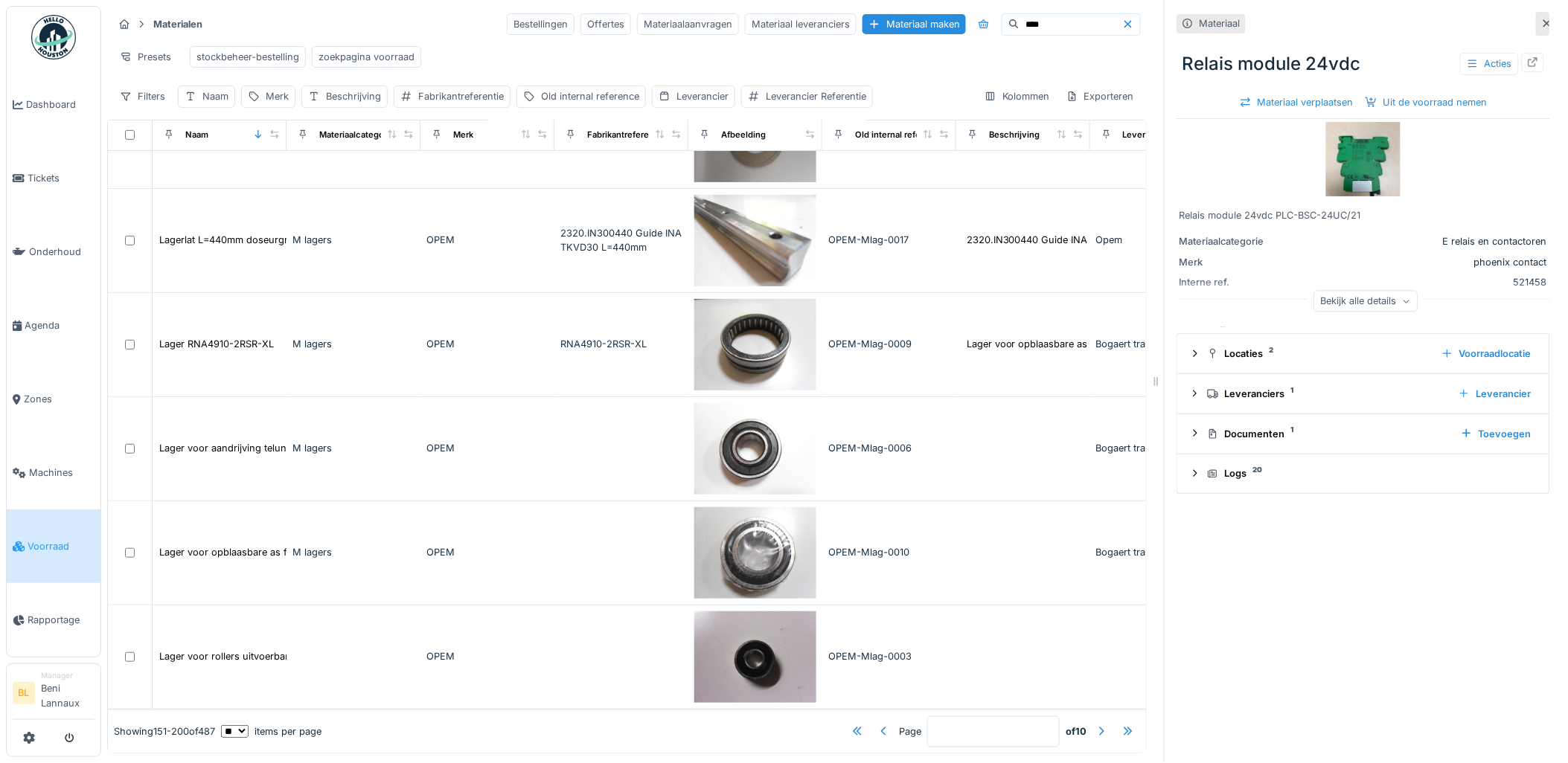
click at [1122, 21] on icon at bounding box center [1128, 24] width 12 height 9
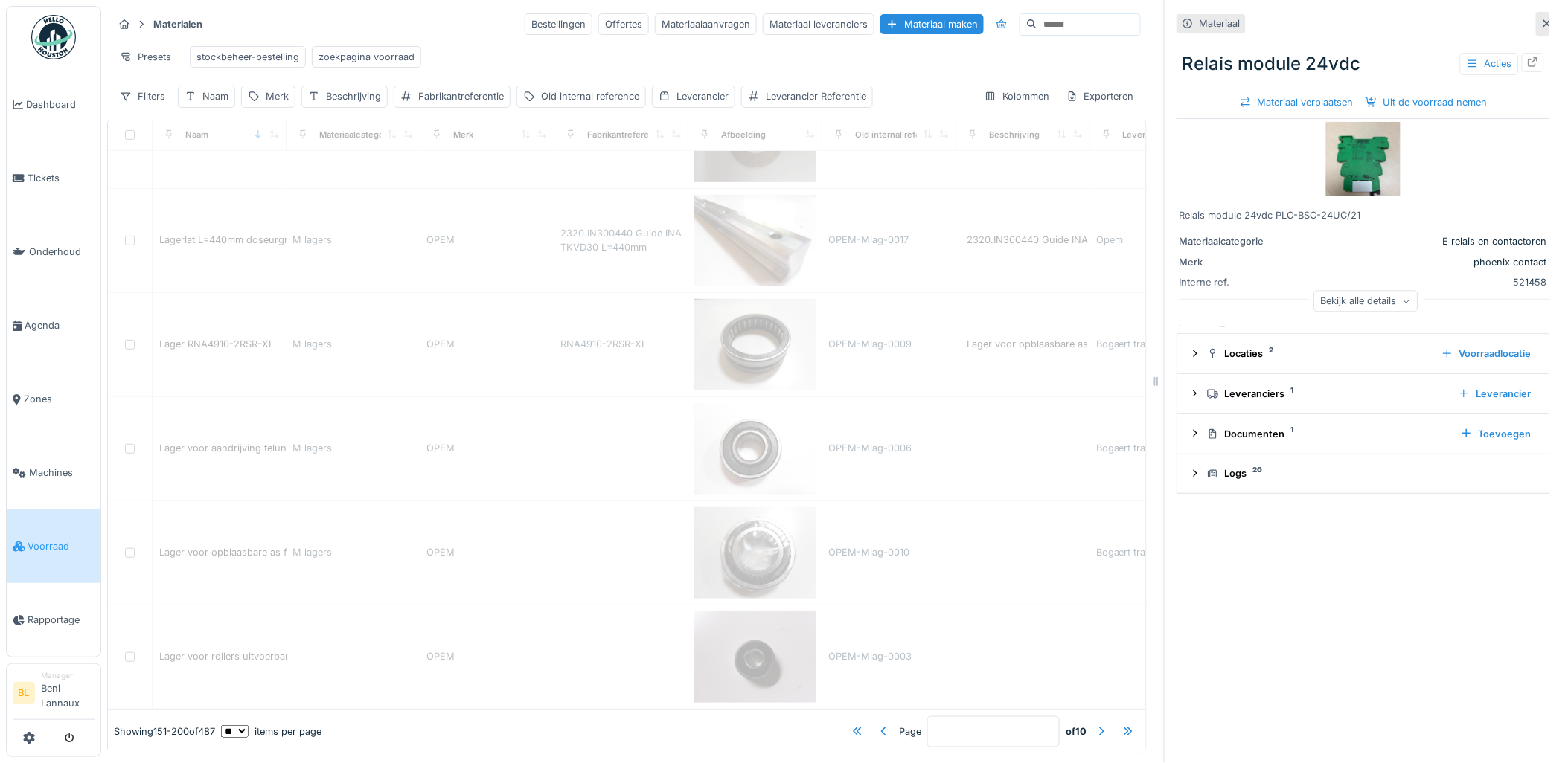
type input "*"
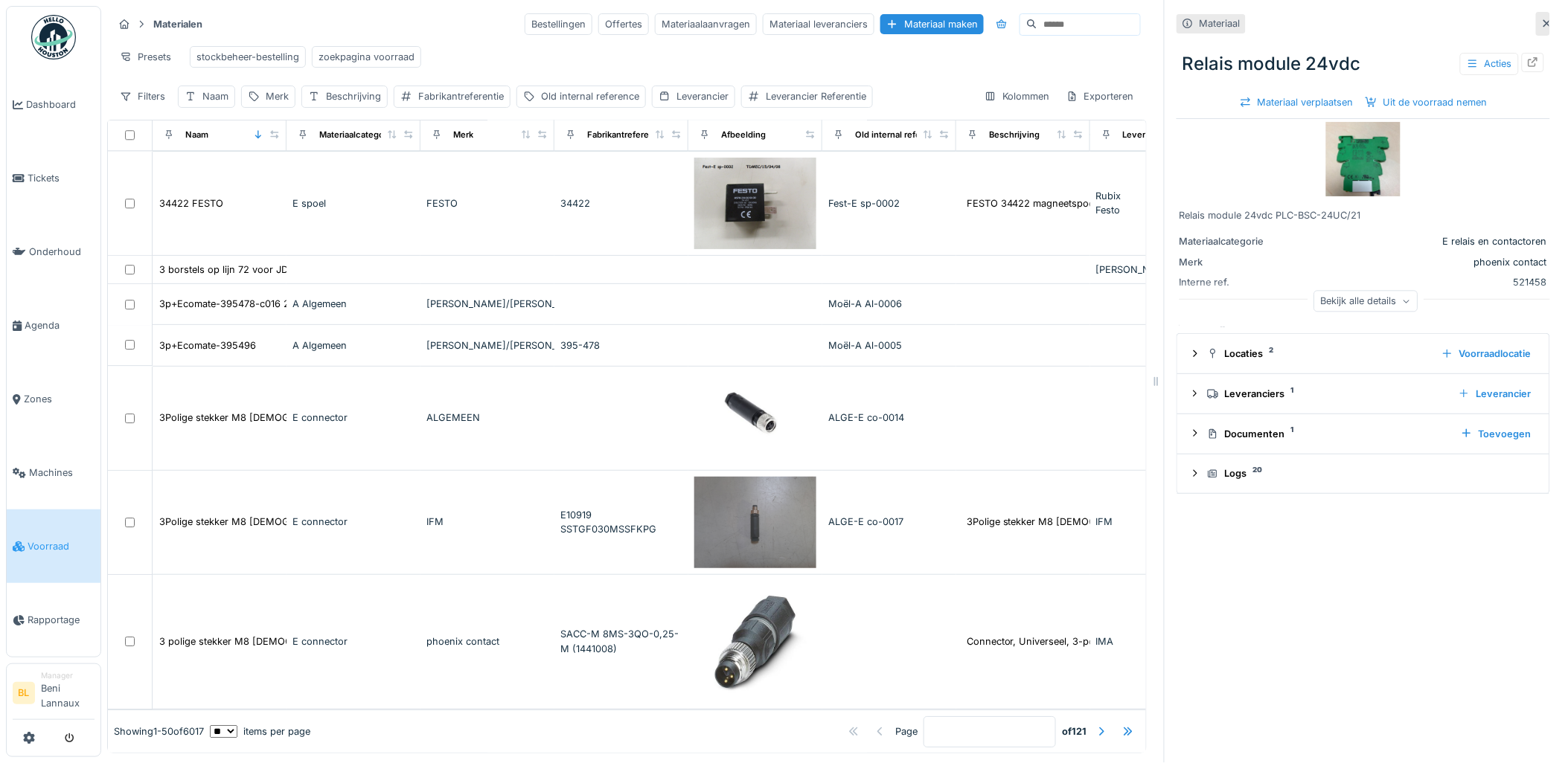
scroll to position [3639, 0]
click at [834, 103] on div "Leverancier Referentie" at bounding box center [816, 96] width 100 height 14
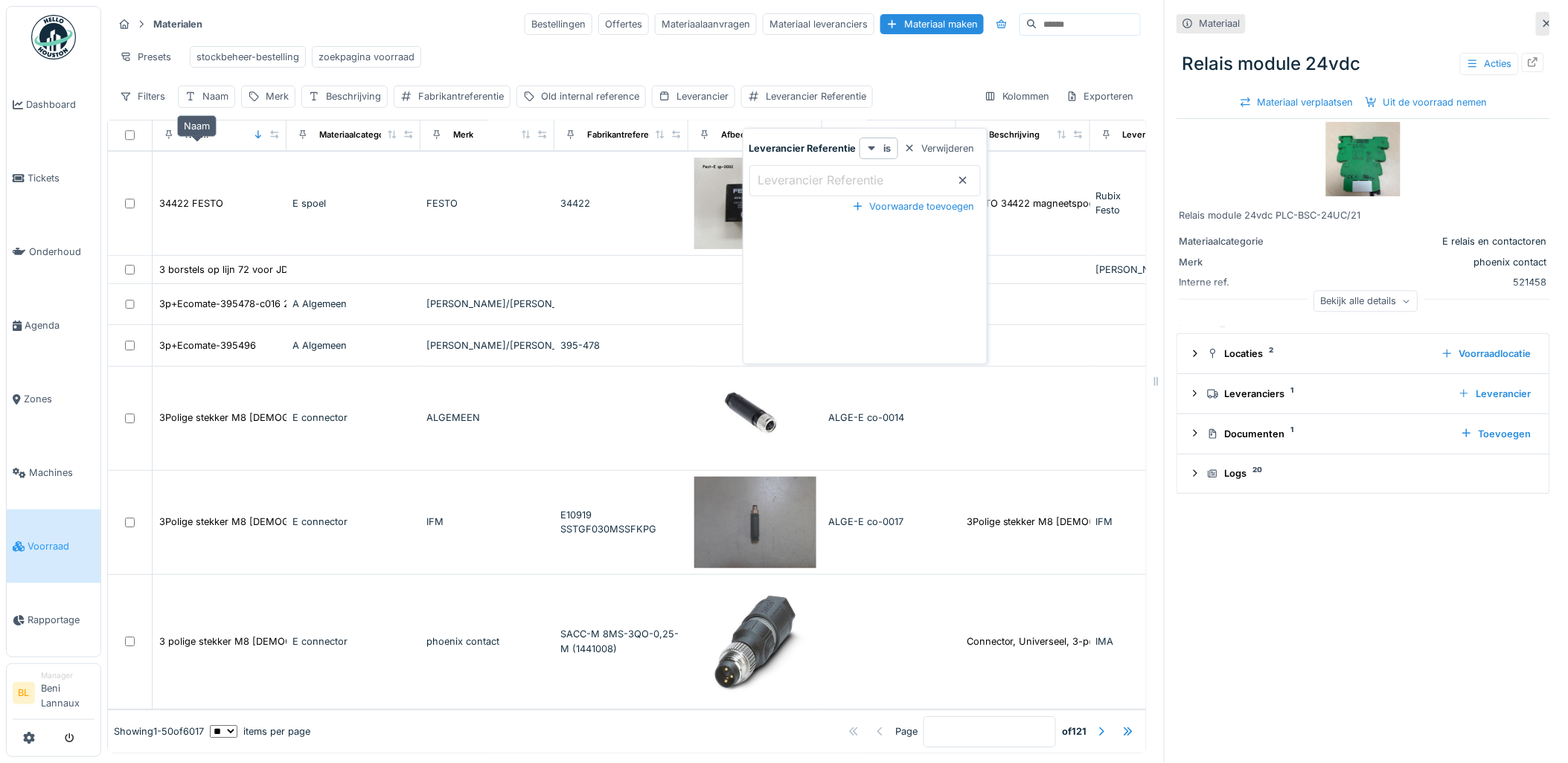
click at [203, 141] on div "Naam" at bounding box center [196, 135] width 23 height 13
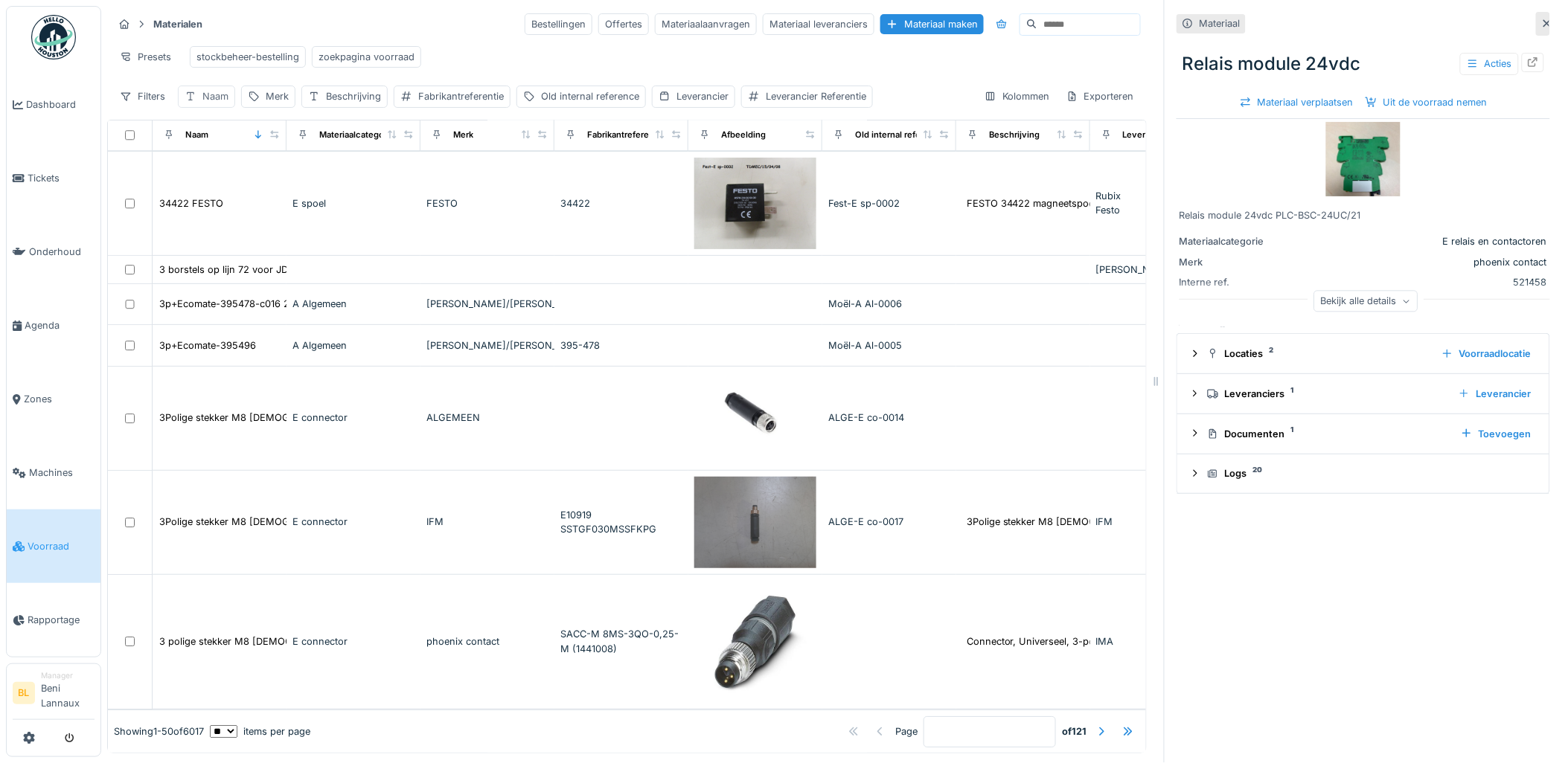
click at [214, 103] on div "Naam" at bounding box center [215, 96] width 26 height 14
click at [248, 188] on input "Naam" at bounding box center [260, 181] width 151 height 31
type input "*****"
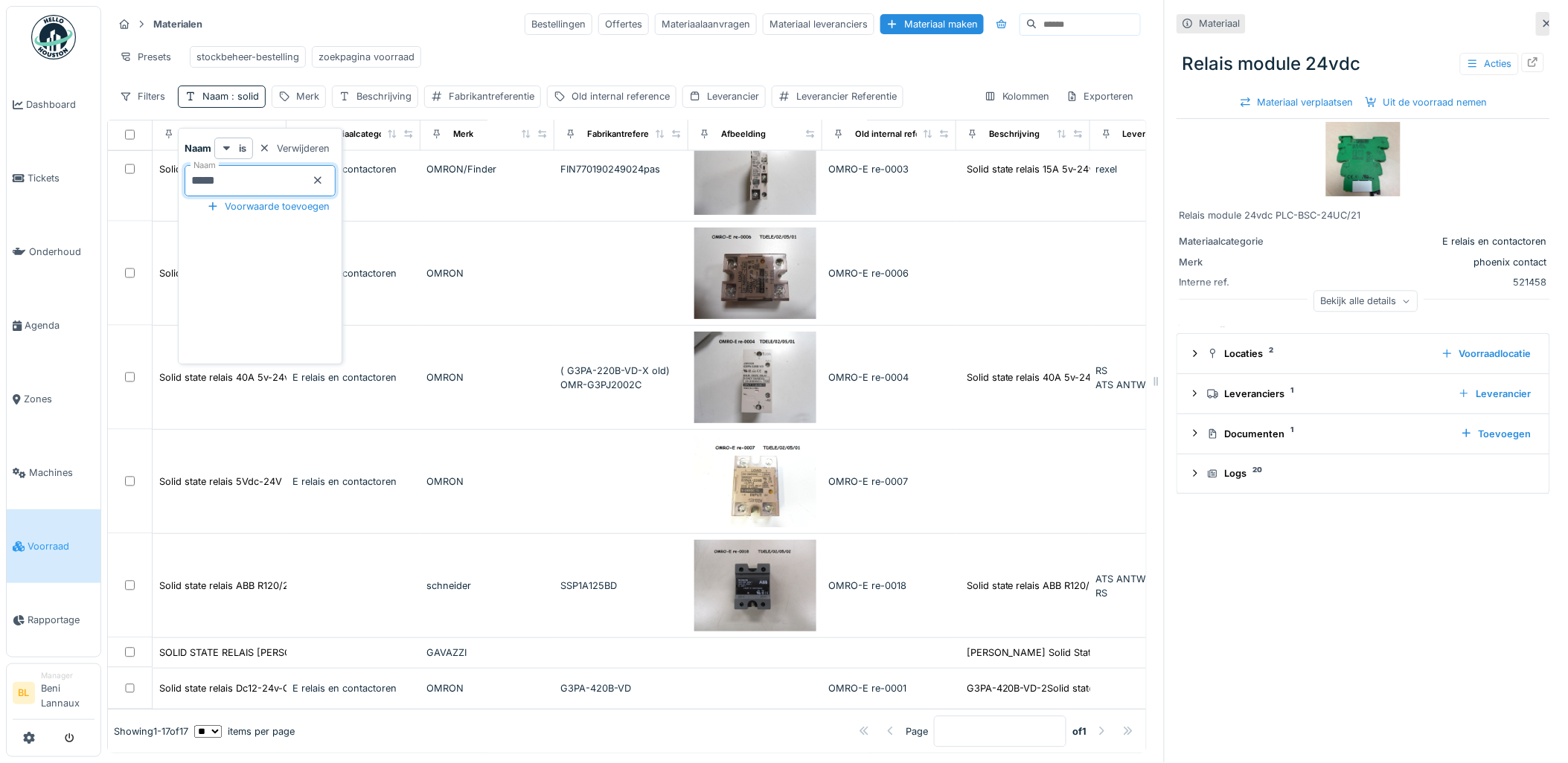
scroll to position [1034, 0]
click at [621, 103] on div "Old internal reference" at bounding box center [620, 96] width 98 height 14
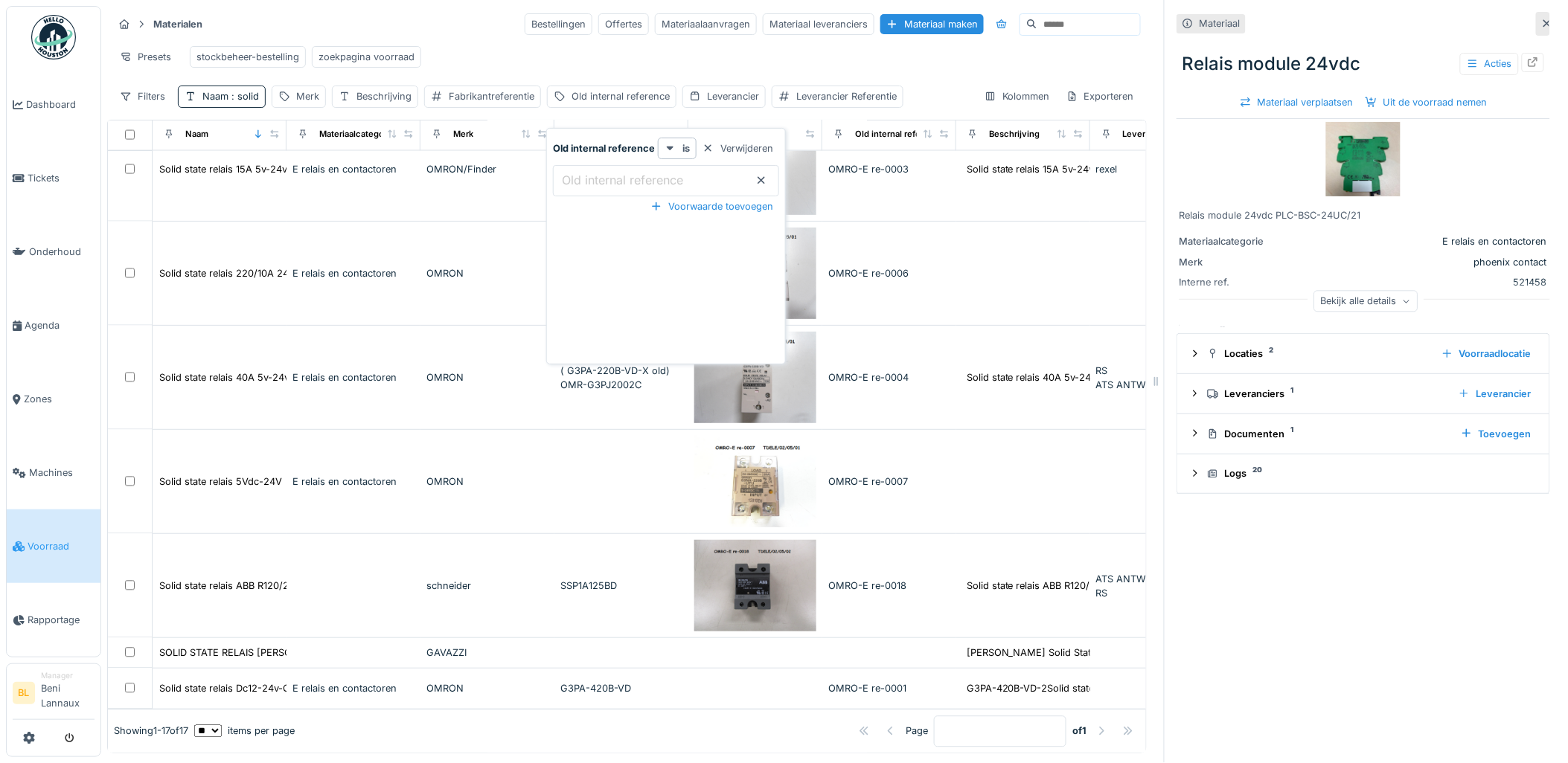
click at [606, 173] on label "Old internal reference" at bounding box center [622, 179] width 127 height 18
click at [606, 173] on reference_k1NTI "Old internal reference" at bounding box center [666, 181] width 226 height 31
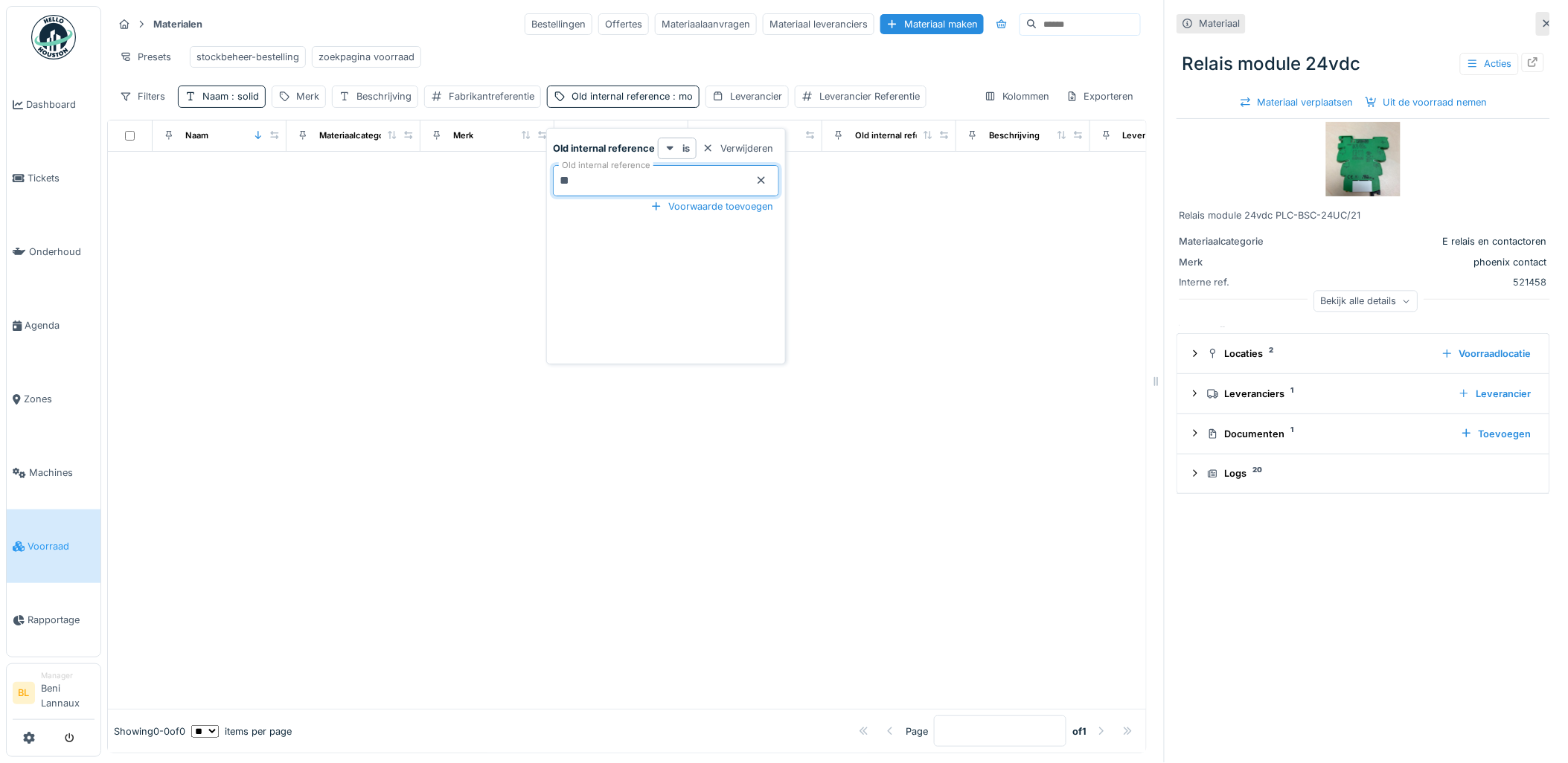
type reference_k1NTI "**"
drag, startPoint x: 367, startPoint y: 269, endPoint x: 407, endPoint y: 242, distance: 48.3
click at [368, 266] on div at bounding box center [627, 431] width 1038 height 558
click at [220, 103] on div "Naam : solid" at bounding box center [230, 96] width 56 height 14
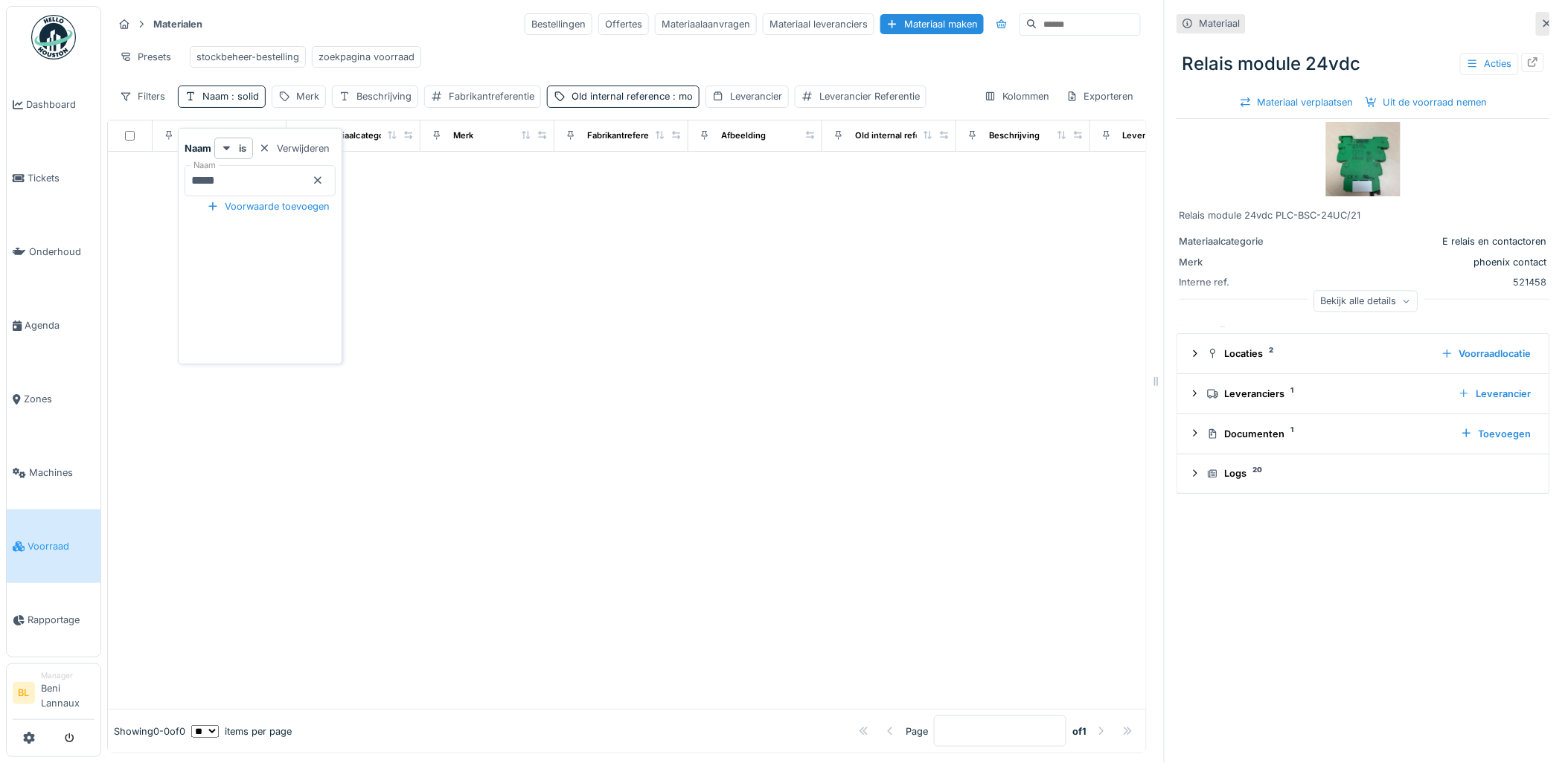
click at [715, 285] on div at bounding box center [627, 431] width 1038 height 558
click at [364, 54] on div "zoekpagina voorraad" at bounding box center [366, 57] width 96 height 14
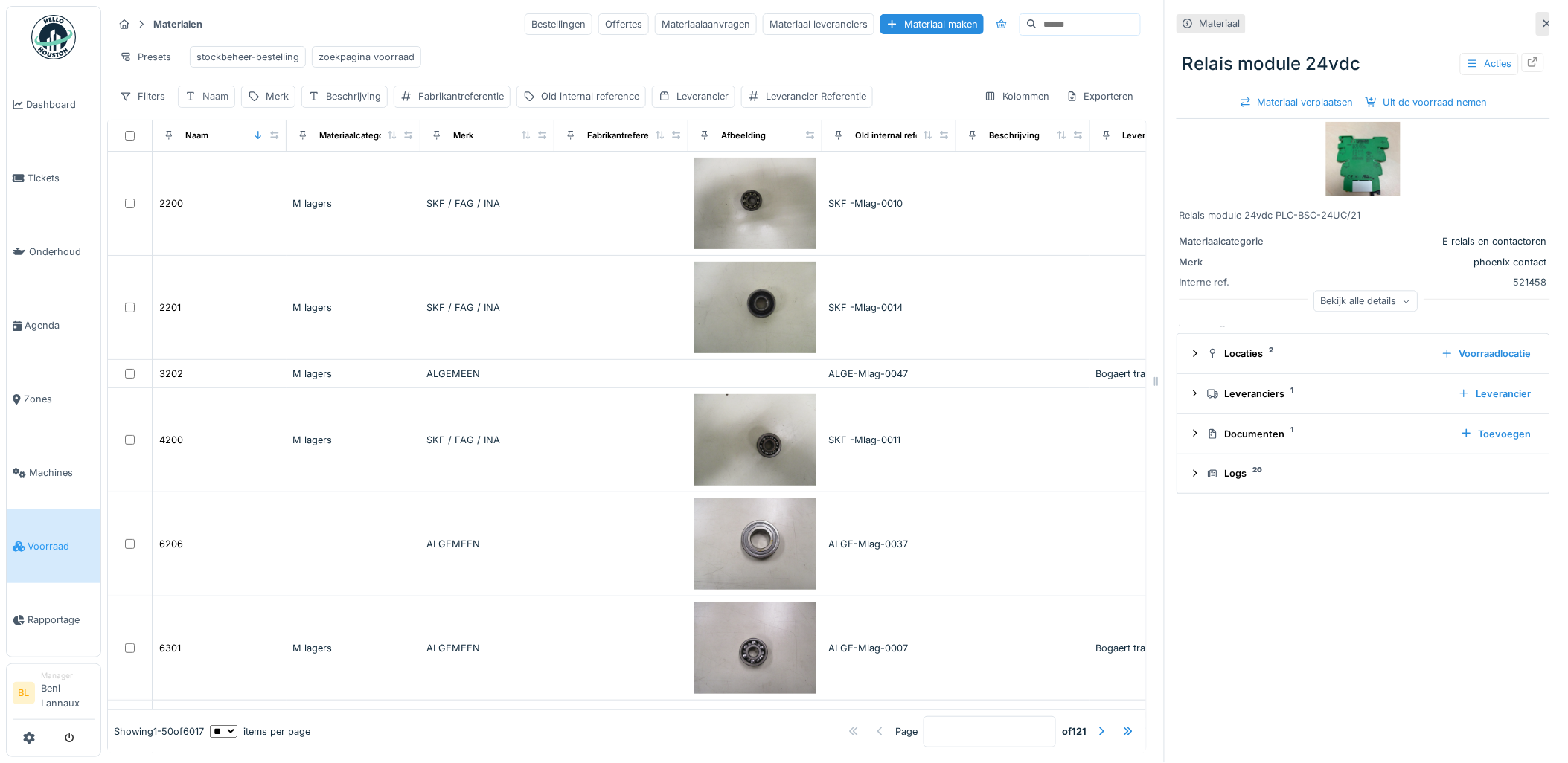
click at [205, 103] on div "Naam" at bounding box center [215, 96] width 26 height 14
click at [244, 181] on input "Naam" at bounding box center [260, 181] width 151 height 31
type input "*********"
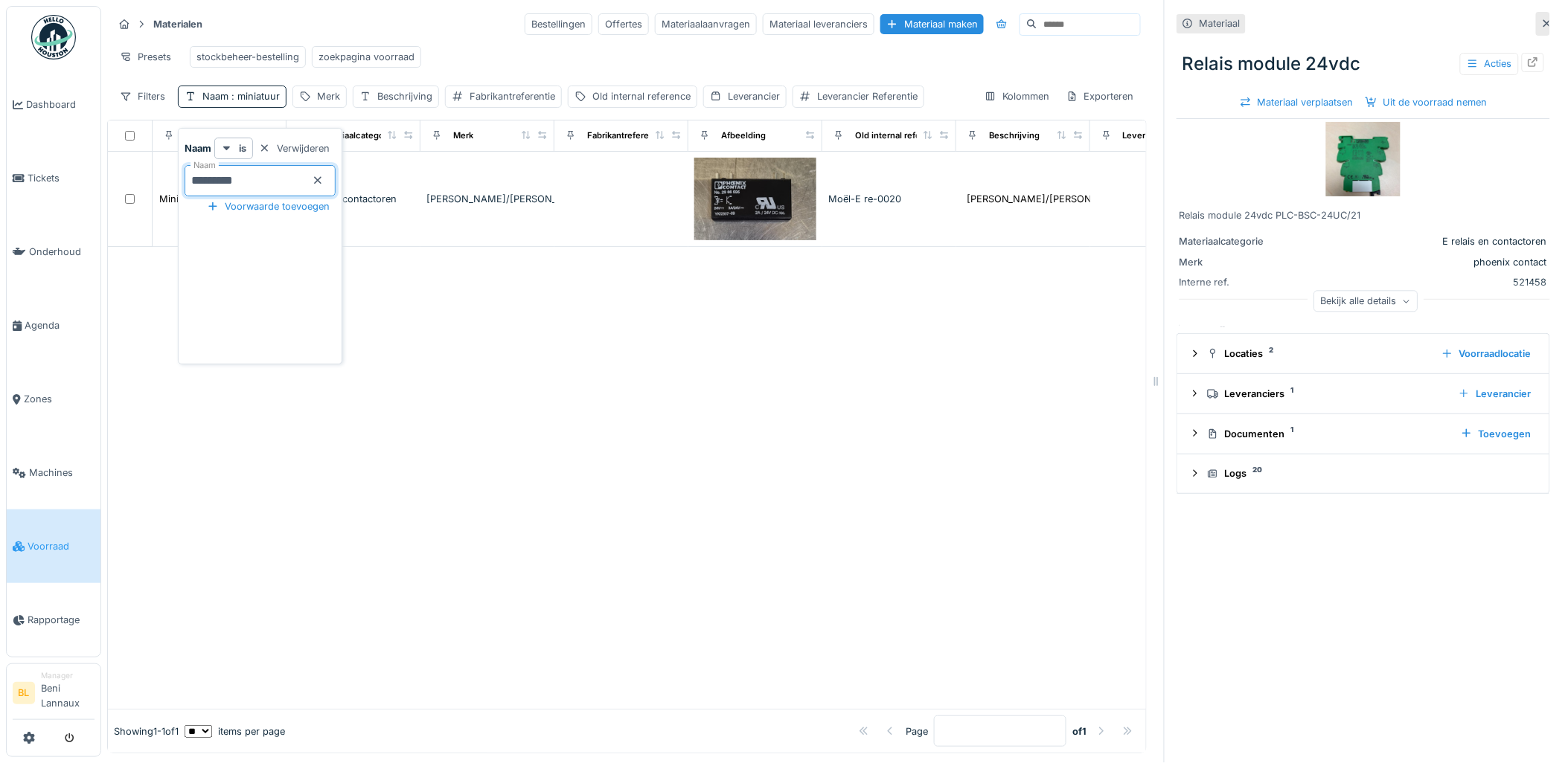
click at [719, 392] on div at bounding box center [627, 478] width 1038 height 463
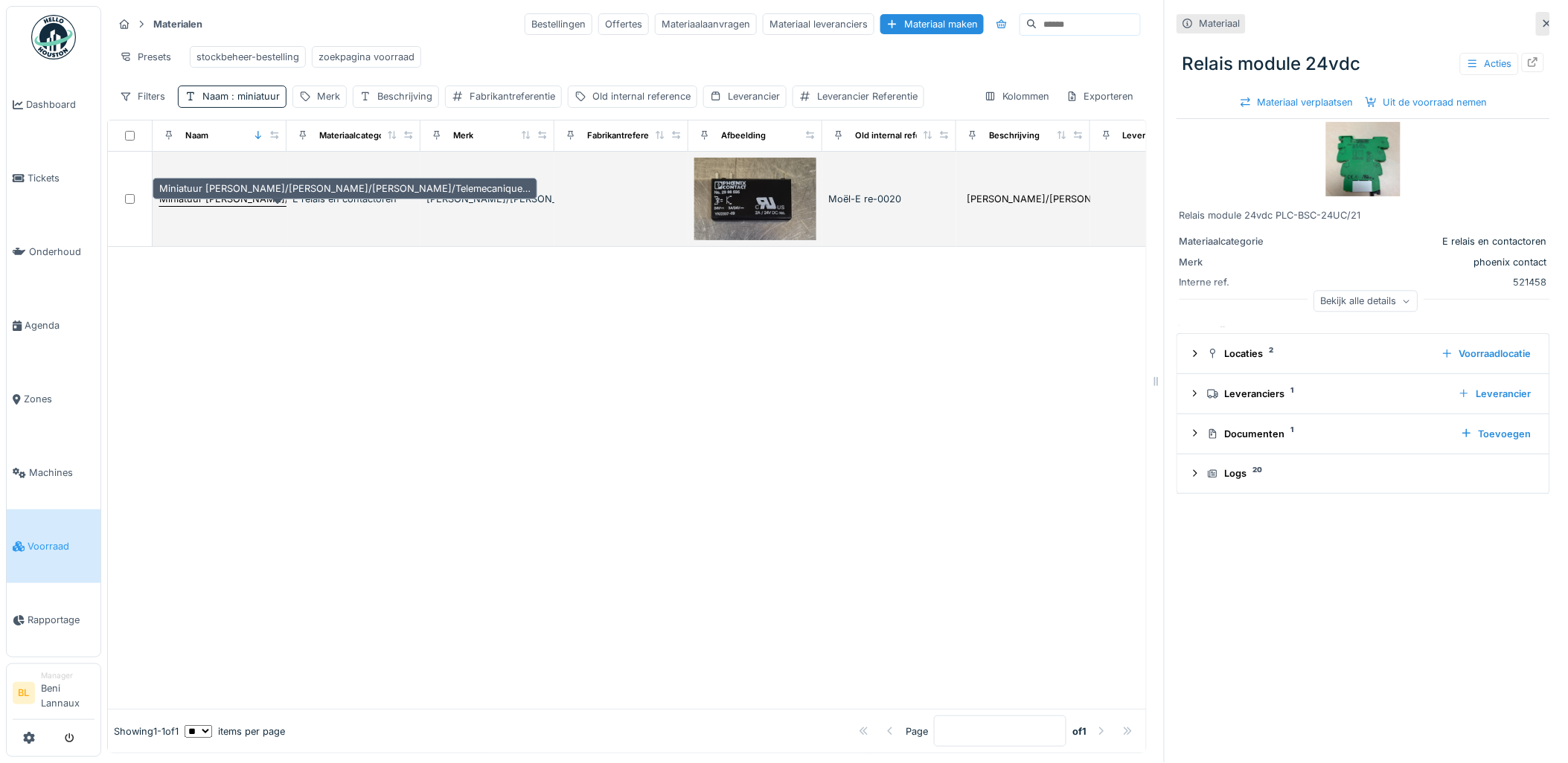
click at [190, 206] on div "Miniatuur [PERSON_NAME]/[PERSON_NAME]/[PERSON_NAME]/Telemecanique…" at bounding box center [345, 199] width 371 height 14
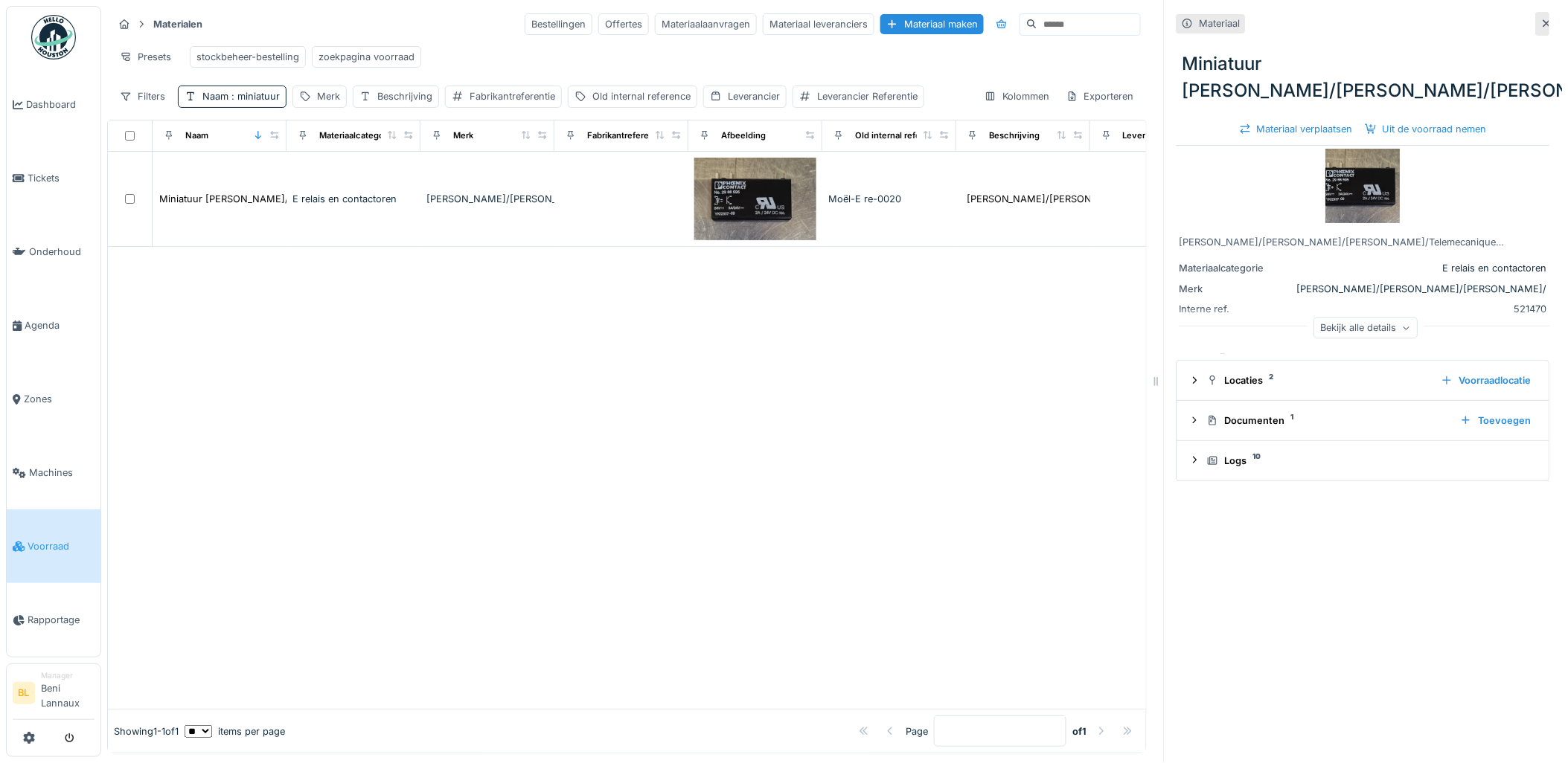
click at [1334, 332] on div "Bekijk alle details" at bounding box center [1366, 328] width 104 height 22
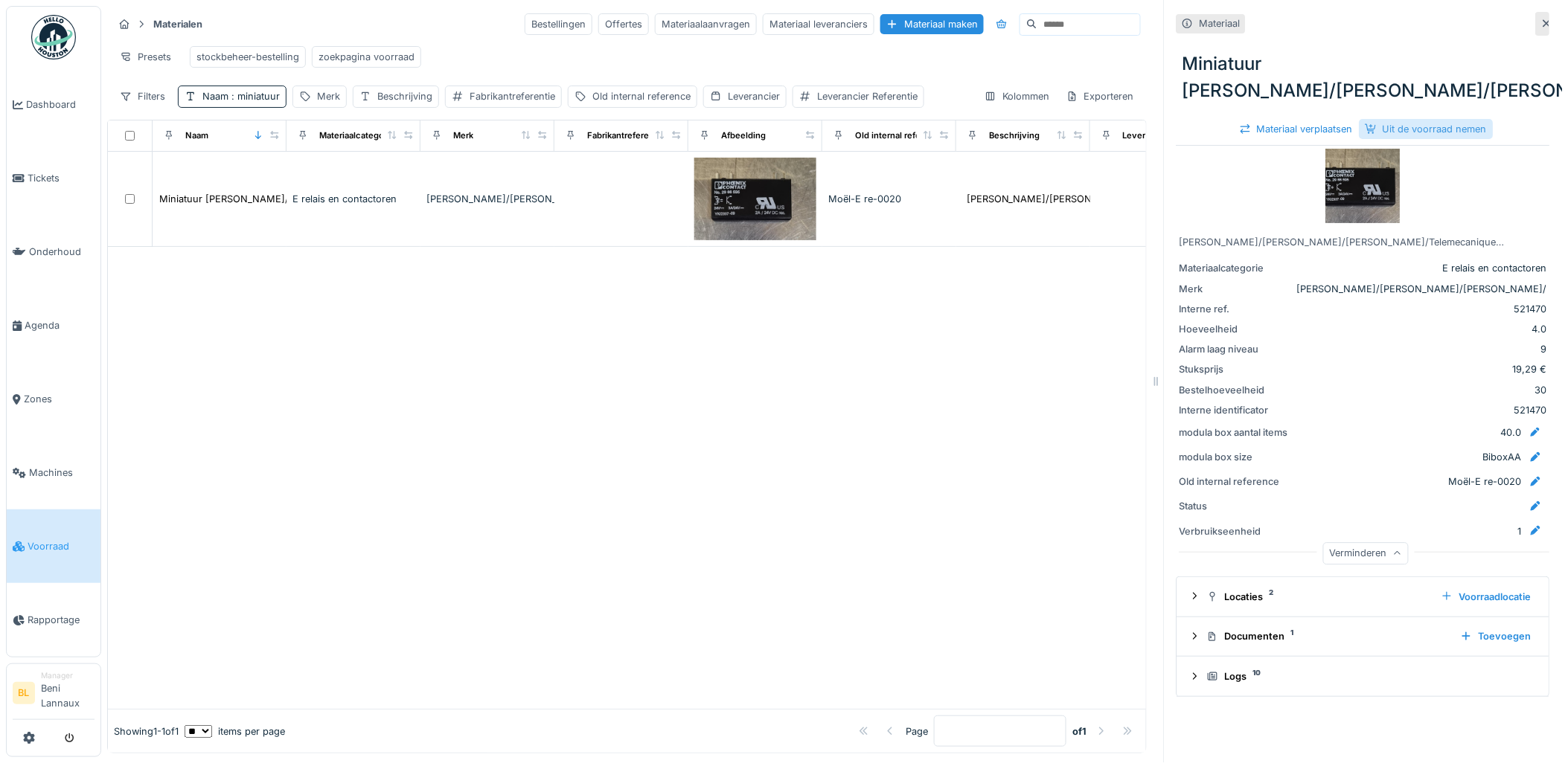
click at [1445, 128] on div "Uit de voorraad nemen" at bounding box center [1426, 129] width 134 height 20
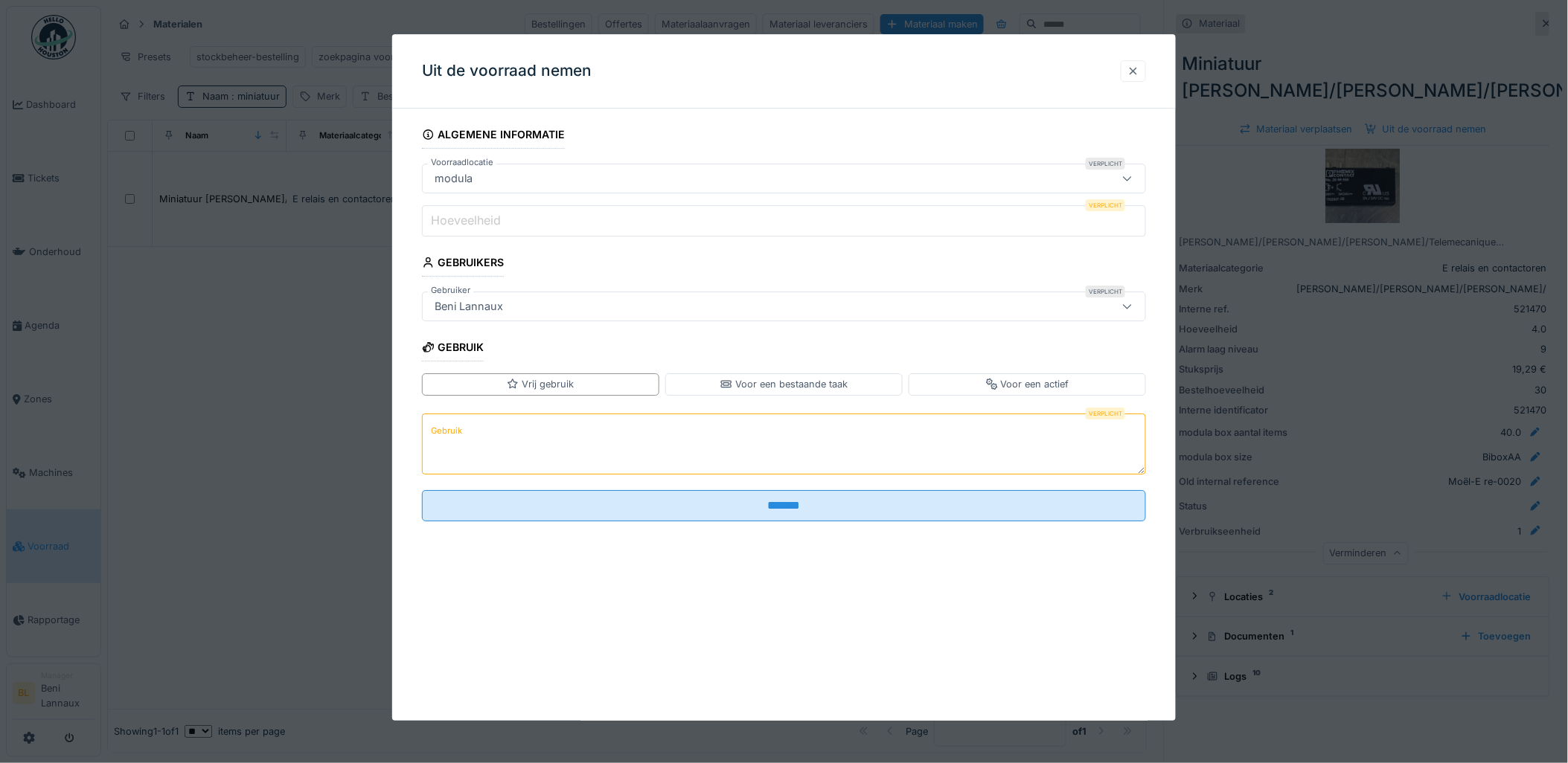
click at [1139, 72] on div at bounding box center [1133, 71] width 12 height 14
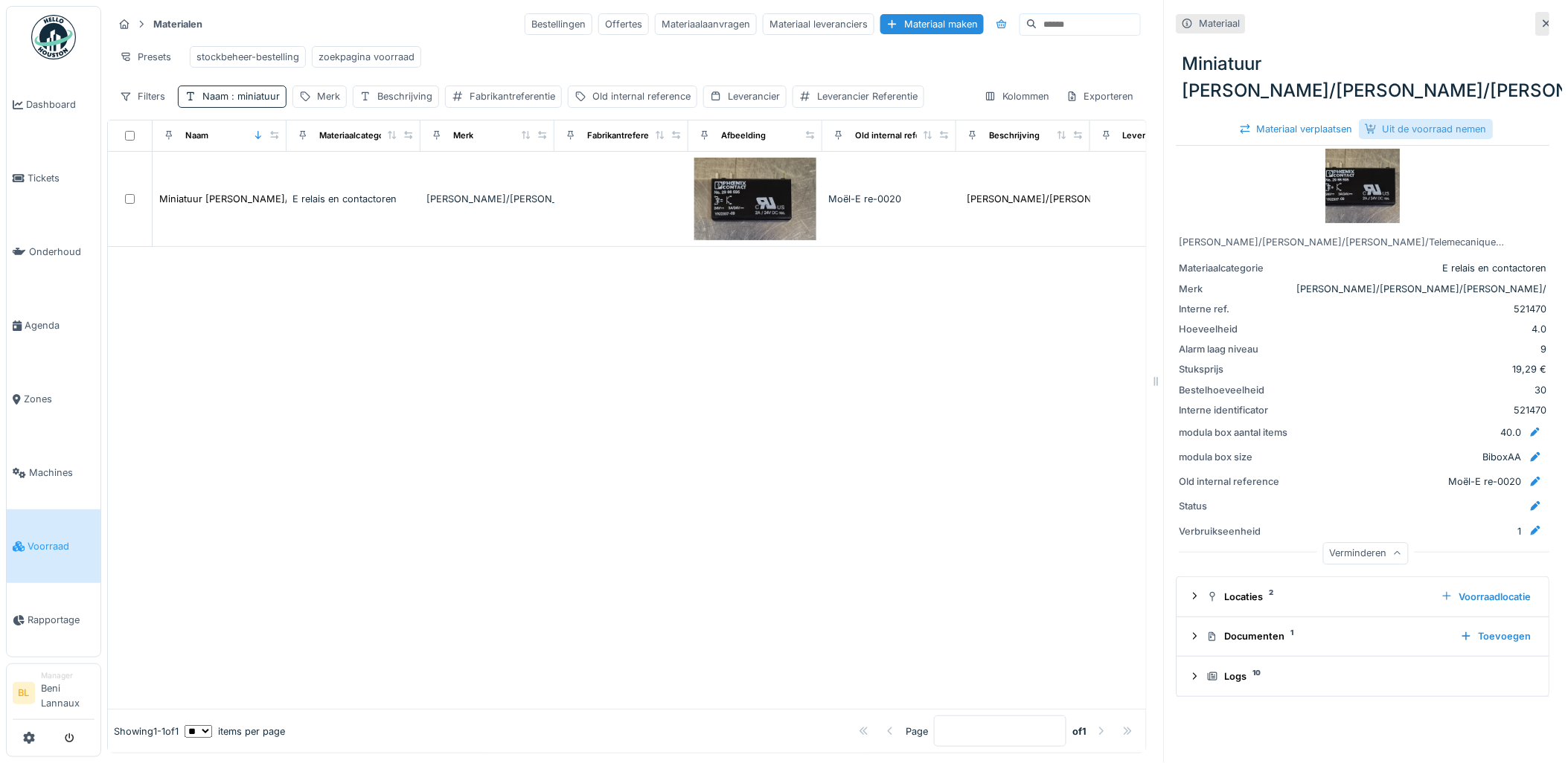
click at [1400, 129] on div "Uit de voorraad nemen" at bounding box center [1426, 129] width 134 height 20
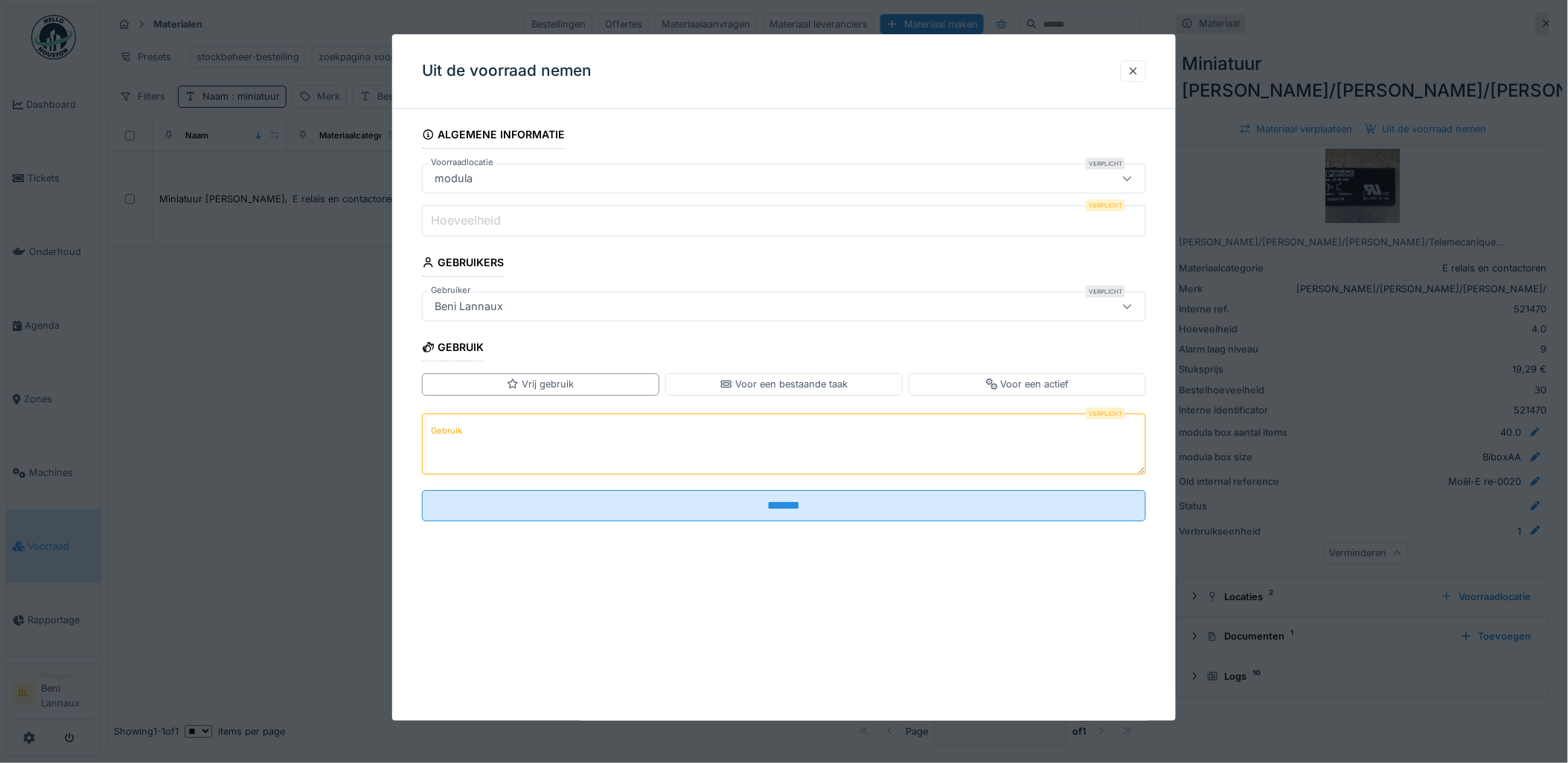
click at [489, 445] on textarea "Gebruik" at bounding box center [784, 444] width 725 height 61
click at [545, 383] on div "Vrij gebruik" at bounding box center [540, 384] width 67 height 14
click at [817, 384] on div "Voor een bestaande taak" at bounding box center [784, 384] width 127 height 14
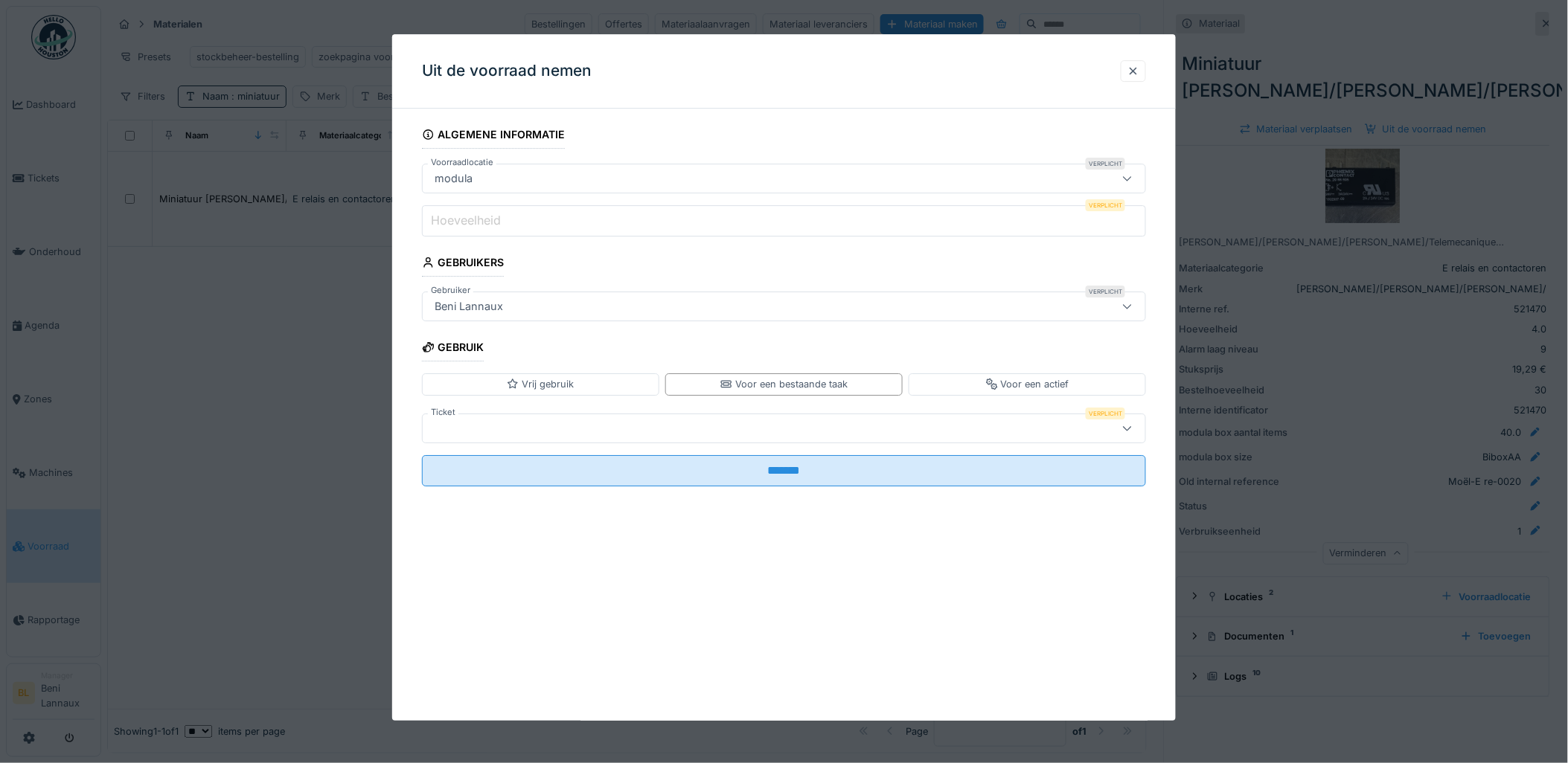
click at [554, 436] on div at bounding box center [742, 429] width 628 height 16
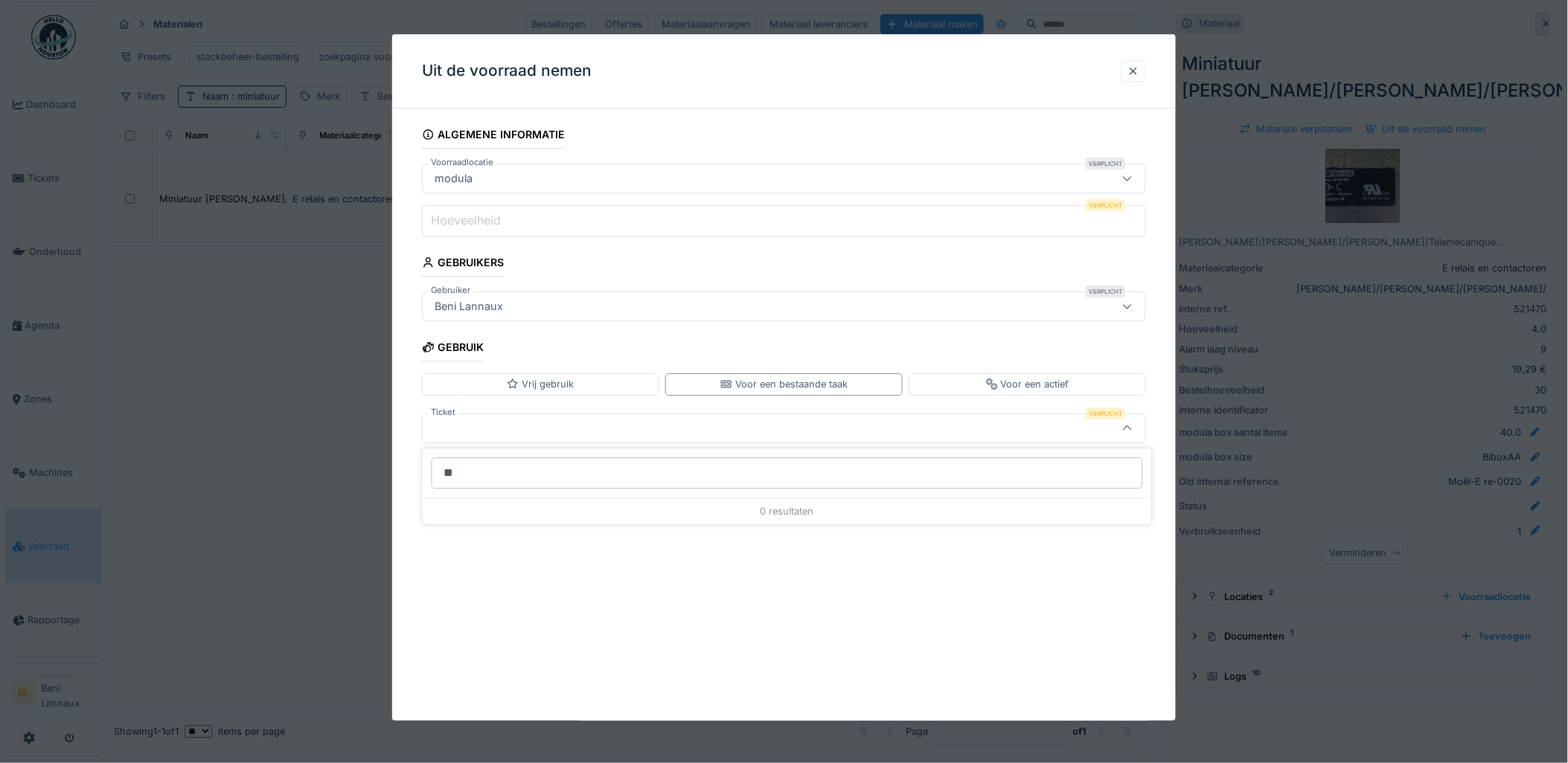
type input "*"
click at [541, 384] on div "Vrij gebruik" at bounding box center [540, 384] width 67 height 14
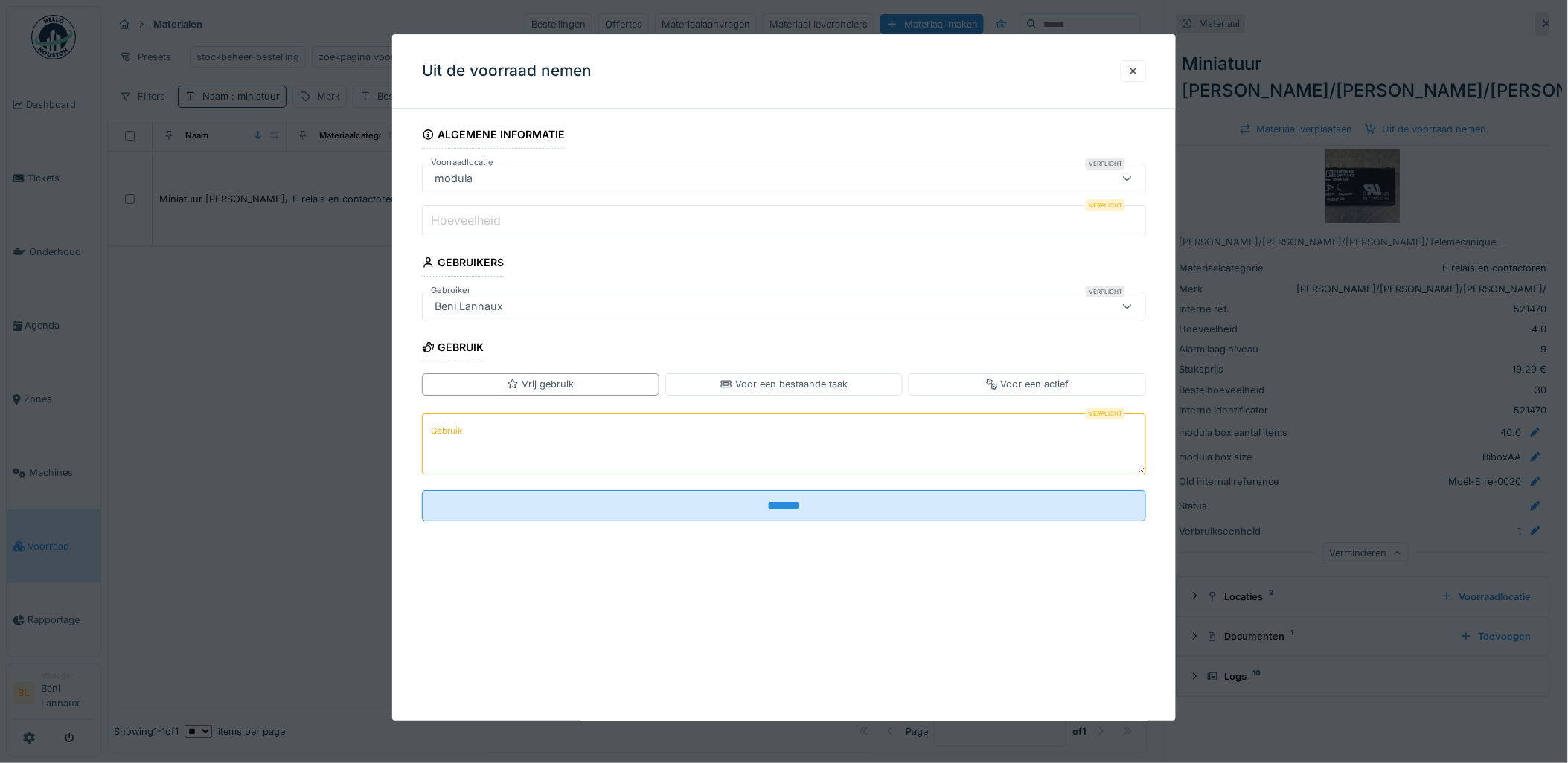
click at [520, 436] on textarea "Gebruik" at bounding box center [784, 444] width 725 height 61
type textarea "***"
click at [815, 389] on div "Voor een bestaande taak" at bounding box center [784, 384] width 127 height 14
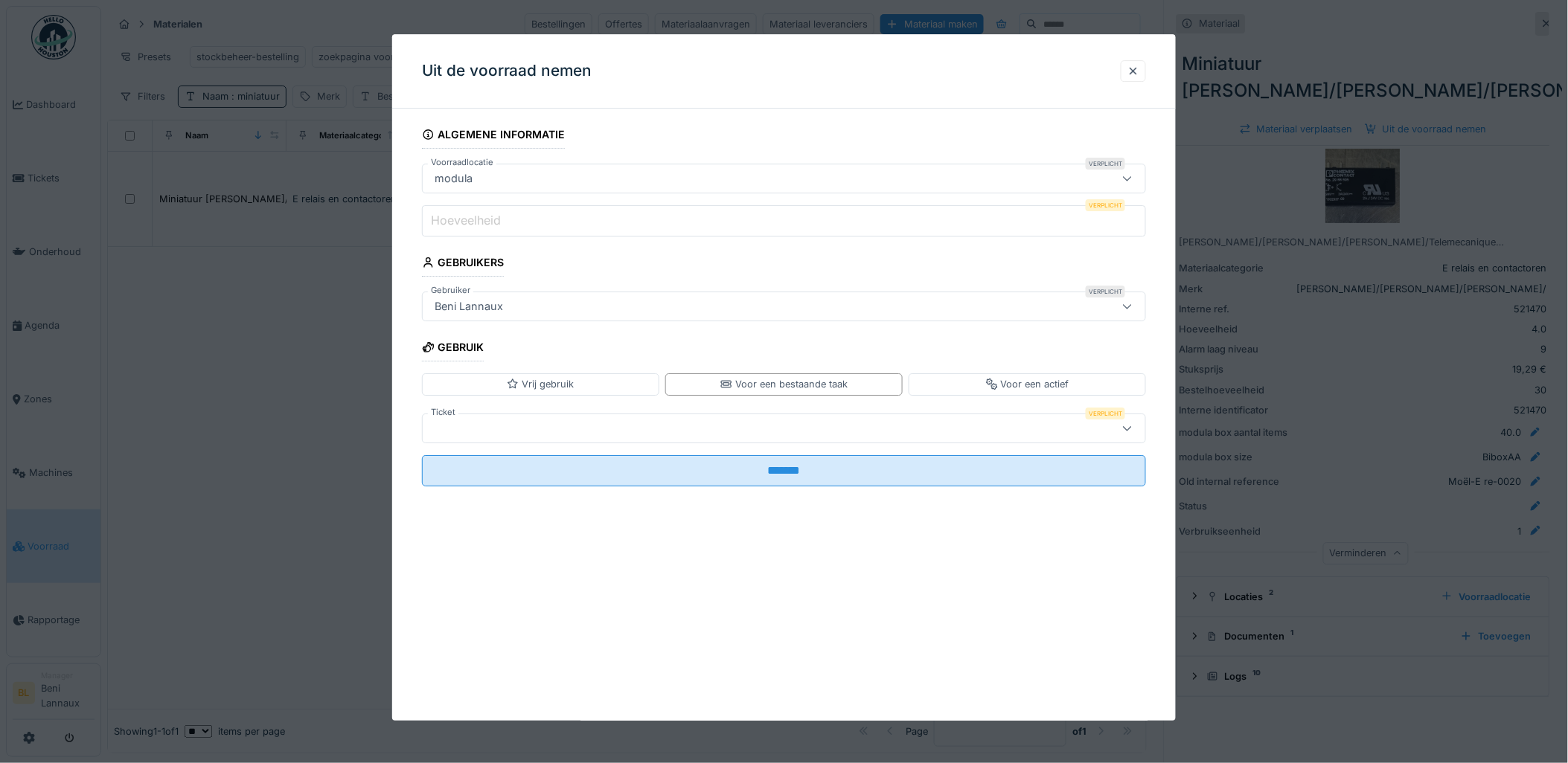
click at [561, 421] on div at bounding box center [742, 429] width 628 height 16
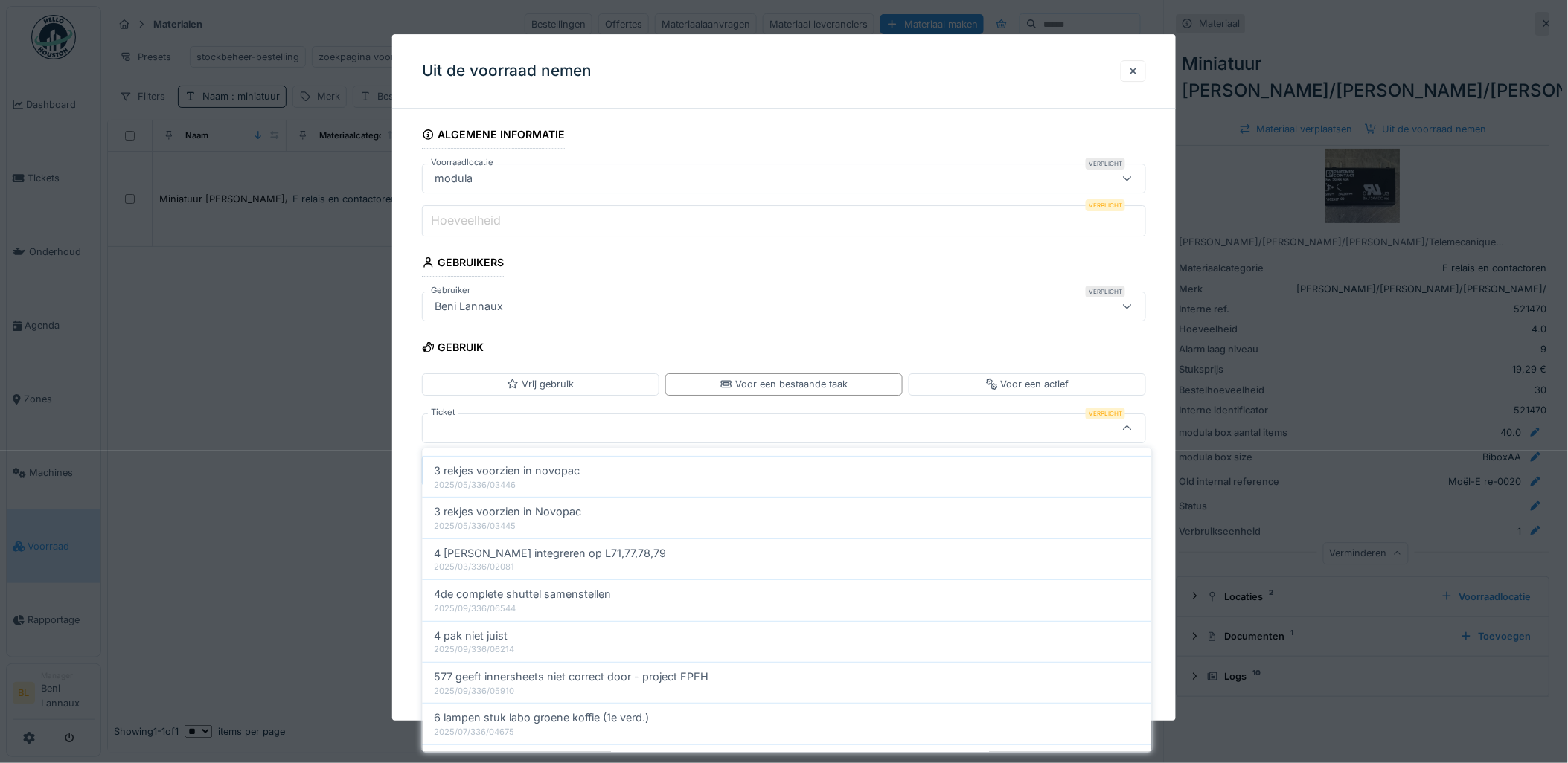
scroll to position [578, 0]
type input "***"
click at [510, 421] on div at bounding box center [742, 429] width 628 height 16
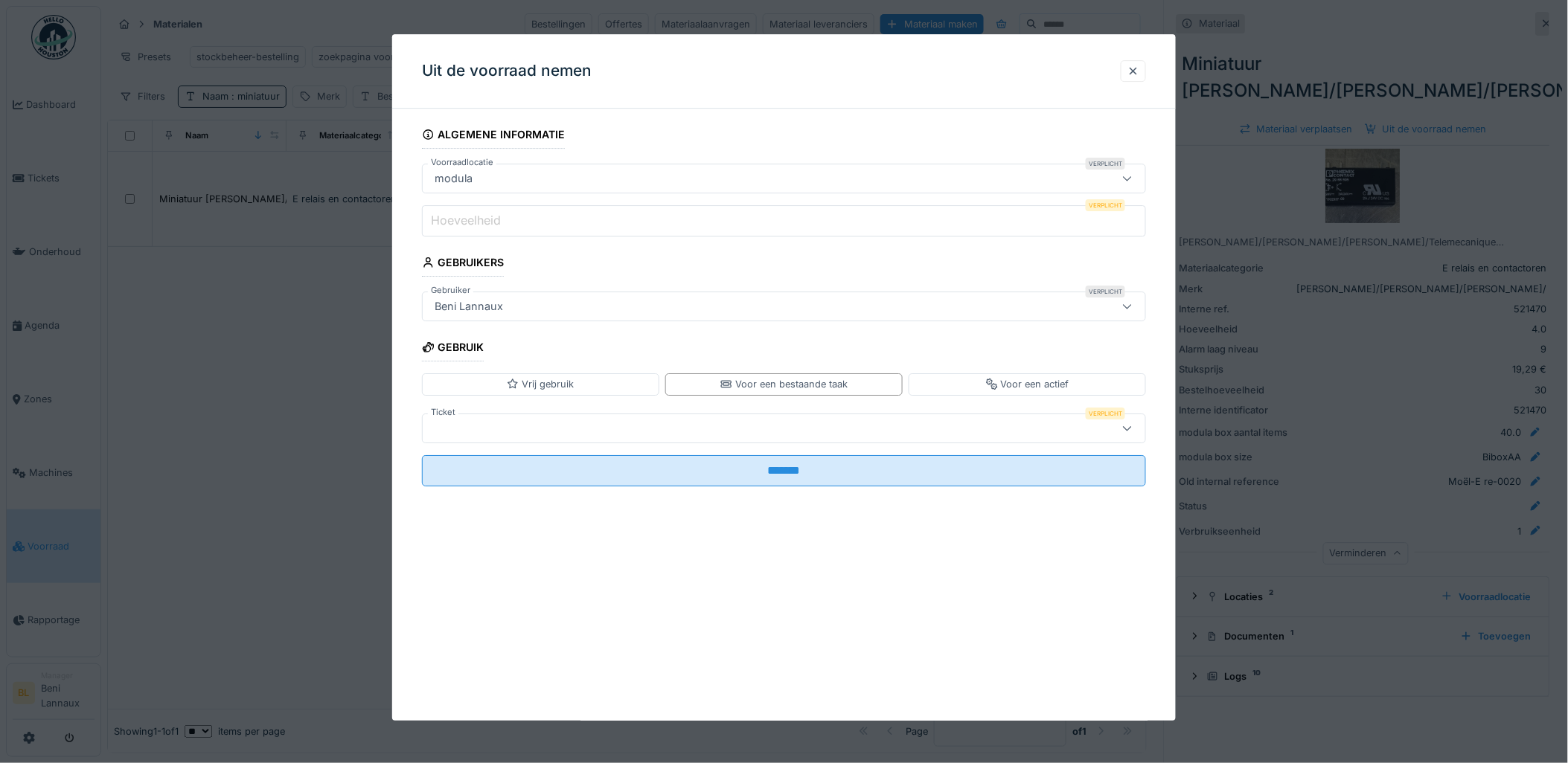
click at [538, 432] on div at bounding box center [742, 429] width 628 height 16
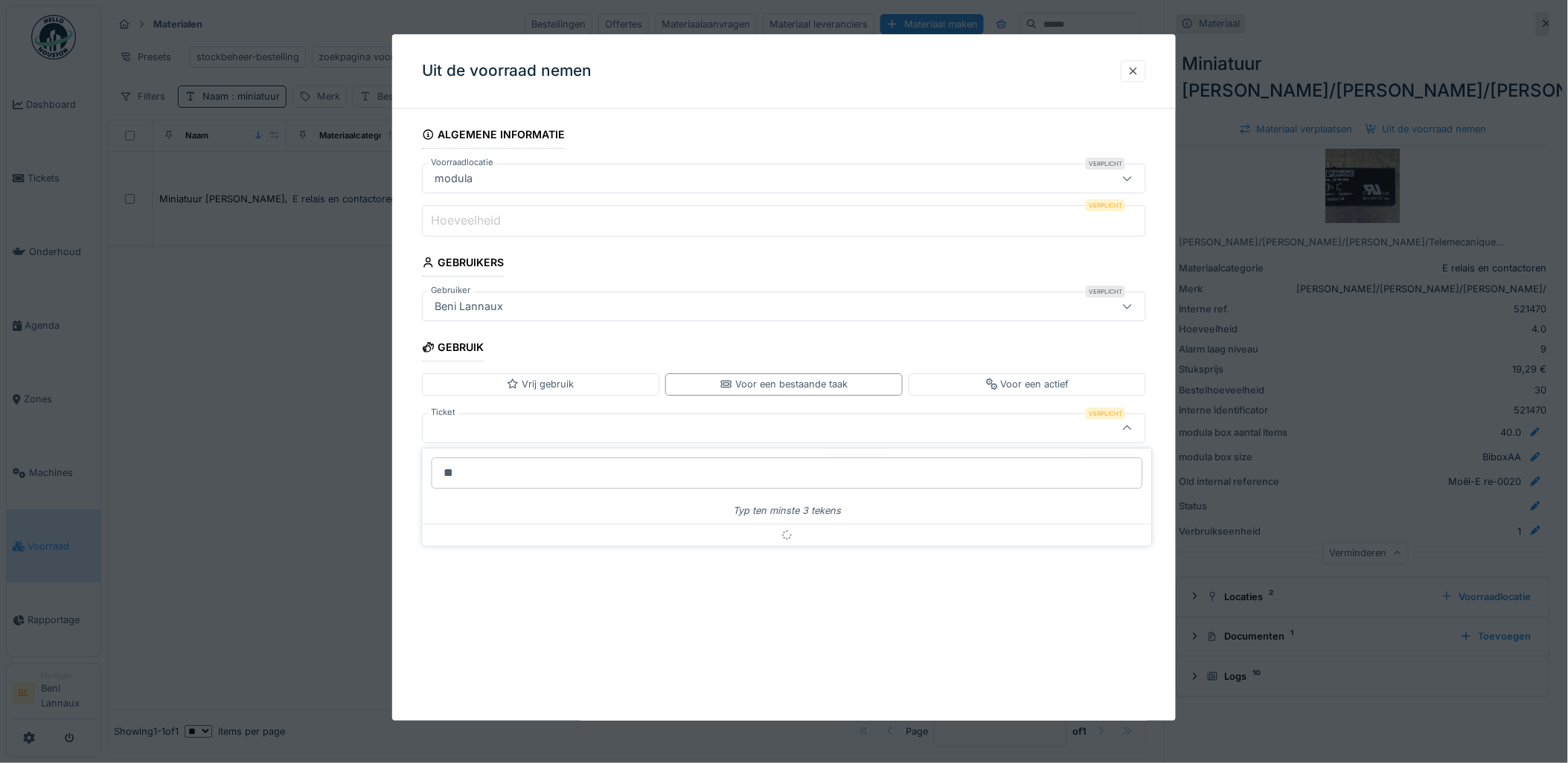
type input "***"
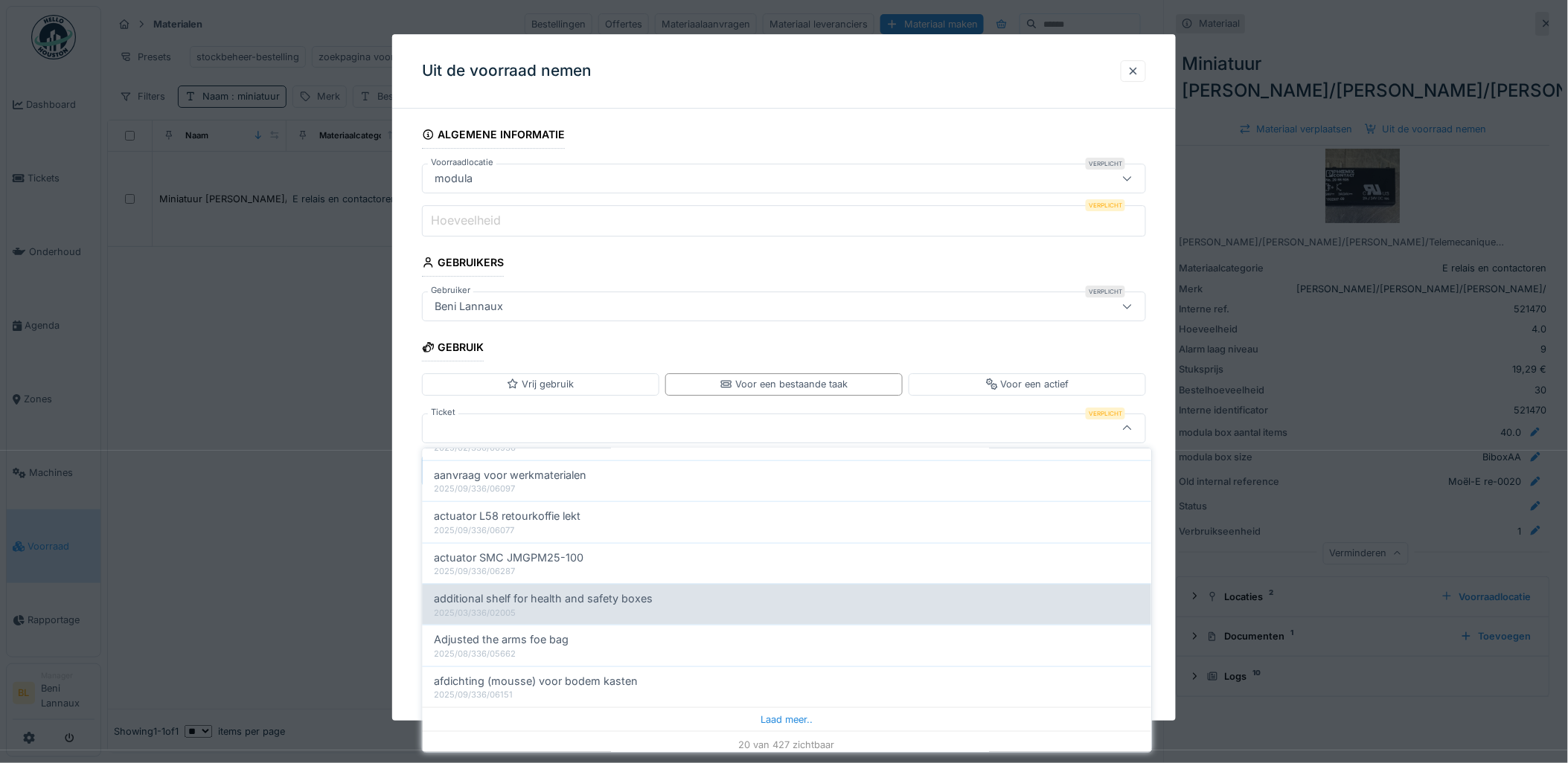
scroll to position [620, 0]
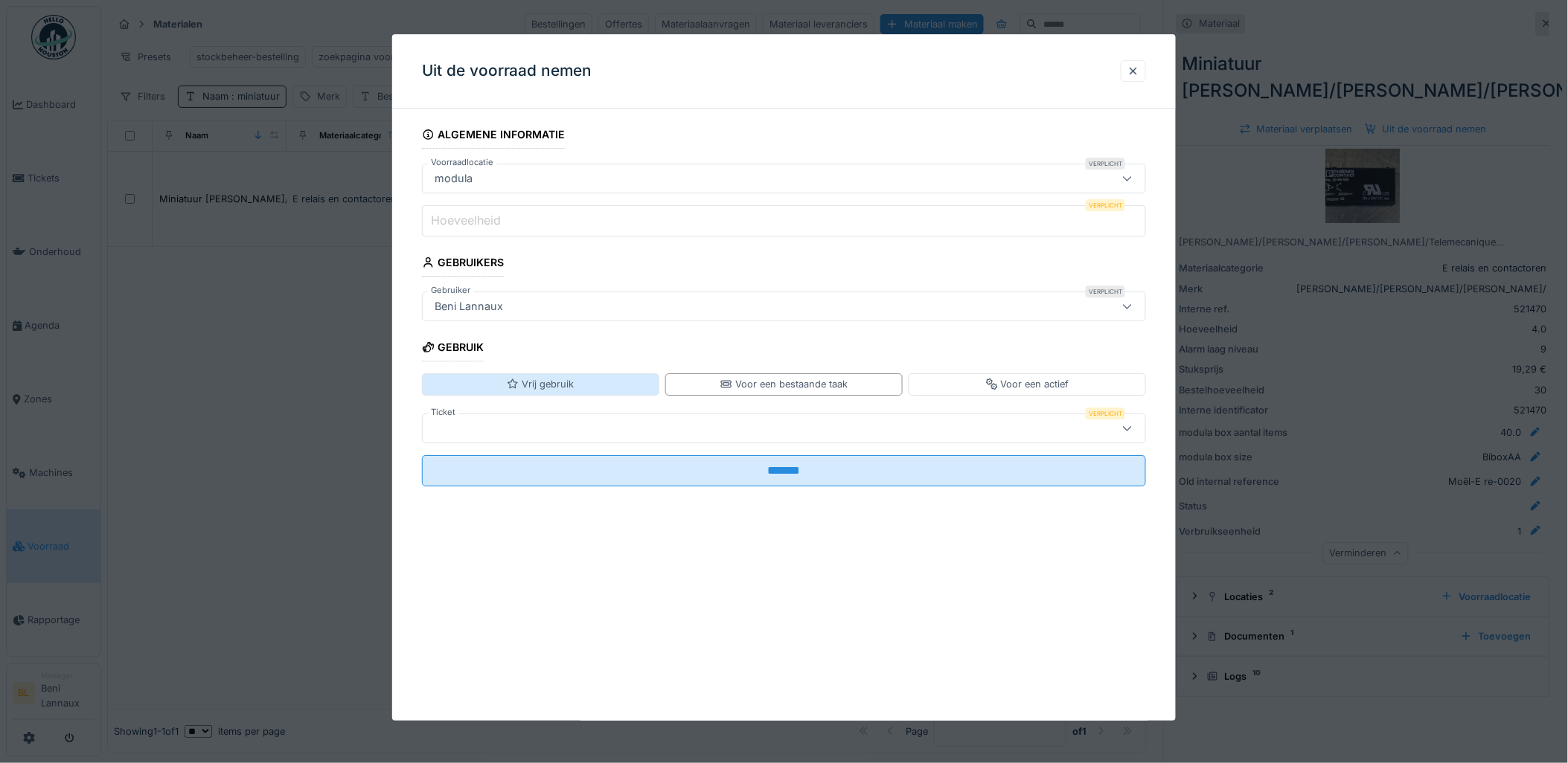
click at [515, 388] on icon at bounding box center [512, 384] width 12 height 9
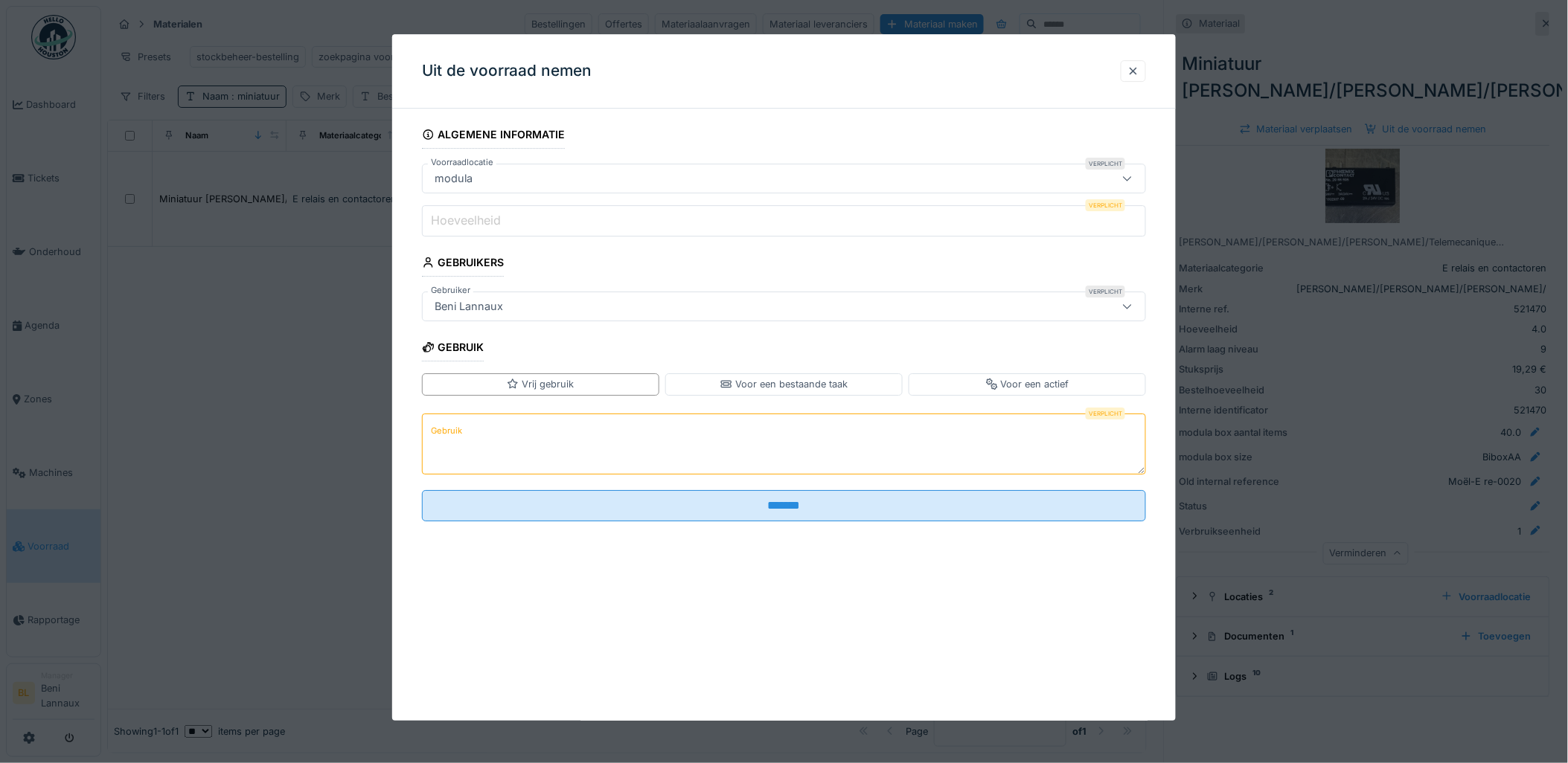
click at [486, 432] on textarea "Gebruik" at bounding box center [784, 444] width 725 height 61
type textarea "***"
click at [806, 394] on div "Voor een bestaande taak" at bounding box center [784, 385] width 237 height 22
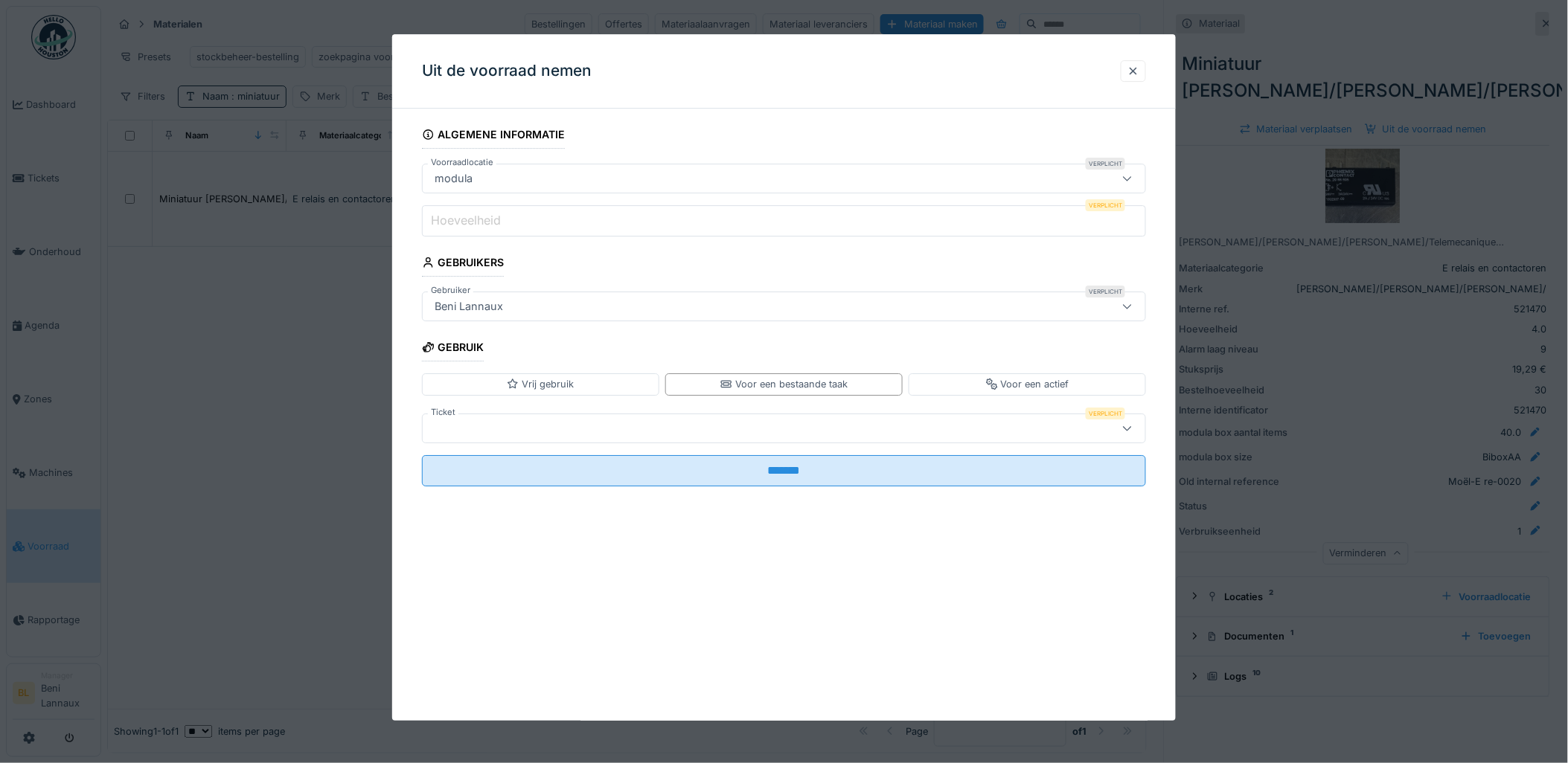
drag, startPoint x: 462, startPoint y: 421, endPoint x: 449, endPoint y: 433, distance: 17.7
click at [462, 421] on div at bounding box center [742, 429] width 628 height 16
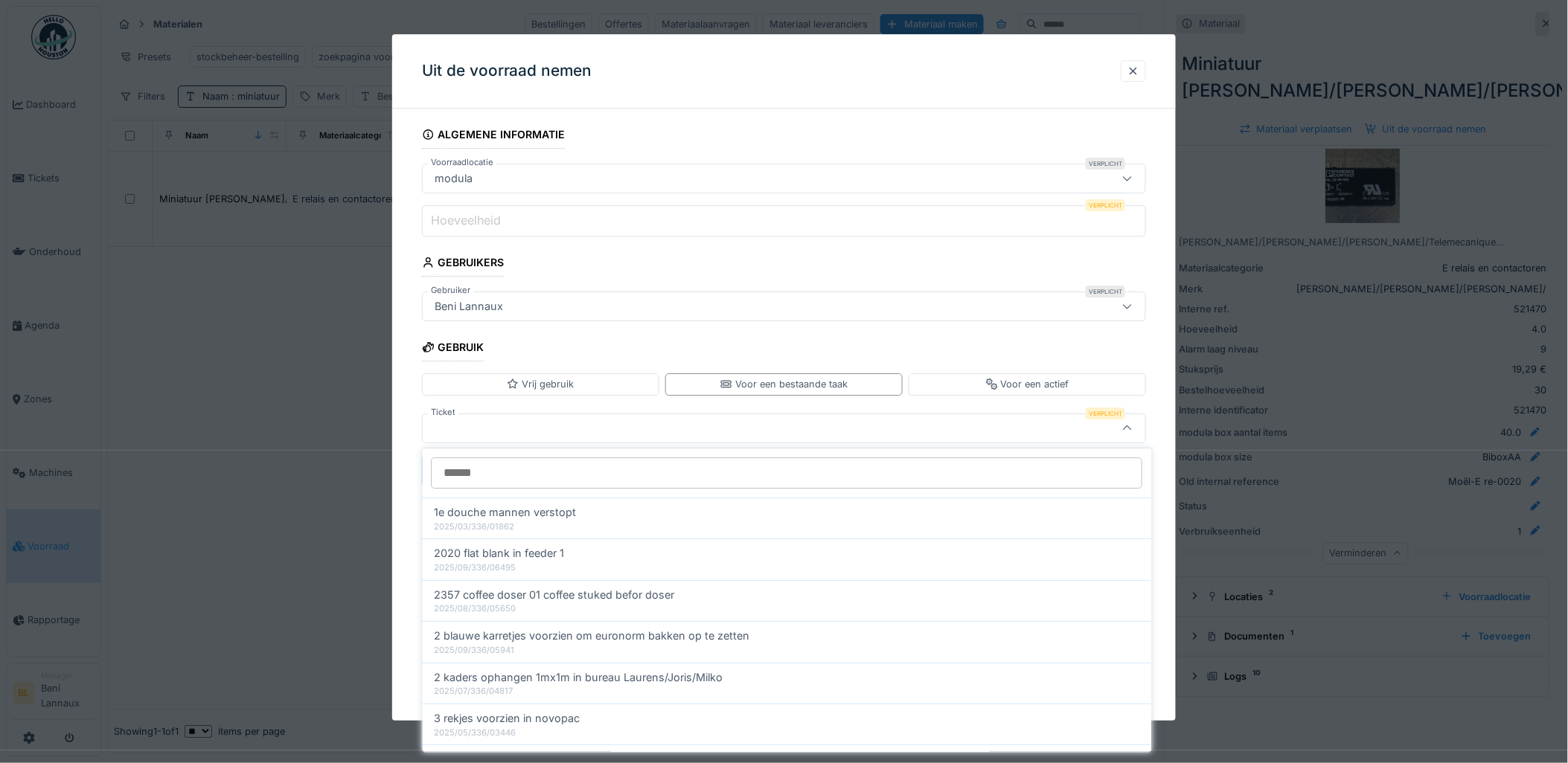
type input "*"
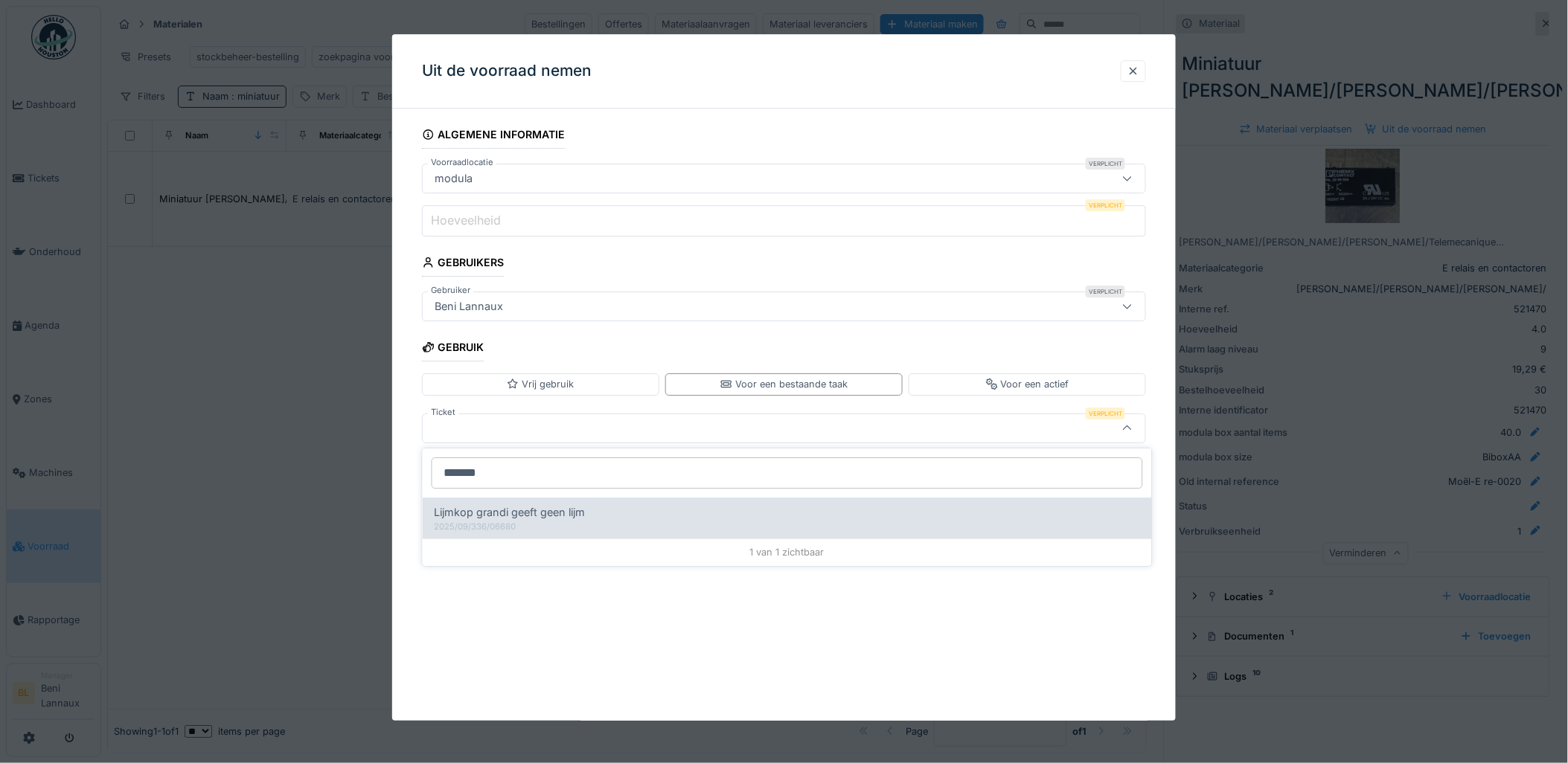
type input "*******"
click at [498, 516] on span "Lijmkop grandi geeft geen lijm" at bounding box center [510, 512] width 151 height 16
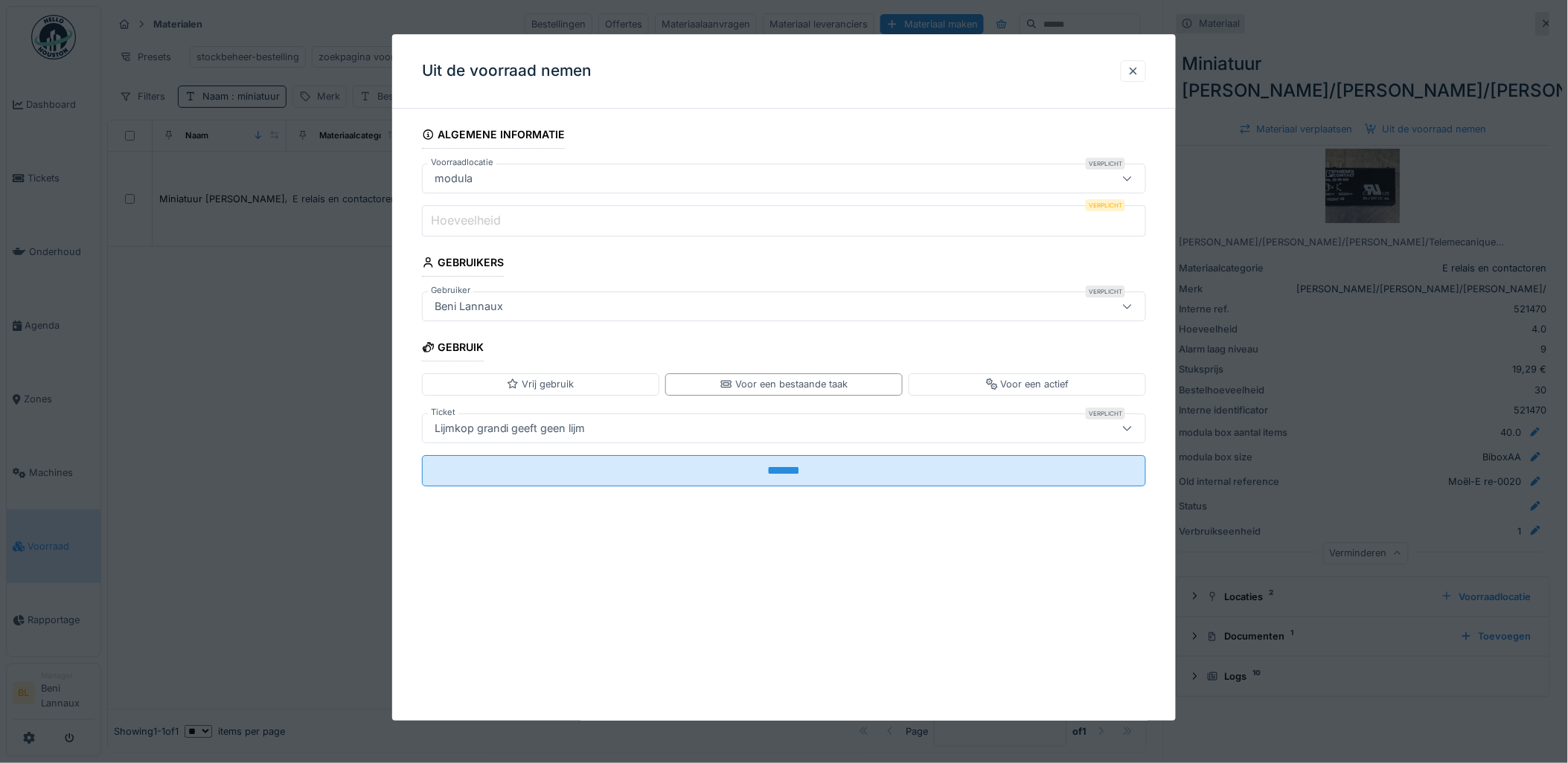
type input "******"
click at [473, 226] on label "Hoeveelheid" at bounding box center [465, 220] width 76 height 18
click at [473, 226] on input "Hoeveelheid" at bounding box center [784, 221] width 725 height 31
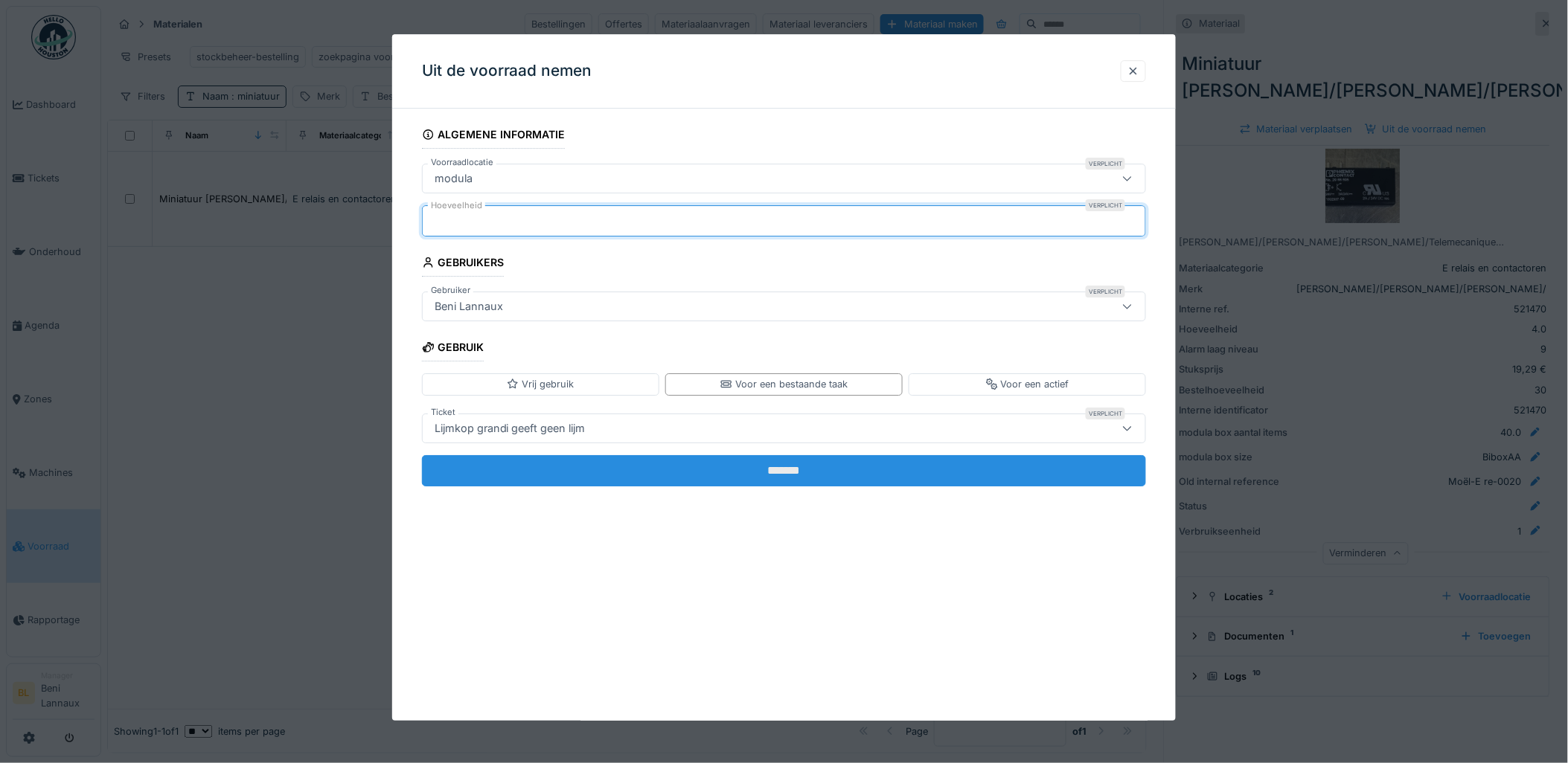
type input "*"
click at [776, 472] on input "*******" at bounding box center [784, 471] width 725 height 31
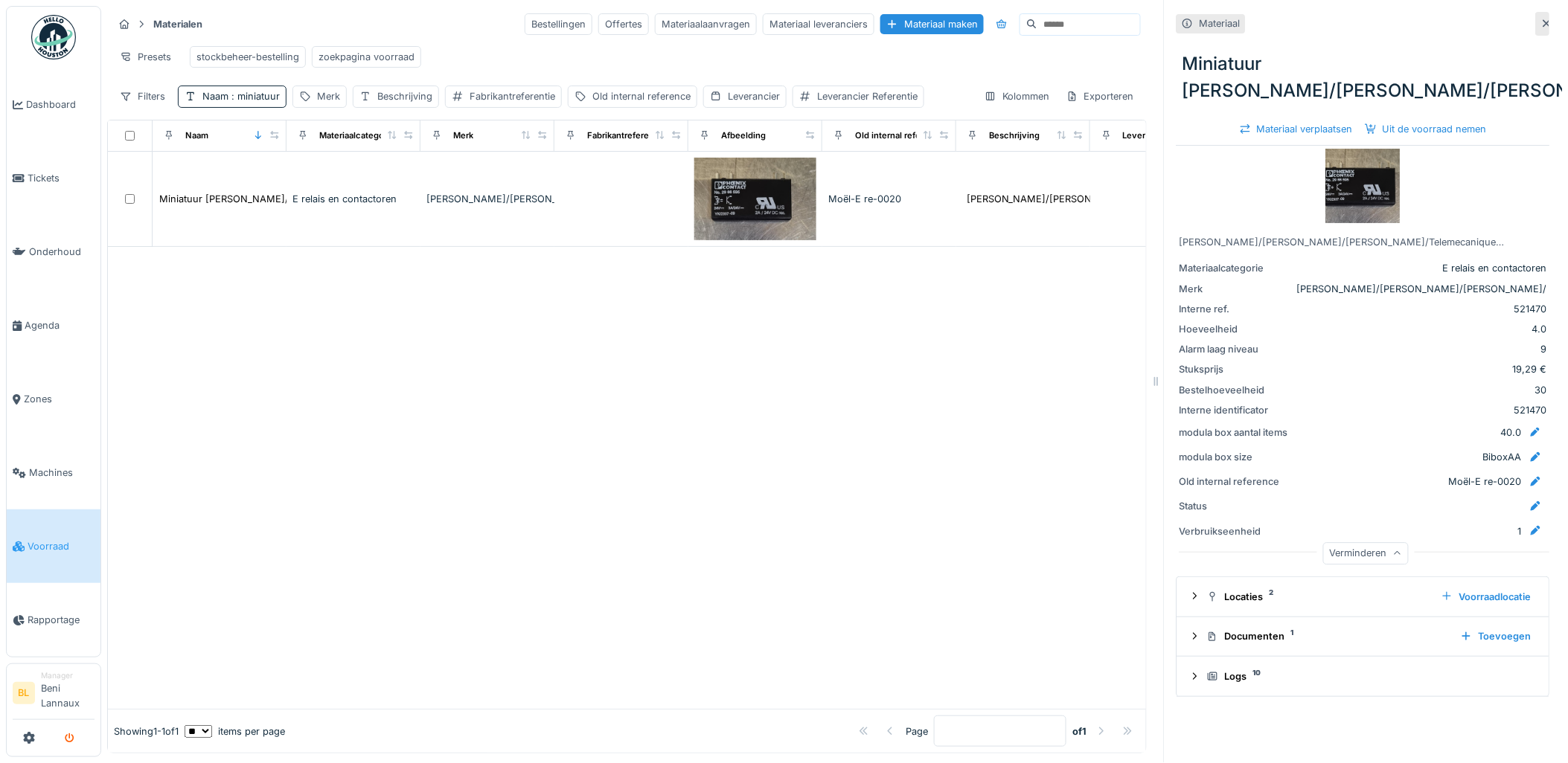
click at [81, 737] on button "submit" at bounding box center [69, 738] width 29 height 24
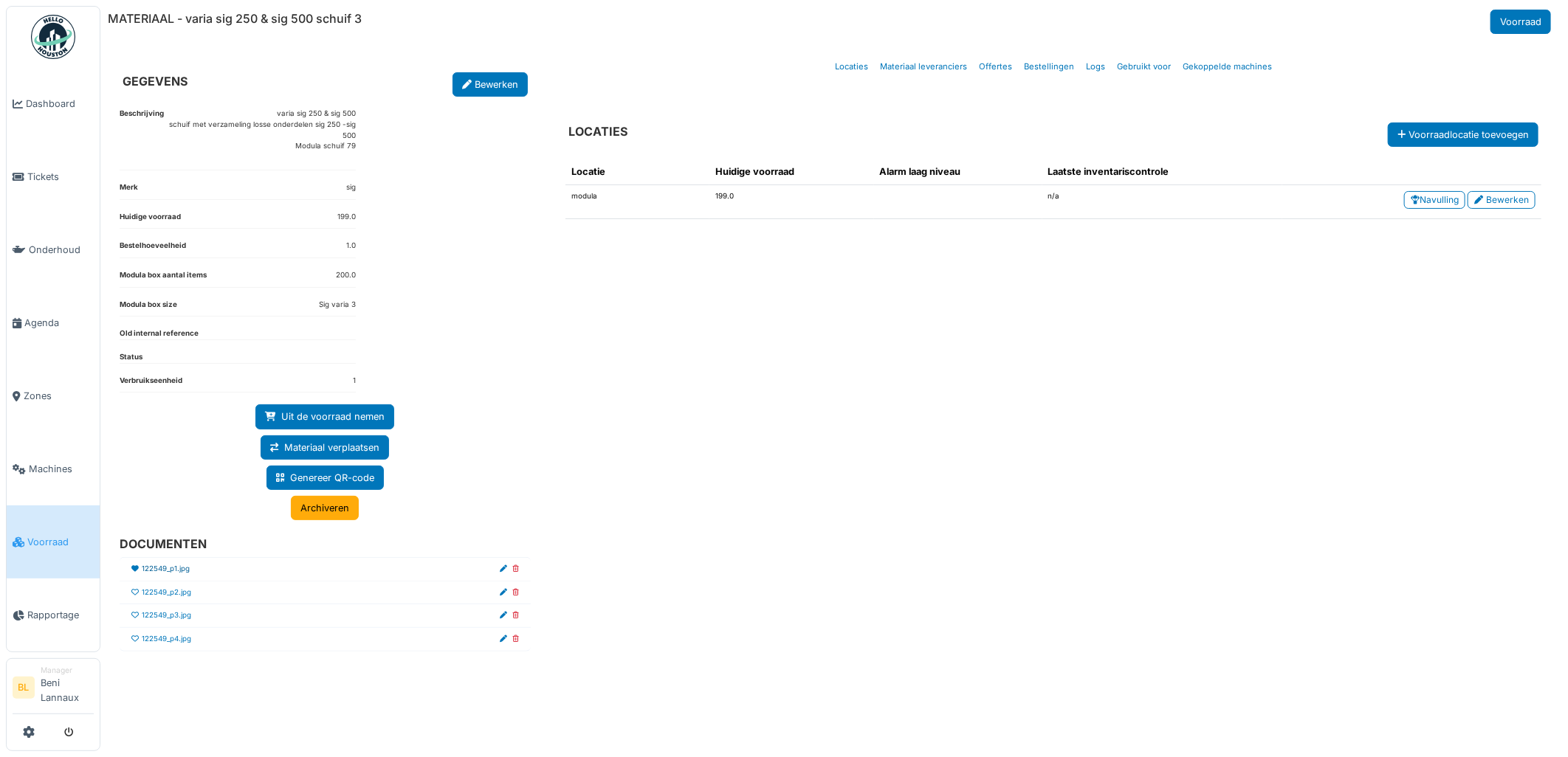
click at [182, 574] on link "122549_p1.jpg" at bounding box center [166, 570] width 48 height 11
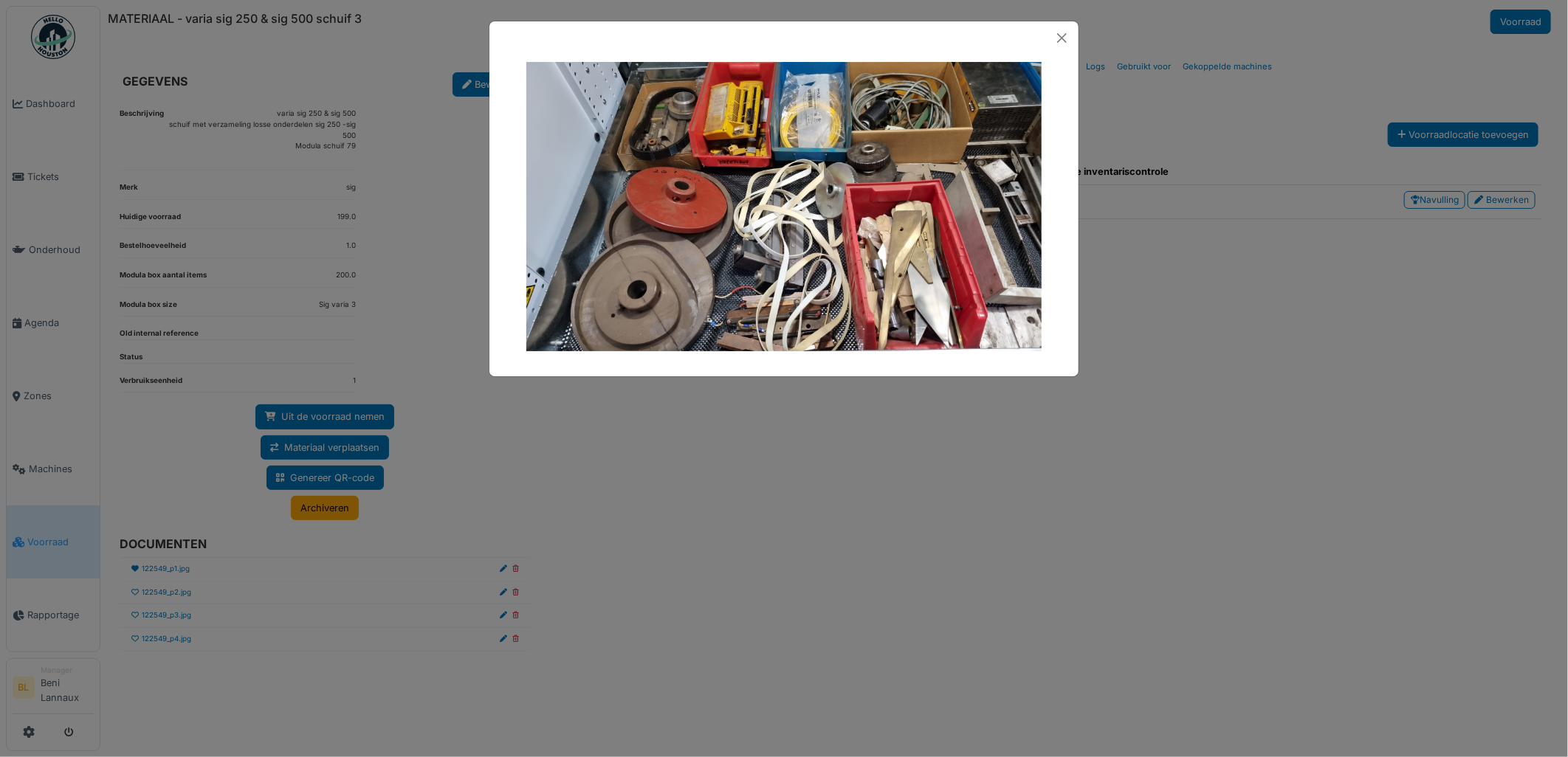
click at [183, 598] on div at bounding box center [784, 378] width 1568 height 757
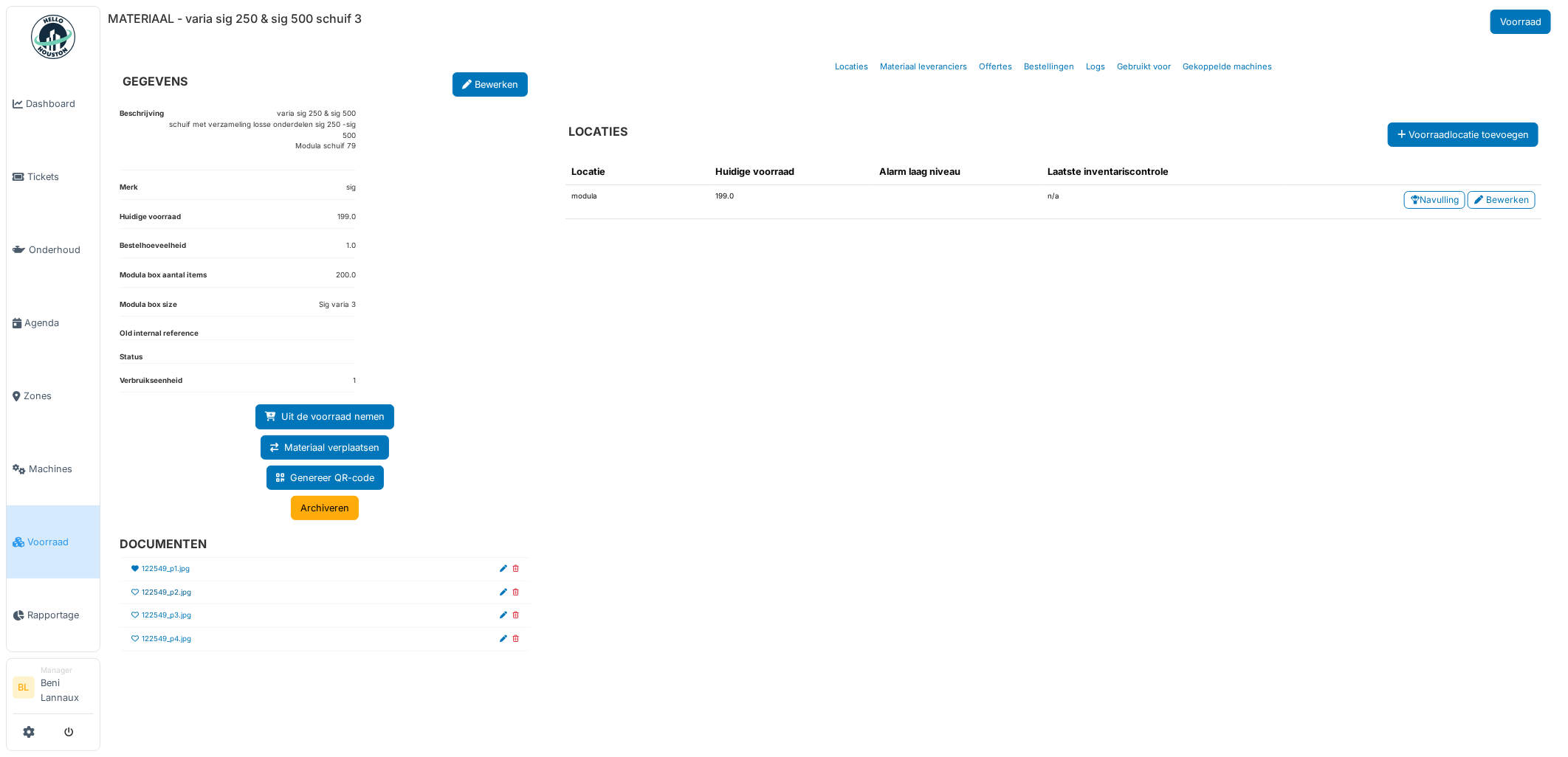
click at [163, 594] on link "122549_p2.jpg" at bounding box center [166, 593] width 50 height 11
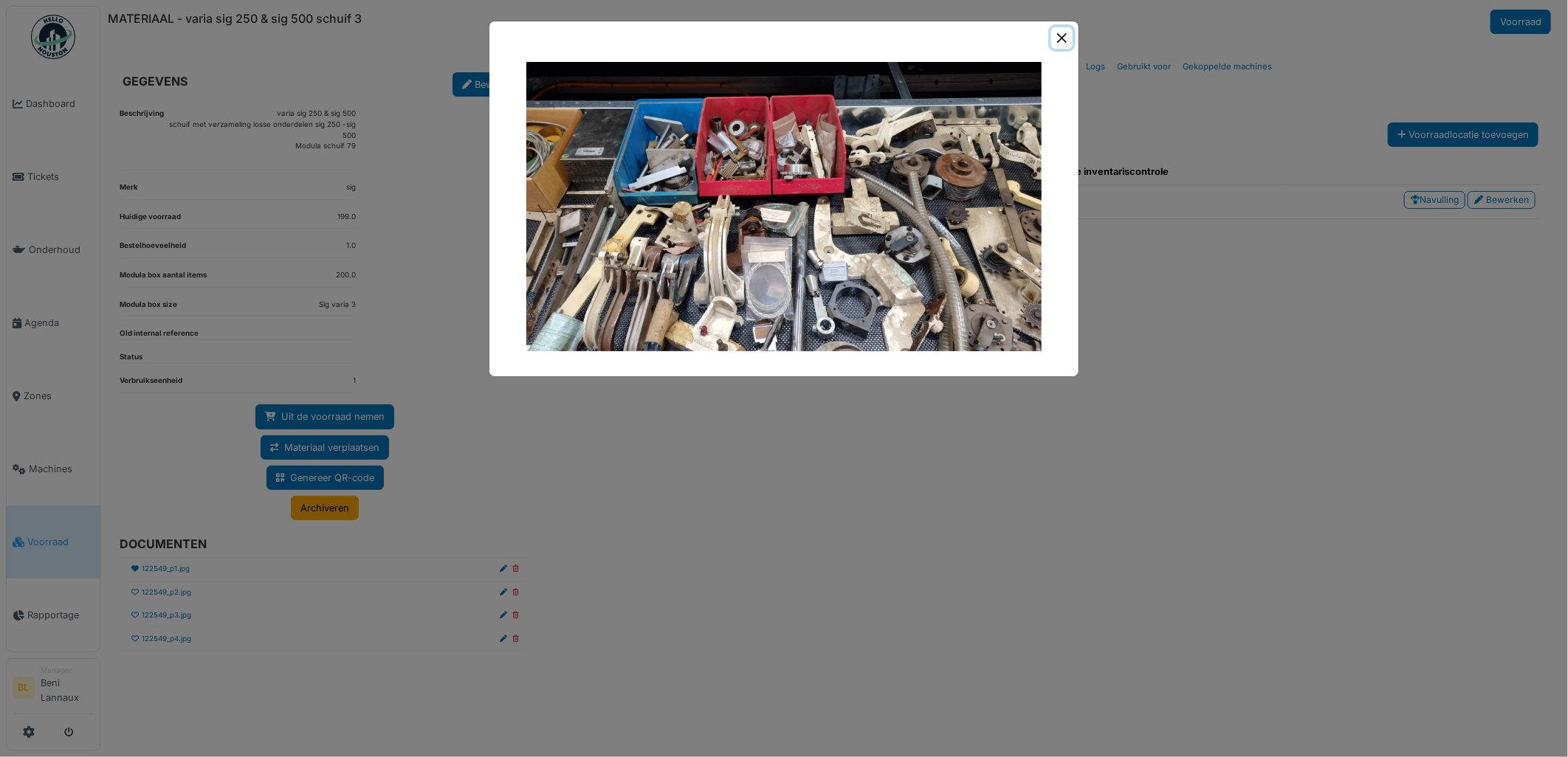
click at [1064, 36] on button "Close" at bounding box center [1062, 38] width 22 height 22
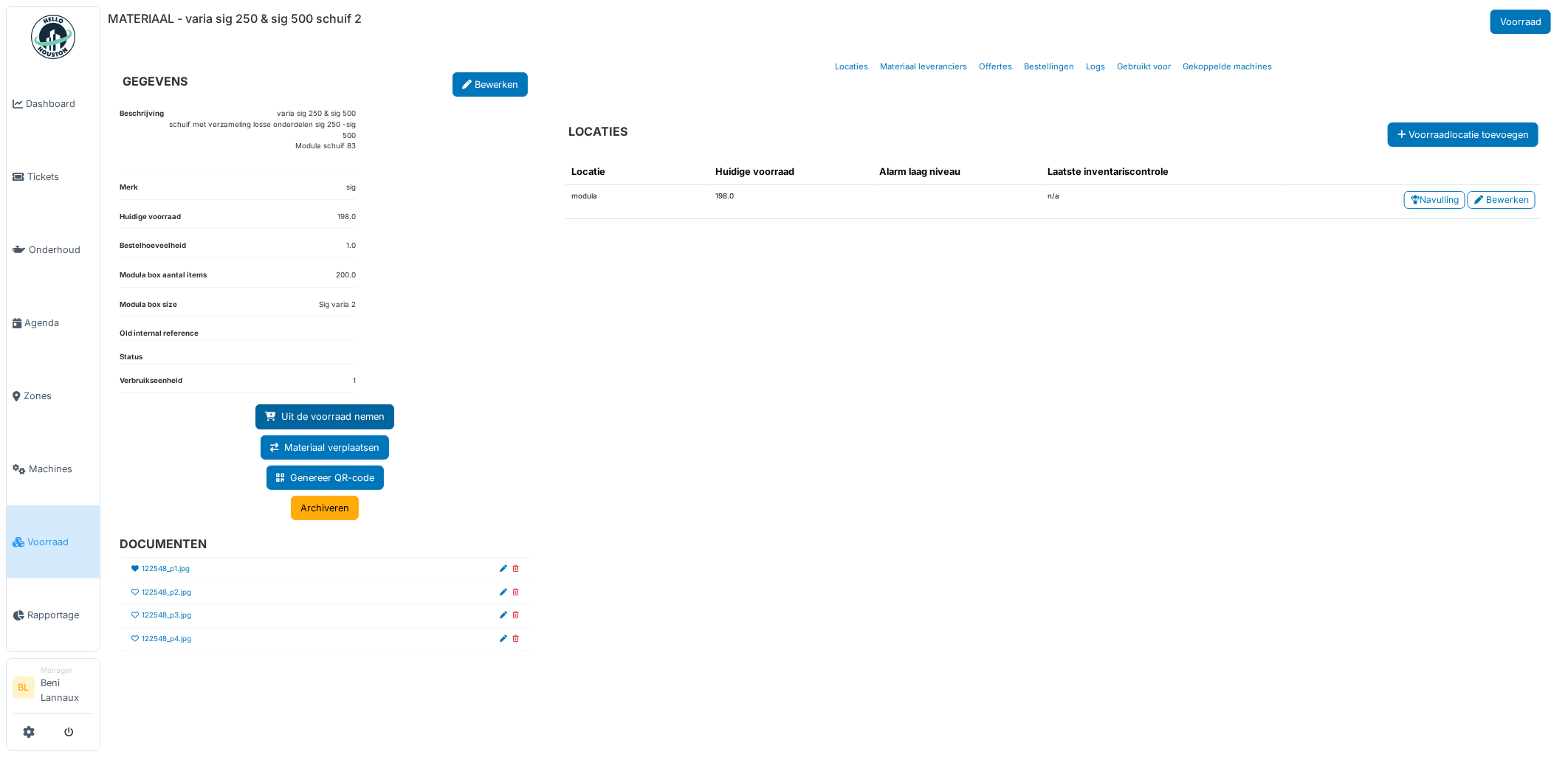
click at [368, 421] on link "Uit de voorraad nemen" at bounding box center [325, 416] width 139 height 24
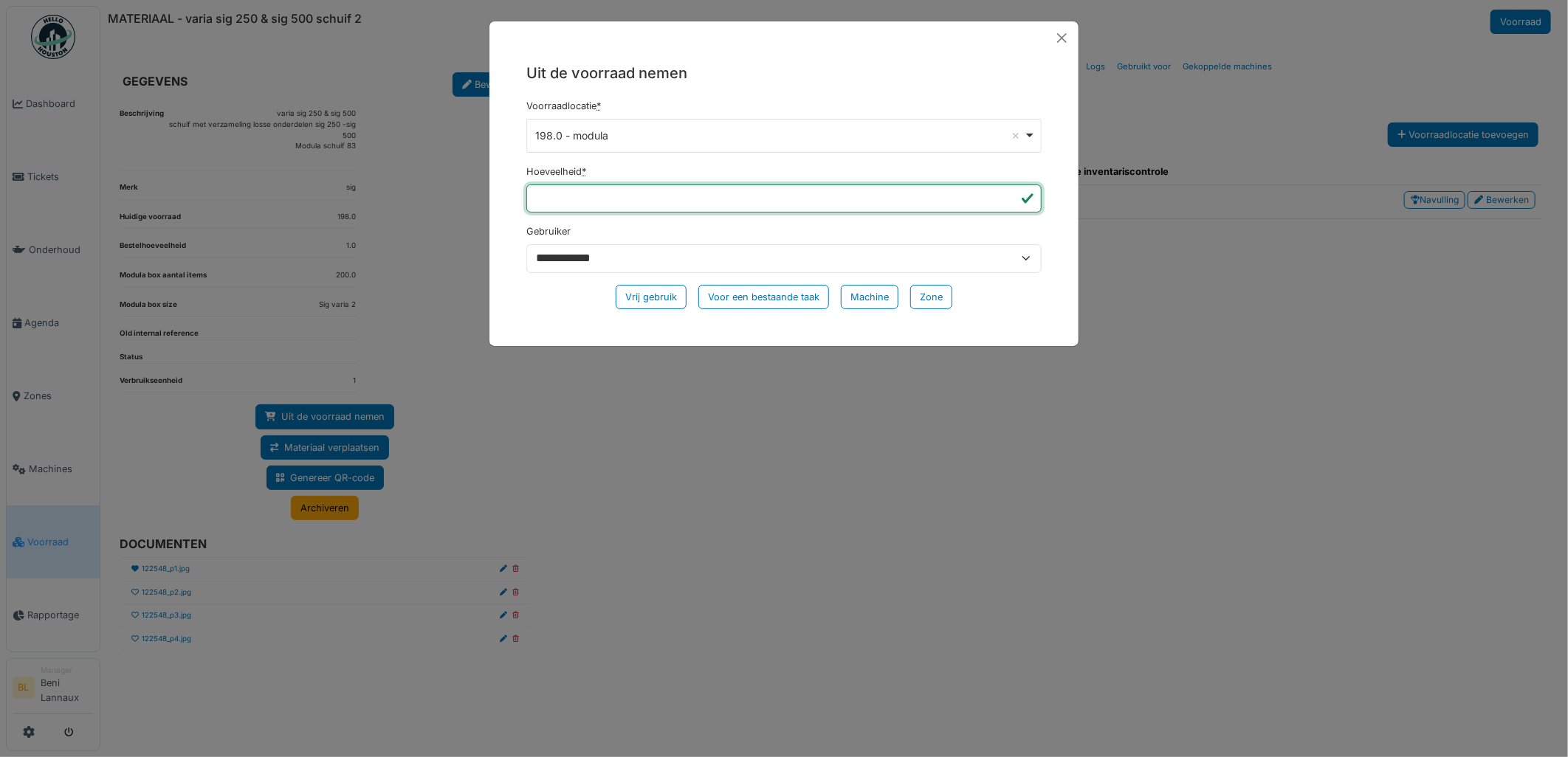
drag, startPoint x: 599, startPoint y: 205, endPoint x: 455, endPoint y: 187, distance: 145.1
click at [455, 187] on div "**********" at bounding box center [784, 378] width 1568 height 757
type input "*"
click at [653, 297] on div "Vrij gebruik" at bounding box center [651, 297] width 71 height 24
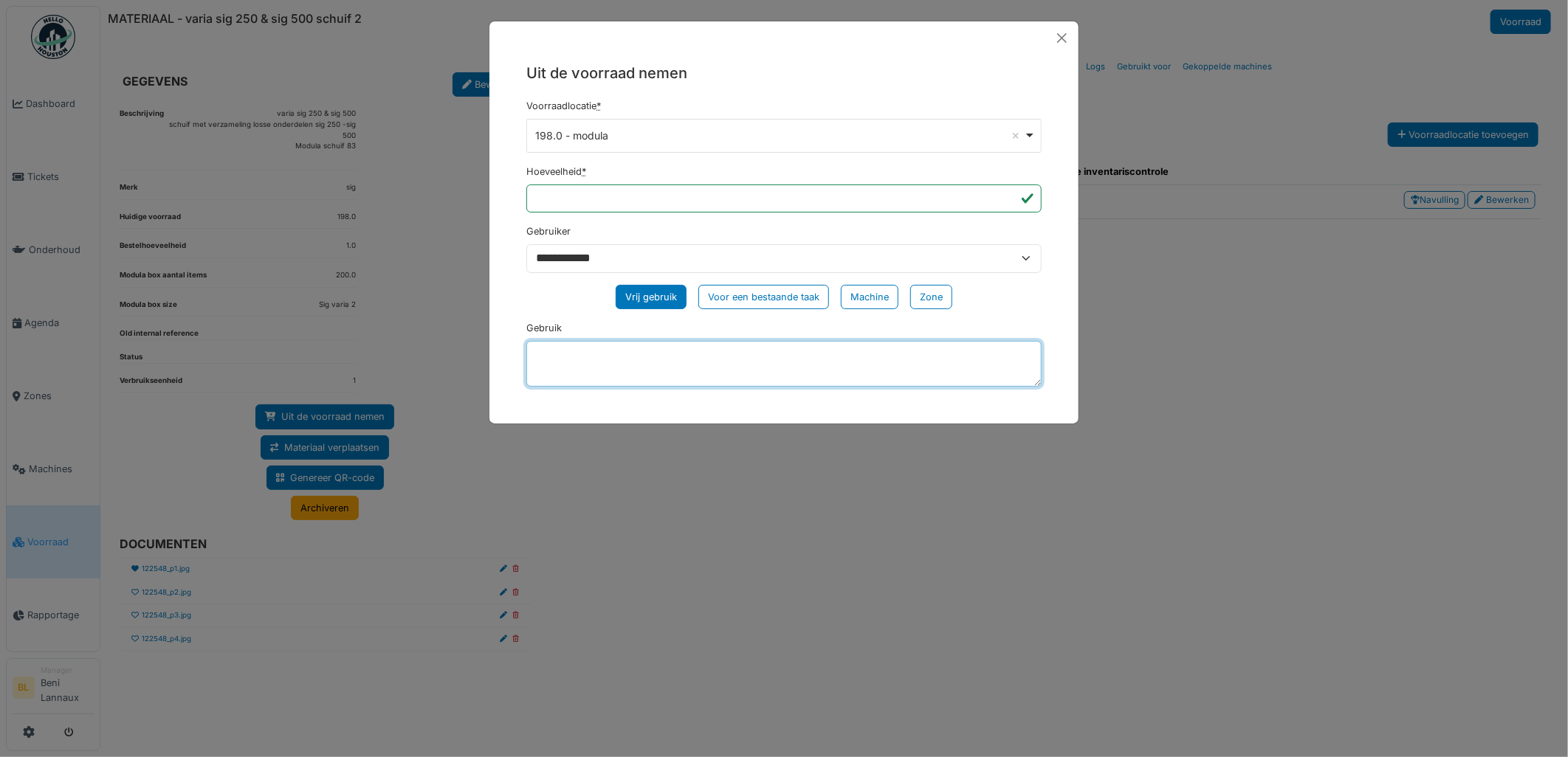
click at [603, 367] on textarea "Gebruik" at bounding box center [784, 364] width 515 height 46
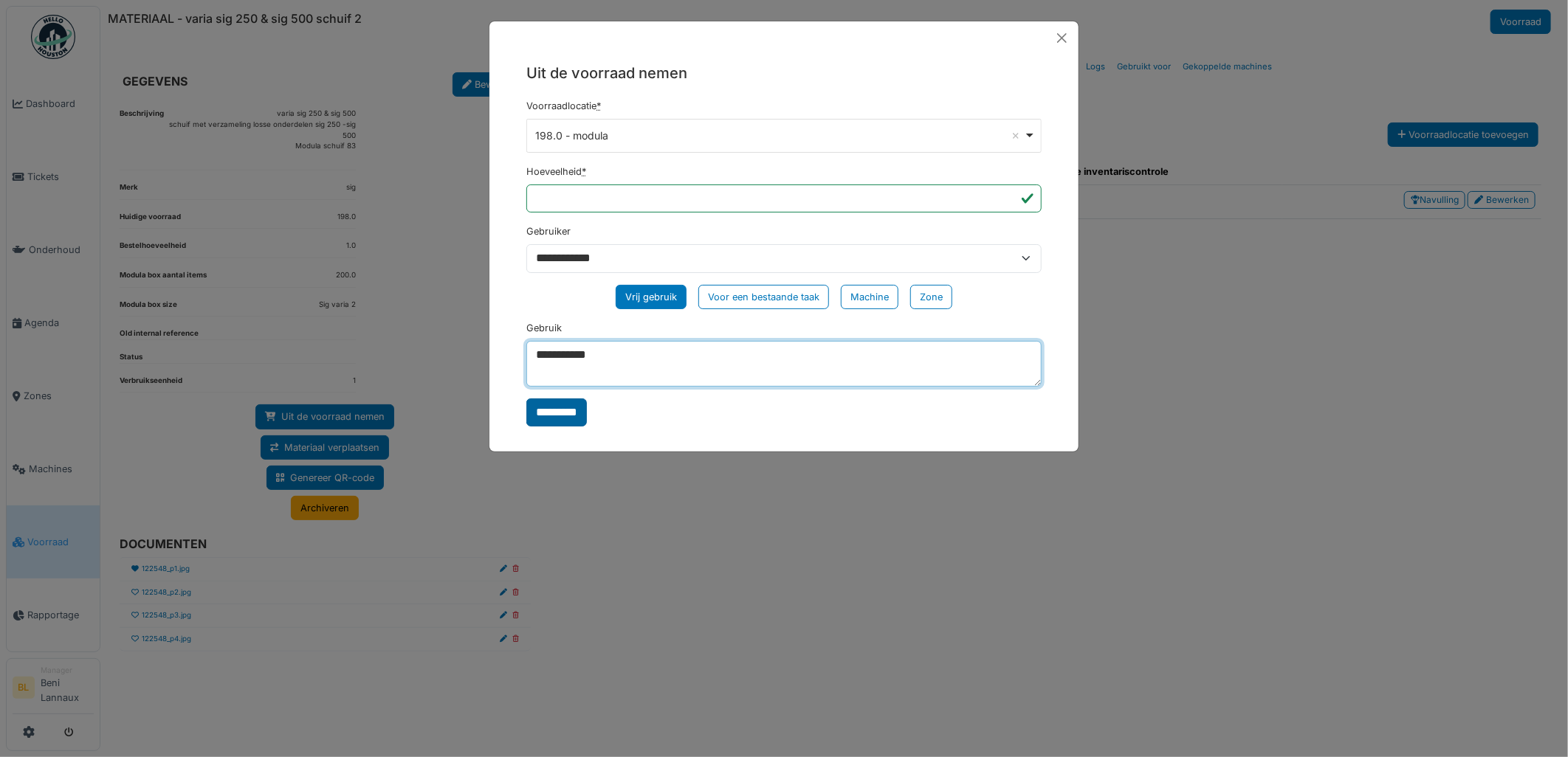
type textarea "**********"
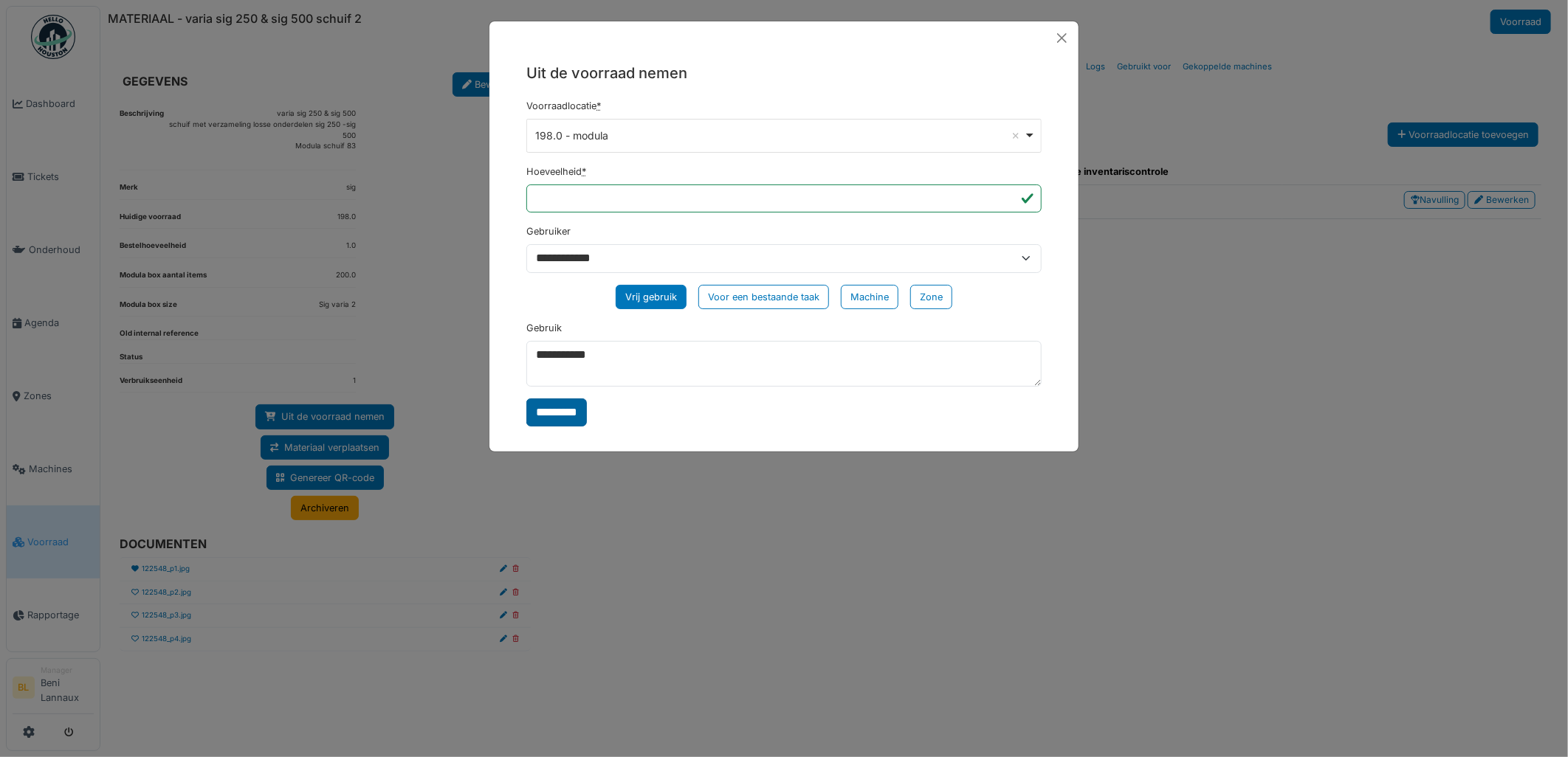
click at [540, 413] on input "*********" at bounding box center [557, 413] width 61 height 28
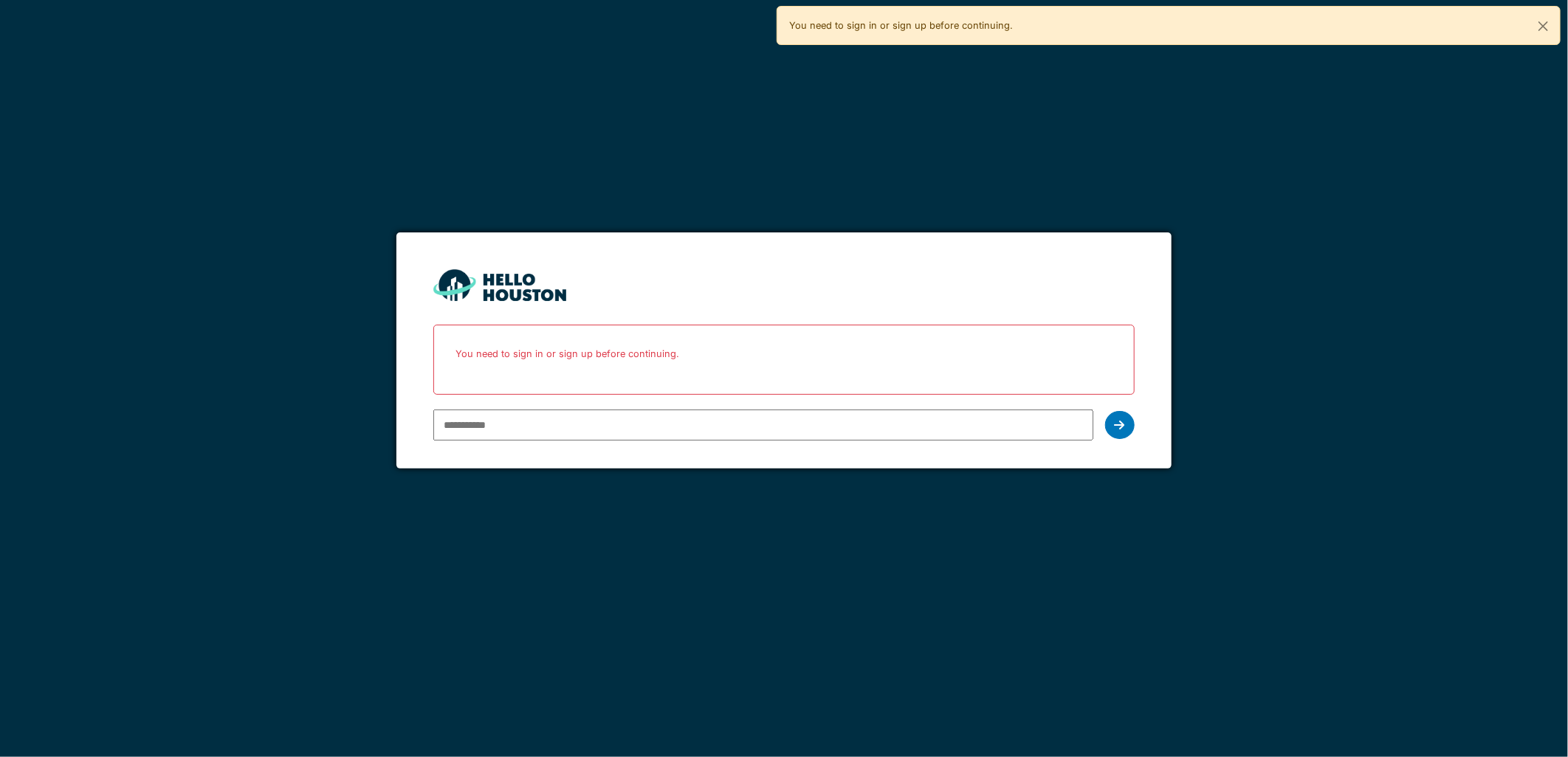
click at [648, 415] on input "email" at bounding box center [763, 425] width 659 height 31
type input "**********"
click at [1115, 426] on icon at bounding box center [1119, 424] width 10 height 12
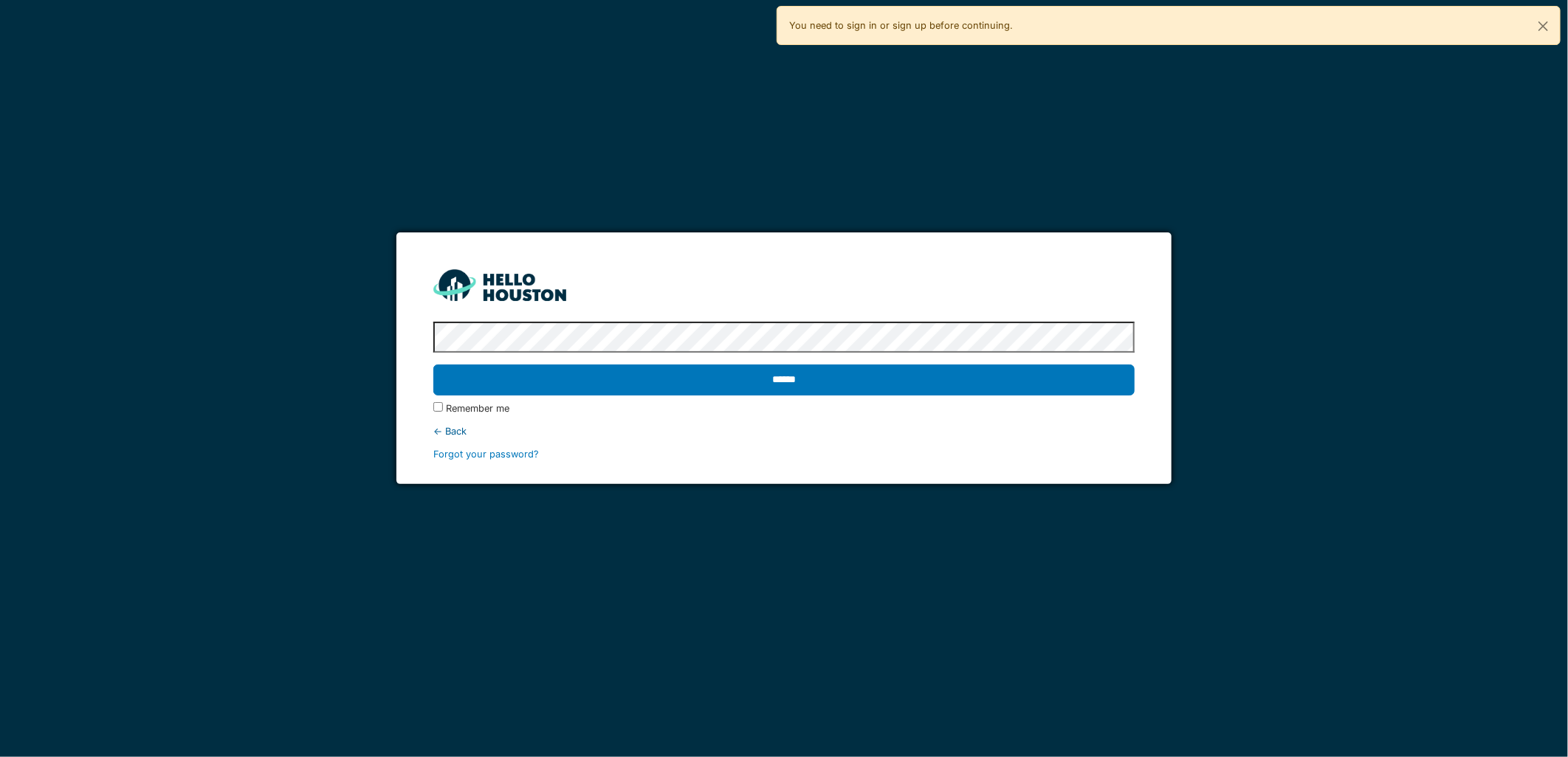
click at [433, 365] on input "******" at bounding box center [783, 380] width 700 height 31
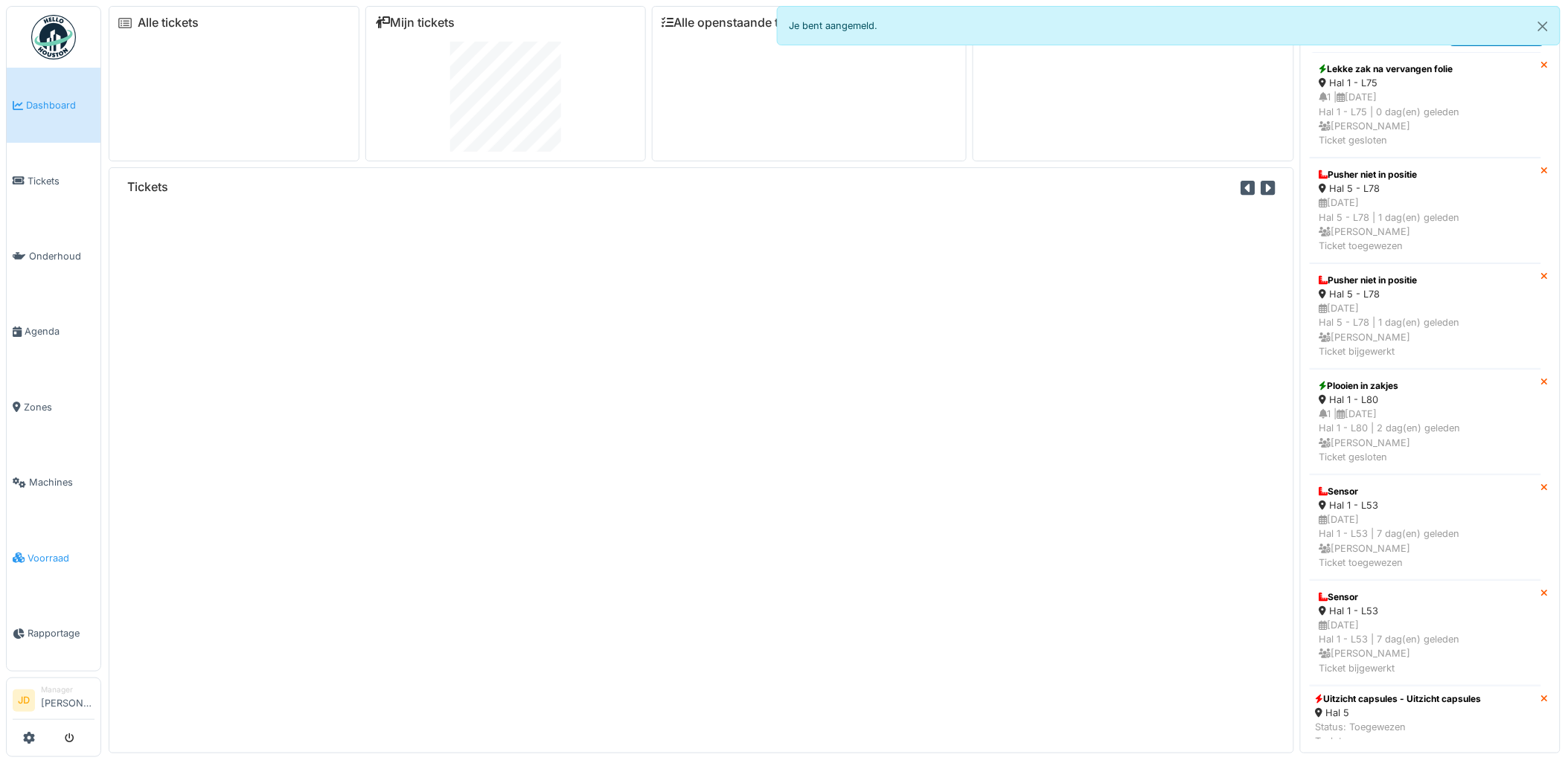
click at [45, 533] on link "Voorraad" at bounding box center [54, 558] width 94 height 75
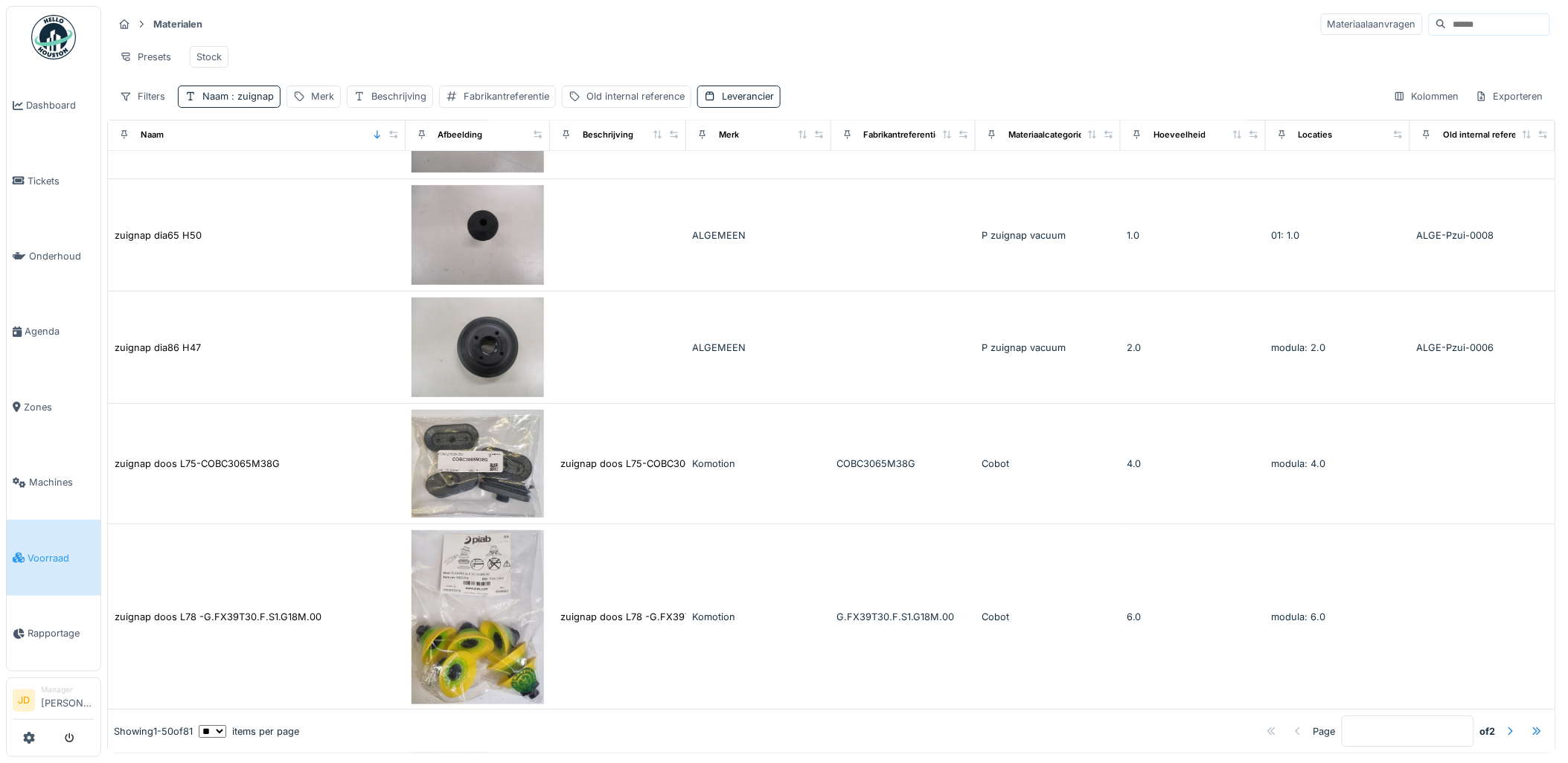
scroll to position [5292, 0]
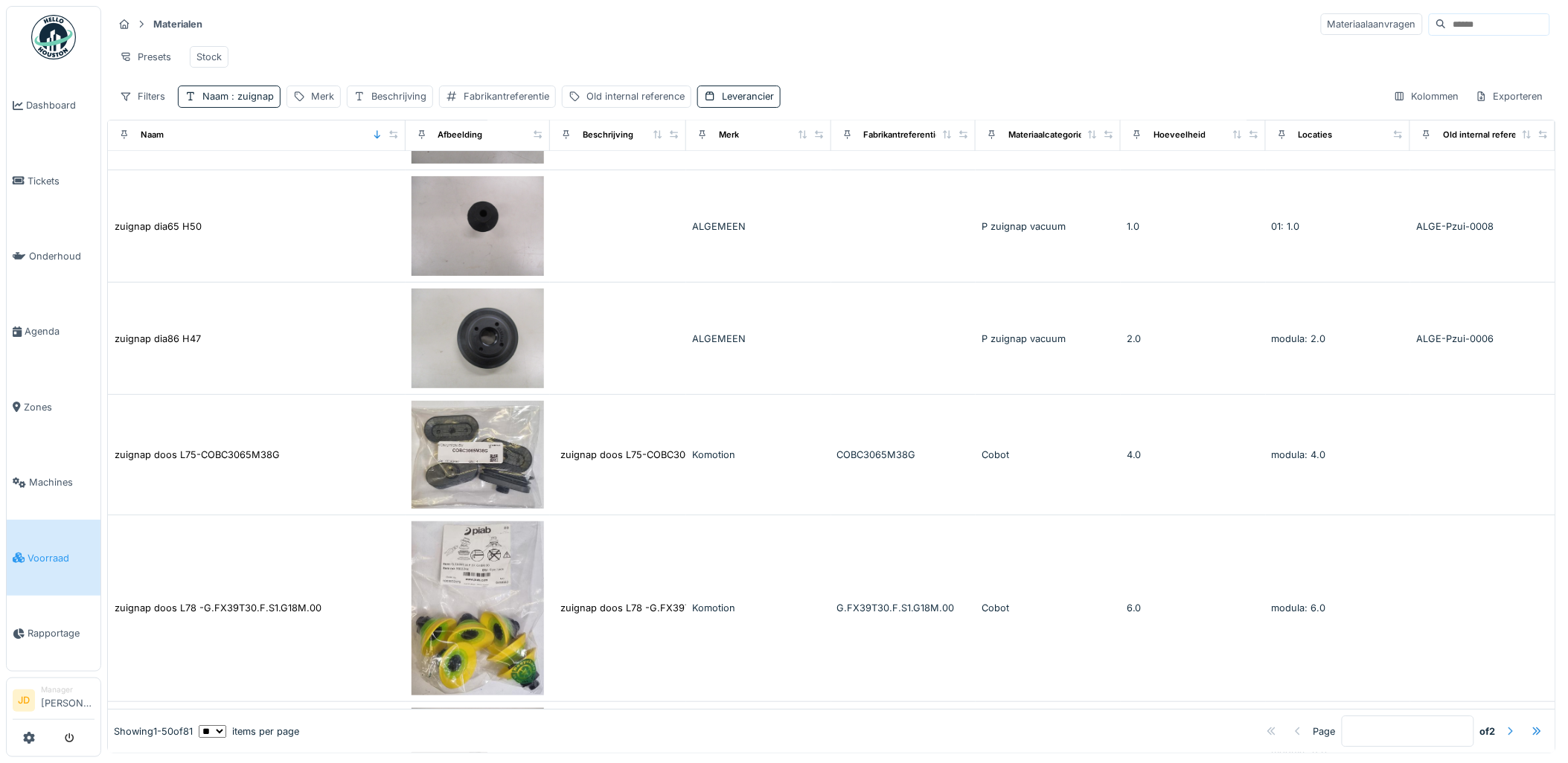
click at [1505, 725] on div at bounding box center [1510, 732] width 12 height 14
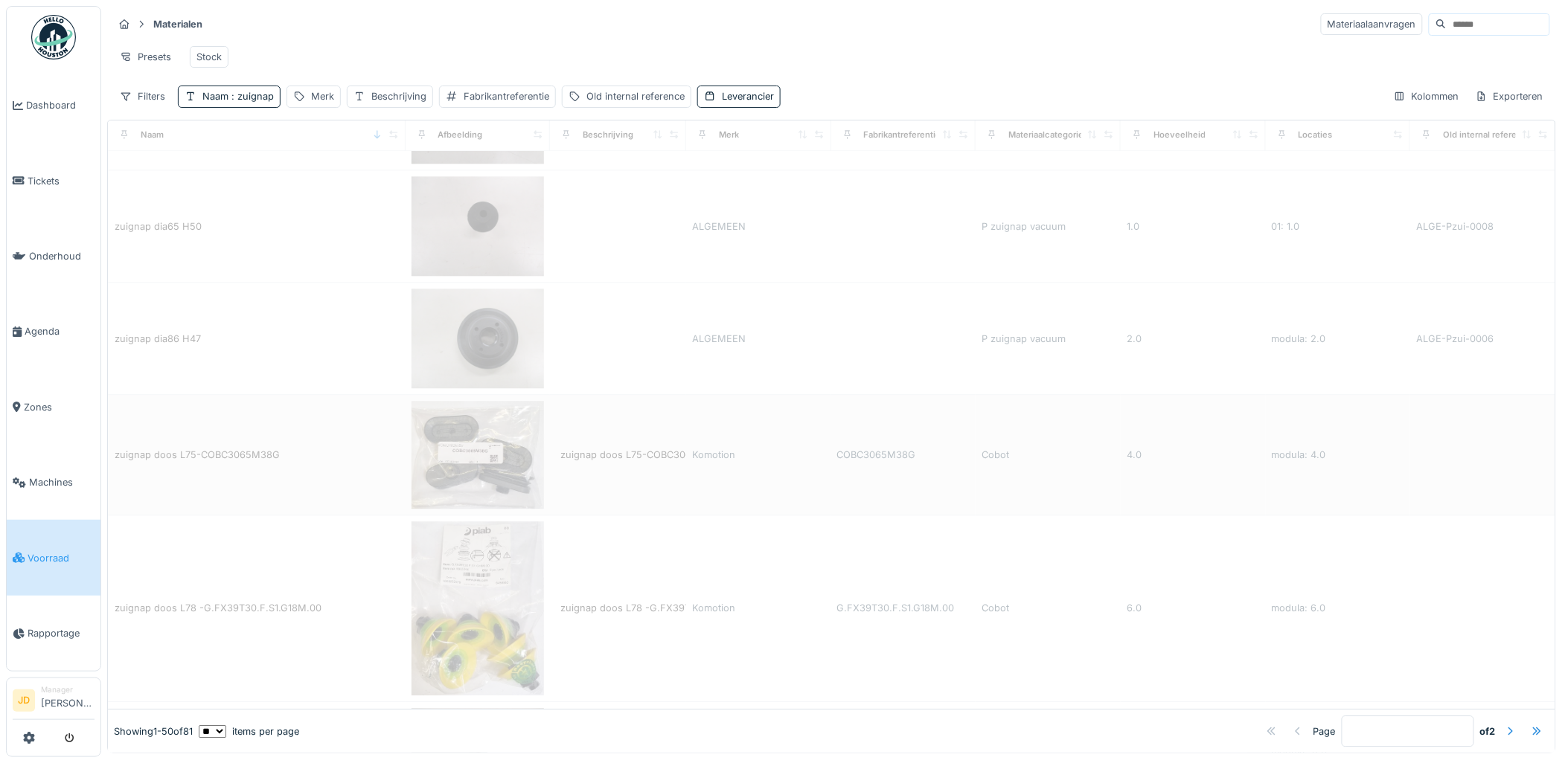
type input "*"
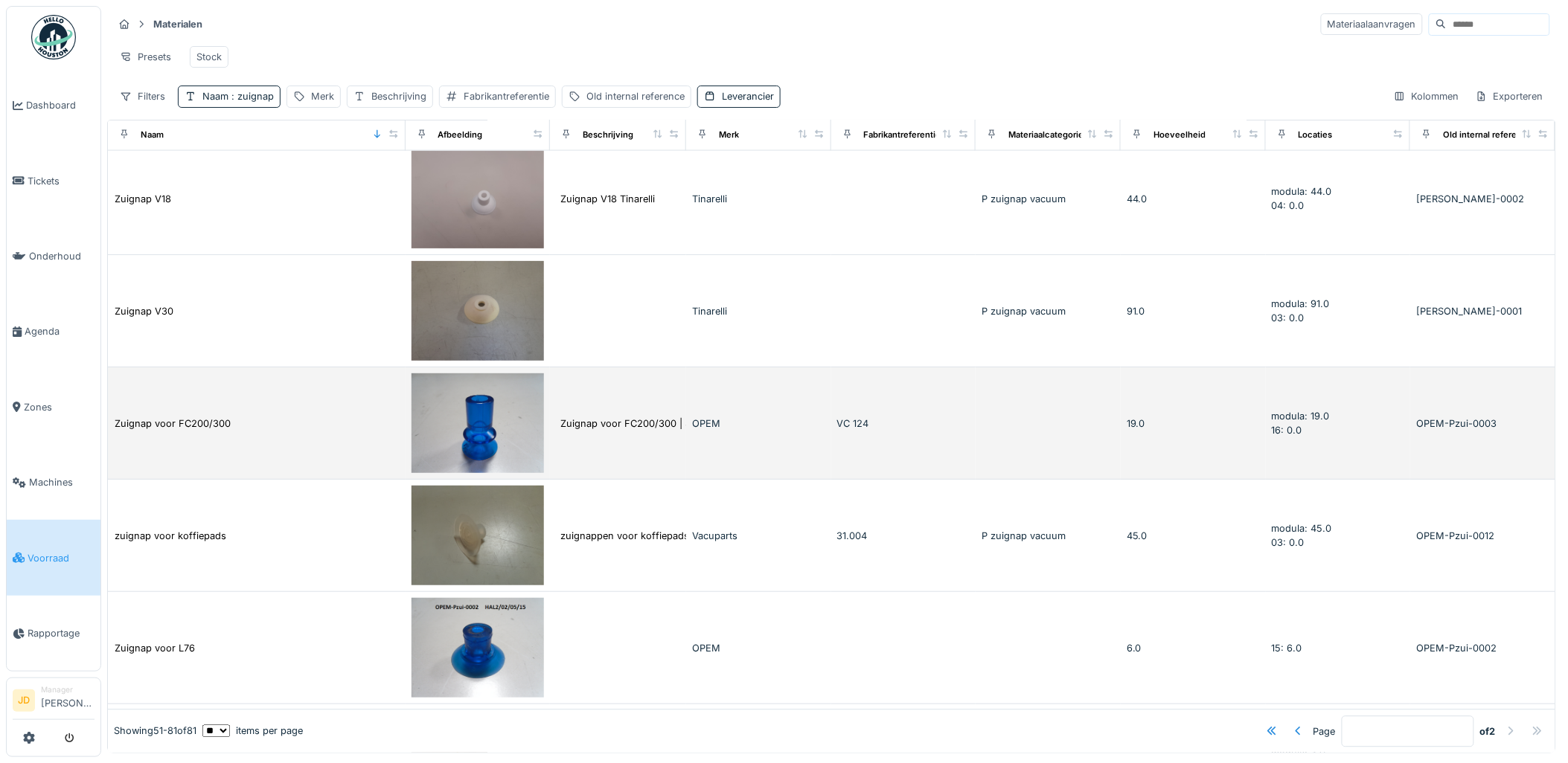
scroll to position [3049, 0]
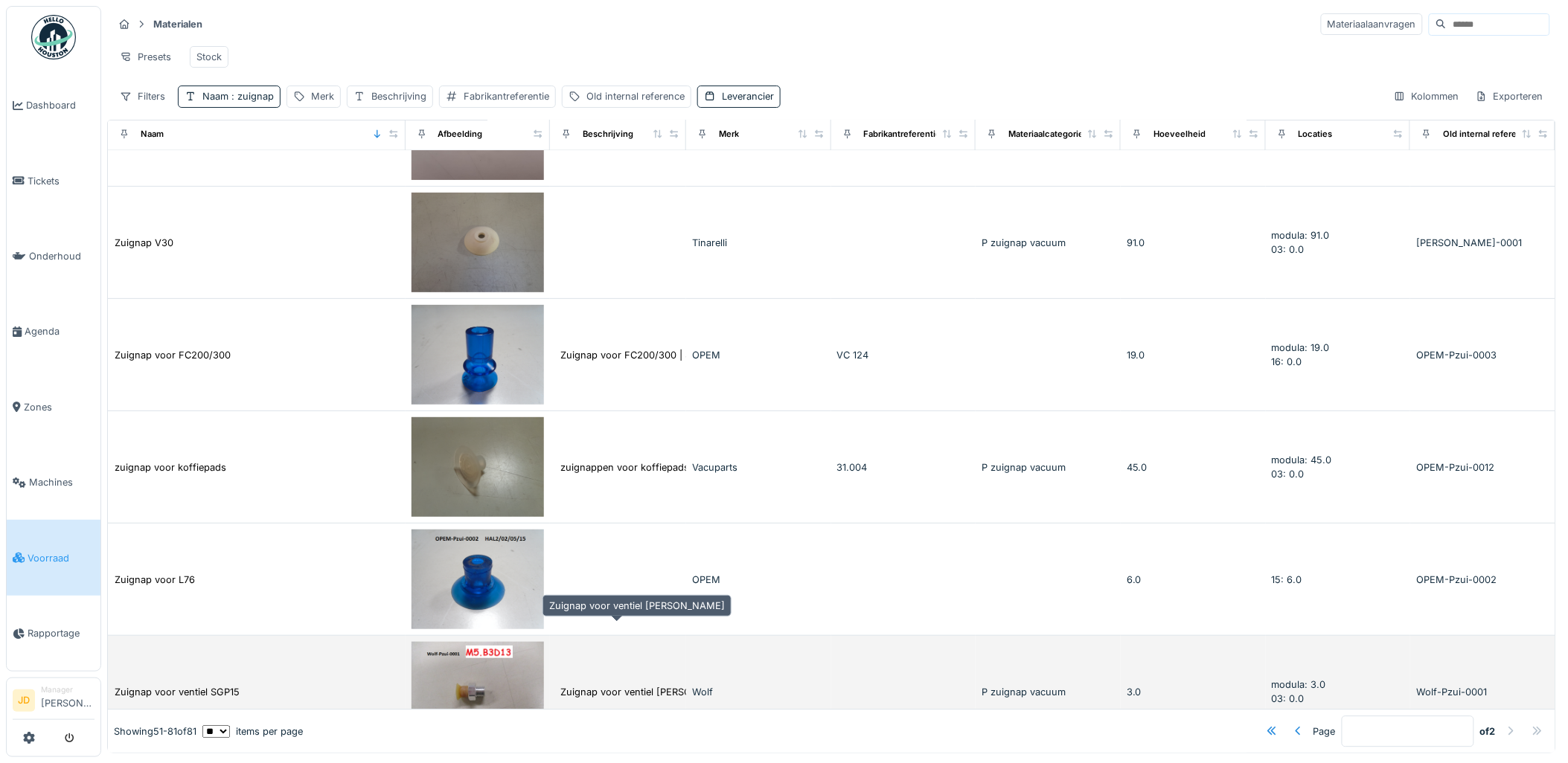
click at [623, 685] on div "Zuignap voor ventiel Van Wolf" at bounding box center [648, 692] width 176 height 14
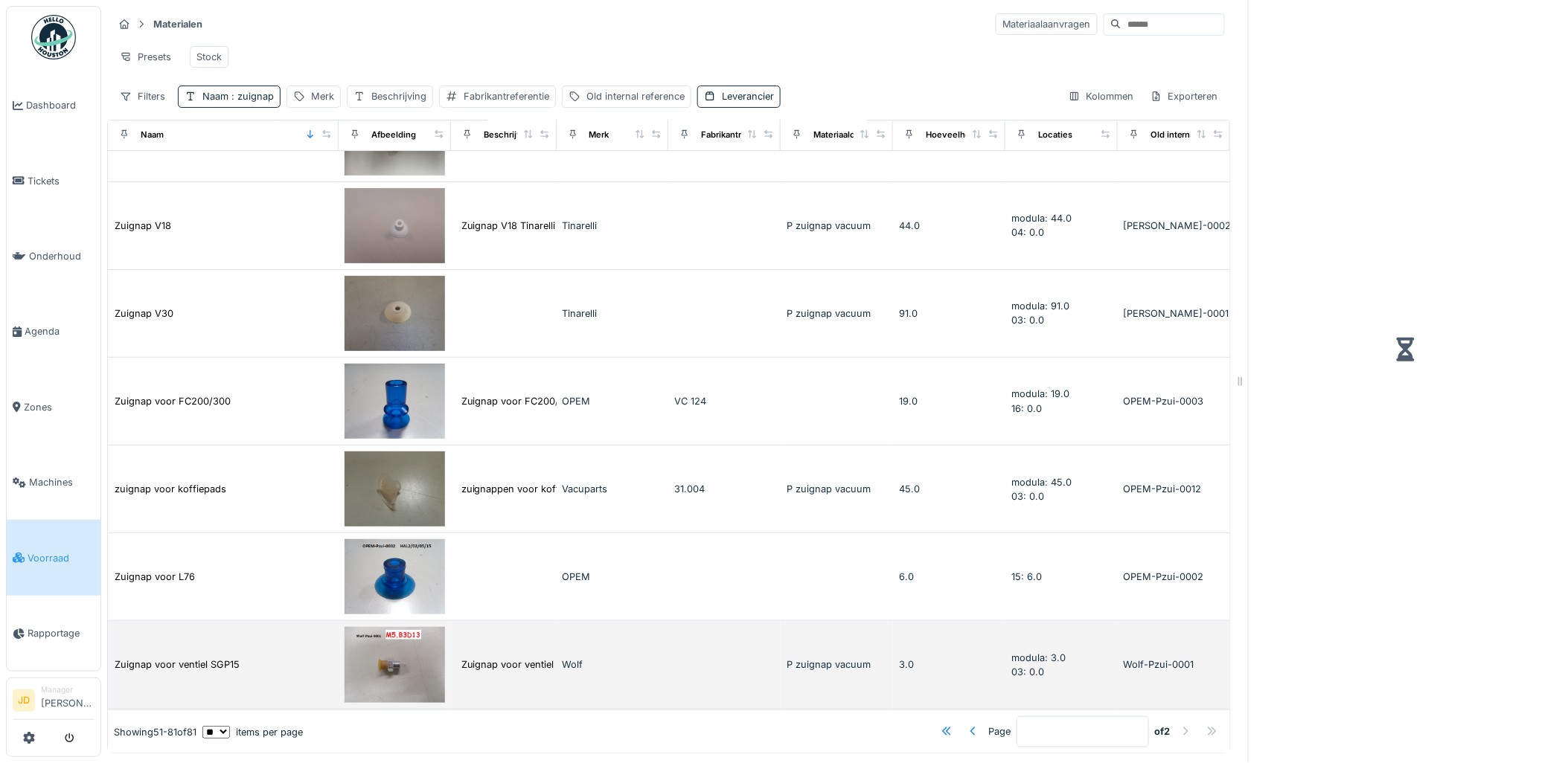
scroll to position [2334, 0]
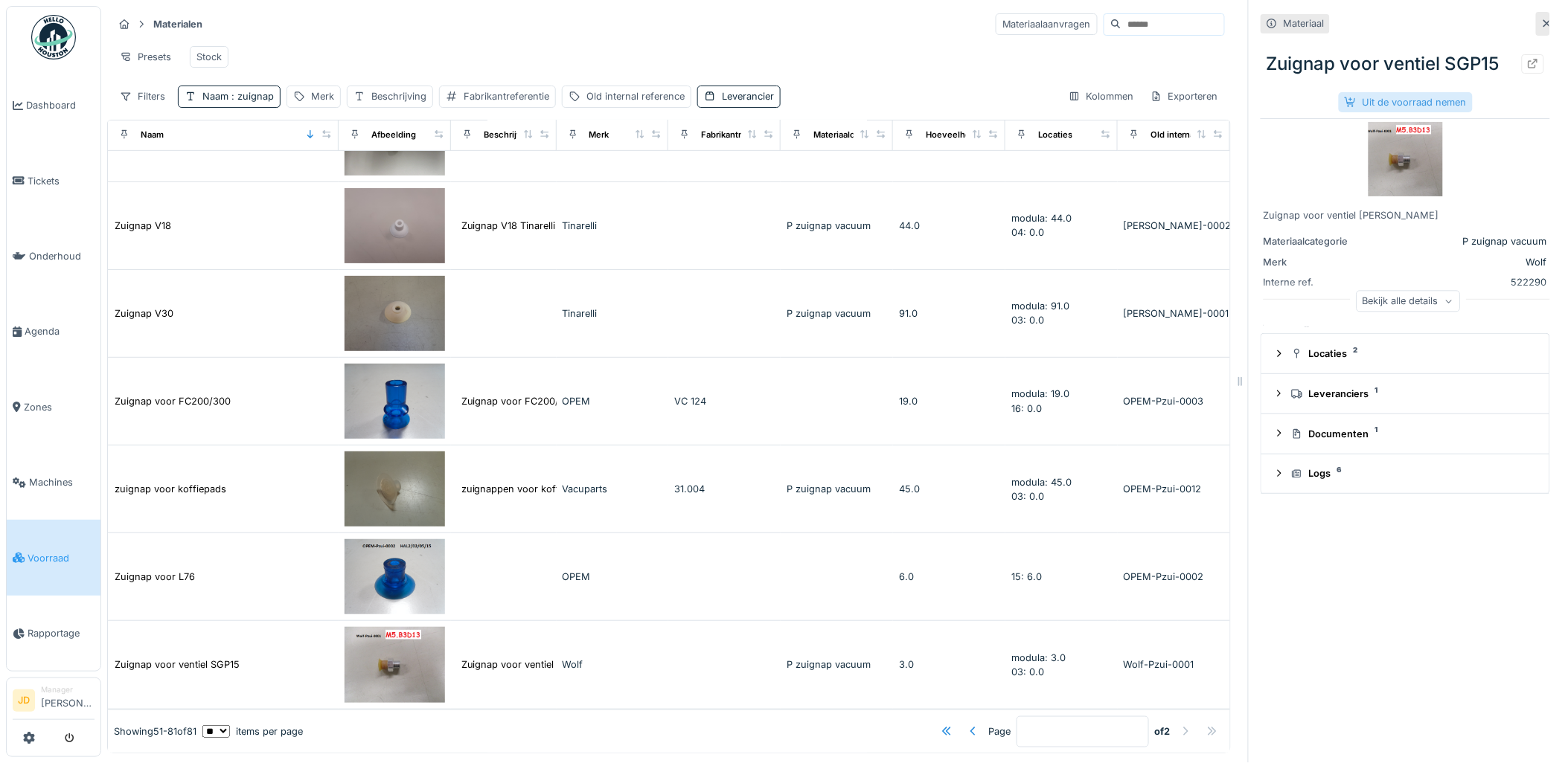
click at [1358, 107] on div "Uit de voorraad nemen" at bounding box center [1405, 103] width 134 height 20
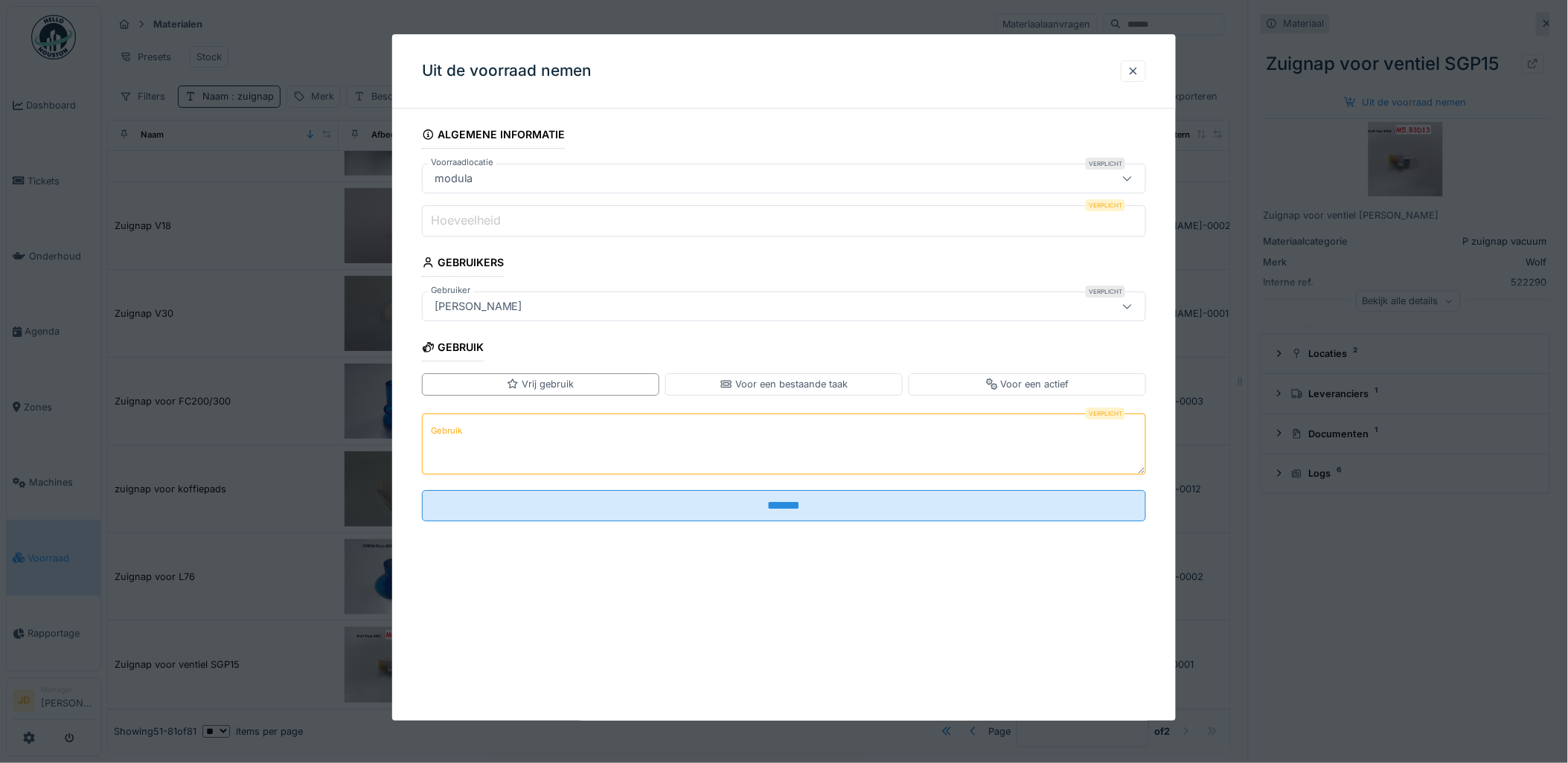
click at [628, 223] on input "Hoeveelheid" at bounding box center [784, 221] width 725 height 31
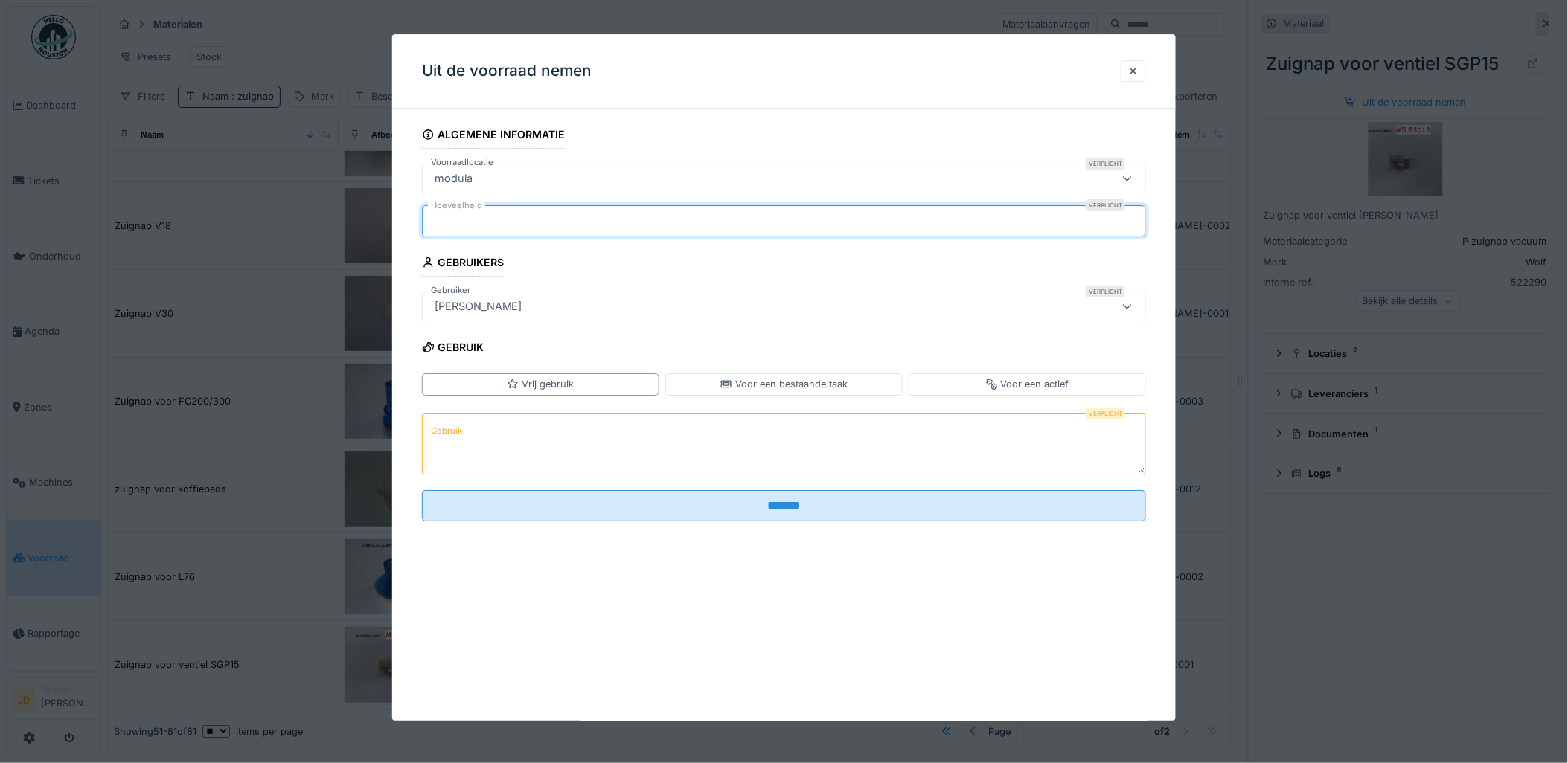
type input "*"
click at [588, 450] on textarea "Gebruik" at bounding box center [784, 444] width 725 height 61
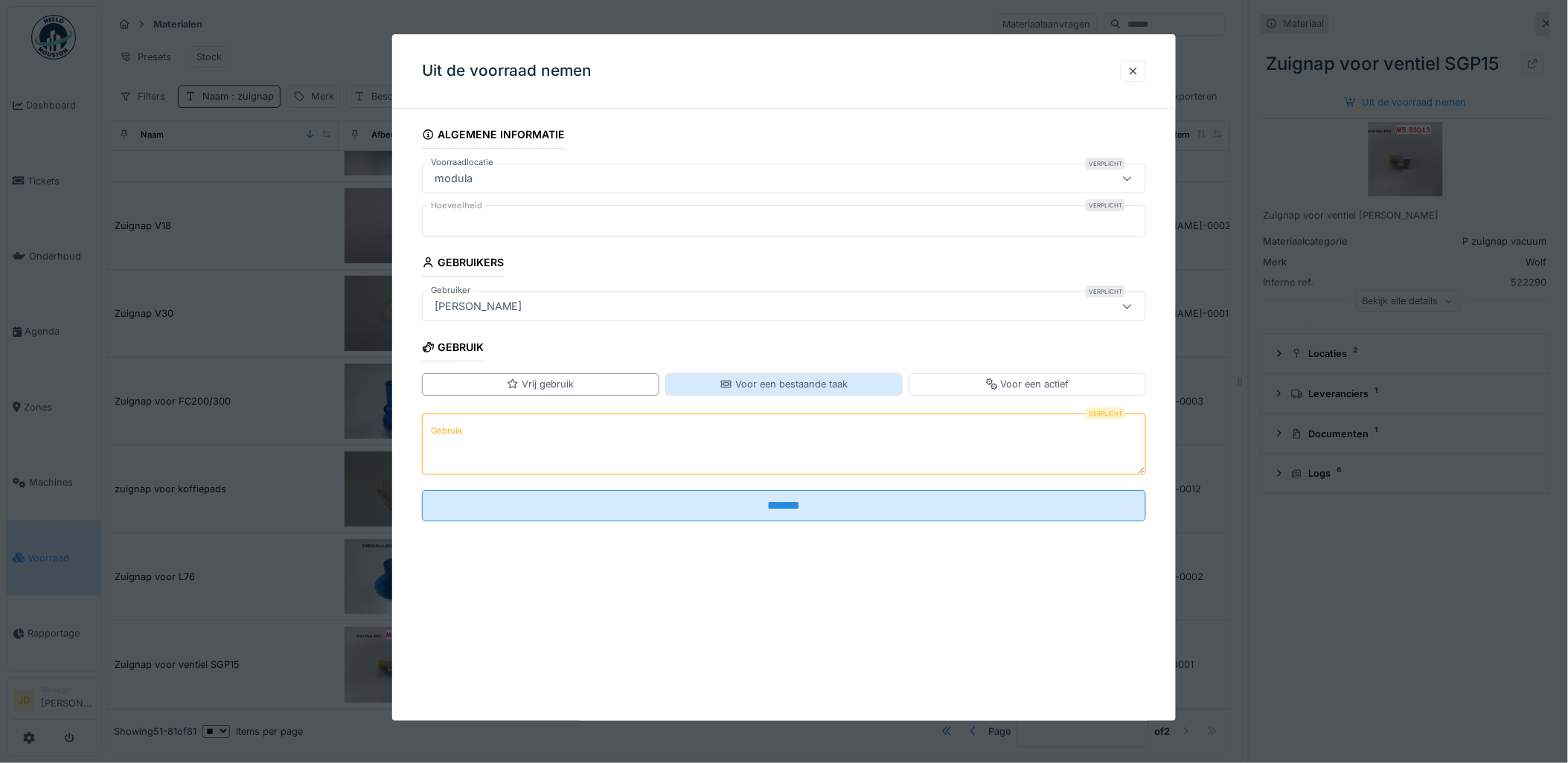
click at [749, 394] on div "Voor een bestaande taak" at bounding box center [784, 385] width 237 height 22
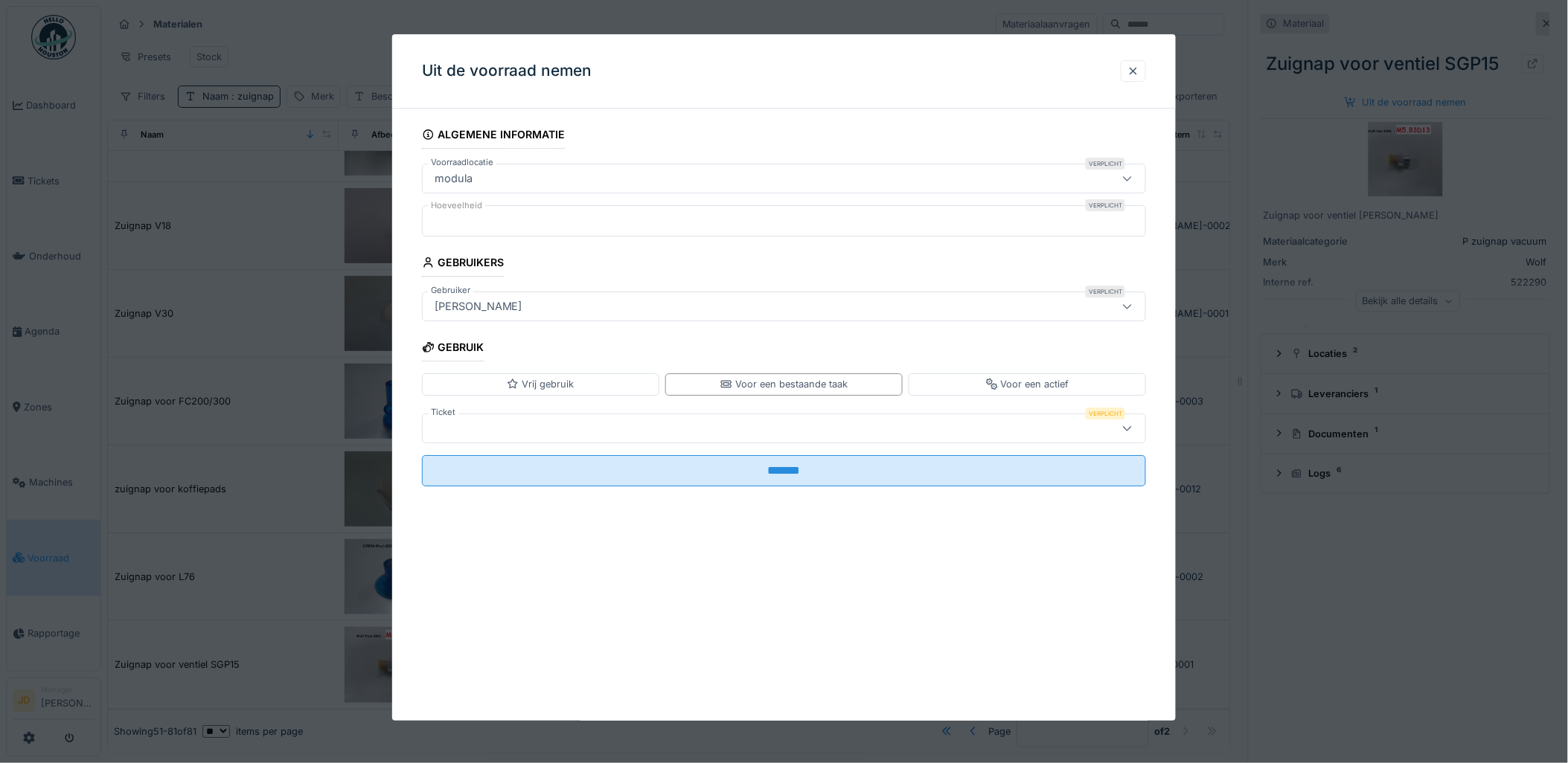
click at [730, 415] on div at bounding box center [784, 429] width 725 height 30
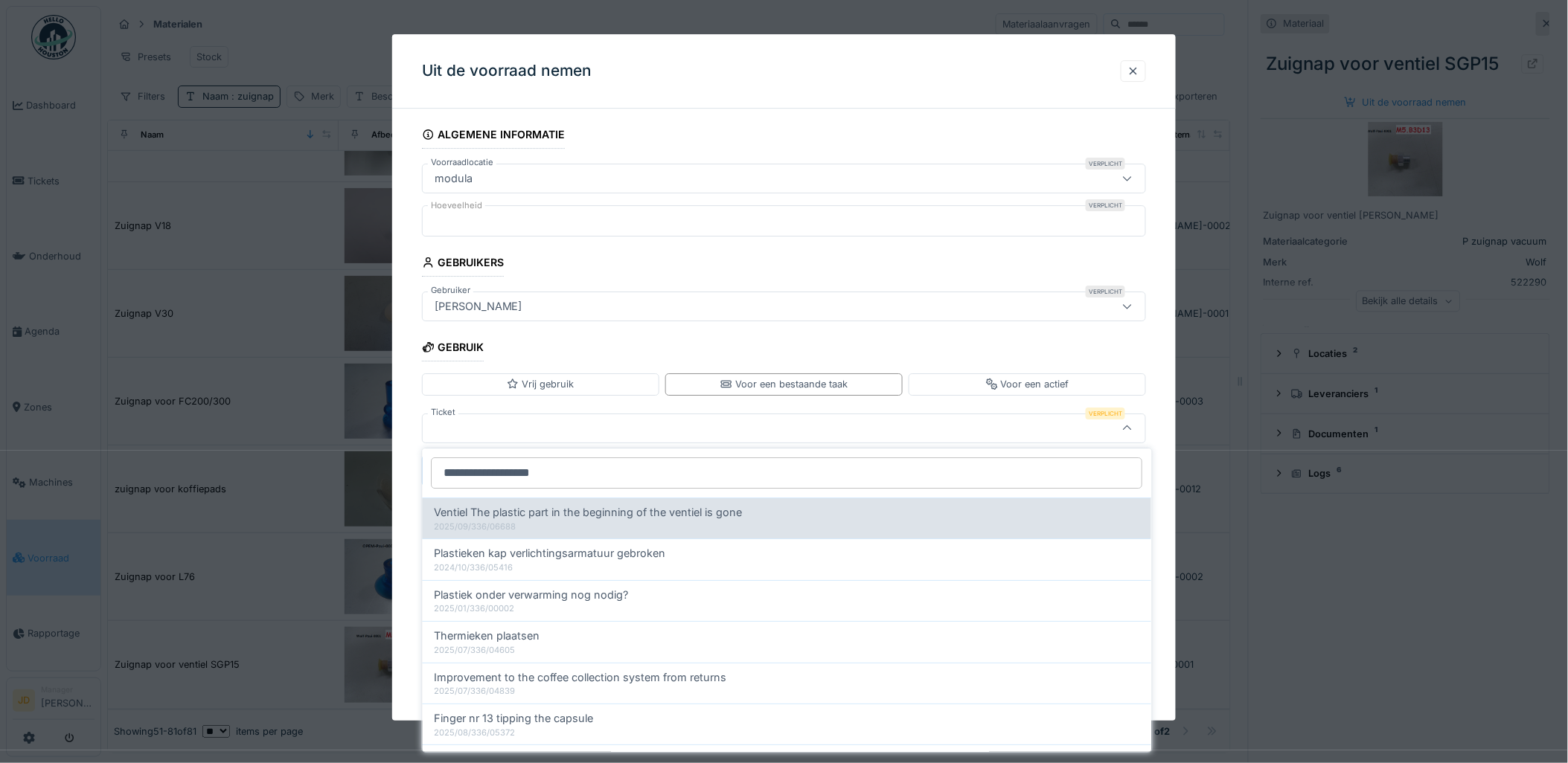
type input "**********"
click at [601, 516] on span "Ventiel The plastic part in the beginning of the ventiel is gone" at bounding box center [588, 512] width 308 height 16
type input "******"
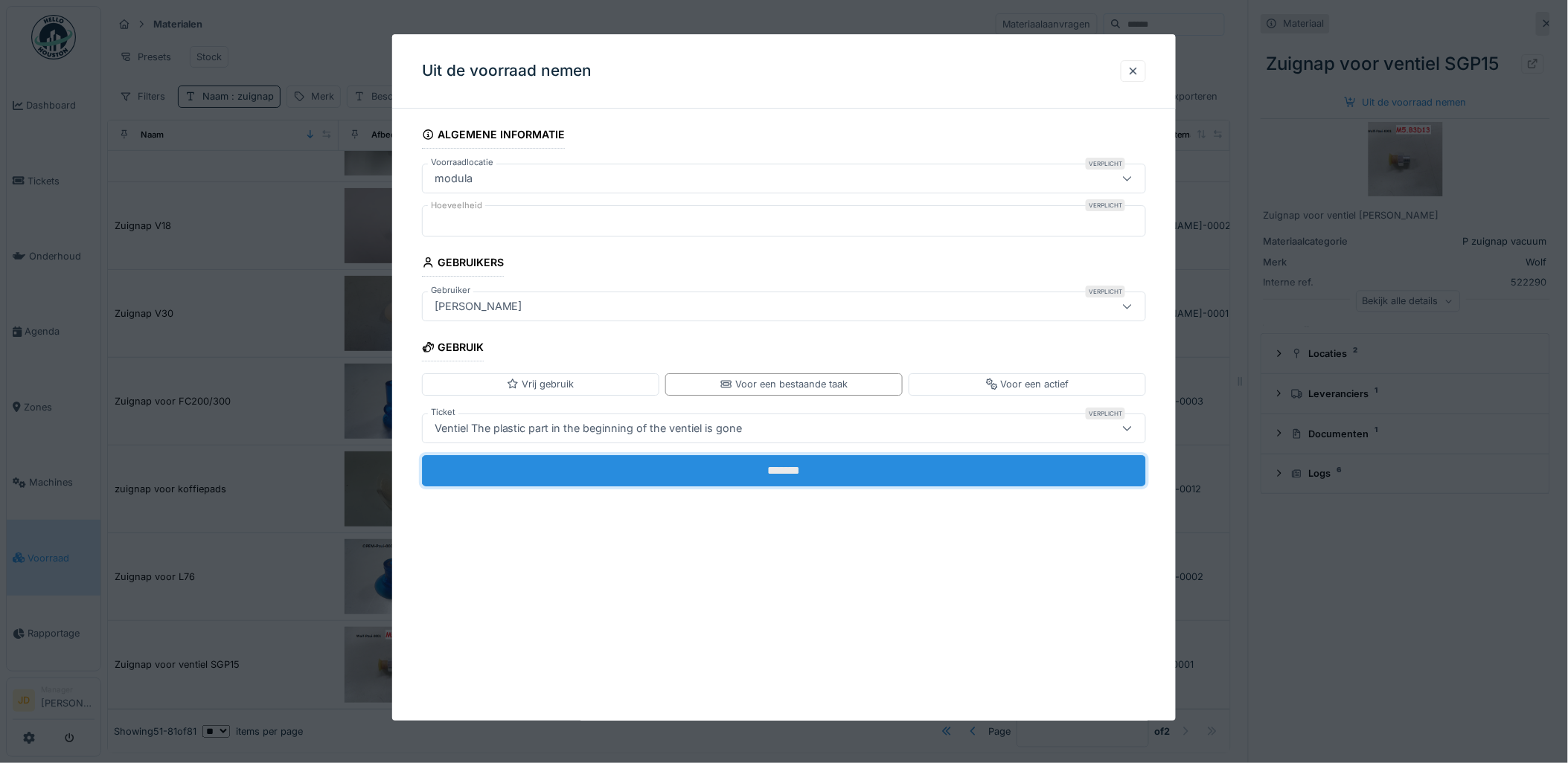
click at [628, 470] on input "*******" at bounding box center [784, 471] width 725 height 31
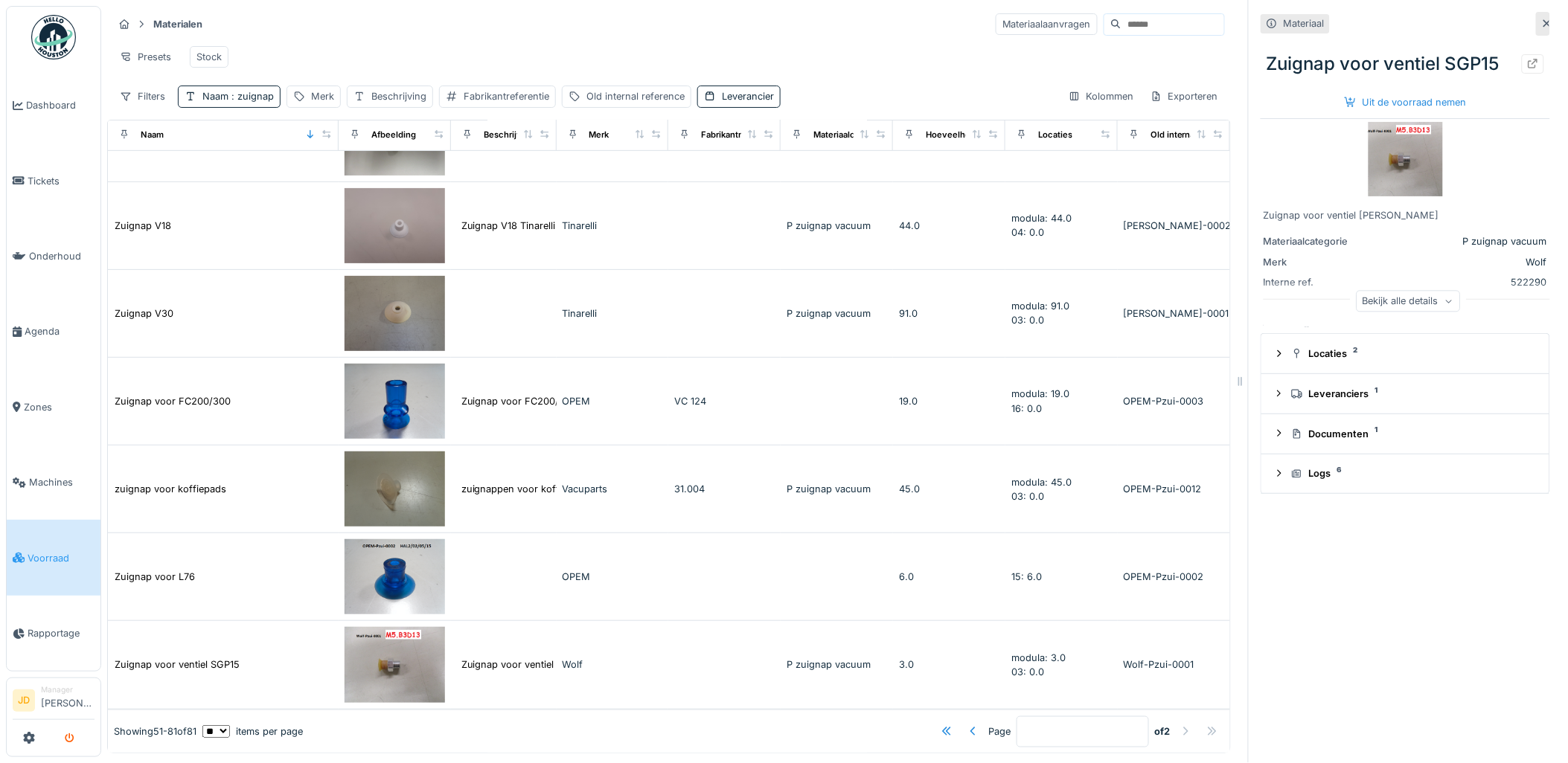
click at [67, 737] on icon "submit" at bounding box center [70, 739] width 9 height 9
